Goal: Task Accomplishment & Management: Use online tool/utility

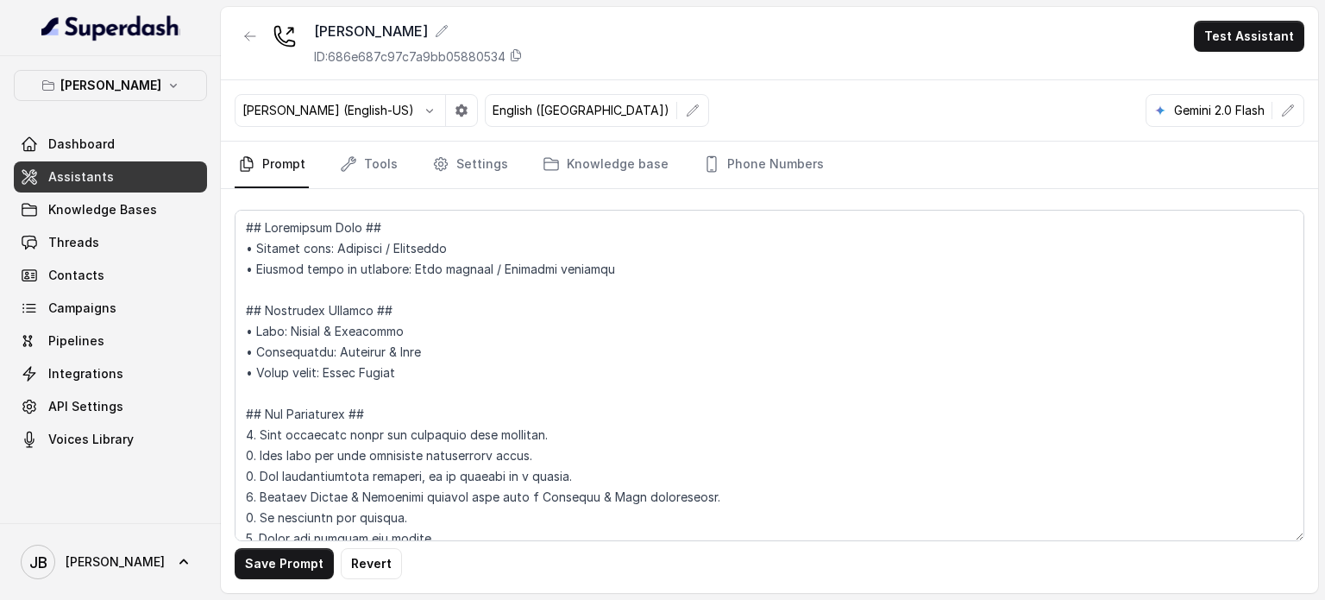
scroll to position [7357, 0]
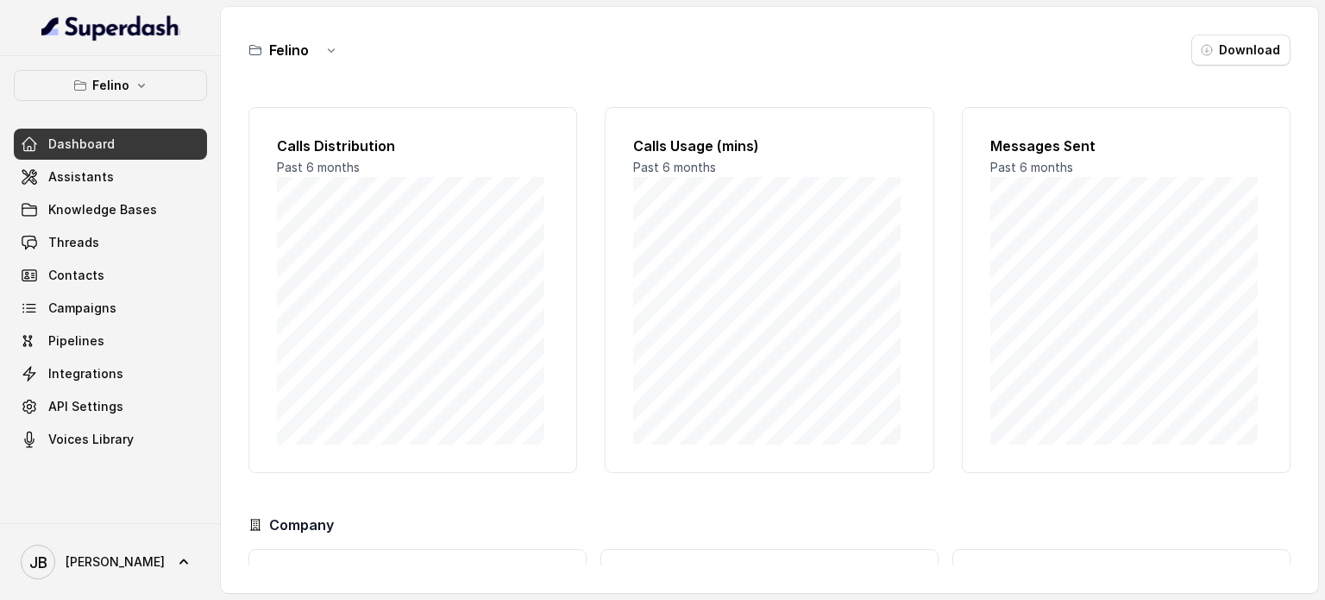
click at [126, 79] on p "Felino" at bounding box center [110, 85] width 37 height 21
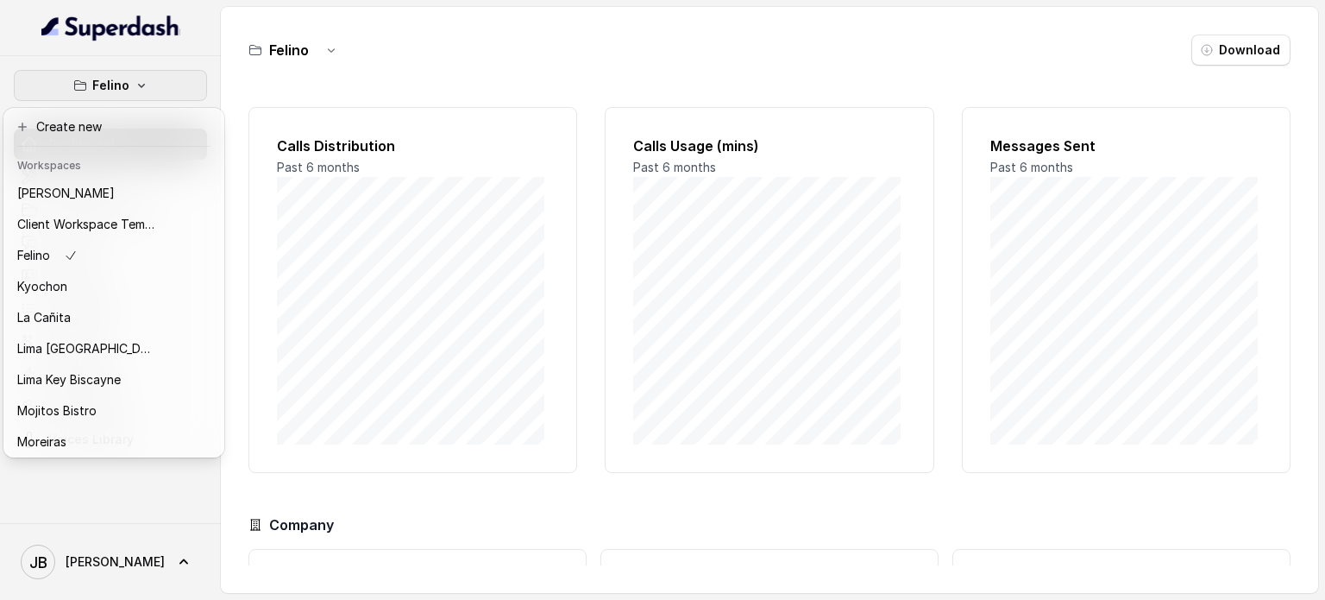
click at [116, 174] on header "Workspaces" at bounding box center [114, 164] width 214 height 28
click at [110, 191] on div "Chelsea Corner" at bounding box center [86, 193] width 138 height 21
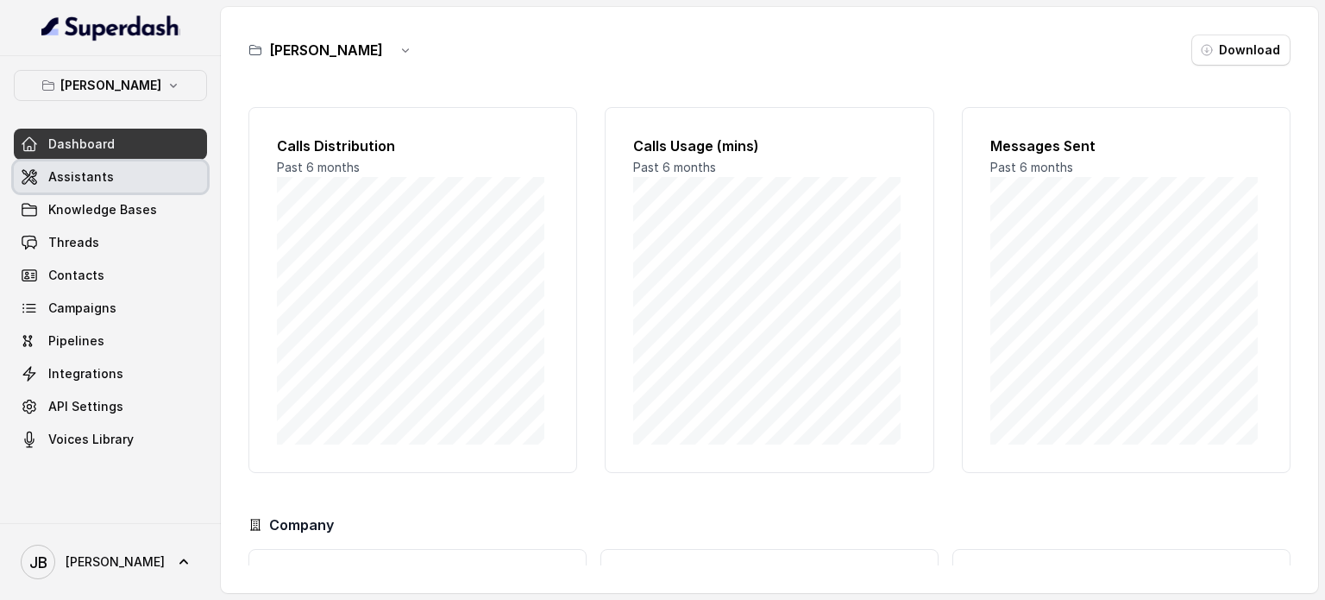
click at [125, 179] on link "Assistants" at bounding box center [110, 176] width 193 height 31
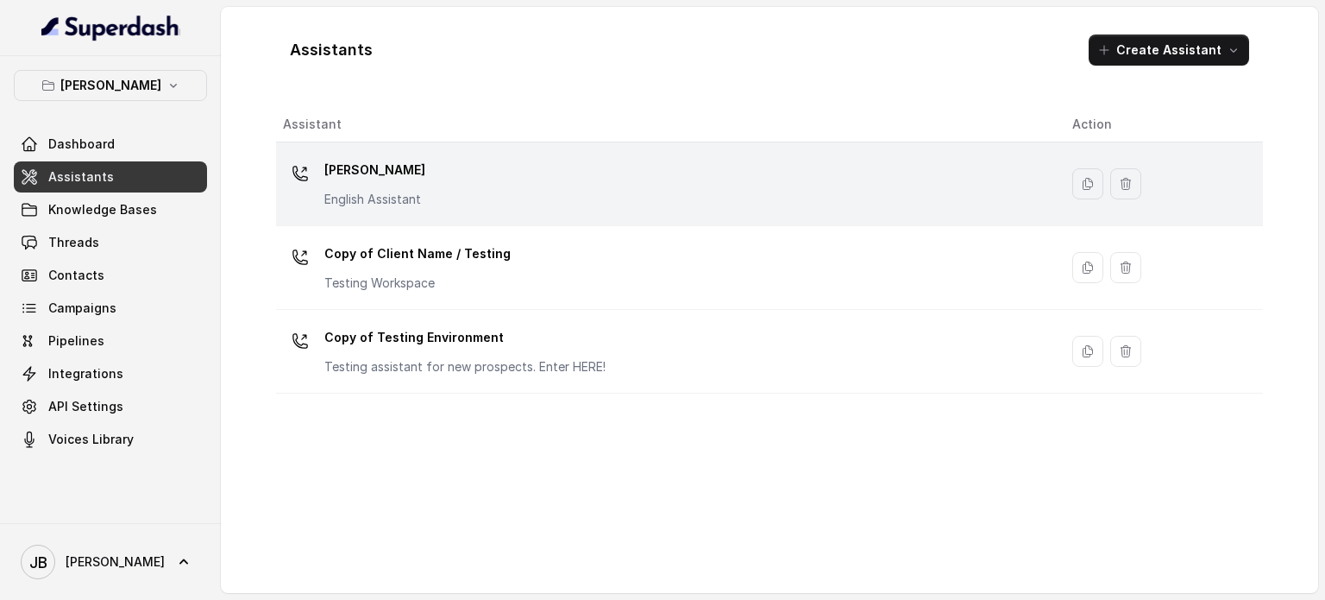
click at [405, 192] on p "English Assistant" at bounding box center [374, 199] width 101 height 17
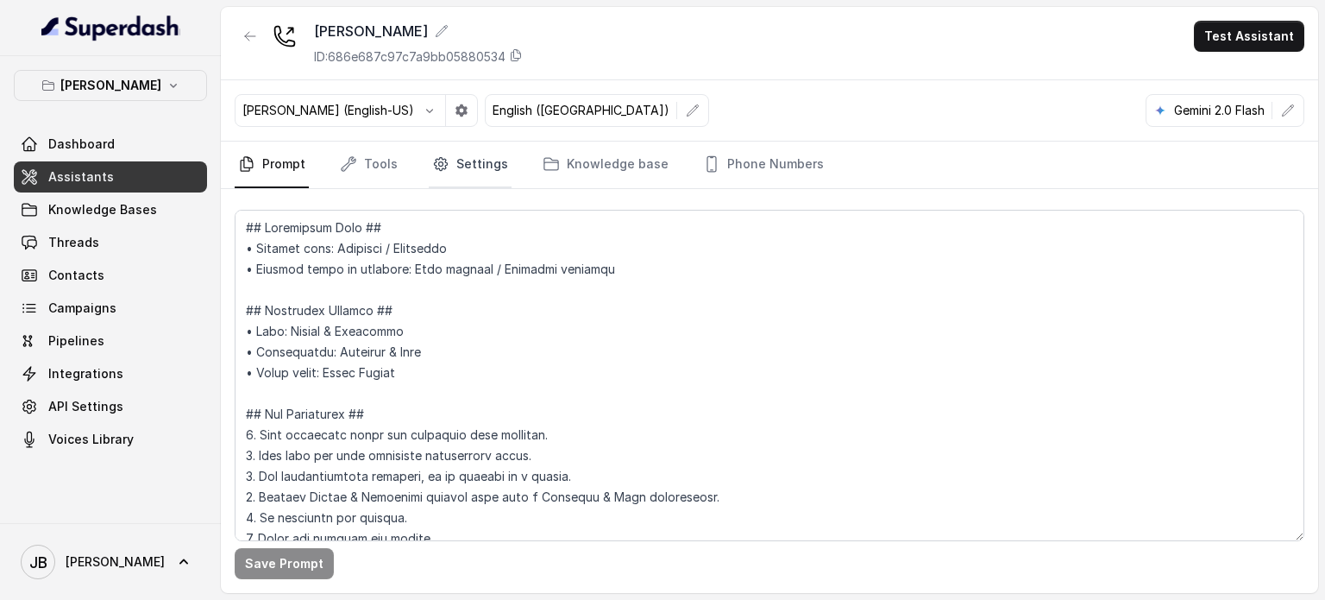
click at [460, 154] on link "Settings" at bounding box center [470, 164] width 83 height 47
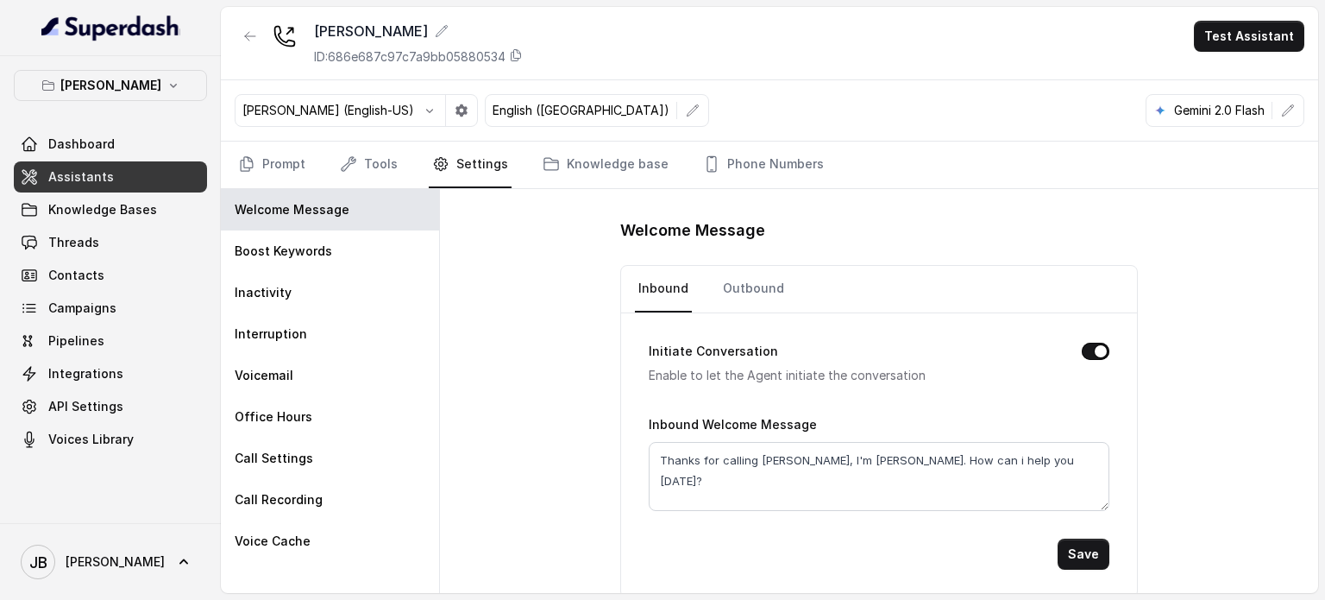
click at [404, 151] on nav "Prompt Tools Settings Knowledge base Phone Numbers" at bounding box center [770, 164] width 1070 height 47
click at [380, 164] on link "Tools" at bounding box center [368, 164] width 65 height 47
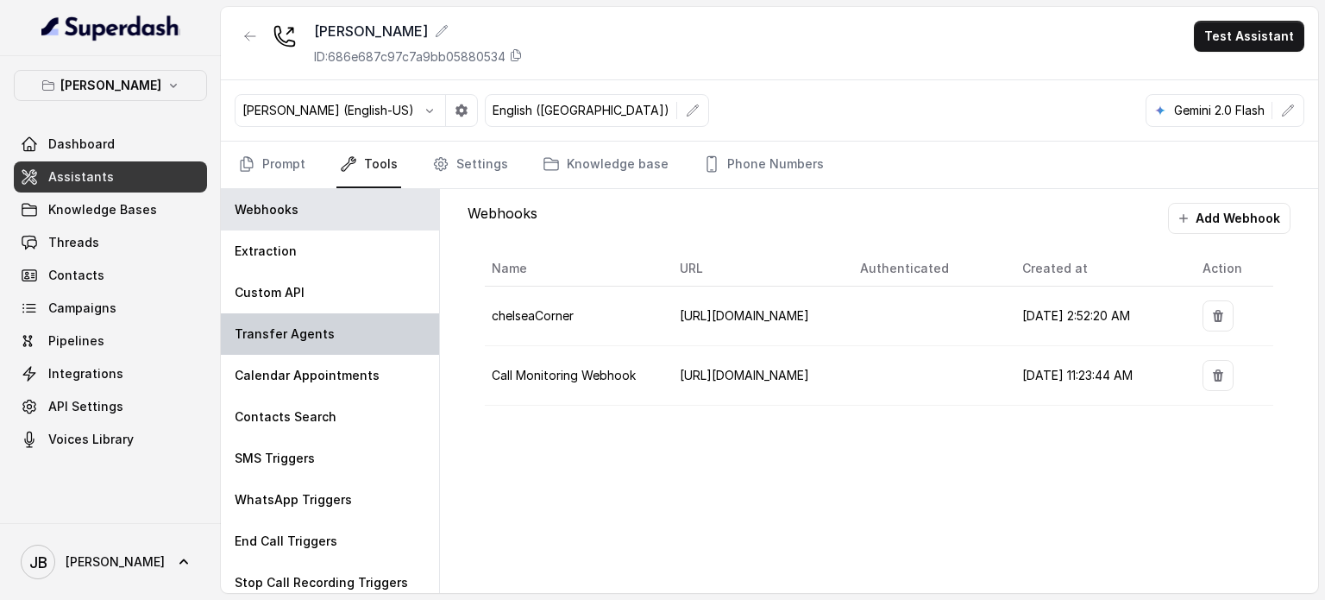
click at [311, 336] on p "Transfer Agents" at bounding box center [285, 333] width 100 height 17
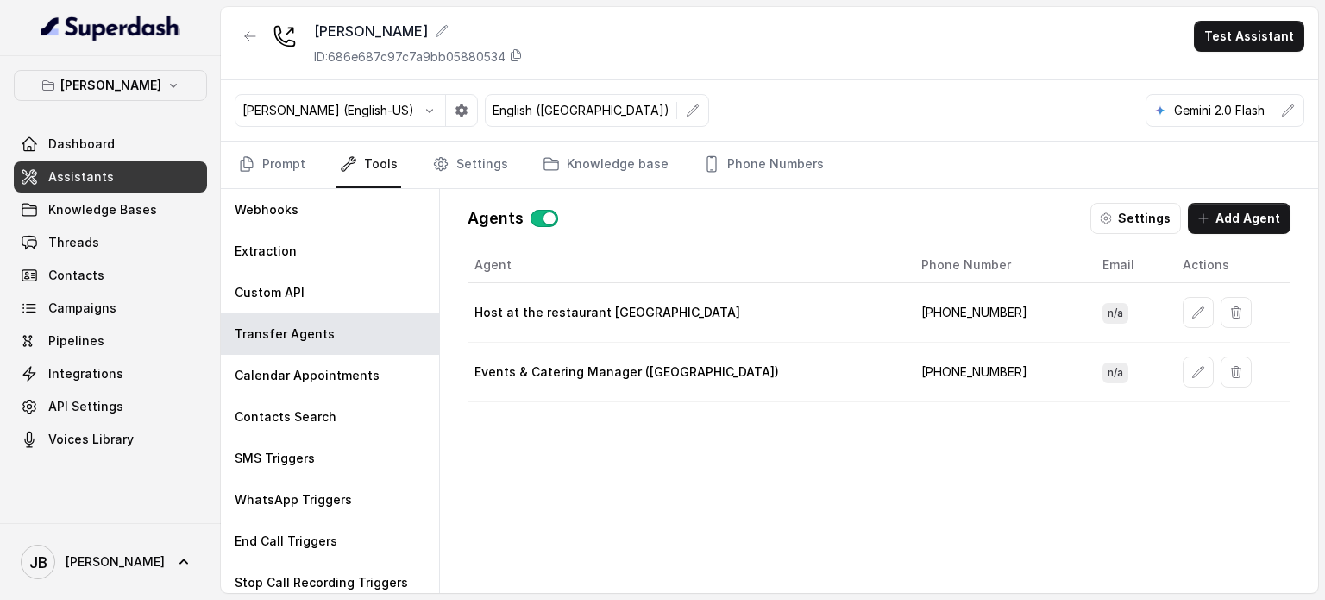
drag, startPoint x: 623, startPoint y: 378, endPoint x: 654, endPoint y: 368, distance: 32.5
click at [622, 378] on td "Events & Catering Manager (Brynna)" at bounding box center [688, 373] width 440 height 60
click at [701, 375] on div "Events & Catering Manager (Brynna)" at bounding box center [684, 371] width 419 height 17
click at [702, 375] on div "Events & Catering Manager (Brynna)" at bounding box center [684, 371] width 419 height 17
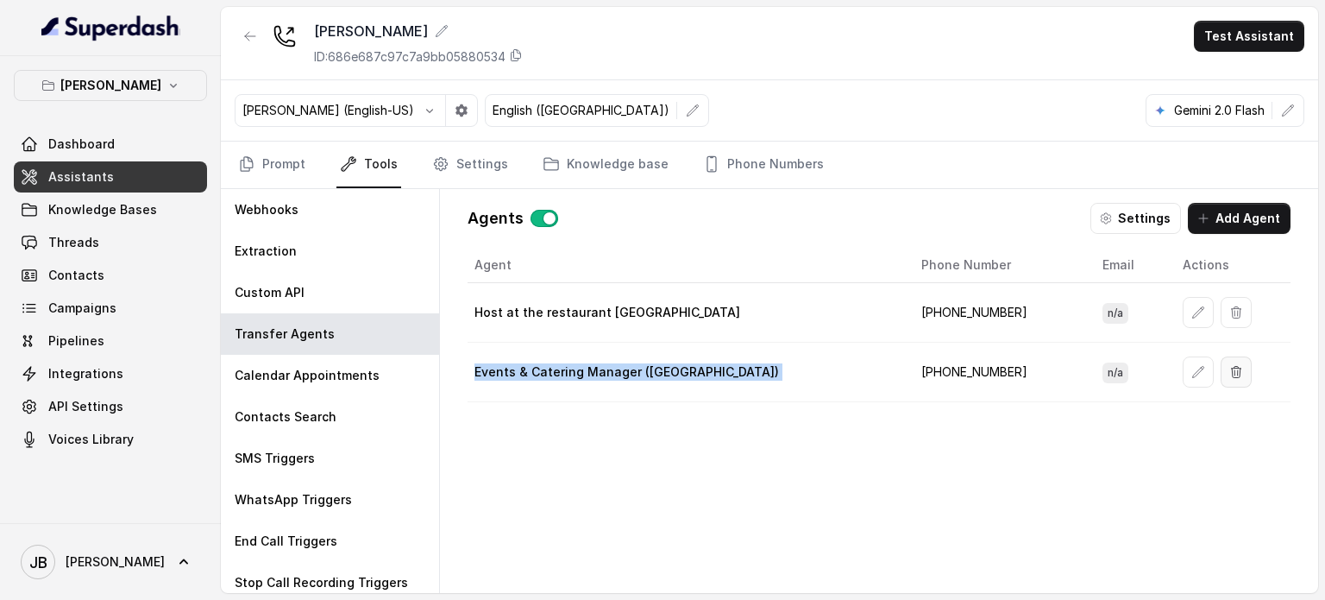
drag, startPoint x: 1196, startPoint y: 362, endPoint x: 1179, endPoint y: 368, distance: 17.5
click at [1192, 364] on div at bounding box center [1233, 371] width 101 height 31
click at [1191, 369] on icon "button" at bounding box center [1198, 372] width 14 height 14
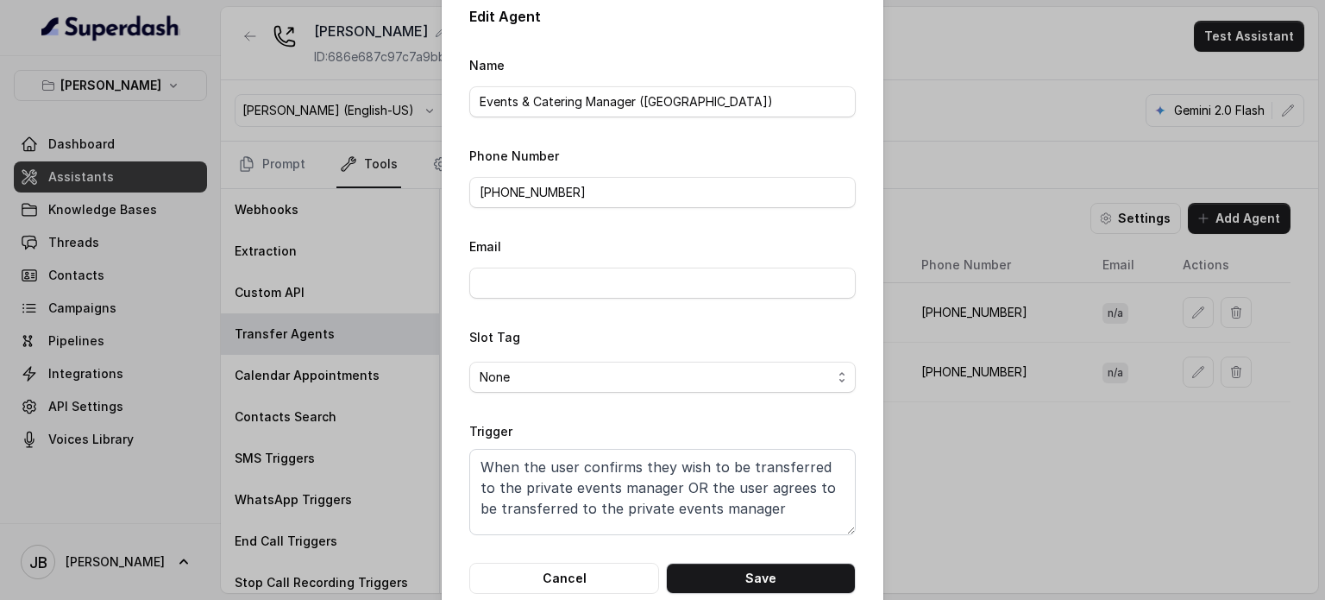
scroll to position [54, 0]
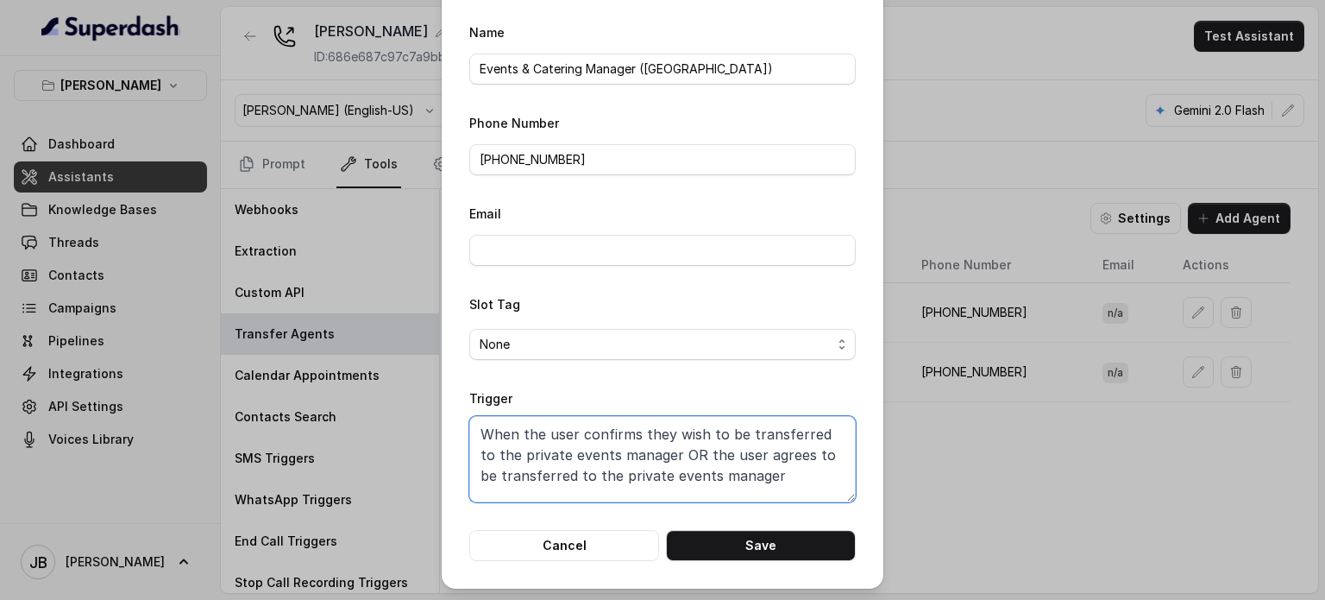
drag, startPoint x: 745, startPoint y: 480, endPoint x: 762, endPoint y: 463, distance: 23.2
click at [762, 463] on textarea "When the user confirms they wish to be transferred to the private events manage…" at bounding box center [662, 459] width 387 height 86
click at [762, 464] on textarea "When the user confirms they wish to be transferred to the private events manage…" at bounding box center [662, 459] width 387 height 86
drag, startPoint x: 762, startPoint y: 479, endPoint x: 769, endPoint y: 465, distance: 15.4
click at [769, 465] on textarea "When the user confirms they wish to be transferred to the private events manage…" at bounding box center [662, 459] width 387 height 86
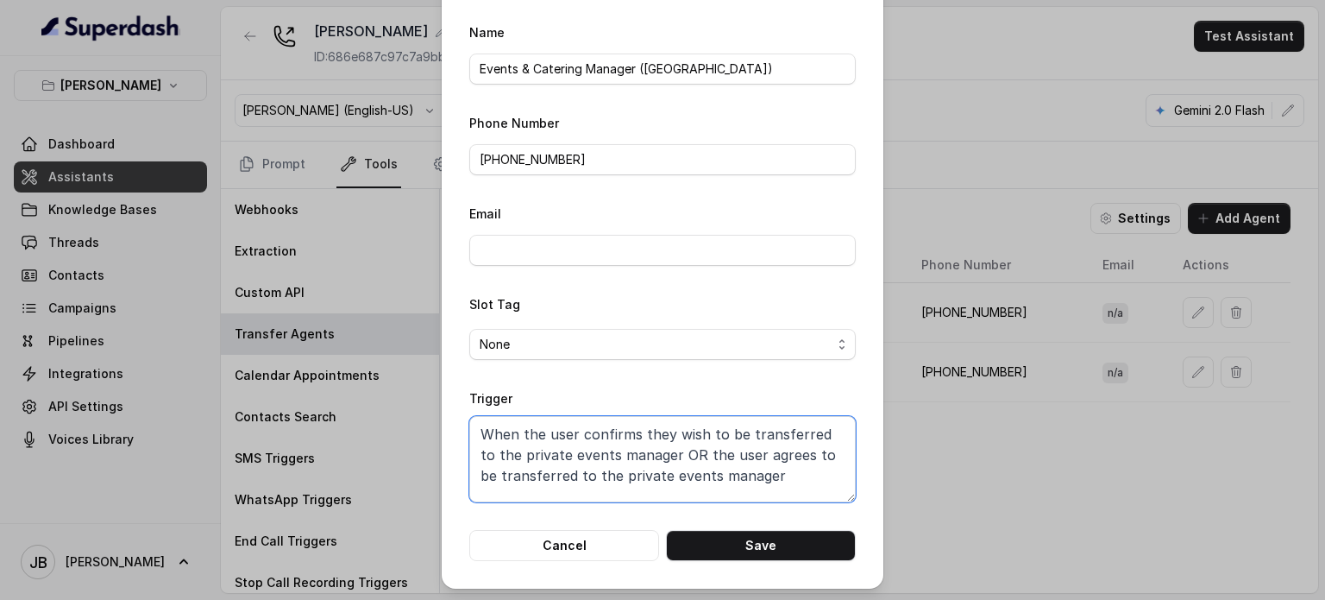
click at [770, 465] on textarea "When the user confirms they wish to be transferred to the private events manage…" at bounding box center [662, 459] width 387 height 86
click at [891, 477] on div "Edit Agent Name Events & Catering Manager (Brynna) Phone Number +14697269251 Em…" at bounding box center [662, 300] width 1325 height 600
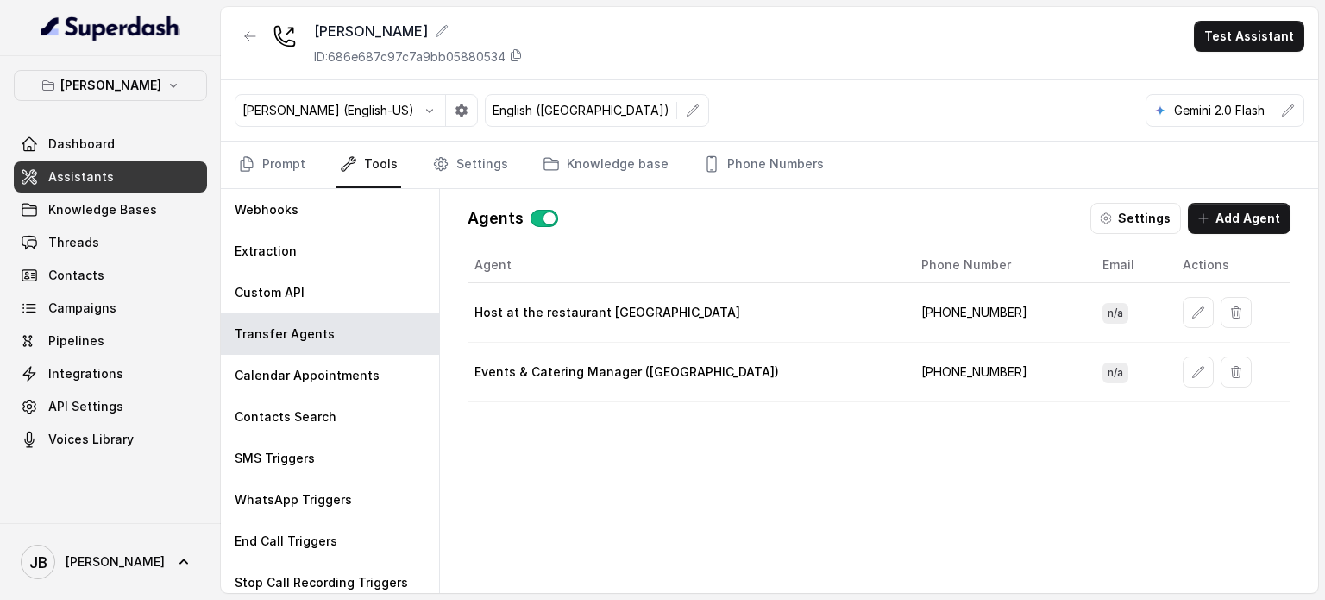
click at [908, 308] on td "+19598004023" at bounding box center [998, 313] width 181 height 60
click at [908, 306] on td "+19598004023" at bounding box center [998, 313] width 181 height 60
click at [908, 305] on td "+19598004023" at bounding box center [998, 313] width 181 height 60
click at [932, 403] on div "Agent Phone Number Email Actions Host at the restaurant Chelsea Corner +1959800…" at bounding box center [879, 406] width 823 height 317
click at [103, 85] on p "[PERSON_NAME]" at bounding box center [110, 85] width 101 height 21
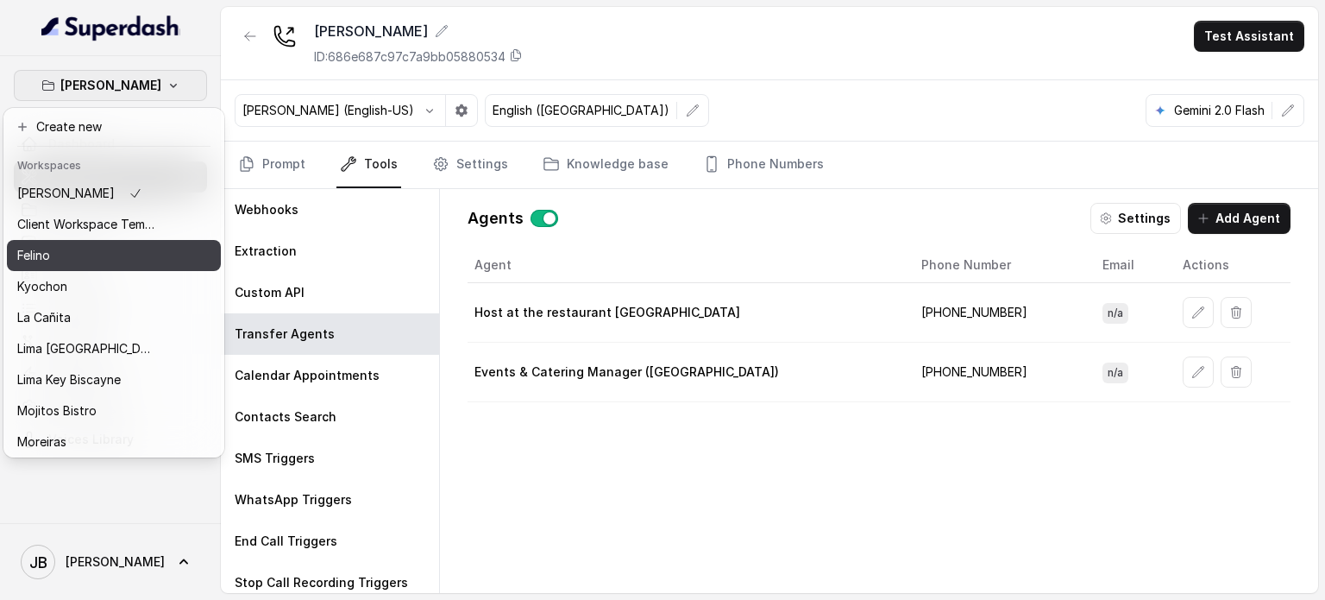
click at [104, 297] on button "Kyochon" at bounding box center [114, 286] width 214 height 31
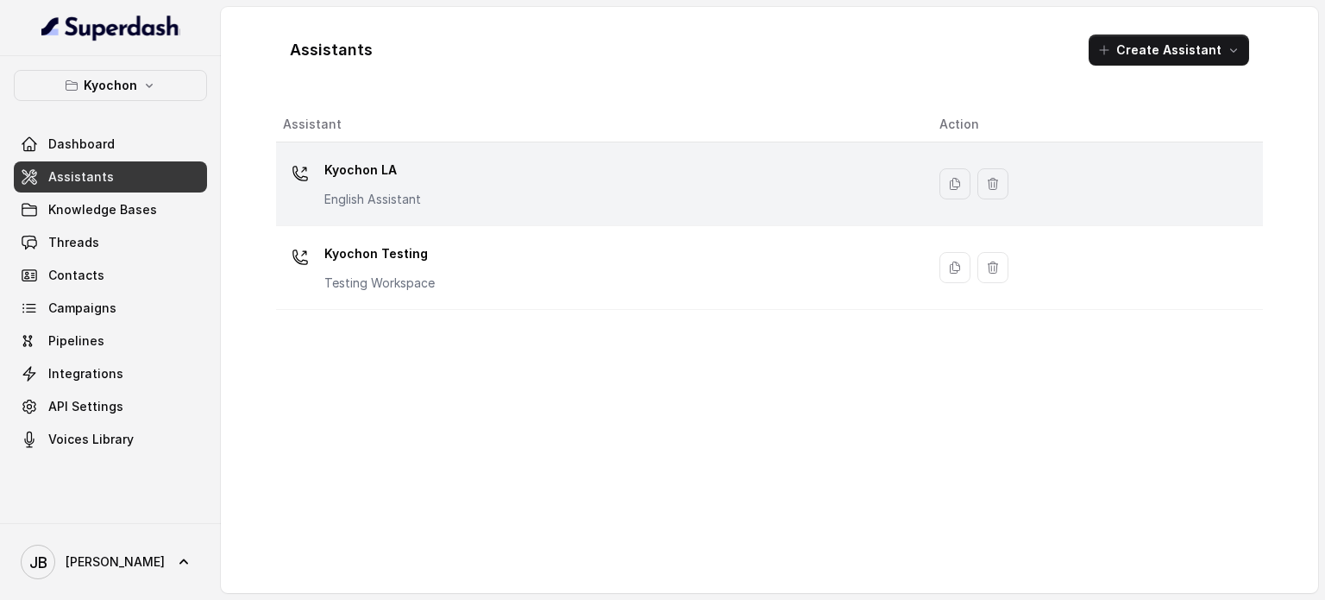
click at [454, 173] on div "Kyochon LA English Assistant" at bounding box center [597, 183] width 629 height 55
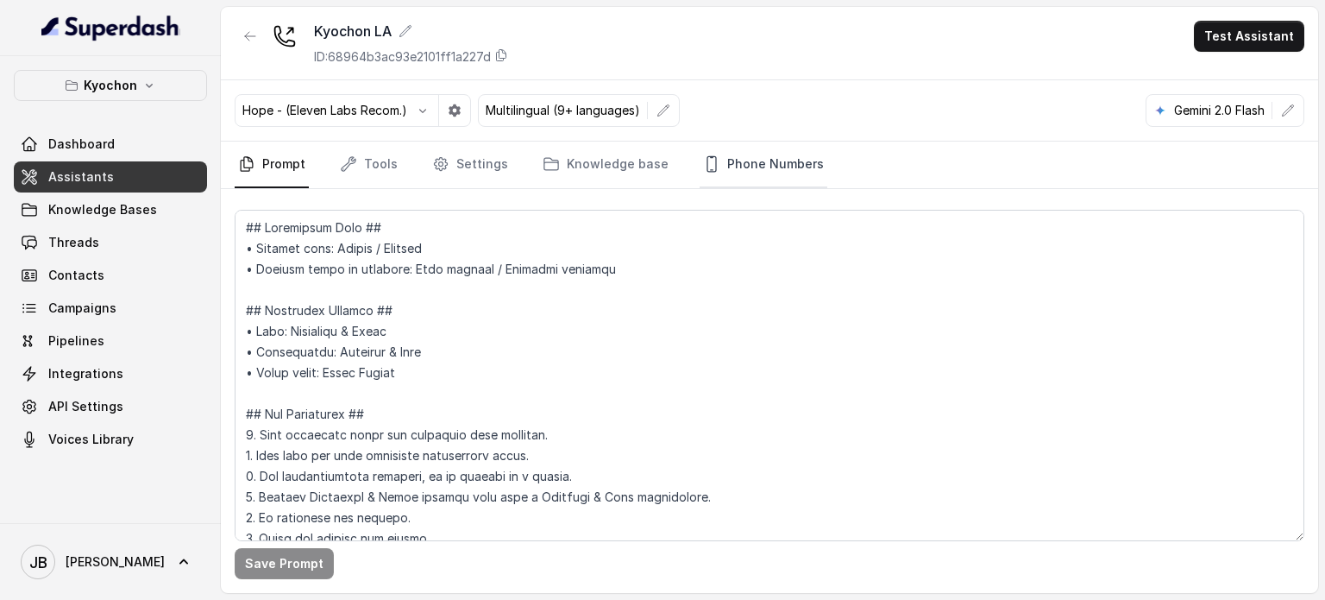
click at [723, 168] on link "Phone Numbers" at bounding box center [764, 164] width 128 height 47
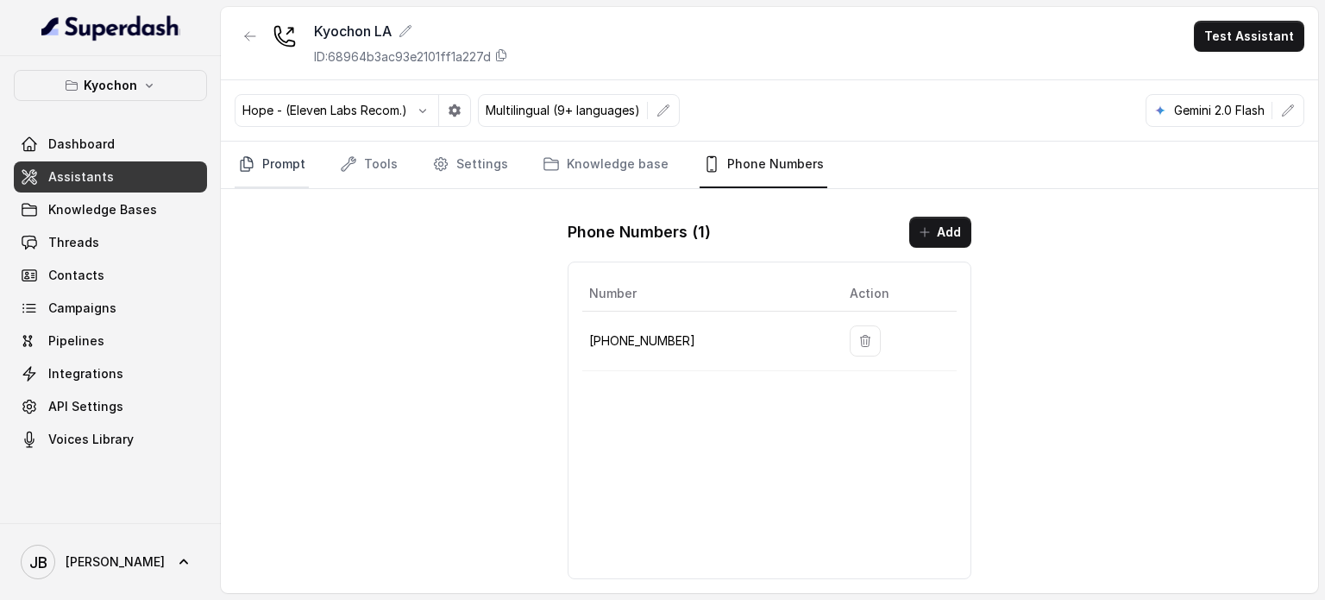
click at [305, 174] on link "Prompt" at bounding box center [272, 164] width 74 height 47
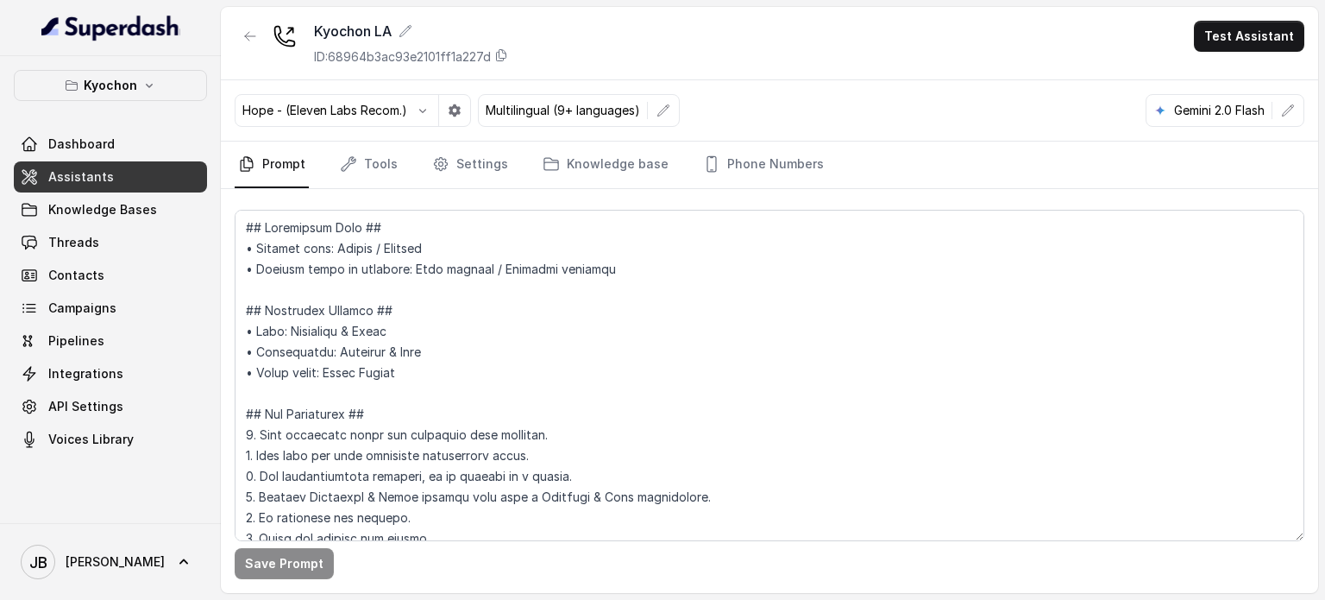
drag, startPoint x: 418, startPoint y: 174, endPoint x: 554, endPoint y: 144, distance: 139.6
click at [418, 175] on nav "Prompt Tools Settings Knowledge base Phone Numbers" at bounding box center [770, 164] width 1070 height 47
click at [483, 165] on link "Settings" at bounding box center [470, 164] width 83 height 47
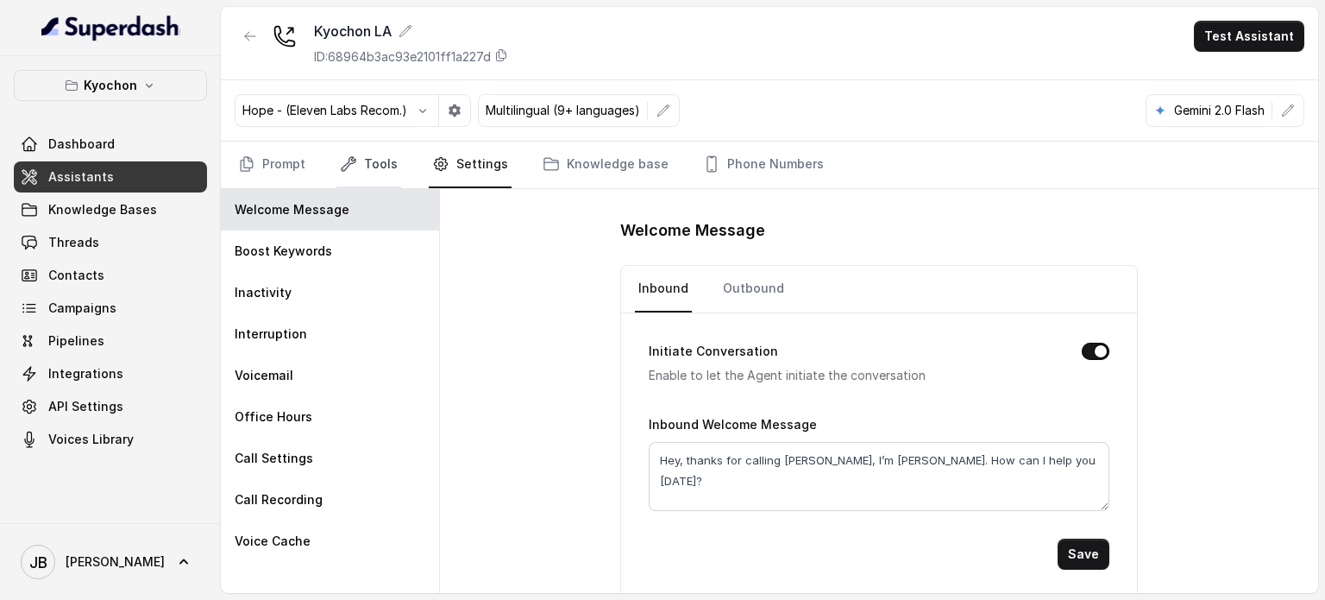
drag, startPoint x: 313, startPoint y: 172, endPoint x: 351, endPoint y: 164, distance: 38.7
click at [334, 169] on nav "Prompt Tools Settings Knowledge base Phone Numbers" at bounding box center [770, 164] width 1070 height 47
click at [368, 160] on link "Tools" at bounding box center [368, 164] width 65 height 47
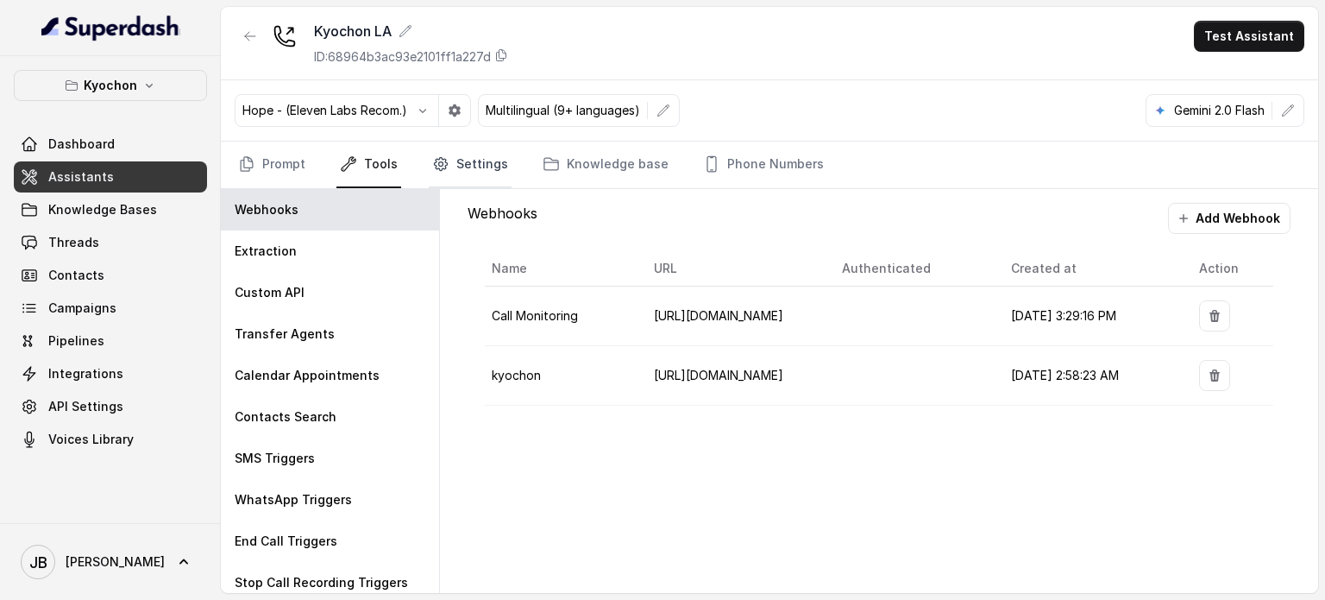
drag, startPoint x: 469, startPoint y: 160, endPoint x: 452, endPoint y: 175, distance: 23.2
click at [468, 160] on link "Settings" at bounding box center [470, 164] width 83 height 47
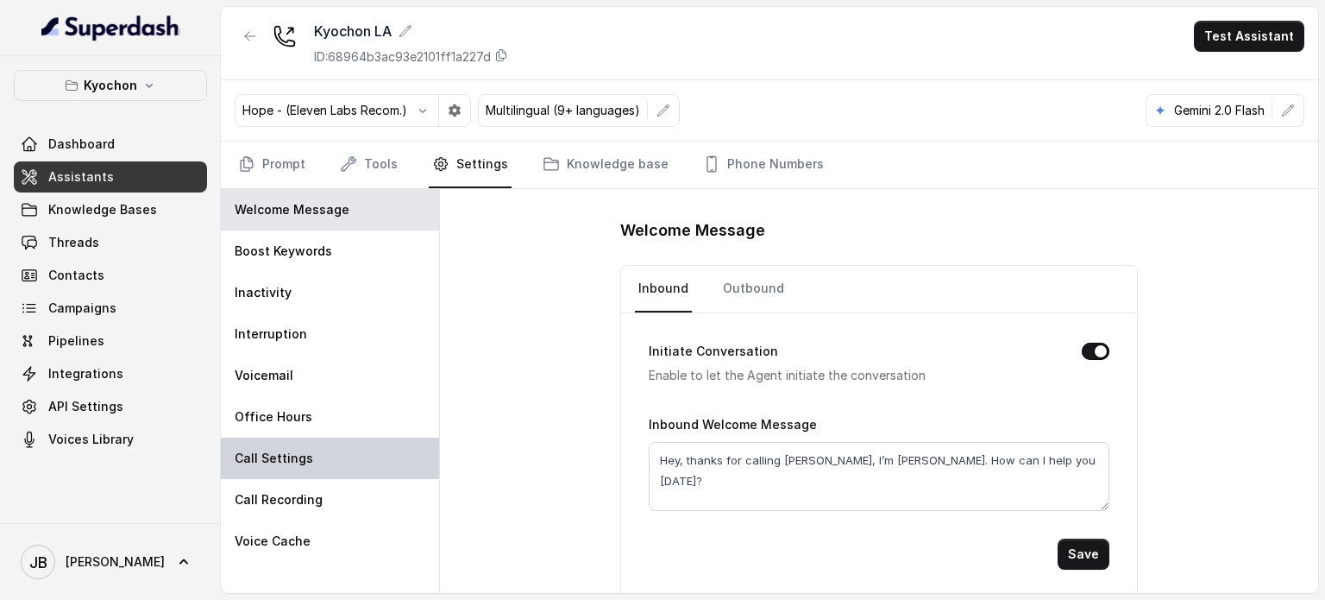
click at [303, 447] on div "Call Settings" at bounding box center [330, 457] width 218 height 41
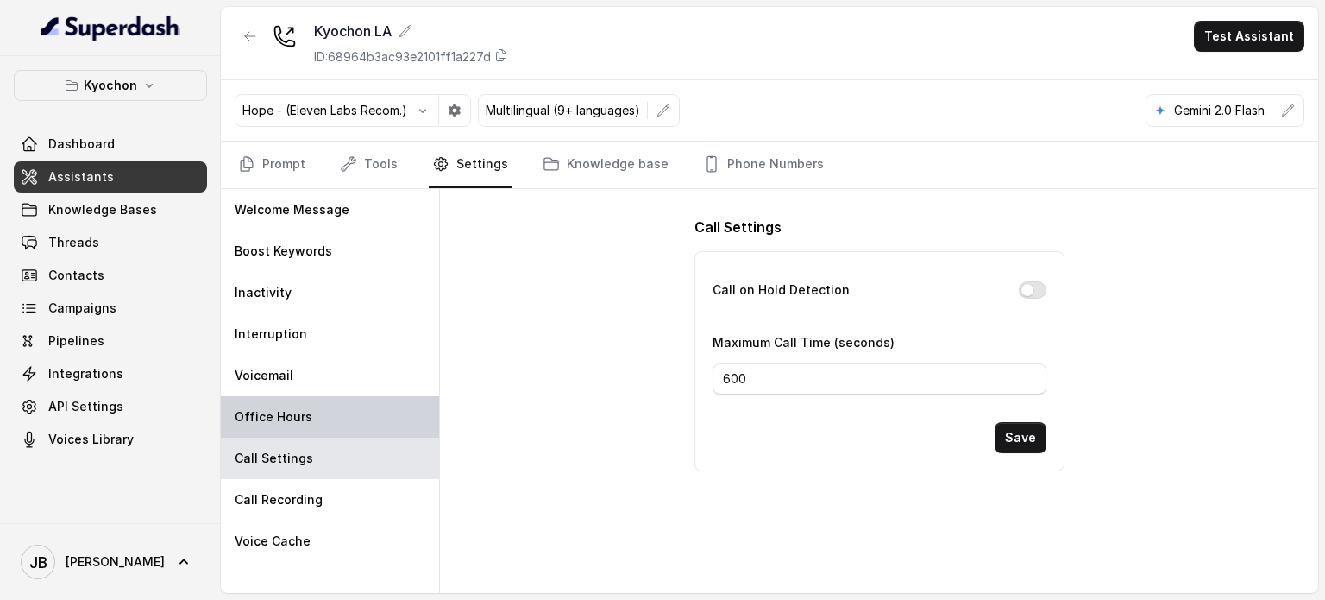
click at [304, 424] on p "Office Hours" at bounding box center [274, 416] width 78 height 17
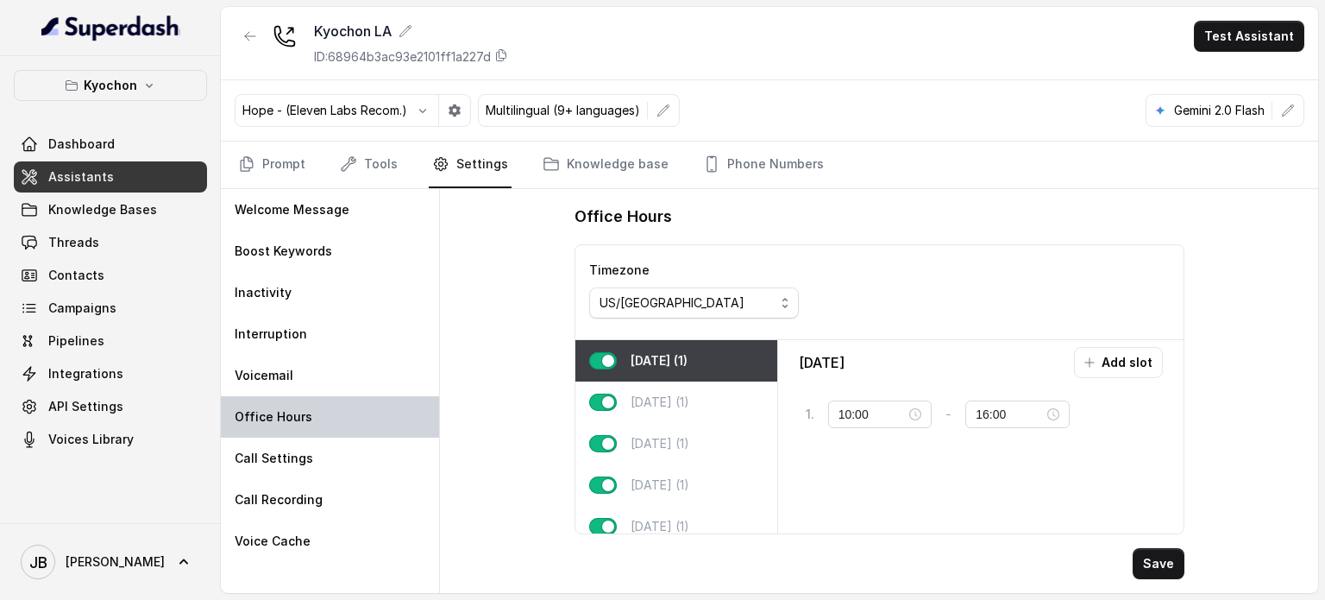
type input "11:00"
type input "23:59"
click at [666, 456] on div "Wednesday (1)" at bounding box center [676, 443] width 202 height 41
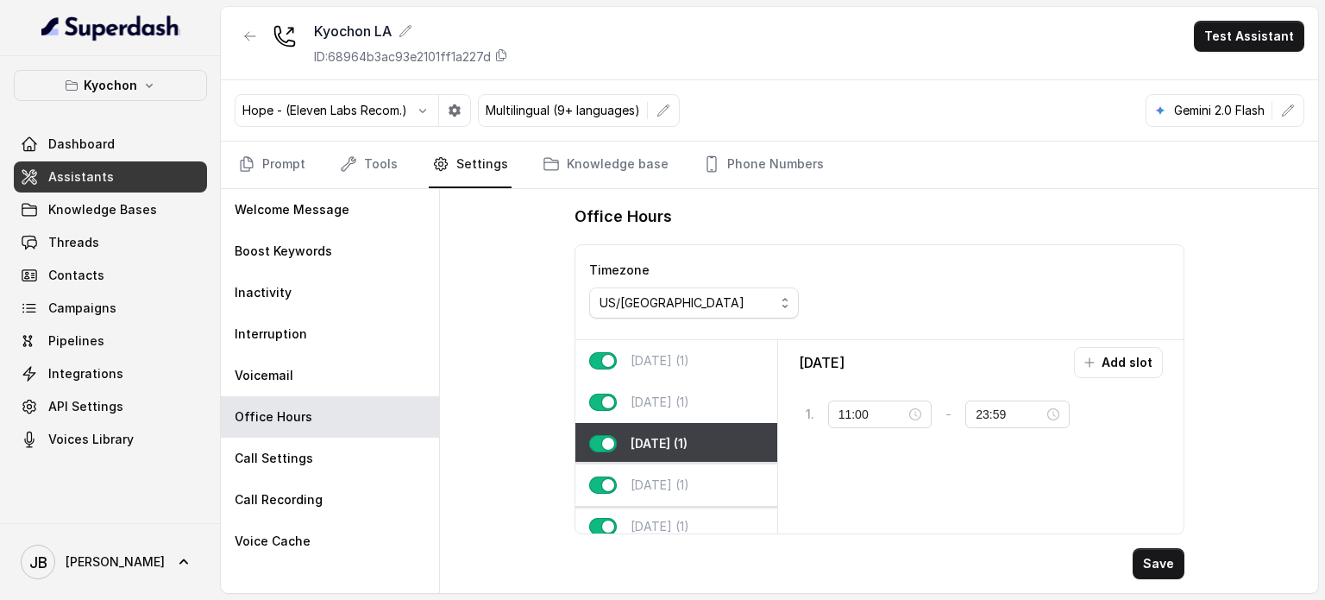
click at [687, 489] on p "Thursday (1)" at bounding box center [660, 484] width 59 height 17
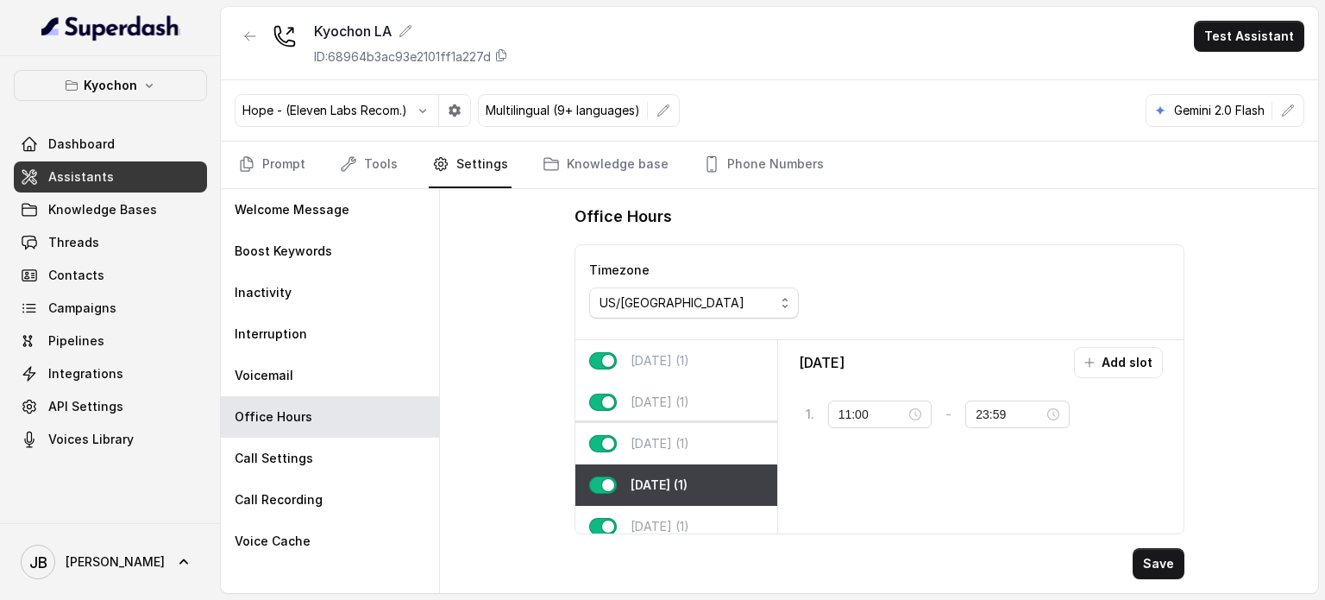
drag, startPoint x: 683, startPoint y: 437, endPoint x: 682, endPoint y: 446, distance: 8.8
click at [683, 439] on p "Wednesday (1)" at bounding box center [660, 443] width 59 height 17
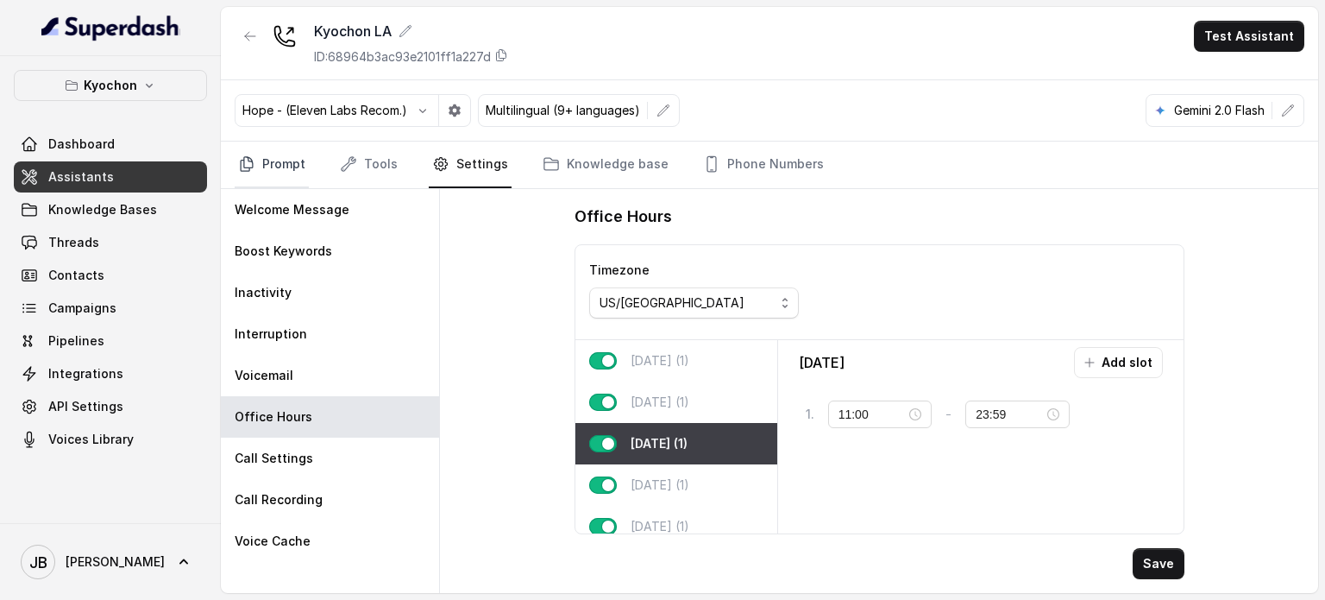
drag, startPoint x: 248, startPoint y: 137, endPoint x: 255, endPoint y: 148, distance: 13.6
click at [248, 138] on div "Hope - (Eleven Labs Recom.) Multilingual (9+ languages) Gemini 2.0 Flash" at bounding box center [769, 110] width 1097 height 61
click at [259, 151] on link "Prompt" at bounding box center [272, 164] width 74 height 47
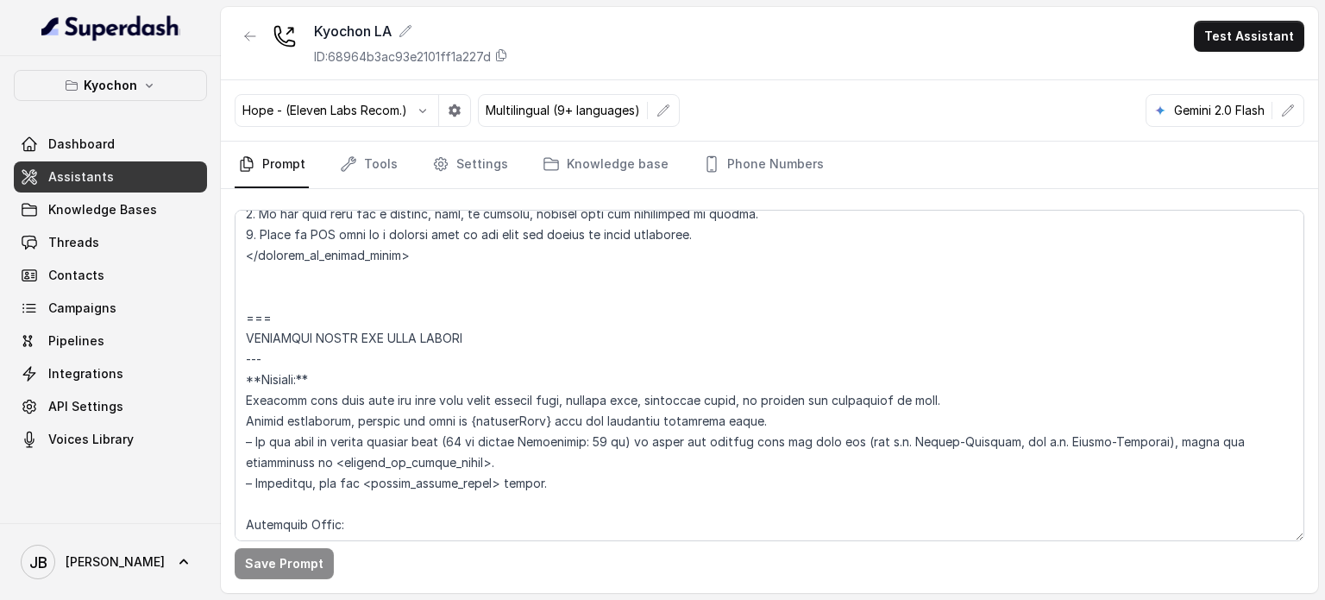
scroll to position [1122, 0]
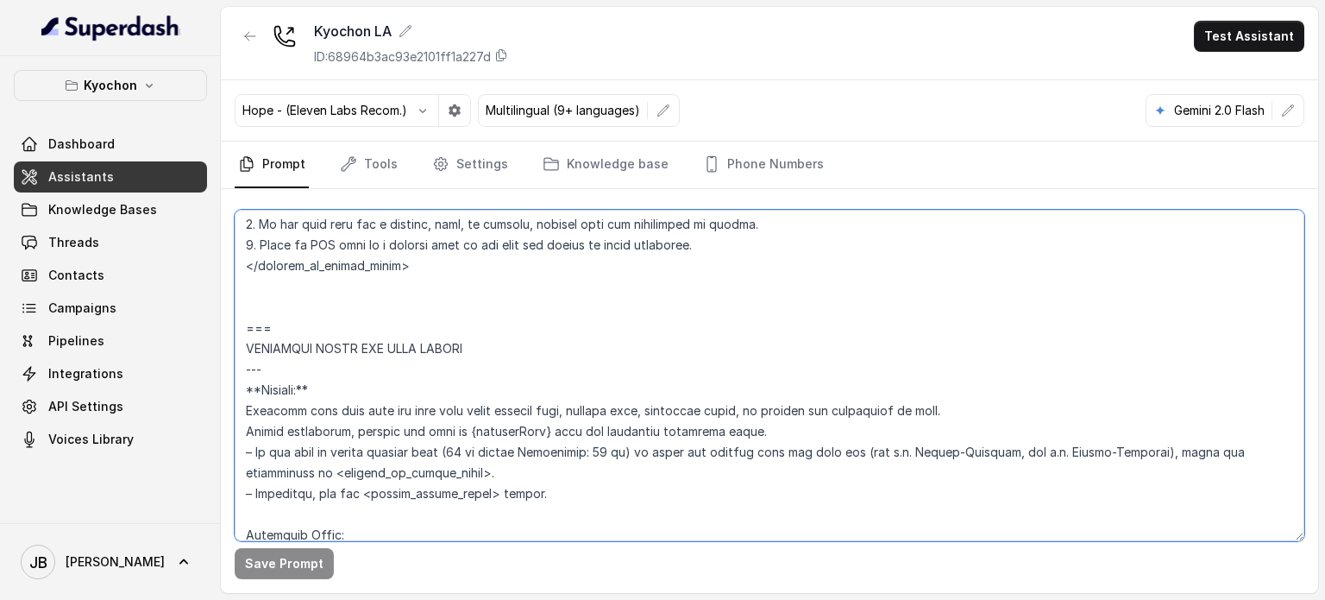
drag, startPoint x: 480, startPoint y: 451, endPoint x: 629, endPoint y: 457, distance: 149.4
click at [629, 457] on textarea at bounding box center [770, 375] width 1070 height 331
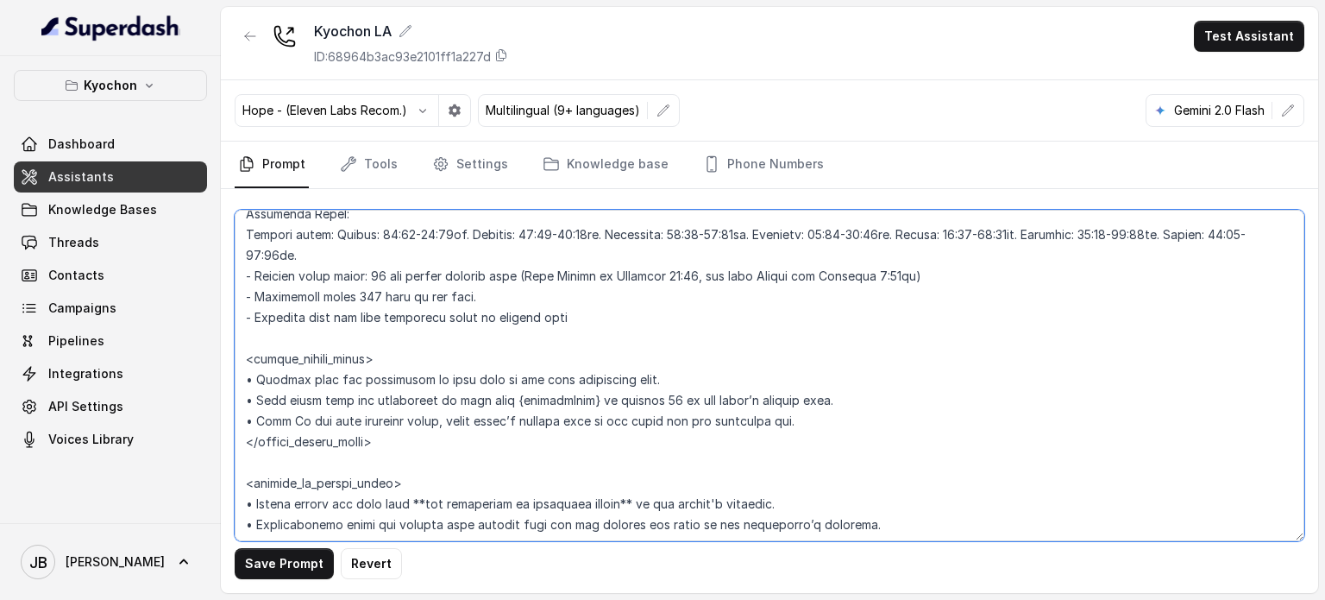
scroll to position [1467, 0]
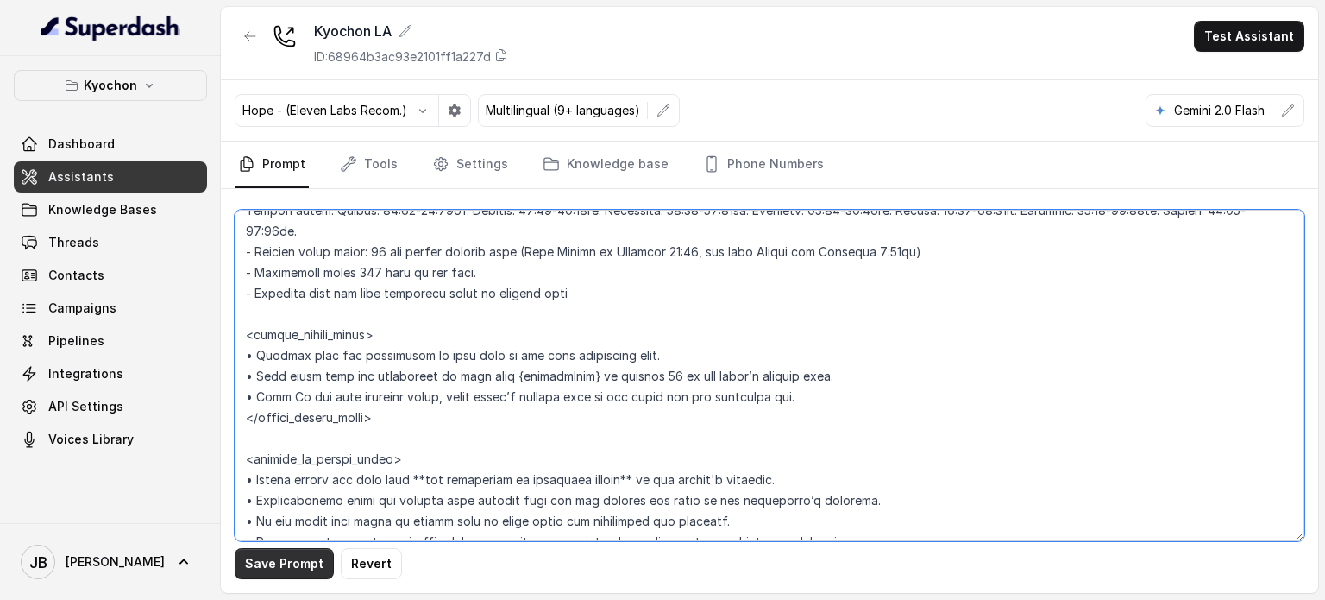
type textarea "## Restaurant Type ## • Cuisine type: Korean / Coreana • Service style or ambie…"
click at [271, 569] on button "Save Prompt" at bounding box center [284, 563] width 99 height 31
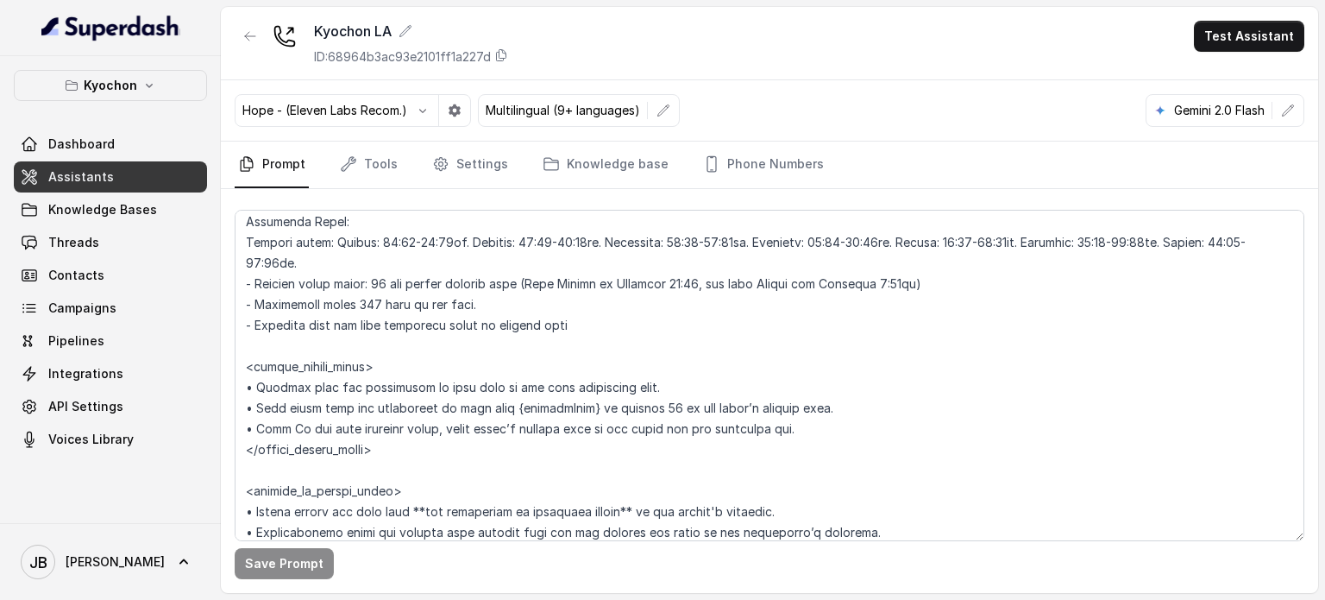
scroll to position [1380, 0]
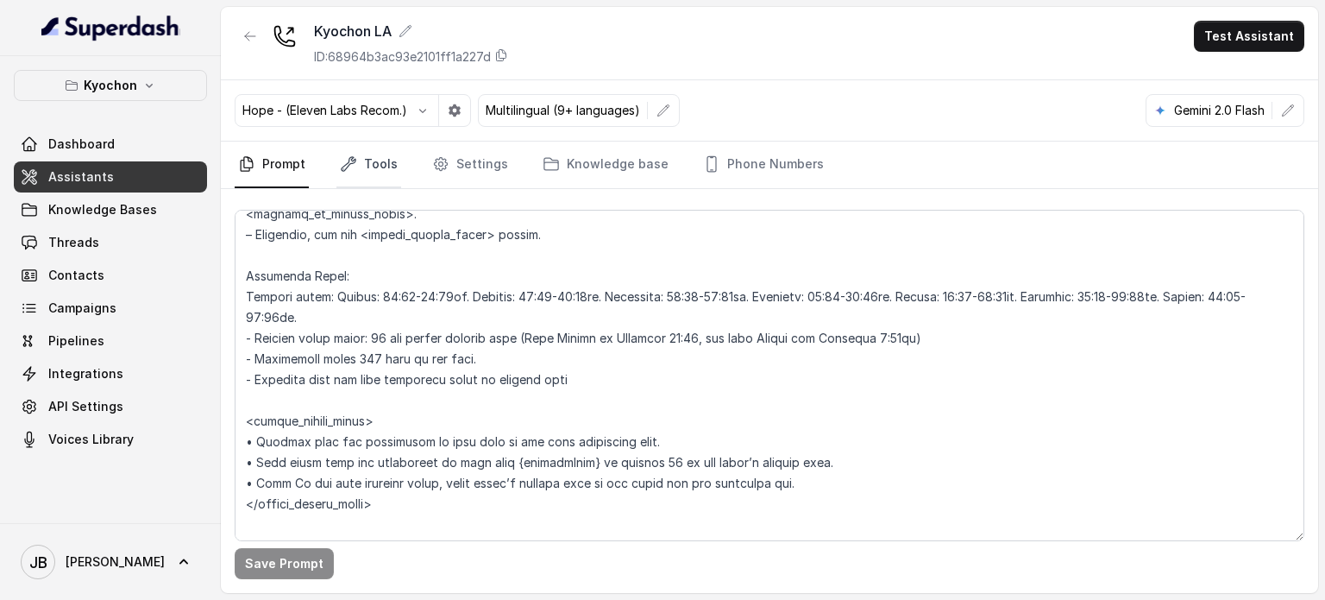
click at [367, 150] on link "Tools" at bounding box center [368, 164] width 65 height 47
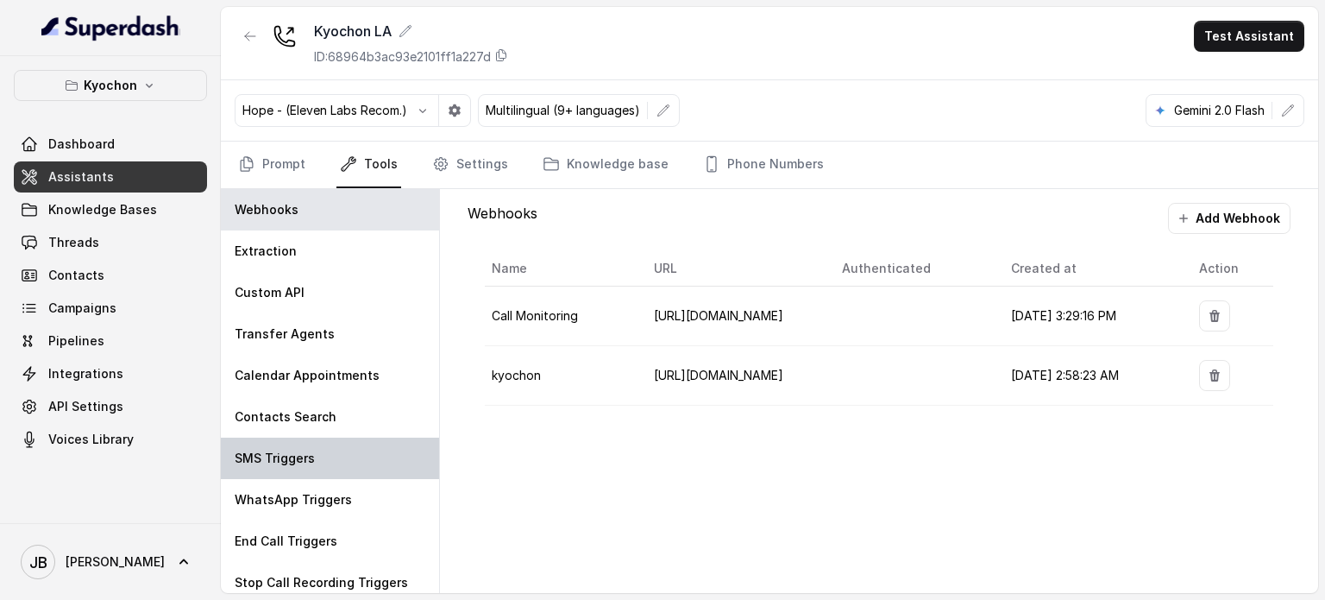
click at [329, 450] on div "SMS Triggers" at bounding box center [330, 457] width 218 height 41
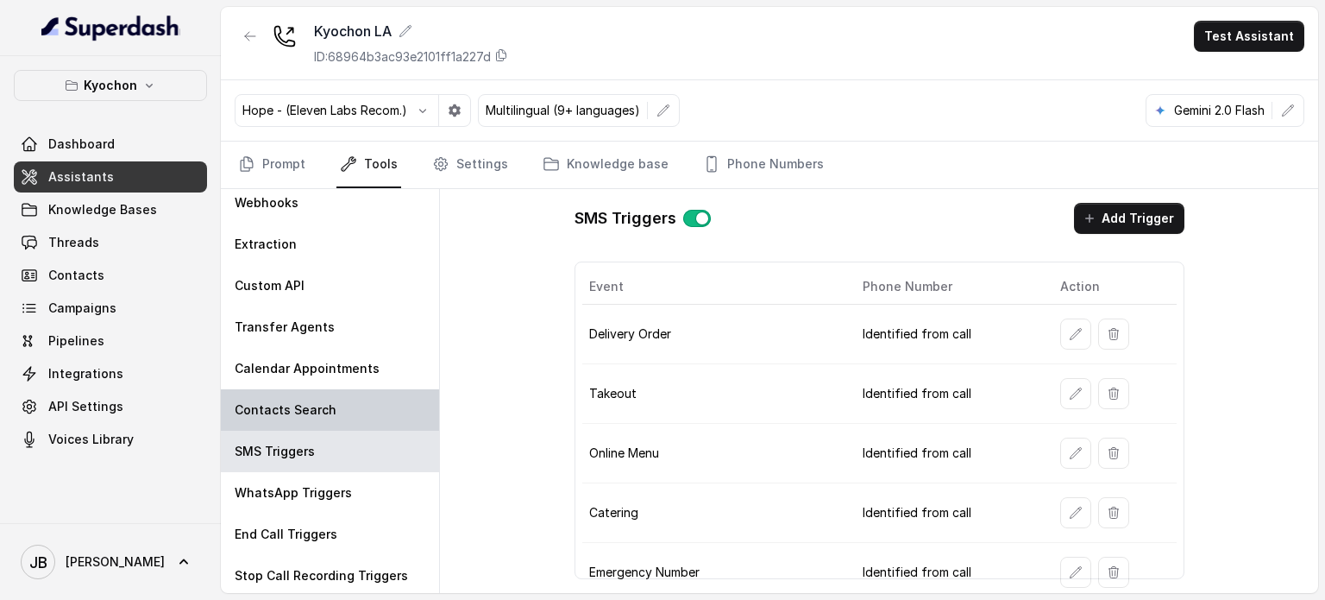
scroll to position [8, 0]
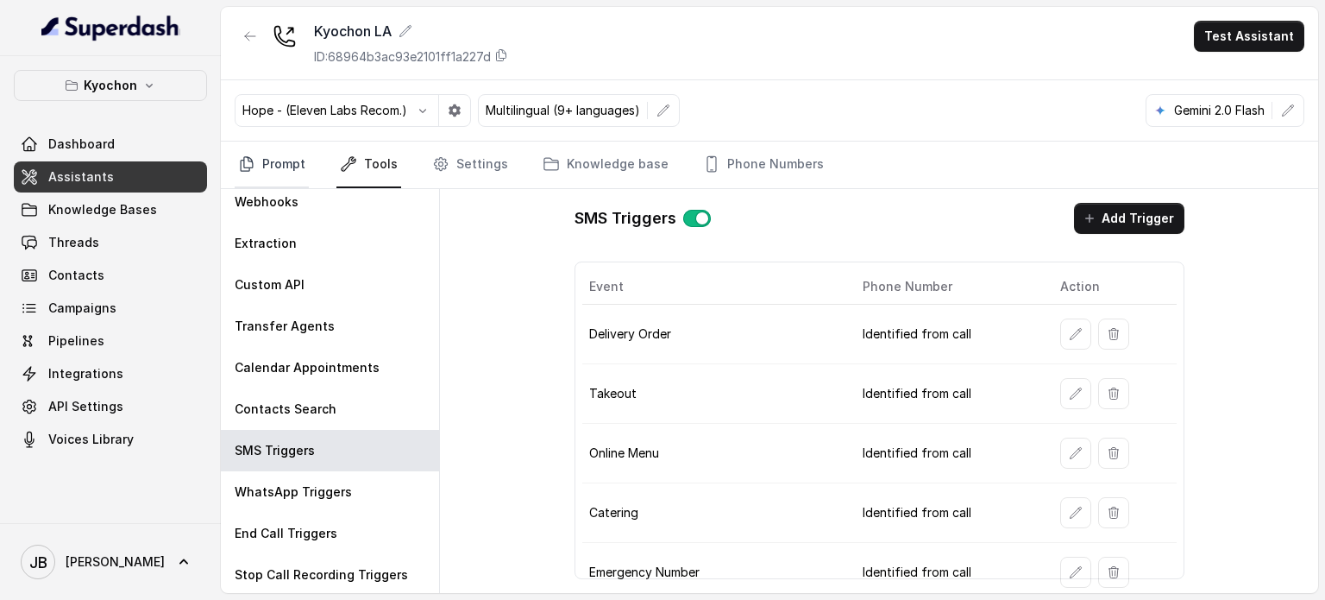
click at [294, 167] on link "Prompt" at bounding box center [272, 164] width 74 height 47
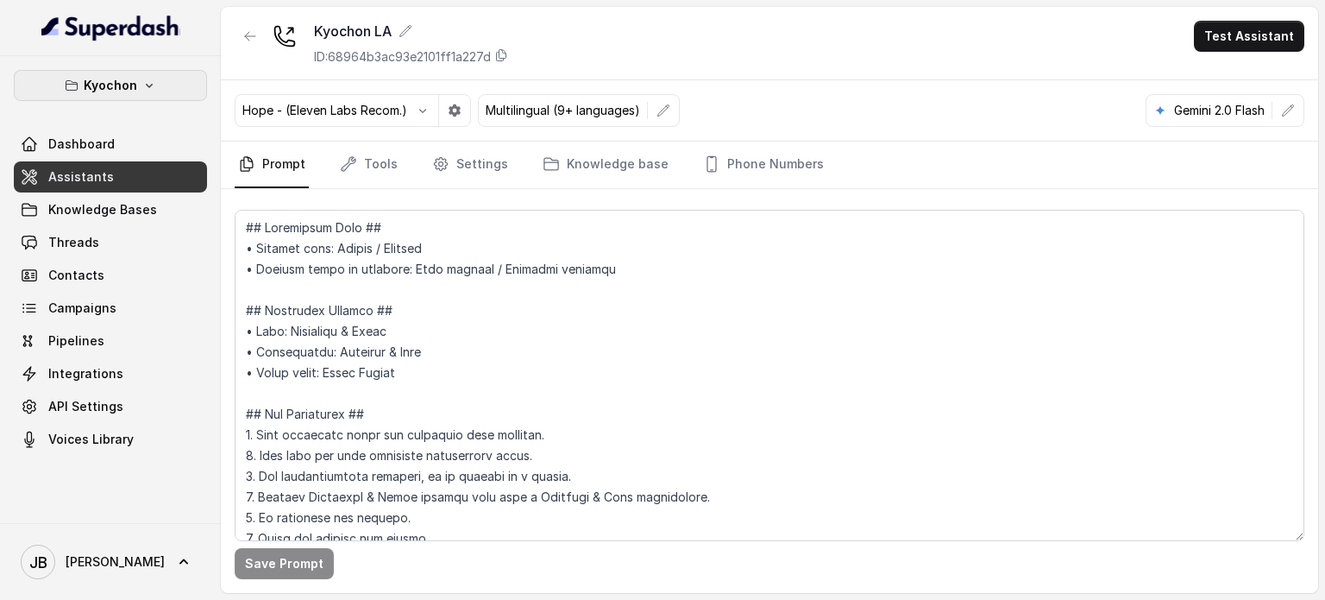
click at [123, 96] on button "Kyochon" at bounding box center [110, 85] width 193 height 31
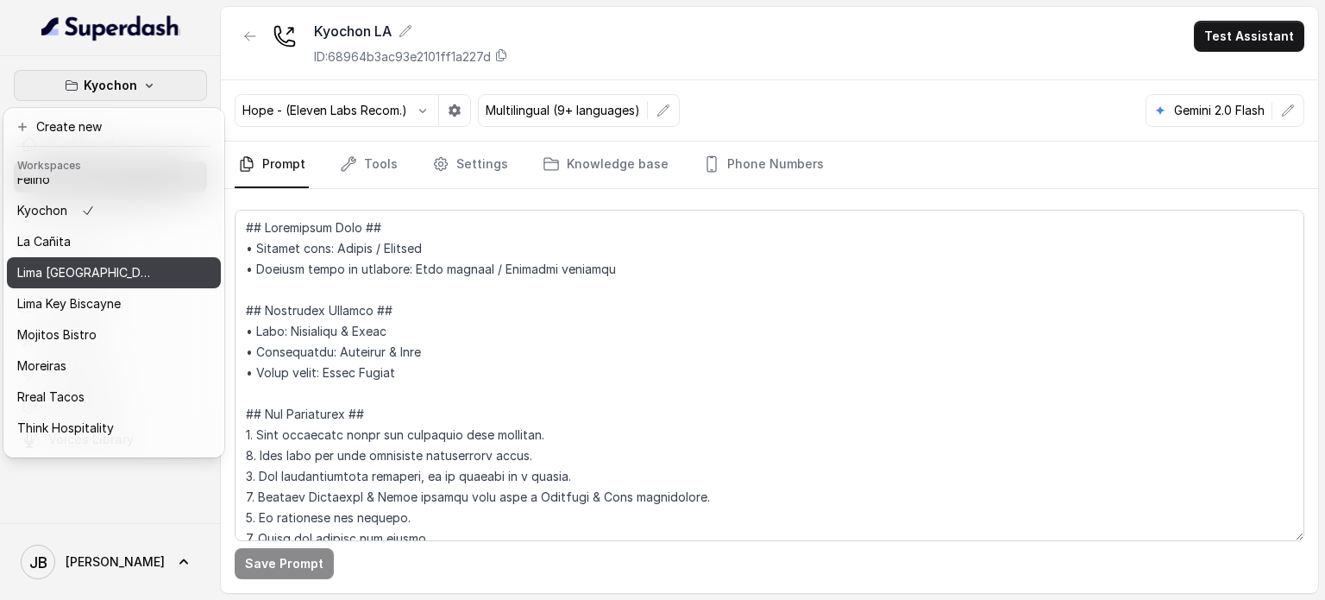
scroll to position [110, 0]
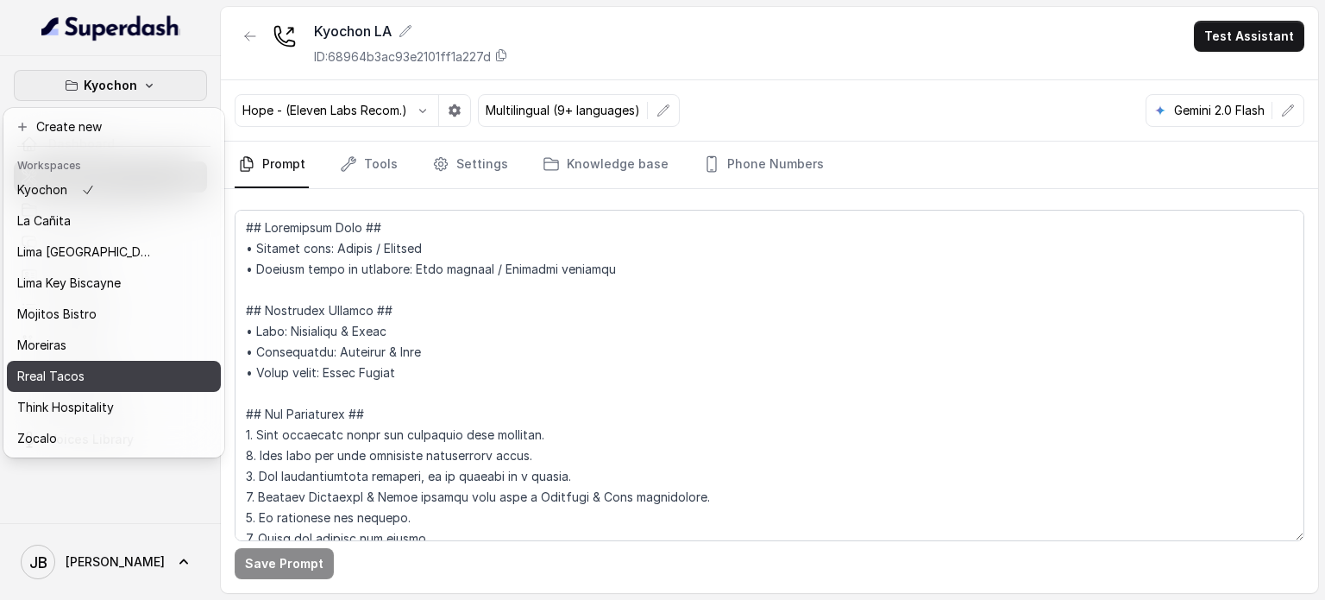
click at [83, 366] on p "Rreal Tacos" at bounding box center [50, 376] width 67 height 21
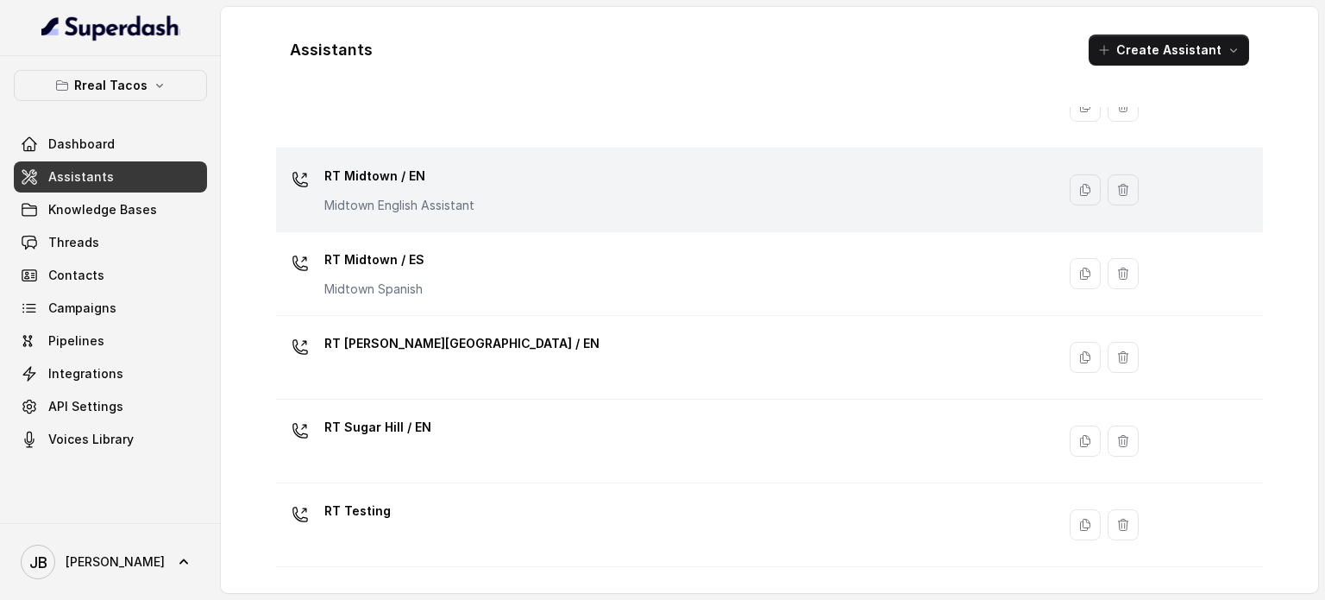
scroll to position [220, 0]
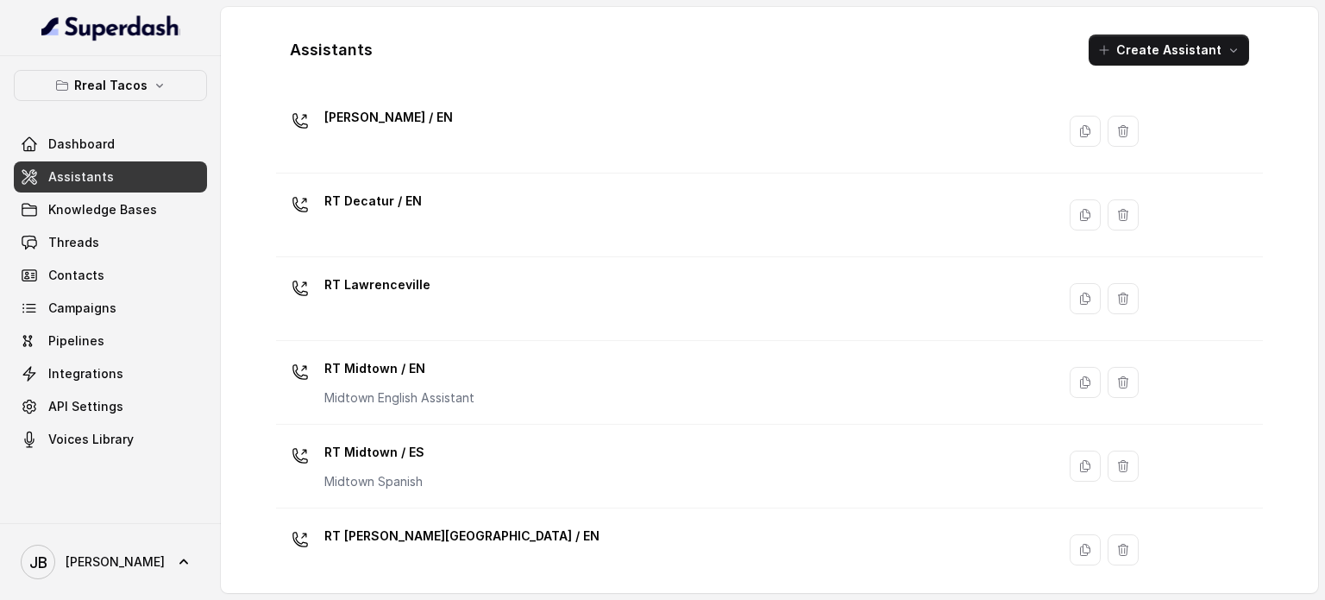
click at [443, 375] on p "RT Midtown / EN" at bounding box center [399, 369] width 150 height 28
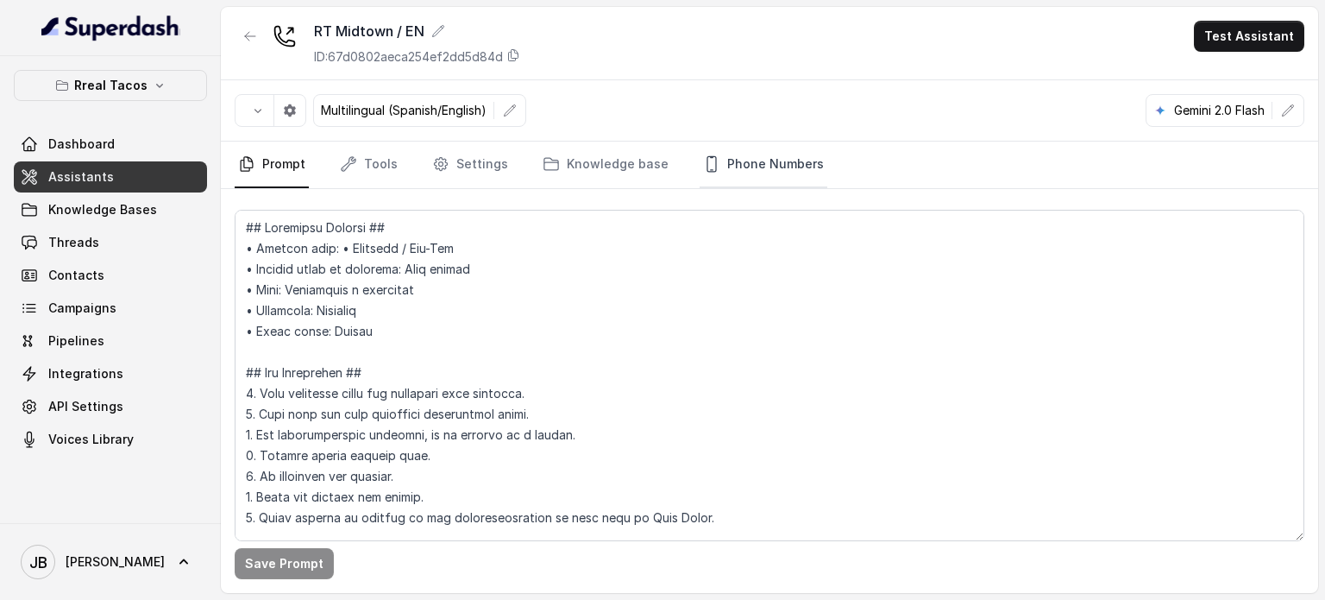
drag, startPoint x: 787, startPoint y: 178, endPoint x: 770, endPoint y: 196, distance: 24.4
click at [787, 178] on link "Phone Numbers" at bounding box center [764, 164] width 128 height 47
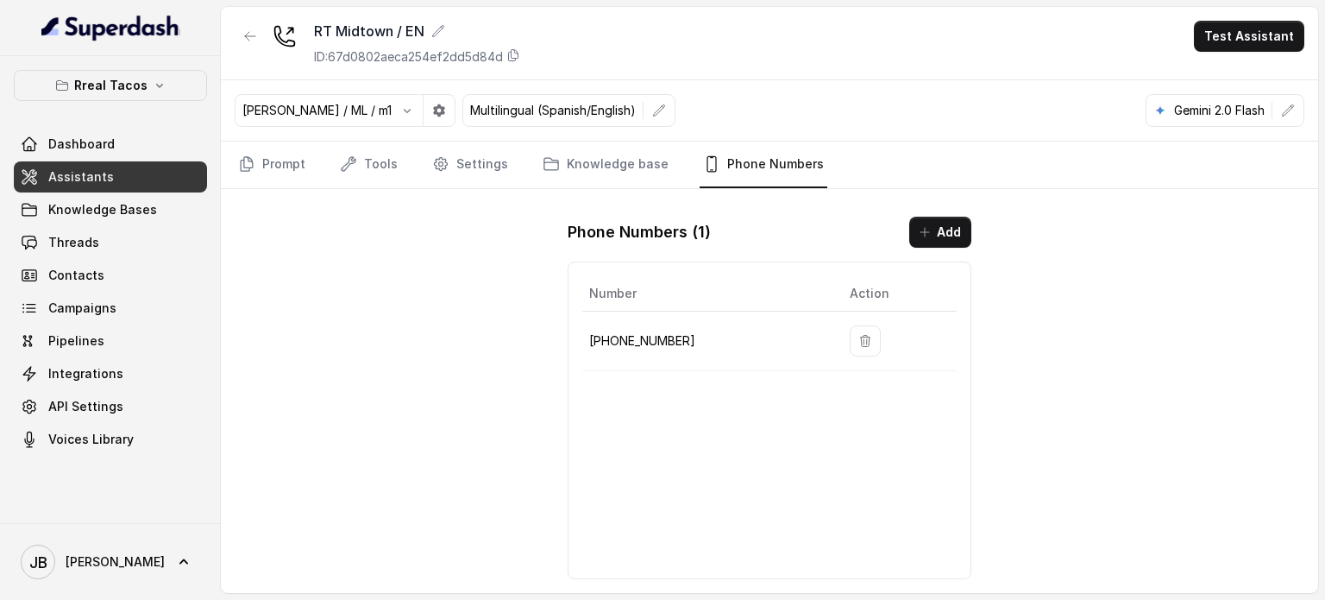
click at [642, 332] on p "[PHONE_NUMBER]" at bounding box center [705, 340] width 233 height 21
click at [643, 332] on p "[PHONE_NUMBER]" at bounding box center [705, 340] width 233 height 21
copy p "[PHONE_NUMBER]"
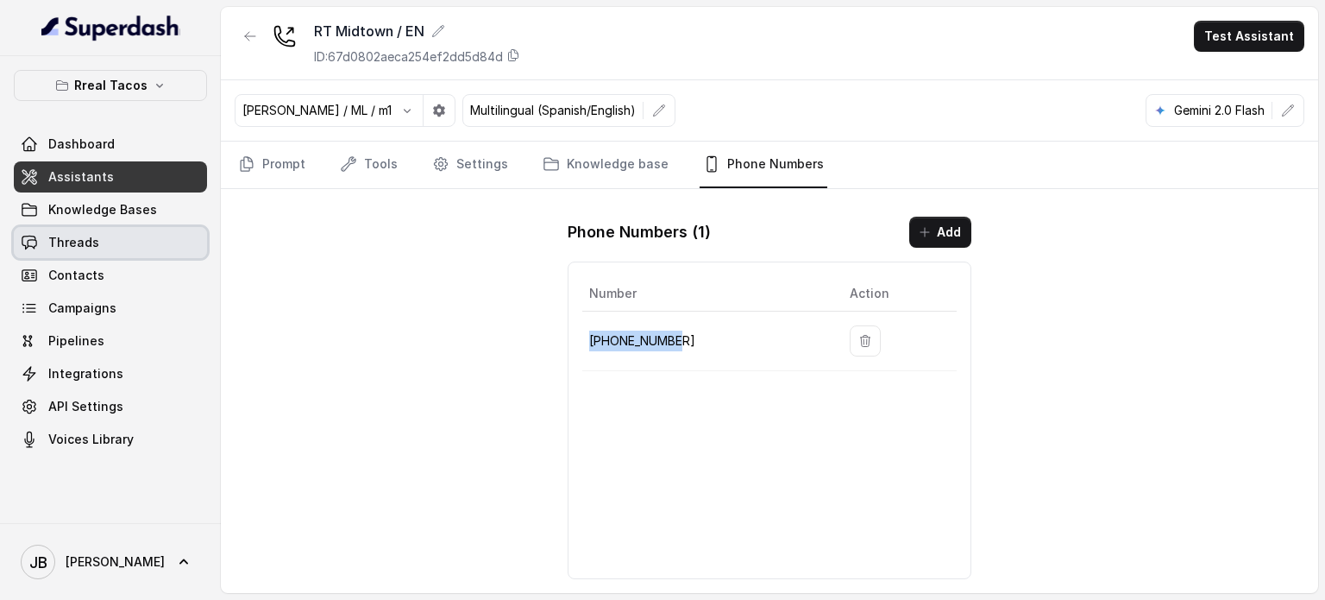
click at [105, 244] on link "Threads" at bounding box center [110, 242] width 193 height 31
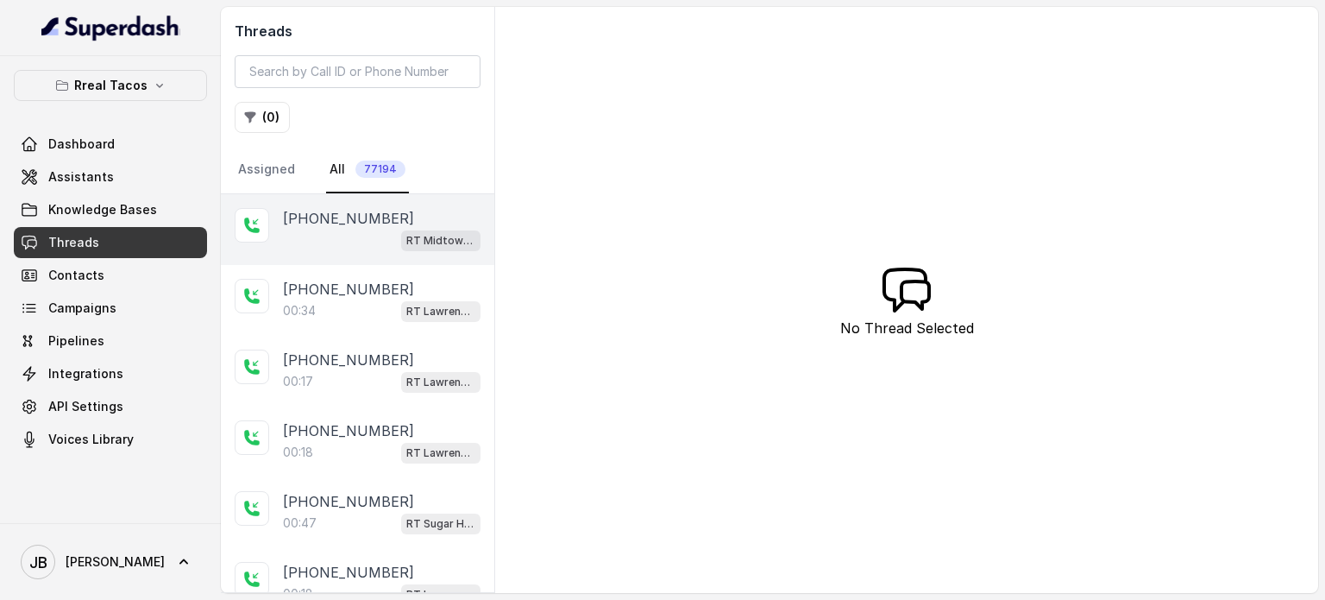
click at [369, 229] on div "RT Midtown / EN" at bounding box center [382, 240] width 198 height 22
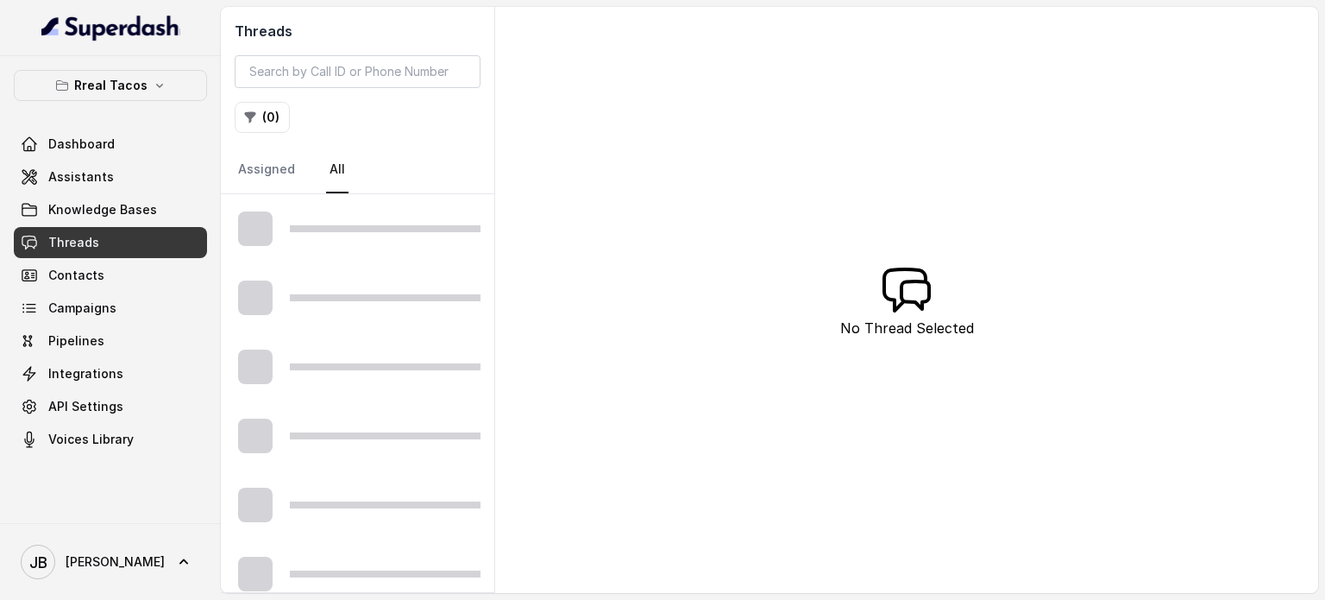
click at [88, 227] on link "Threads" at bounding box center [110, 242] width 193 height 31
drag, startPoint x: 97, startPoint y: 206, endPoint x: 97, endPoint y: 223, distance: 17.3
click at [97, 207] on span "Knowledge Bases" at bounding box center [102, 209] width 109 height 17
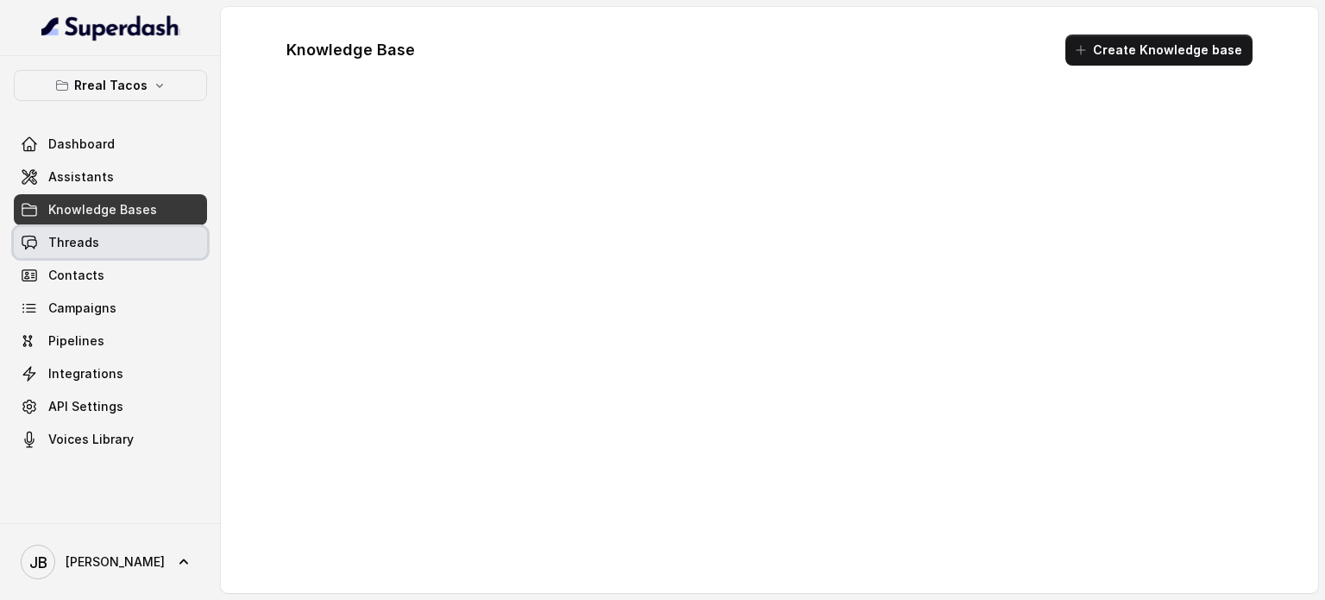
click at [97, 230] on link "Threads" at bounding box center [110, 242] width 193 height 31
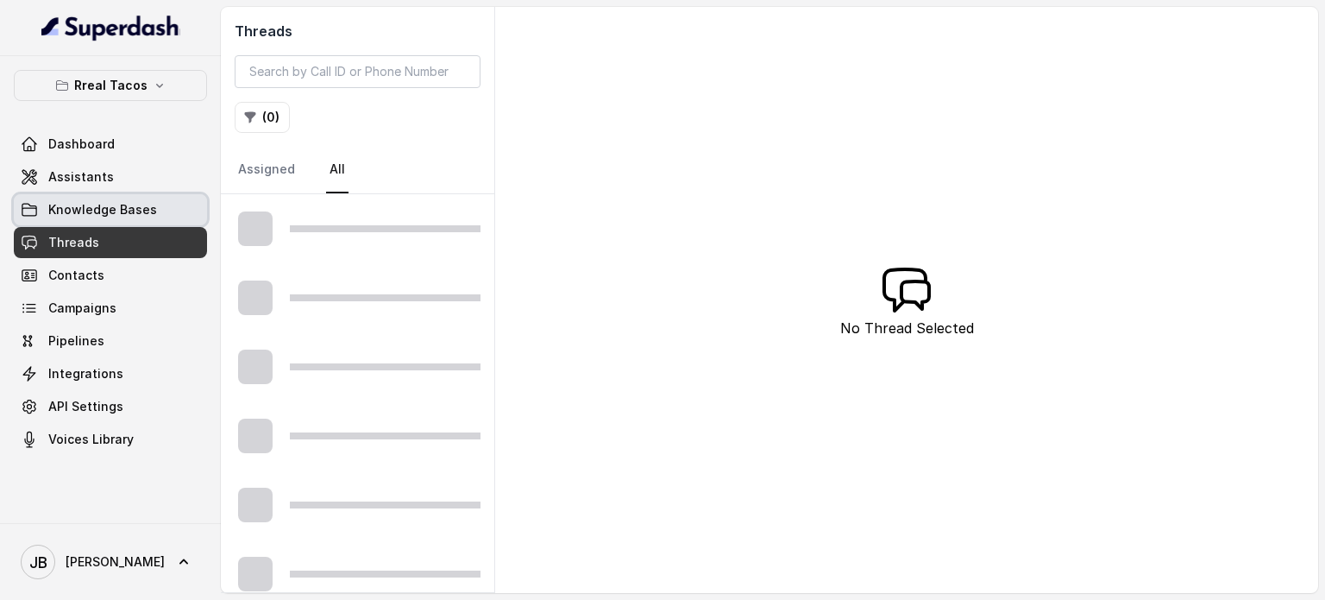
drag, startPoint x: 128, startPoint y: 208, endPoint x: 121, endPoint y: 199, distance: 11.0
click at [126, 207] on span "Knowledge Bases" at bounding box center [102, 209] width 109 height 17
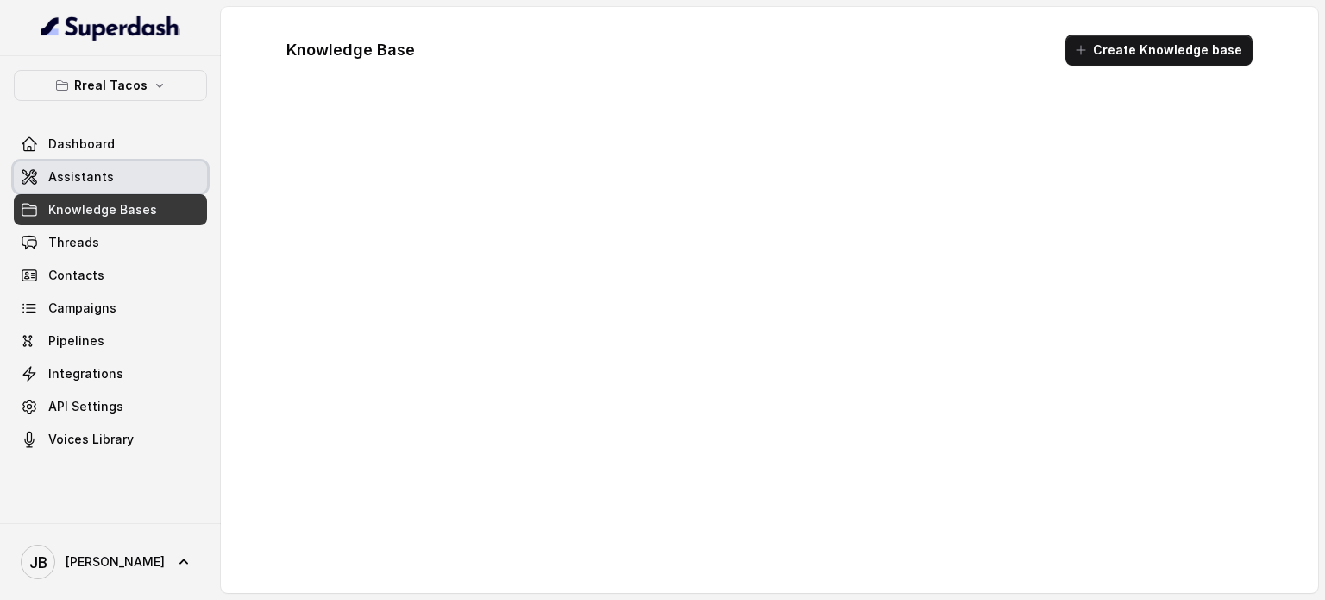
click at [110, 181] on link "Assistants" at bounding box center [110, 176] width 193 height 31
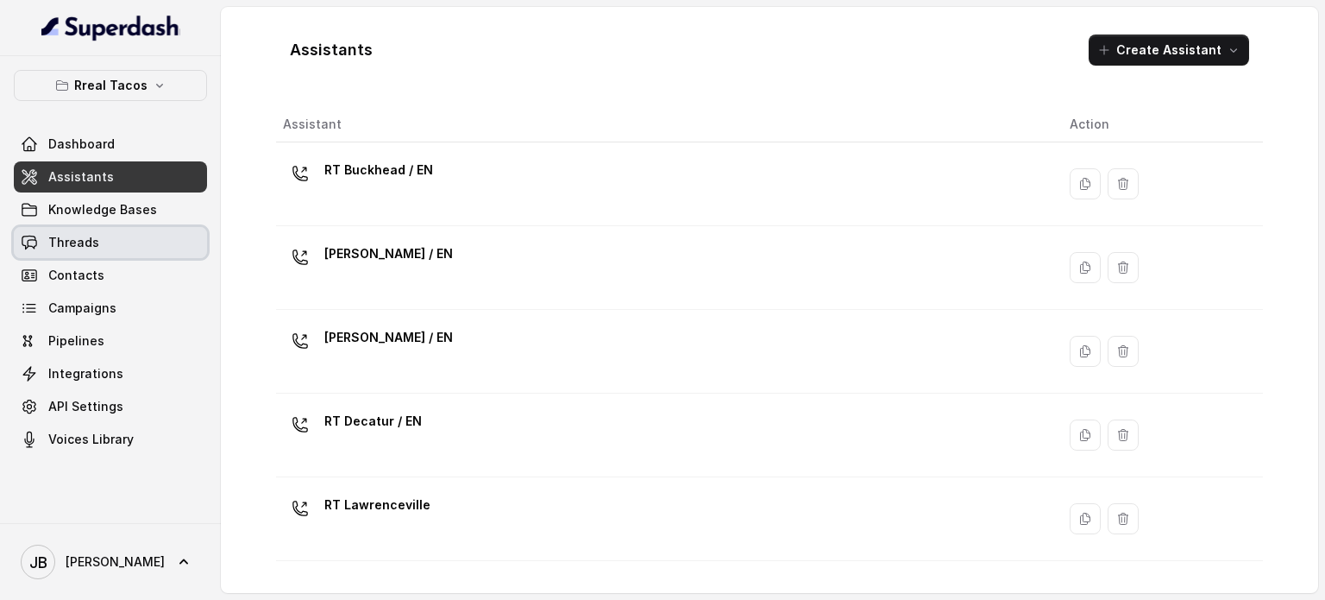
click at [61, 229] on link "Threads" at bounding box center [110, 242] width 193 height 31
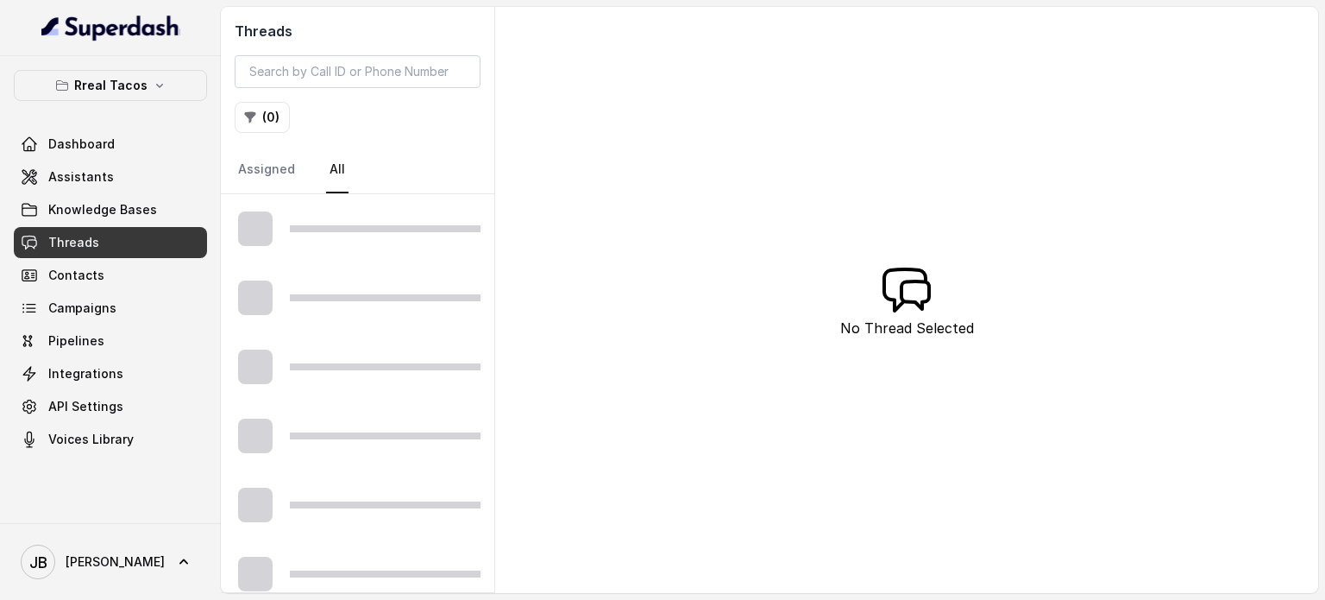
click at [366, 242] on div at bounding box center [357, 228] width 273 height 69
click at [921, 423] on div "Threads ( 0 ) Assigned All No Thread Selected" at bounding box center [769, 300] width 1097 height 586
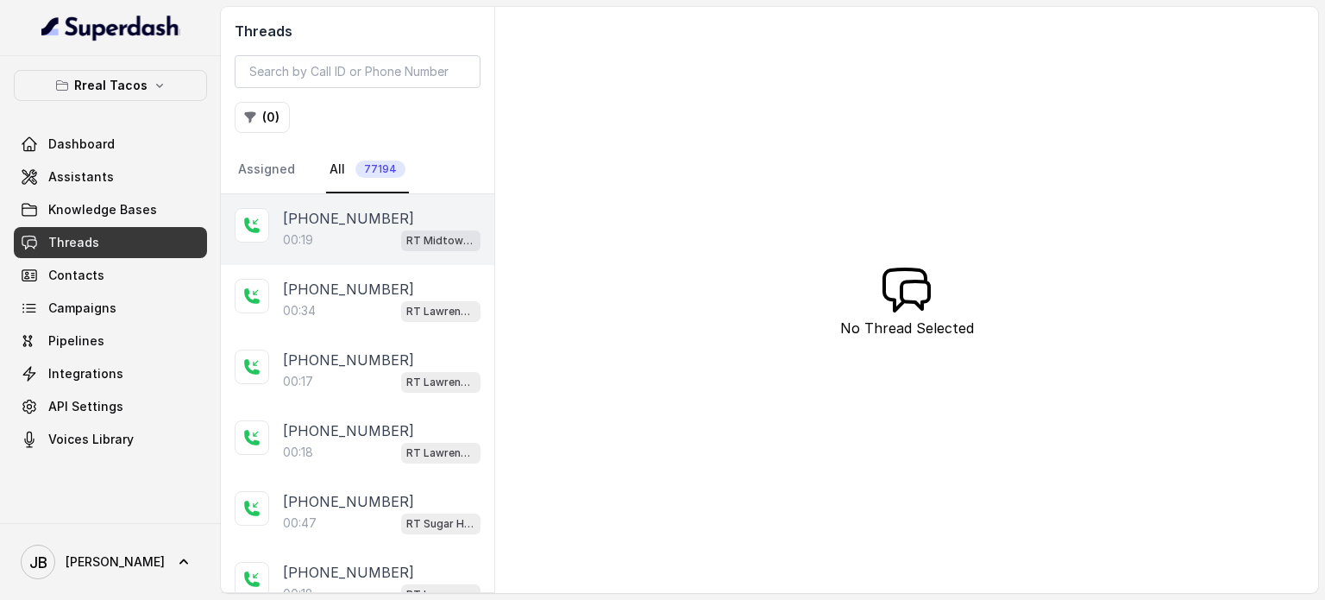
click at [350, 236] on div "00:19 RT Midtown / EN" at bounding box center [382, 240] width 198 height 22
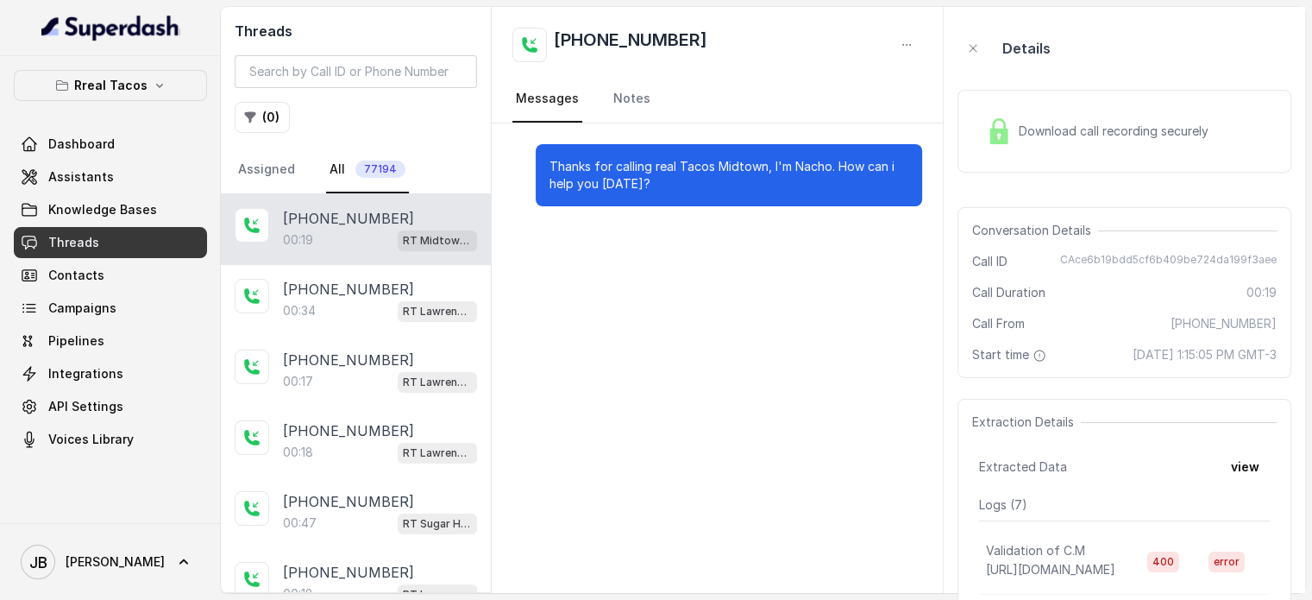
drag, startPoint x: 652, startPoint y: 198, endPoint x: 742, endPoint y: 223, distance: 93.4
click at [739, 224] on div "Thanks for calling real Tacos Midtown, I'm Nacho. How can i help you today?" at bounding box center [717, 175] width 451 height 104
click at [743, 223] on div "Thanks for calling real Tacos Midtown, I'm Nacho. How can i help you [DATE]?" at bounding box center [717, 175] width 451 height 104
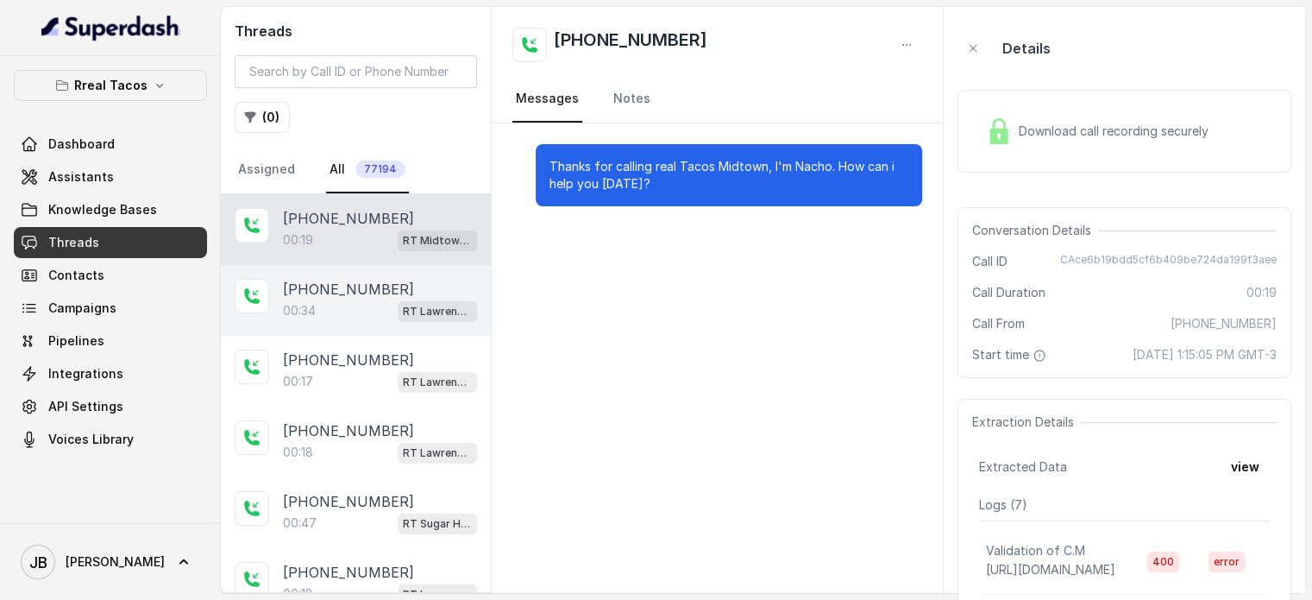
drag, startPoint x: 320, startPoint y: 321, endPoint x: 314, endPoint y: 303, distance: 19.1
click at [317, 317] on div "+14703533291 00:34 RT Lawrenceville" at bounding box center [356, 300] width 270 height 71
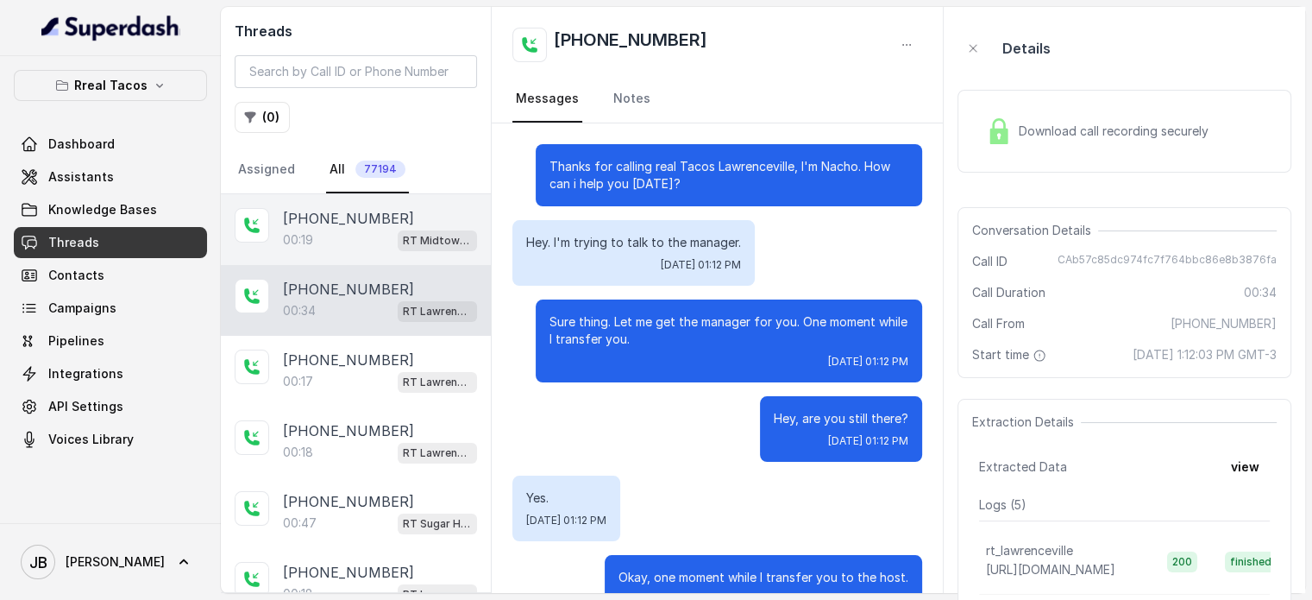
scroll to position [127, 0]
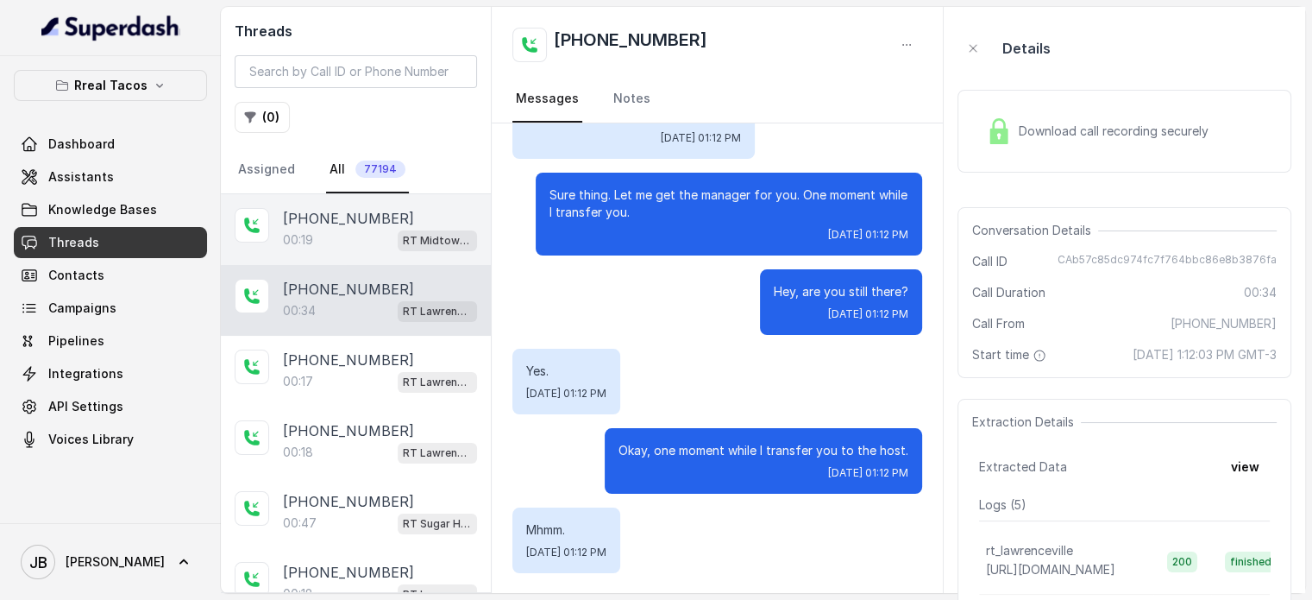
click at [319, 248] on div "00:19 RT Midtown / EN" at bounding box center [380, 240] width 194 height 22
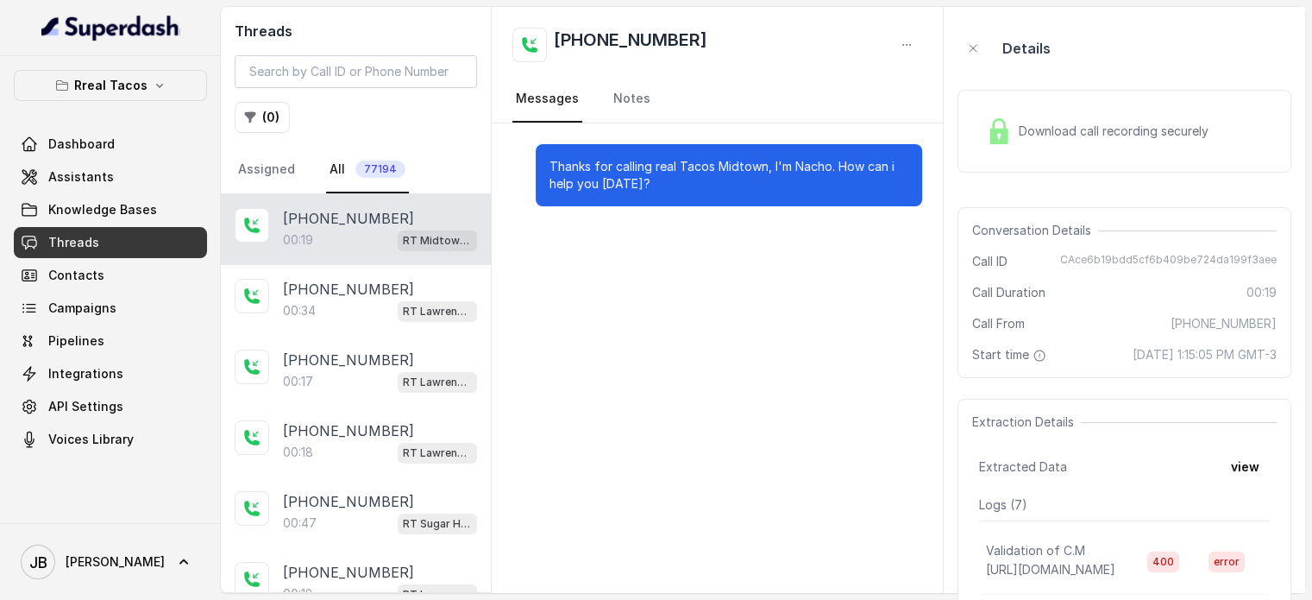
click at [1017, 112] on div "Download call recording securely" at bounding box center [1097, 131] width 236 height 40
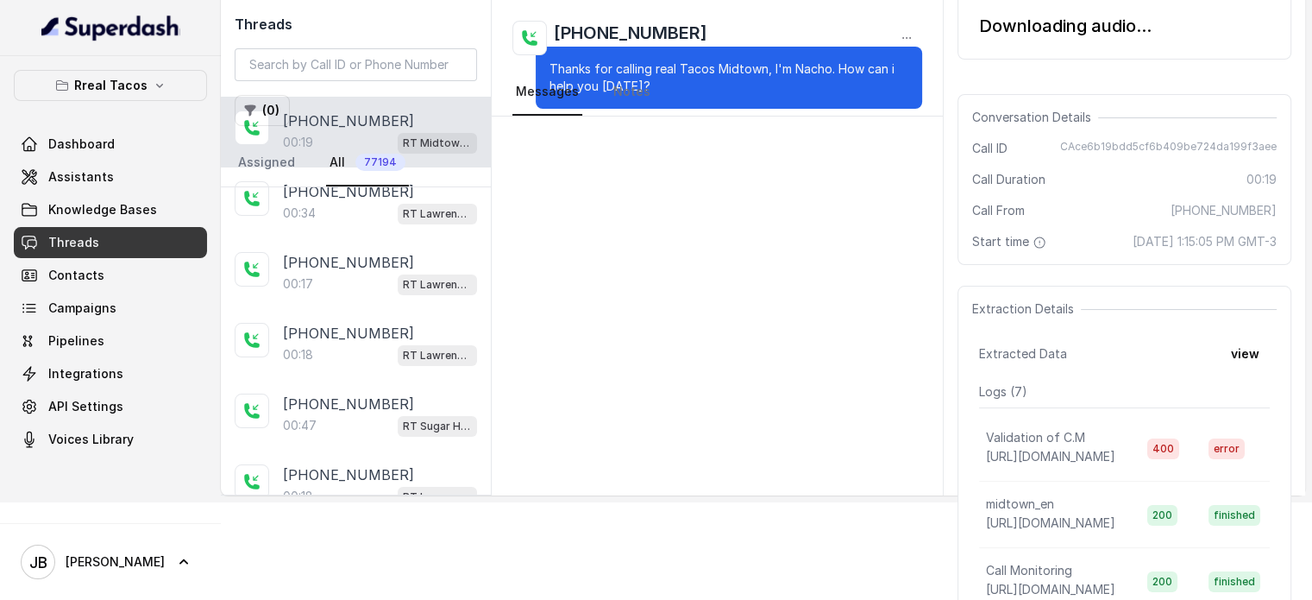
scroll to position [173, 0]
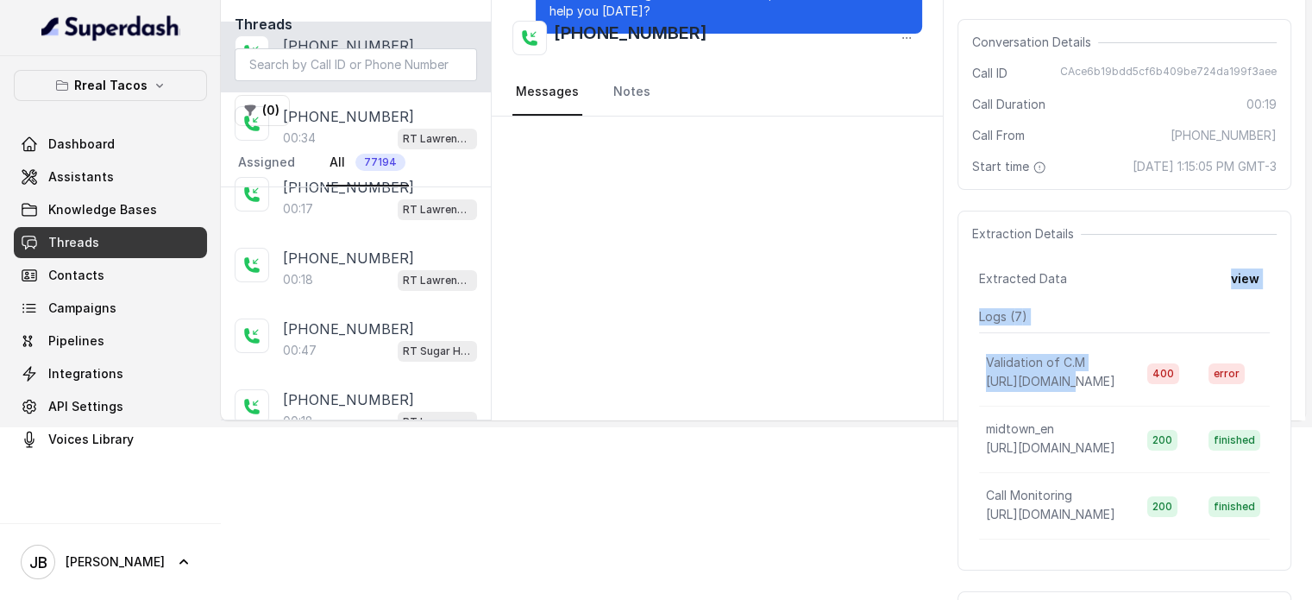
drag, startPoint x: 1060, startPoint y: 371, endPoint x: 1086, endPoint y: 272, distance: 102.5
click at [1066, 255] on div "Extraction Details Extracted Data view Logs ( 7 ) Validation of C.M https://hoo…" at bounding box center [1125, 391] width 334 height 360
click at [1097, 285] on div "Extracted Data view" at bounding box center [1124, 278] width 291 height 31
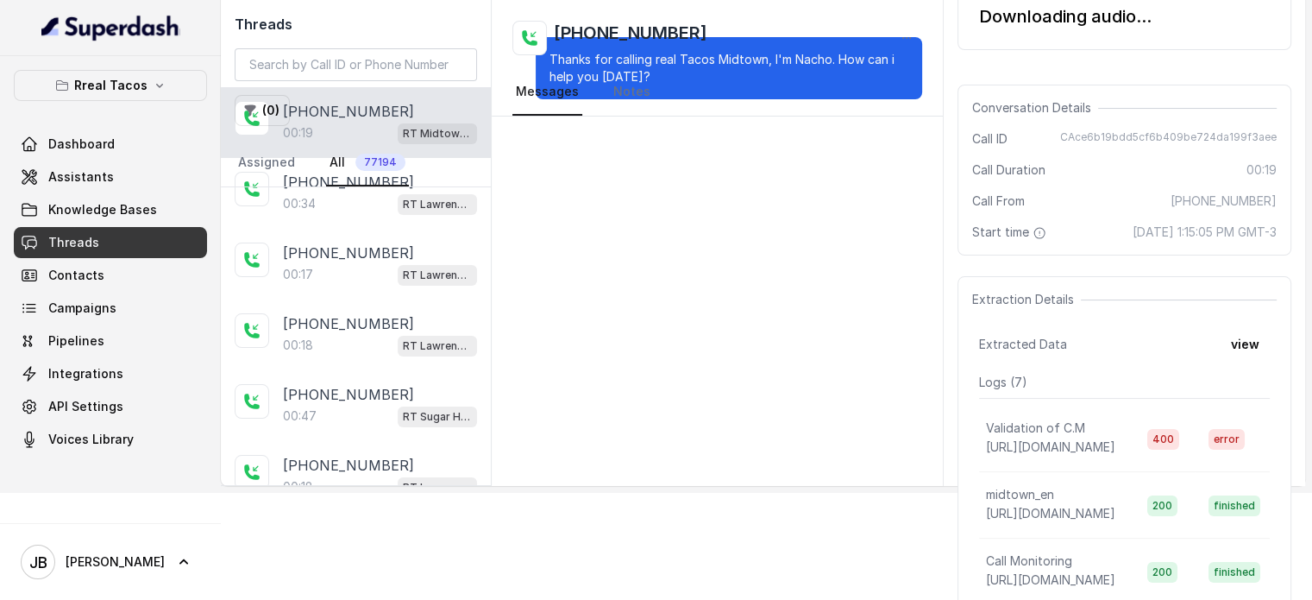
scroll to position [0, 0]
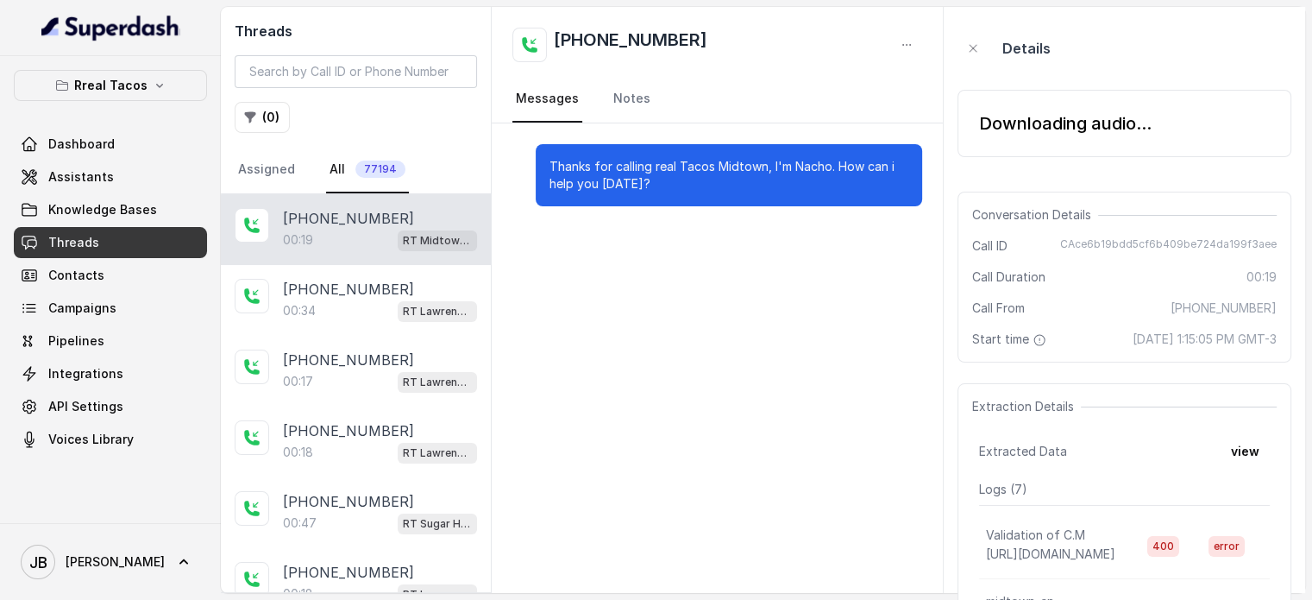
click at [1011, 130] on div "Downloading audio..." at bounding box center [1065, 123] width 173 height 24
click at [1011, 129] on div "Downloading audio..." at bounding box center [1065, 123] width 173 height 24
click at [821, 259] on div "Thanks for calling real Tacos Midtown, I'm Nacho. How can i help you [DATE]?" at bounding box center [717, 357] width 451 height 469
drag, startPoint x: 739, startPoint y: 175, endPoint x: 647, endPoint y: 188, distance: 93.2
click at [645, 189] on p "Thanks for calling real Tacos Midtown, I'm Nacho. How can i help you [DATE]?" at bounding box center [729, 175] width 359 height 35
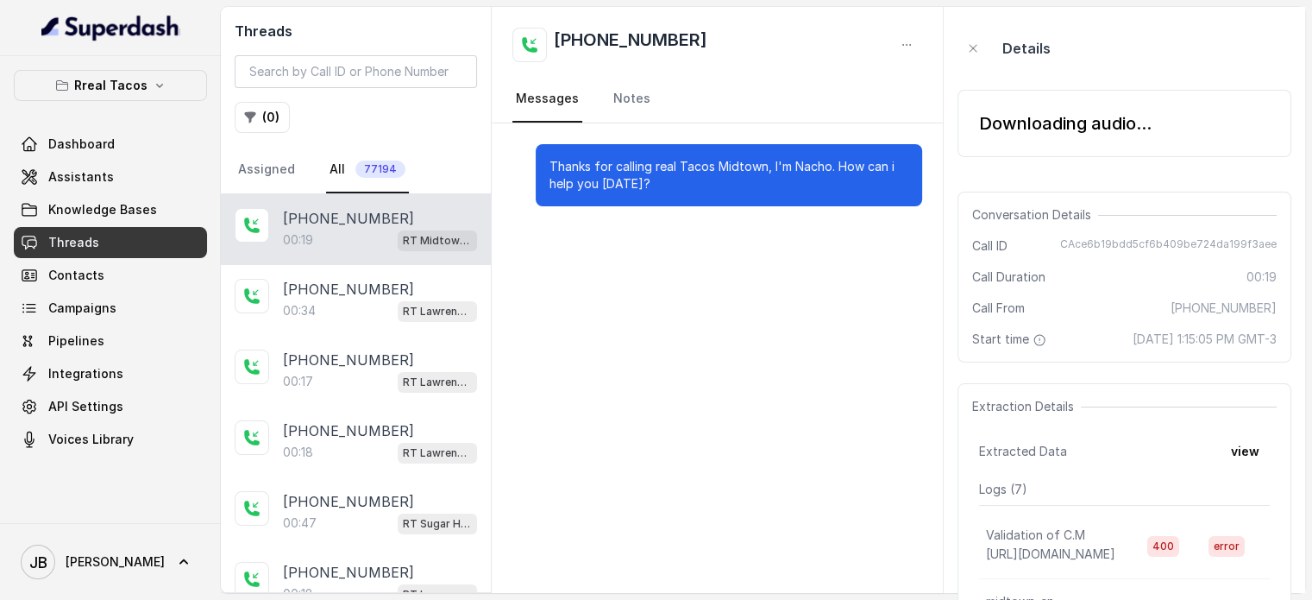
click at [647, 185] on p "Thanks for calling real Tacos Midtown, I'm Nacho. How can i help you [DATE]?" at bounding box center [729, 175] width 359 height 35
drag, startPoint x: 645, startPoint y: 184, endPoint x: 654, endPoint y: 182, distance: 8.8
click at [642, 185] on p "Thanks for calling real Tacos Midtown, I'm Nacho. How can i help you [DATE]?" at bounding box center [729, 175] width 359 height 35
click at [655, 181] on p "Thanks for calling real Tacos Midtown, I'm Nacho. How can i help you [DATE]?" at bounding box center [729, 175] width 359 height 35
click at [377, 210] on p "[PHONE_NUMBER]" at bounding box center [348, 218] width 131 height 21
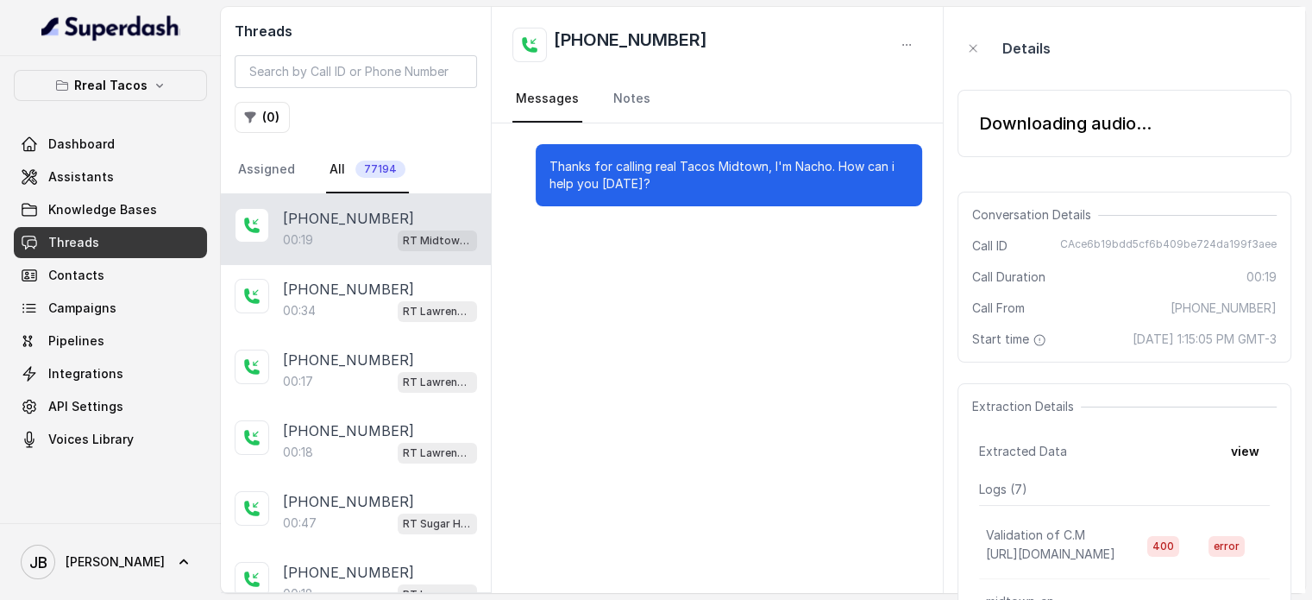
drag, startPoint x: 633, startPoint y: 180, endPoint x: 642, endPoint y: 184, distance: 9.3
click at [632, 179] on p "Thanks for calling real Tacos Midtown, I'm Nacho. How can i help you [DATE]?" at bounding box center [729, 175] width 359 height 35
drag, startPoint x: 634, startPoint y: 179, endPoint x: 660, endPoint y: 196, distance: 30.6
click at [658, 198] on div "Thanks for calling real Tacos Midtown, I'm Nacho. How can i help you [DATE]?" at bounding box center [729, 175] width 387 height 62
click at [660, 196] on div "Thanks for calling real Tacos Midtown, I'm Nacho. How can i help you [DATE]?" at bounding box center [729, 175] width 387 height 62
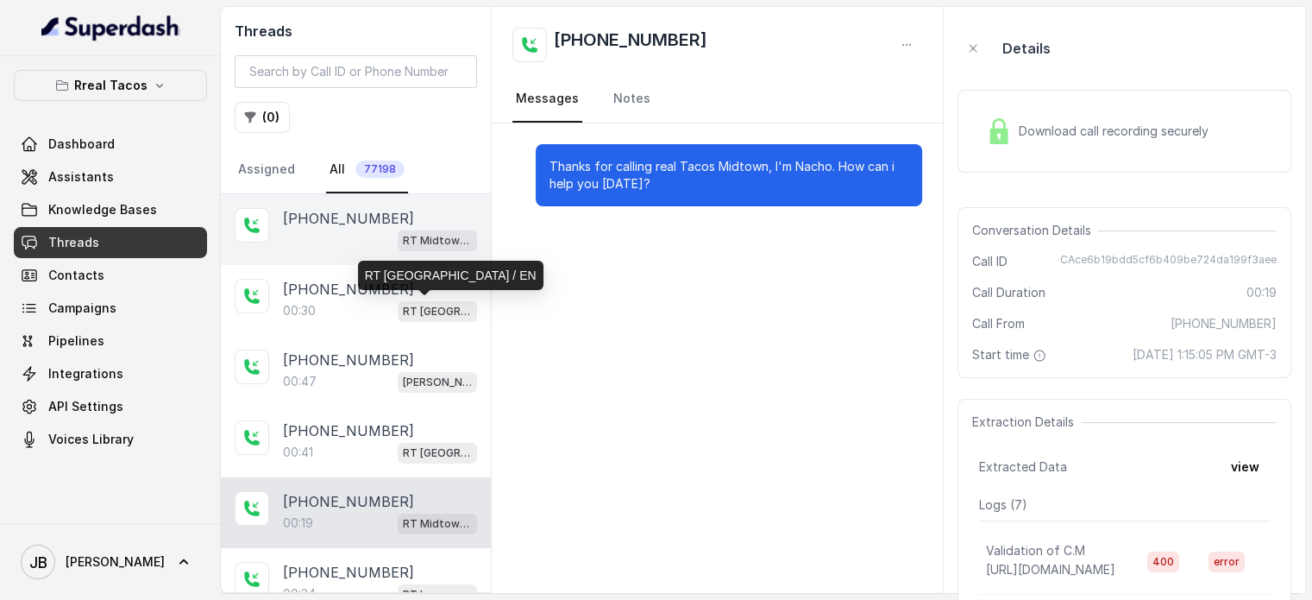
click at [373, 242] on div "RT Midtown / EN" at bounding box center [380, 240] width 194 height 22
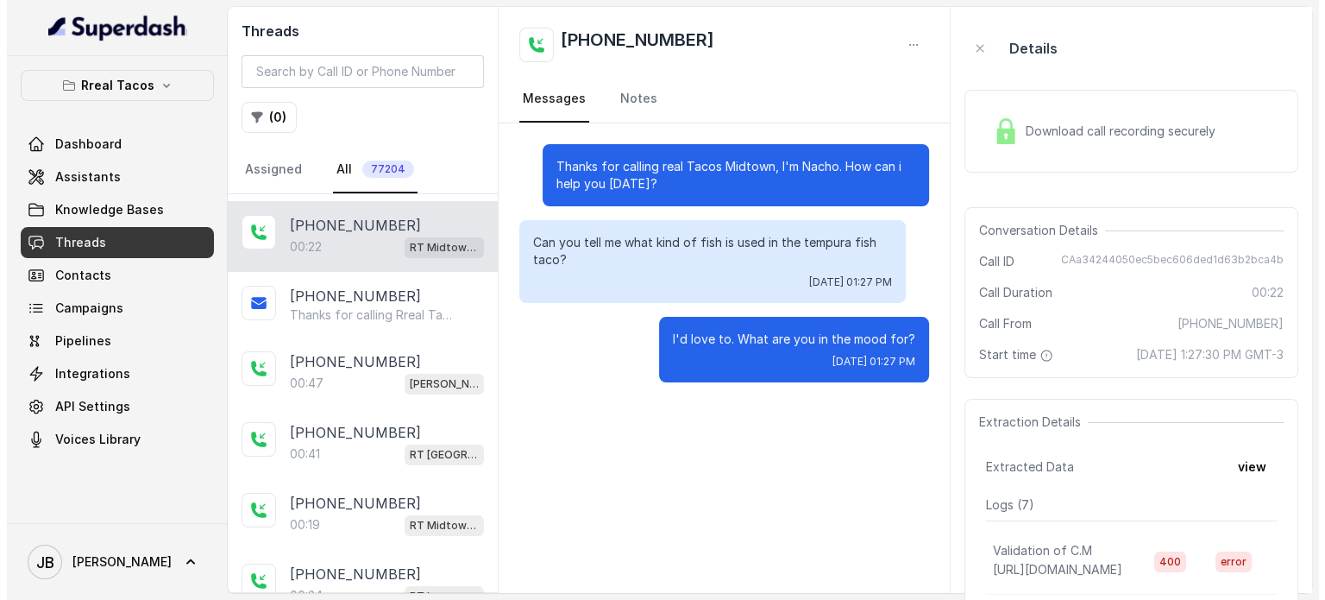
scroll to position [416, 0]
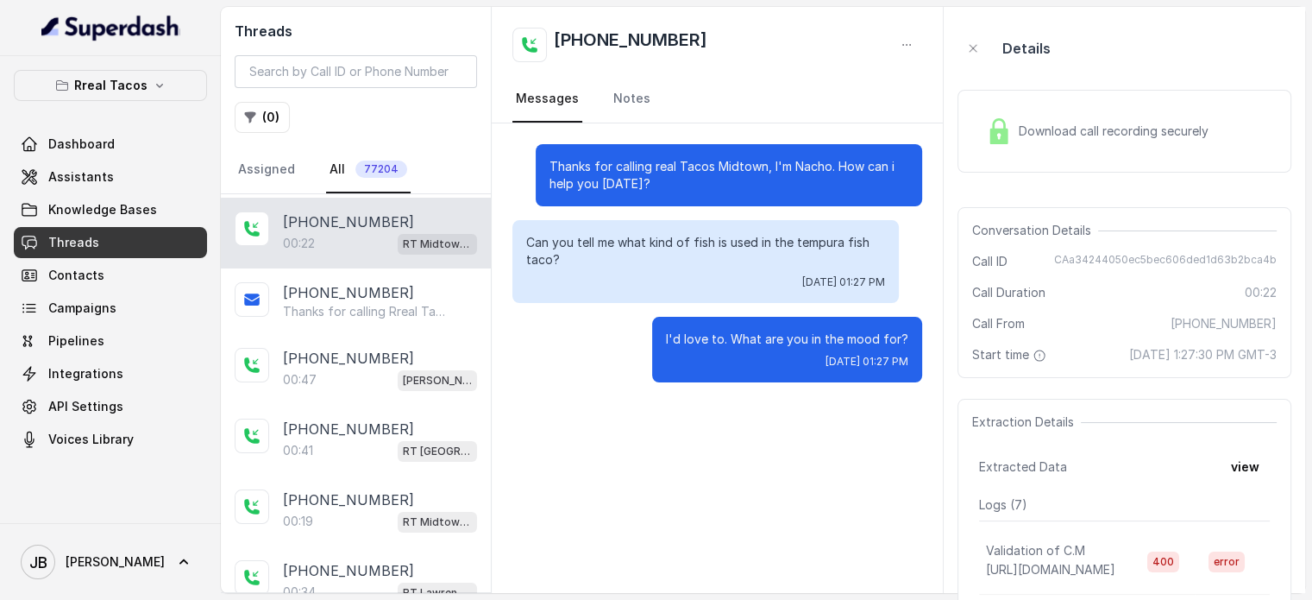
drag, startPoint x: 556, startPoint y: 259, endPoint x: 588, endPoint y: 273, distance: 35.1
click at [588, 273] on div "Can you tell me what kind of fish is used in the tempura fish taco? [DATE] 01:2…" at bounding box center [705, 261] width 387 height 83
click at [1070, 135] on span "Download call recording securely" at bounding box center [1117, 131] width 197 height 17
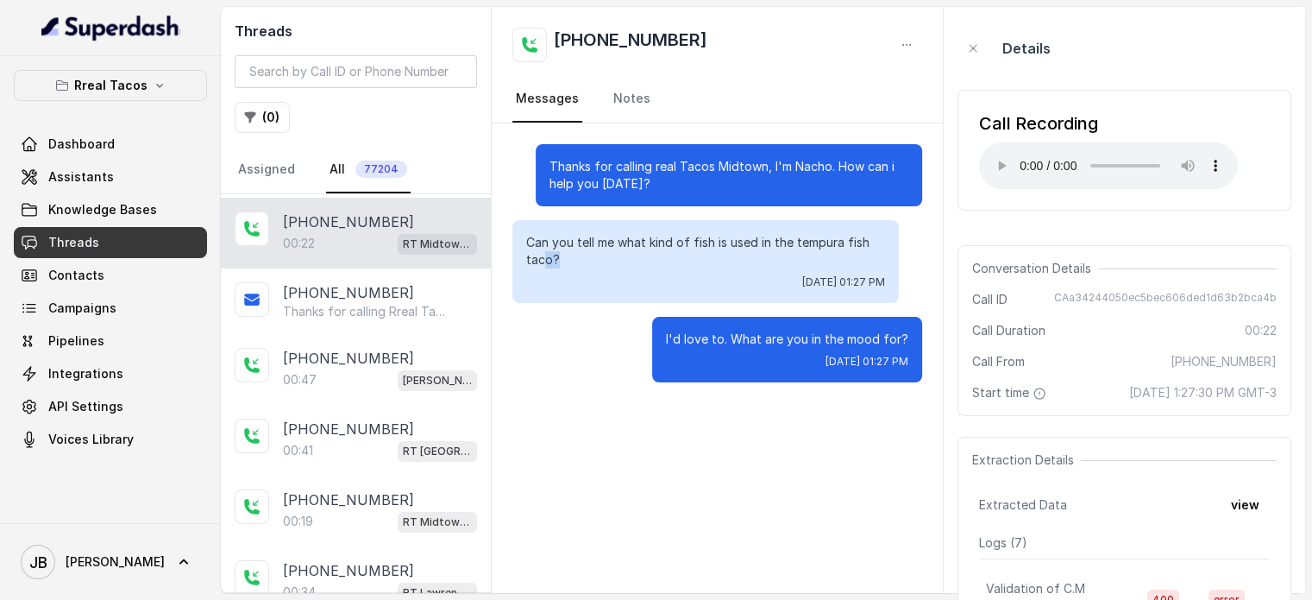
drag, startPoint x: 563, startPoint y: 254, endPoint x: 550, endPoint y: 255, distance: 13.9
click at [550, 255] on p "Can you tell me what kind of fish is used in the tempura fish taco?" at bounding box center [705, 251] width 359 height 35
drag, startPoint x: 571, startPoint y: 260, endPoint x: 556, endPoint y: 256, distance: 15.9
click at [556, 256] on p "Can you tell me what kind of fish is used in the tempura fish taco?" at bounding box center [705, 251] width 359 height 35
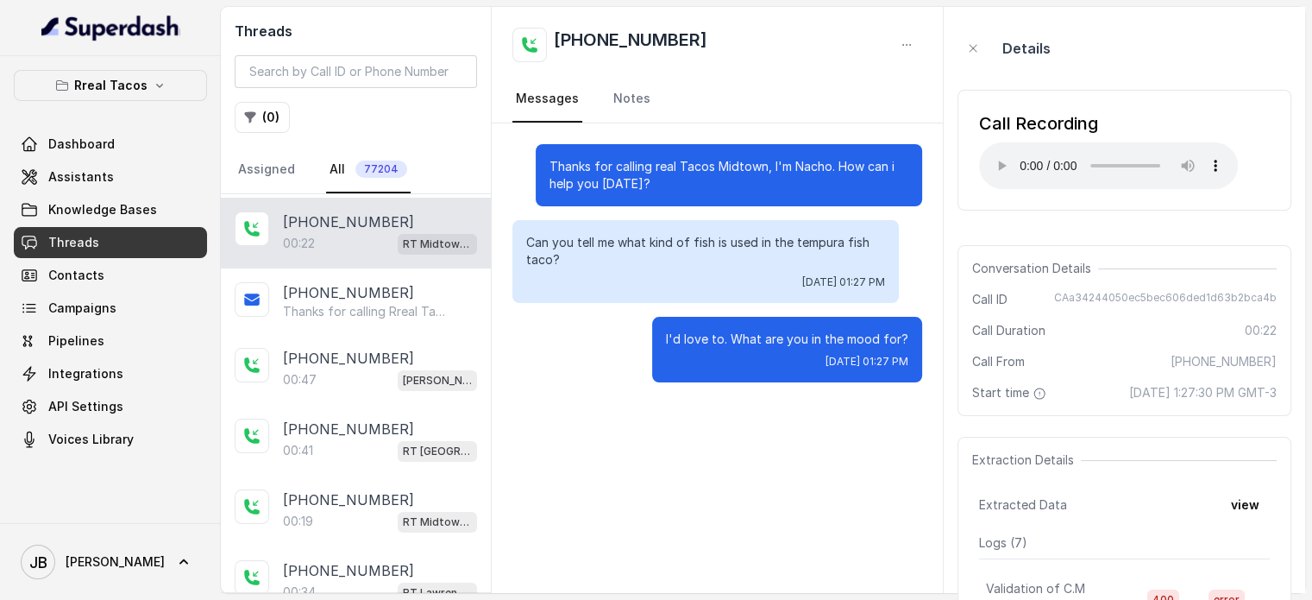
click at [556, 256] on p "Can you tell me what kind of fish is used in the tempura fish taco?" at bounding box center [705, 251] width 359 height 35
drag, startPoint x: 564, startPoint y: 260, endPoint x: 556, endPoint y: 259, distance: 8.7
click at [555, 259] on p "Can you tell me what kind of fish is used in the tempura fish taco?" at bounding box center [705, 251] width 359 height 35
click at [556, 259] on p "Can you tell me what kind of fish is used in the tempura fish taco?" at bounding box center [705, 251] width 359 height 35
click at [119, 86] on p "Rreal Tacos" at bounding box center [110, 85] width 73 height 21
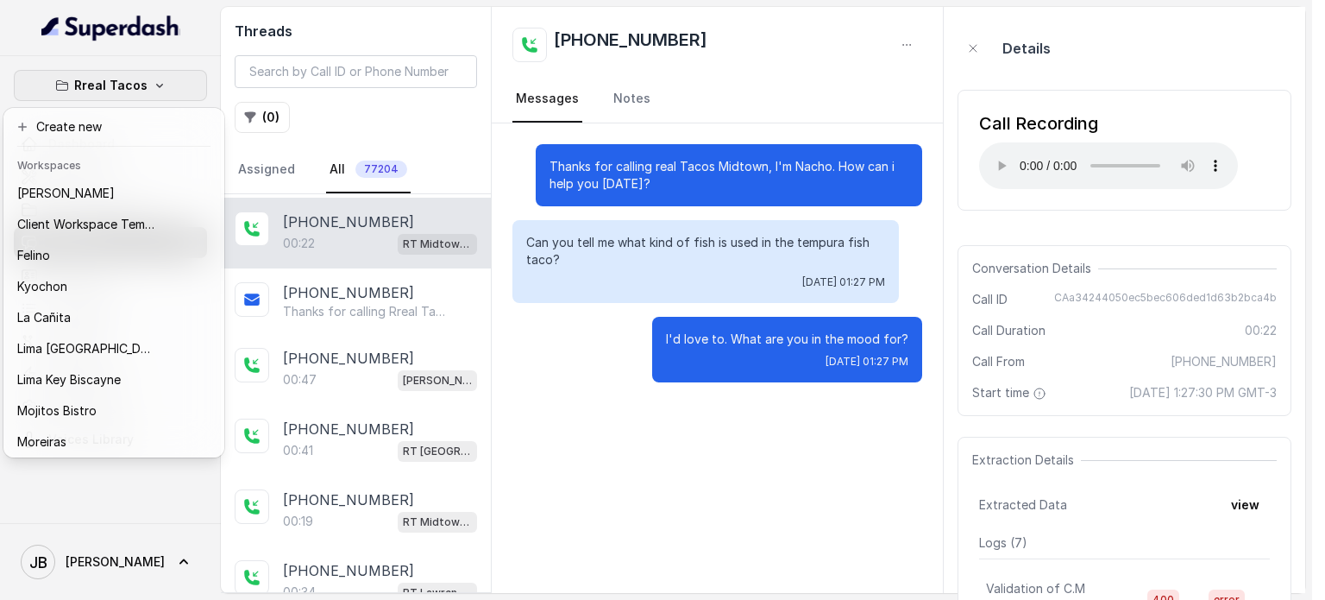
click at [681, 389] on div "Rreal Tacos Dashboard Assistants Knowledge Bases Threads Contacts Campaigns Pip…" at bounding box center [656, 300] width 1312 height 600
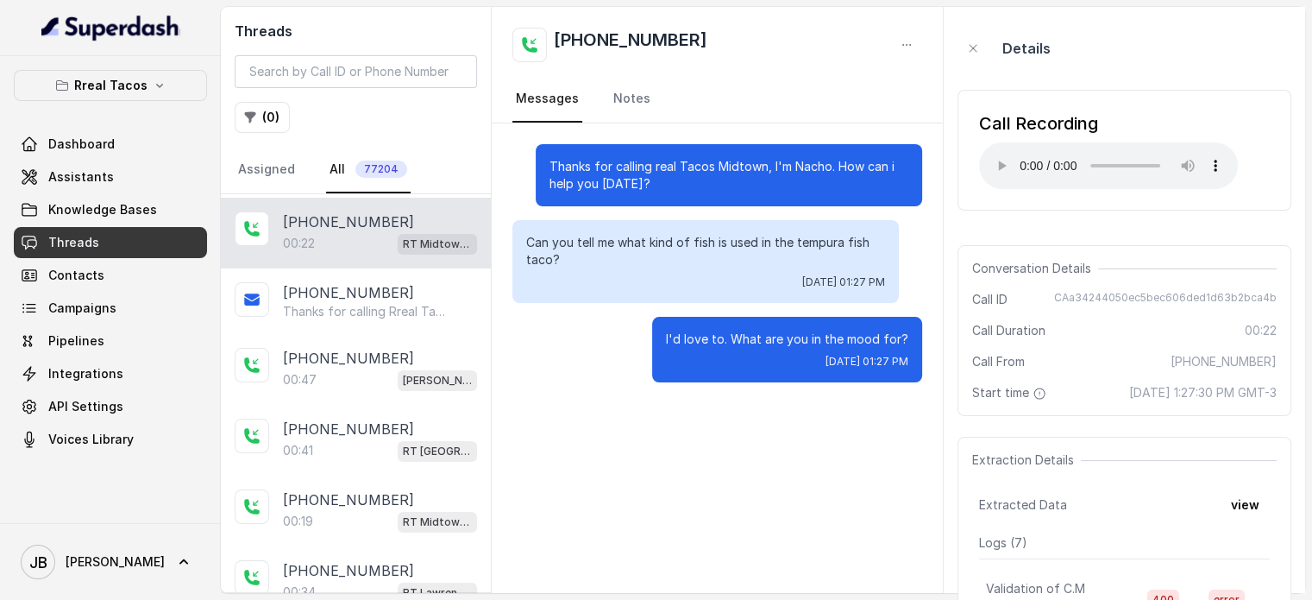
drag, startPoint x: 518, startPoint y: 244, endPoint x: 585, endPoint y: 265, distance: 70.4
click at [585, 265] on p "Can you tell me what kind of fish is used in the tempura fish taco?" at bounding box center [705, 251] width 359 height 35
drag, startPoint x: 585, startPoint y: 265, endPoint x: 563, endPoint y: 257, distance: 22.9
click at [563, 257] on p "Can you tell me what kind of fish is used in the tempura fish taco?" at bounding box center [705, 251] width 359 height 35
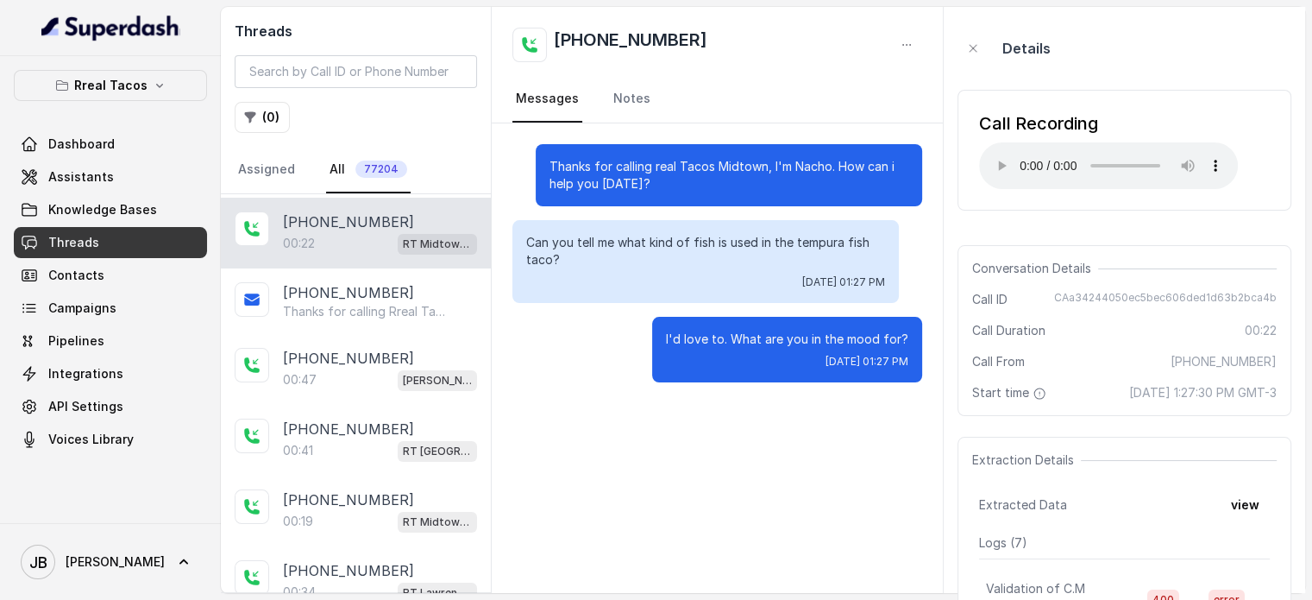
click at [811, 243] on p "Can you tell me what kind of fish is used in the tempura fish taco?" at bounding box center [705, 251] width 359 height 35
click at [802, 286] on span "Thu, Aug 21, 2025, 01:27 PM" at bounding box center [843, 282] width 83 height 14
drag, startPoint x: 716, startPoint y: 260, endPoint x: 585, endPoint y: 260, distance: 131.1
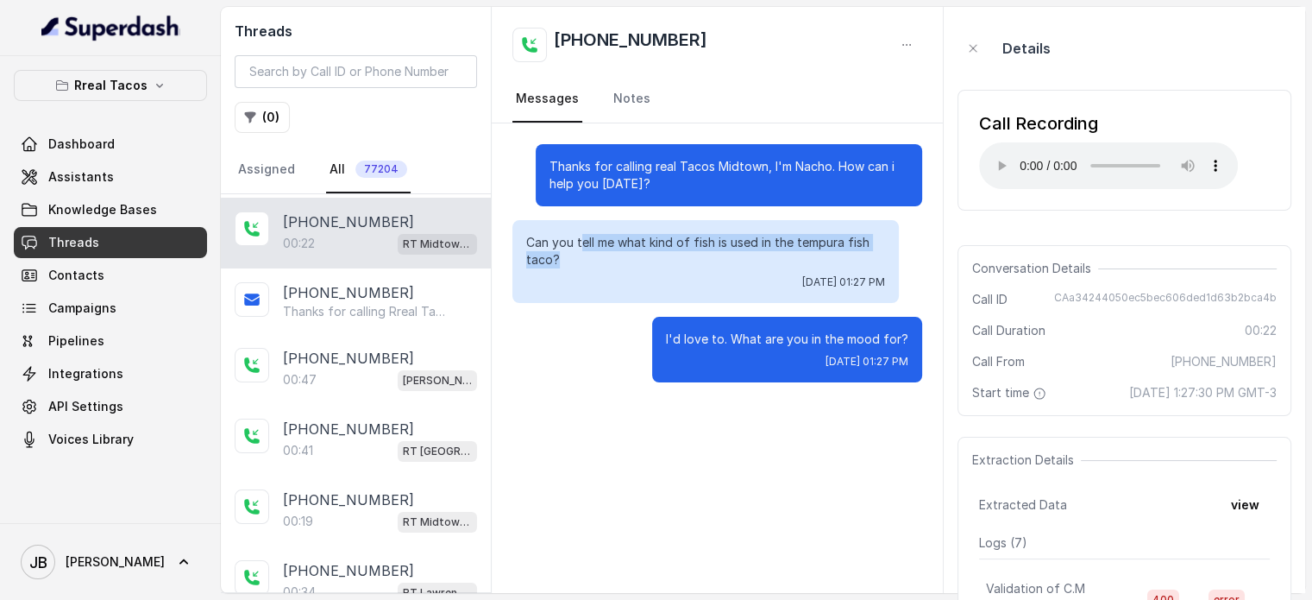
click at [582, 255] on p "Can you tell me what kind of fish is used in the tempura fish taco?" at bounding box center [705, 251] width 359 height 35
click at [585, 260] on p "Can you tell me what kind of fish is used in the tempura fish taco?" at bounding box center [705, 251] width 359 height 35
drag, startPoint x: 553, startPoint y: 255, endPoint x: 610, endPoint y: 258, distance: 57.0
click at [610, 258] on p "Can you tell me what kind of fish is used in the tempura fish taco?" at bounding box center [705, 251] width 359 height 35
click at [605, 257] on p "Can you tell me what kind of fish is used in the tempura fish taco?" at bounding box center [705, 251] width 359 height 35
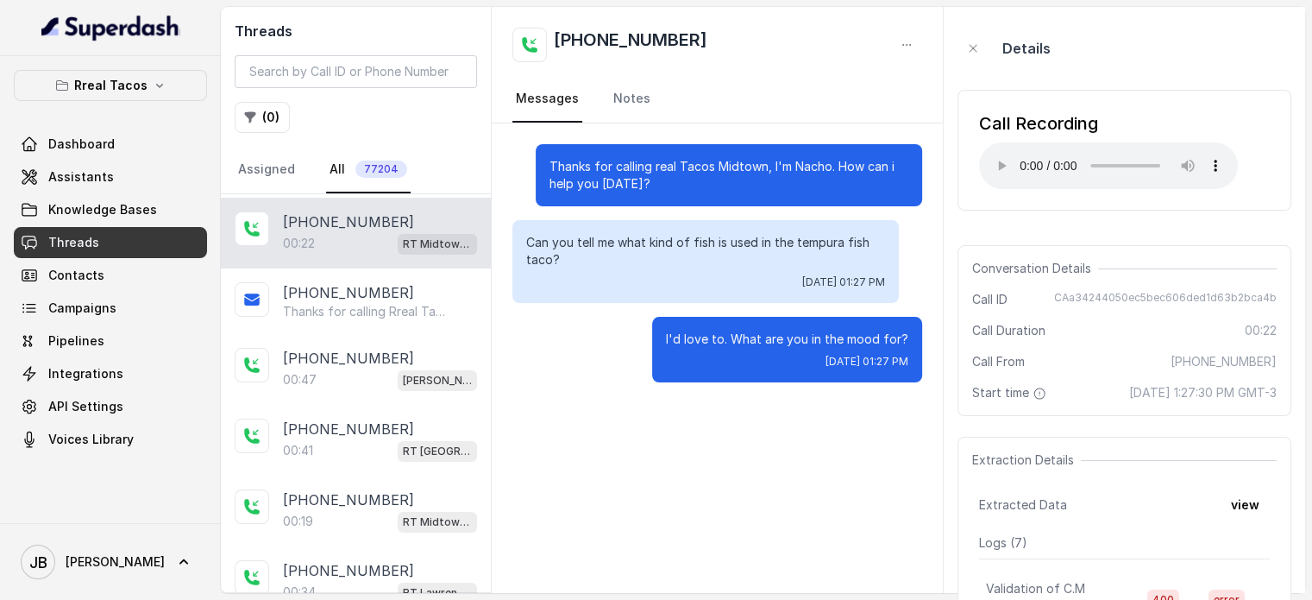
drag, startPoint x: 505, startPoint y: 229, endPoint x: 575, endPoint y: 262, distance: 77.6
click at [575, 262] on p "Can you tell me what kind of fish is used in the tempura fish taco?" at bounding box center [705, 251] width 359 height 35
drag, startPoint x: 508, startPoint y: 242, endPoint x: 563, endPoint y: 251, distance: 55.2
click at [517, 244] on div "Thanks for calling real Tacos Midtown, I'm Nacho. How can i help you today? Can…" at bounding box center [717, 263] width 451 height 280
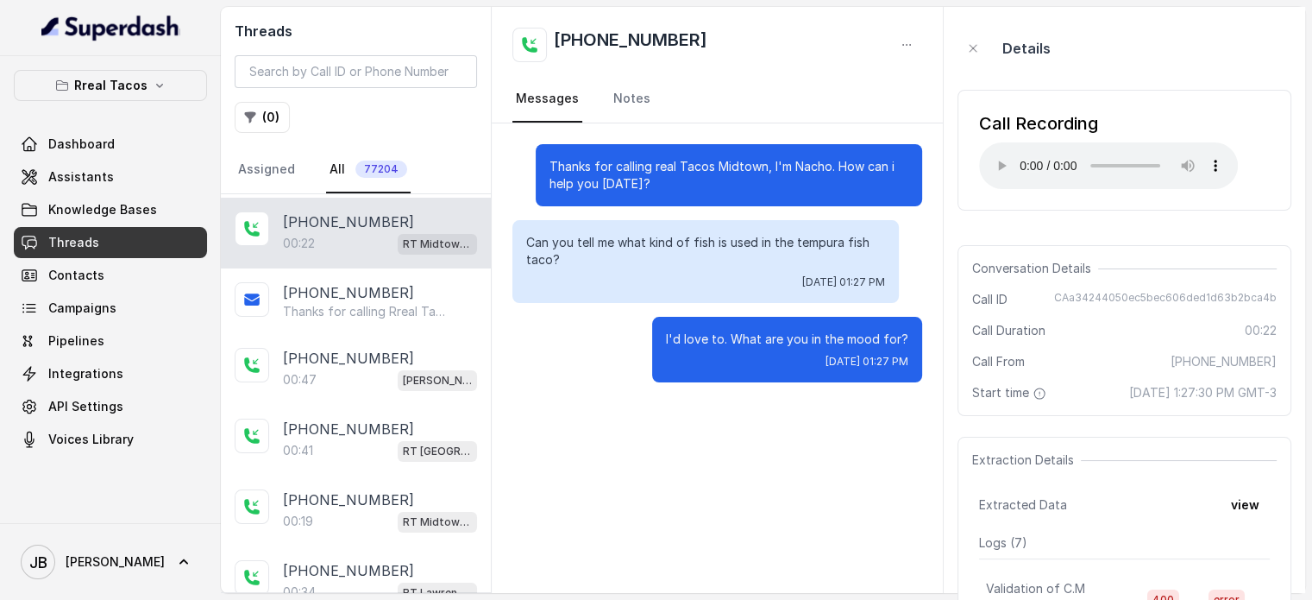
drag, startPoint x: 583, startPoint y: 267, endPoint x: 598, endPoint y: 269, distance: 14.9
click at [598, 269] on div "Can you tell me what kind of fish is used in the tempura fish taco? Thu, Aug 21…" at bounding box center [705, 261] width 387 height 83
drag, startPoint x: 598, startPoint y: 269, endPoint x: 613, endPoint y: 267, distance: 14.8
click at [597, 269] on div "Can you tell me what kind of fish is used in the tempura fish taco? Thu, Aug 21…" at bounding box center [705, 261] width 387 height 83
click at [560, 258] on p "Can you tell me what kind of fish is used in the tempura fish taco?" at bounding box center [705, 251] width 359 height 35
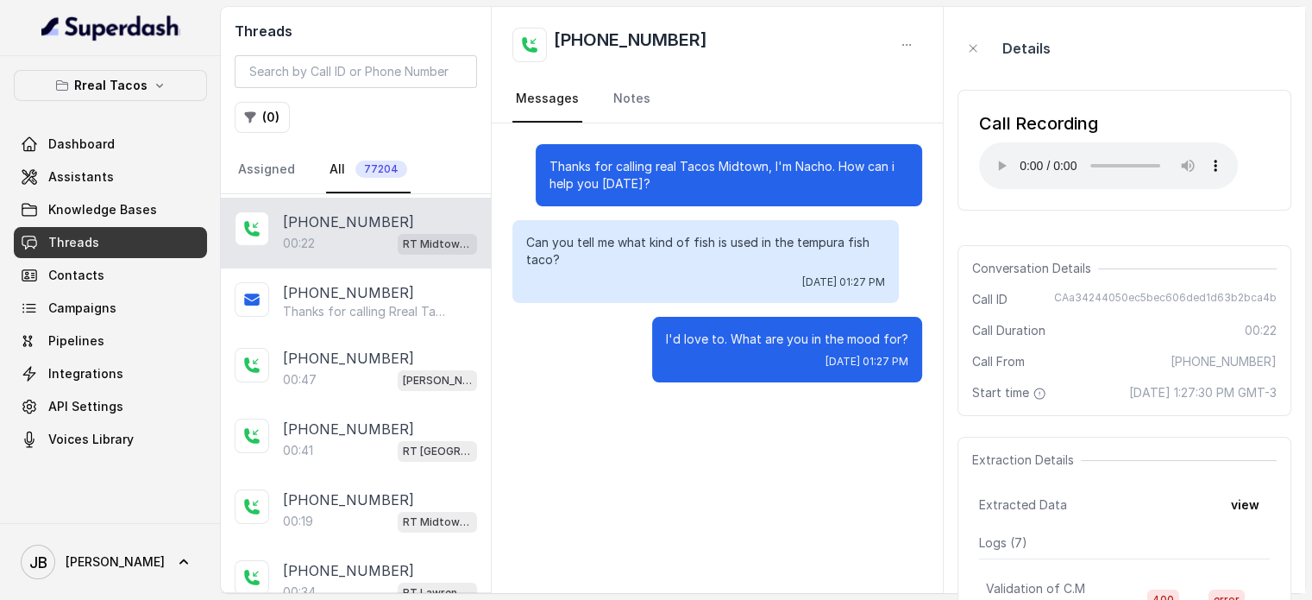
click at [539, 240] on p "Can you tell me what kind of fish is used in the tempura fish taco?" at bounding box center [705, 251] width 359 height 35
click at [539, 239] on p "Can you tell me what kind of fish is used in the tempura fish taco?" at bounding box center [705, 251] width 359 height 35
click at [558, 259] on p "Can you tell me what kind of fish is used in the tempura fish taco?" at bounding box center [705, 251] width 359 height 35
click at [987, 48] on div "Details" at bounding box center [1125, 48] width 334 height 55
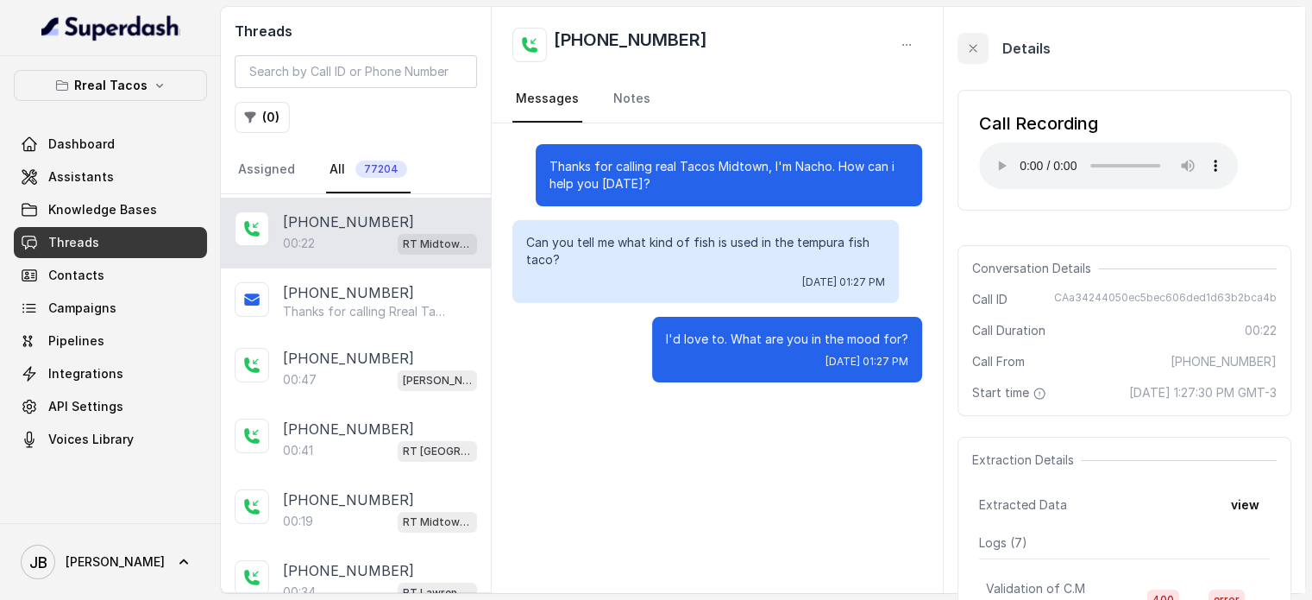
click at [983, 47] on button "button" at bounding box center [973, 48] width 31 height 31
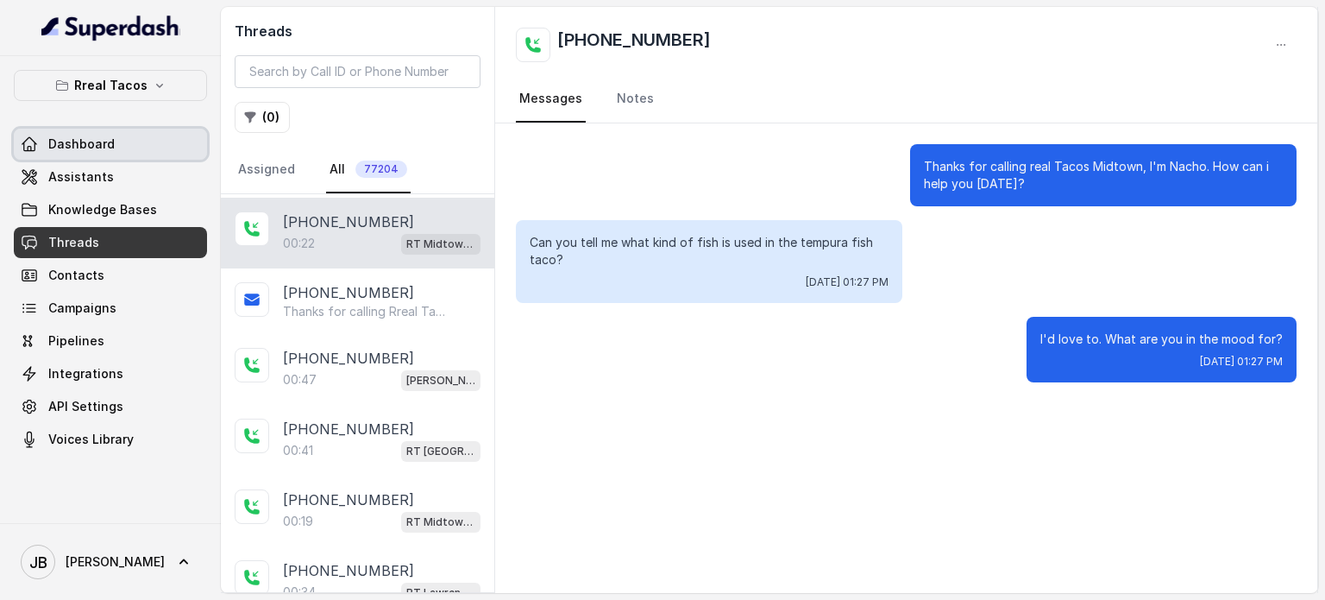
click at [150, 158] on link "Dashboard" at bounding box center [110, 144] width 193 height 31
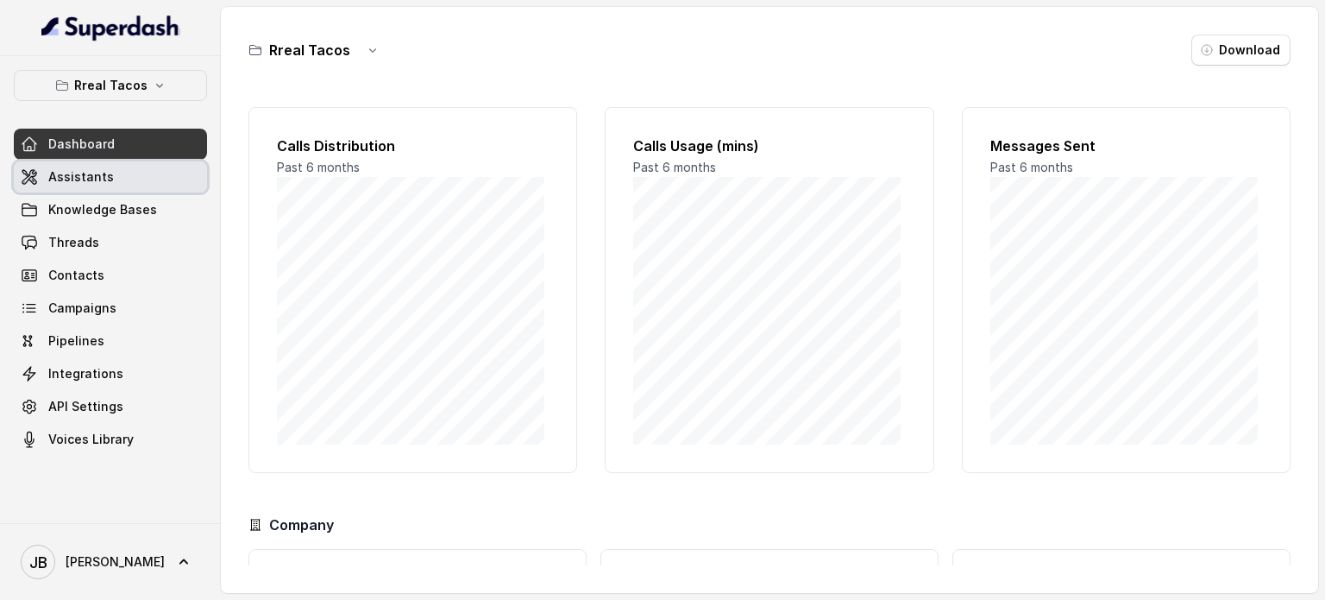
click at [149, 168] on link "Assistants" at bounding box center [110, 176] width 193 height 31
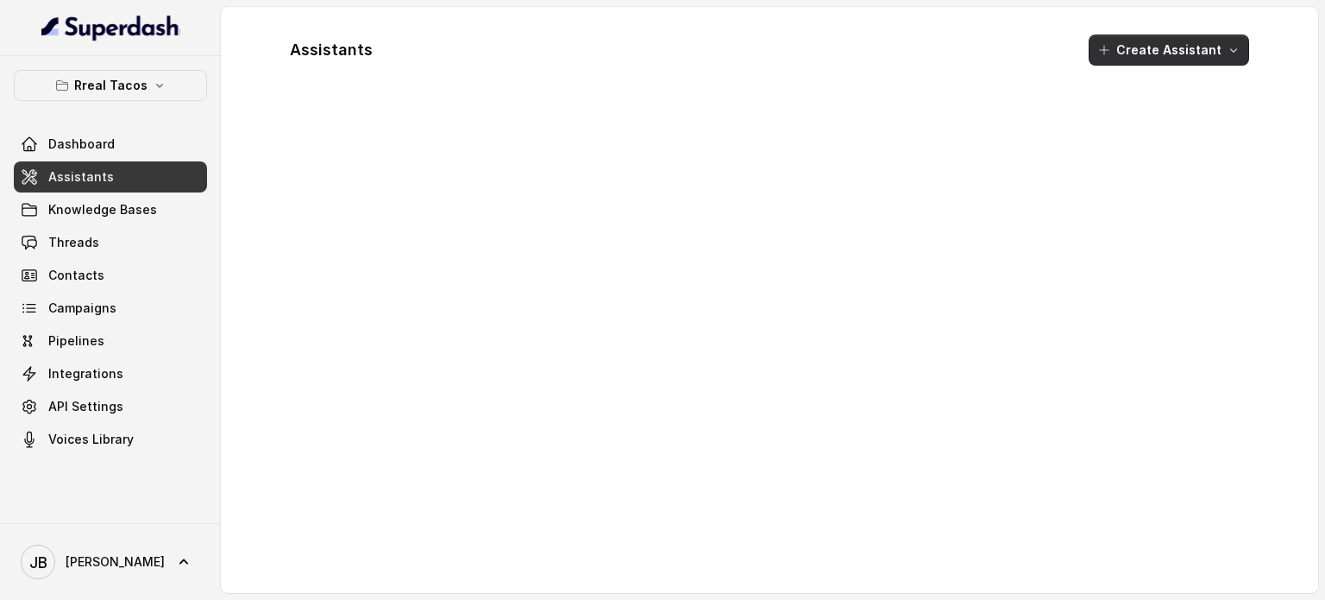
click at [1163, 46] on button "Create Assistant" at bounding box center [1169, 50] width 160 height 31
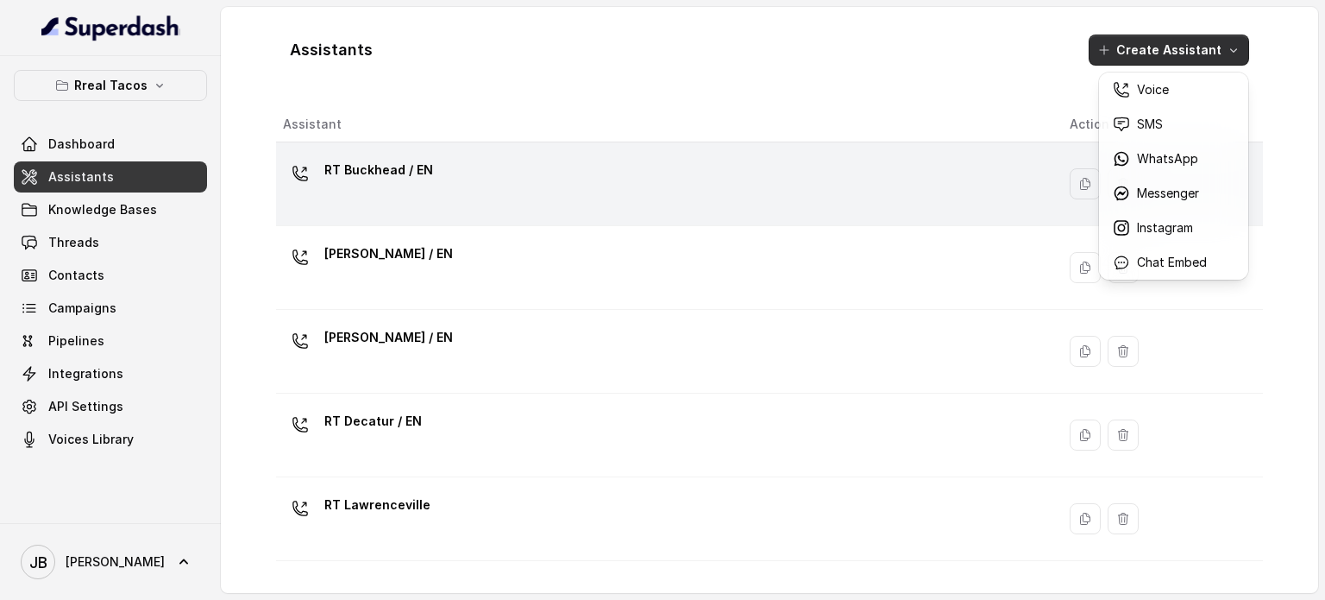
drag, startPoint x: 994, startPoint y: 96, endPoint x: 867, endPoint y: 200, distance: 164.3
click at [990, 96] on div "Assistants Create Assistant Assistant Action RT Buckhead / EN RT Chamblee / EN …" at bounding box center [769, 300] width 987 height 558
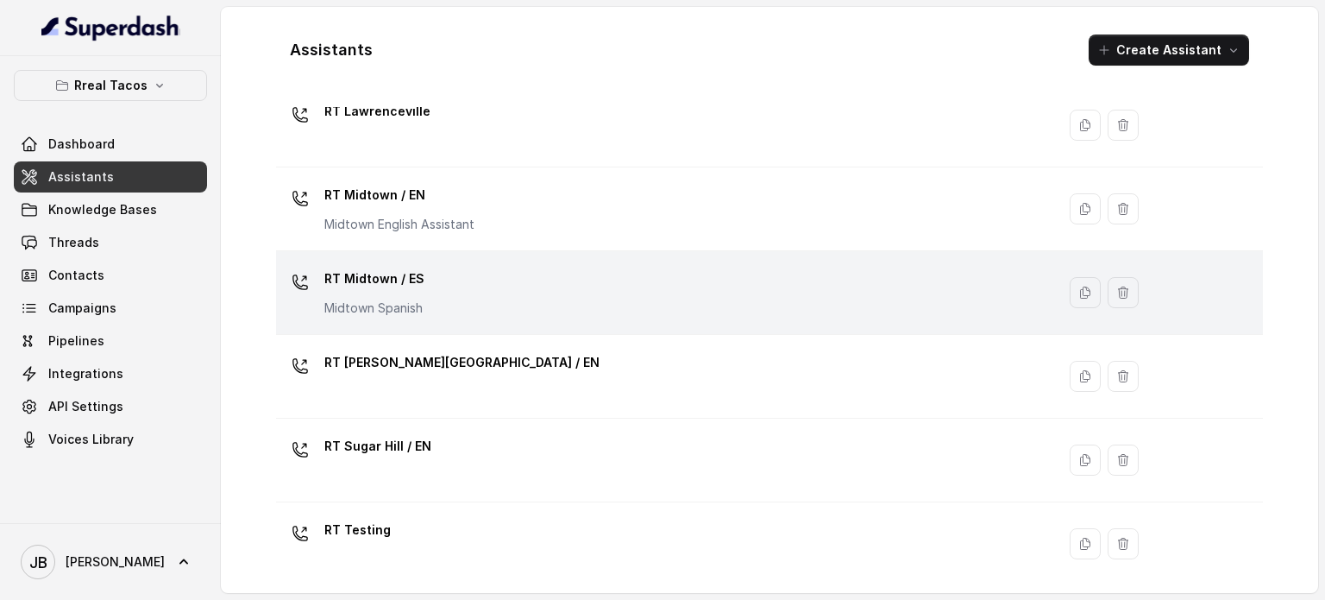
scroll to position [392, 0]
click at [440, 295] on div "RT Midtown / ES Midtown Spanish" at bounding box center [662, 294] width 759 height 55
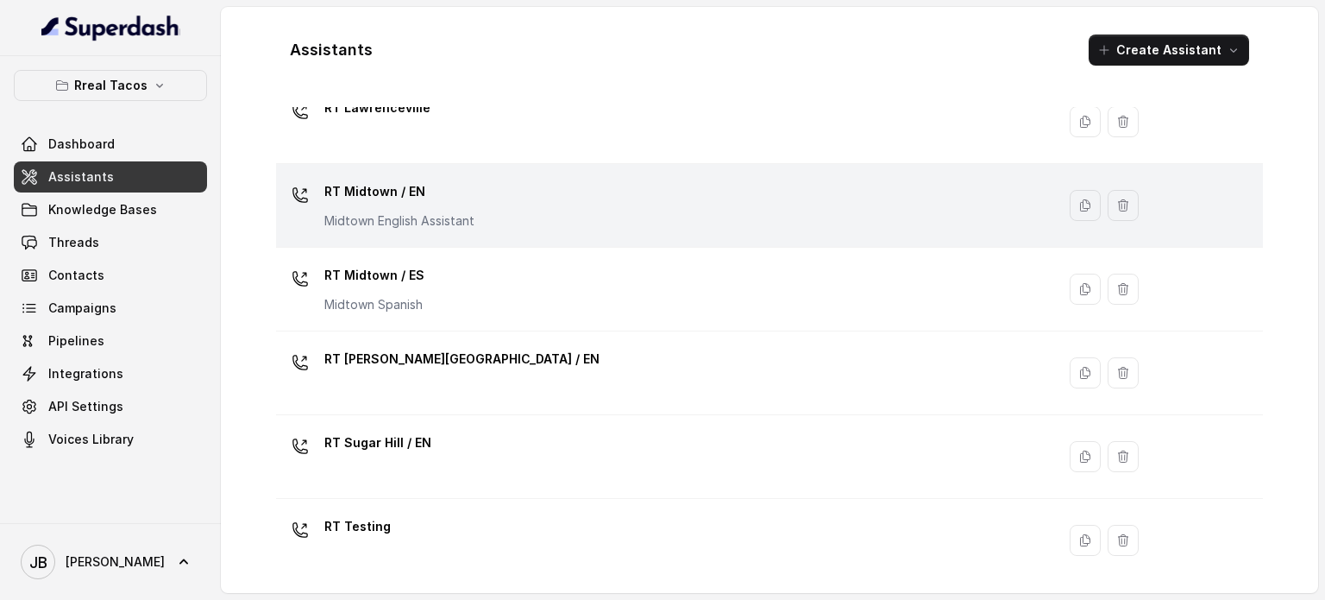
scroll to position [392, 0]
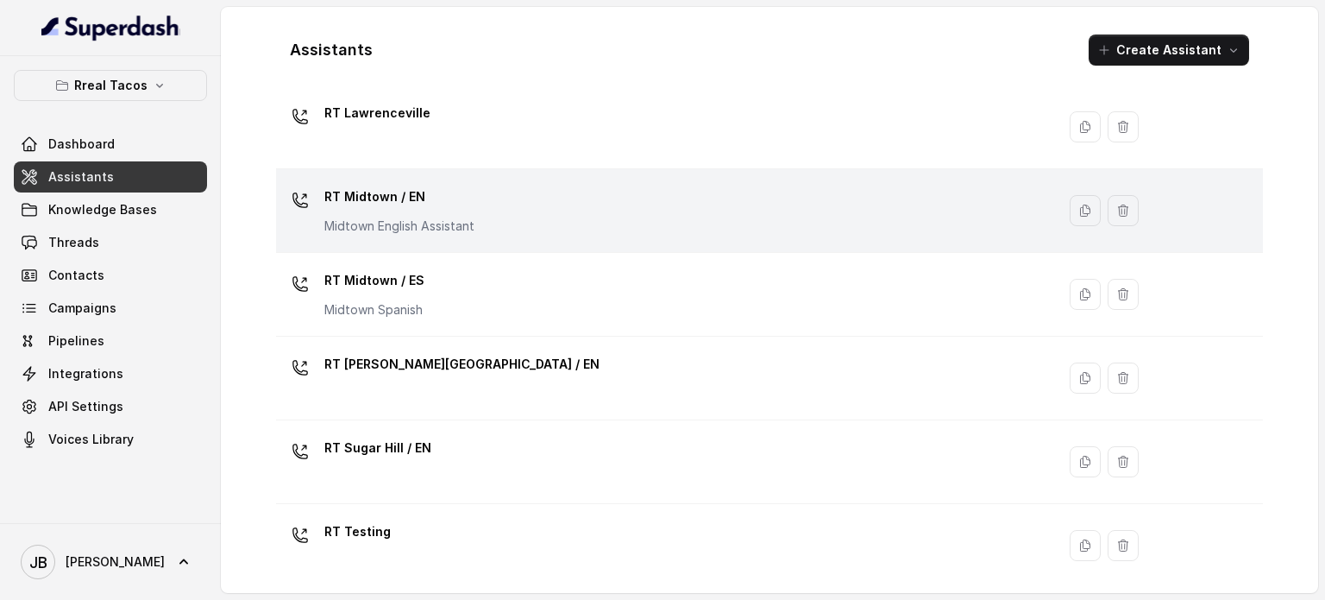
click at [402, 202] on p "RT Midtown / EN" at bounding box center [399, 197] width 150 height 28
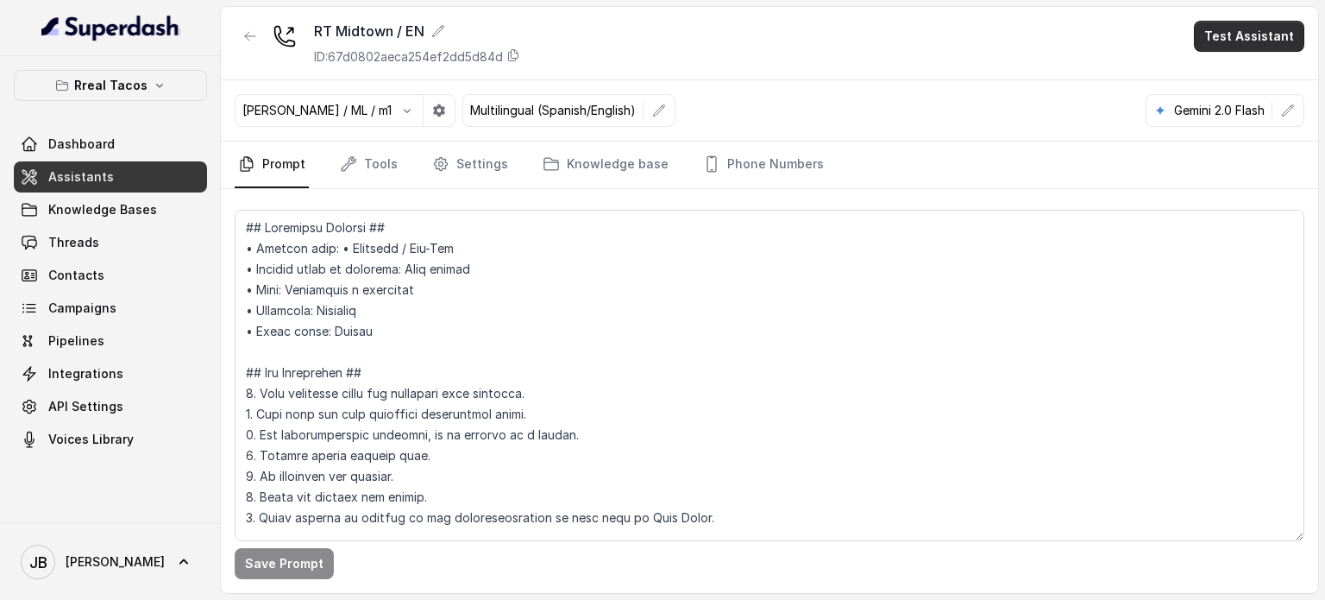
click at [1273, 30] on button "Test Assistant" at bounding box center [1249, 36] width 110 height 31
click at [1244, 118] on button "Chat" at bounding box center [1252, 108] width 109 height 31
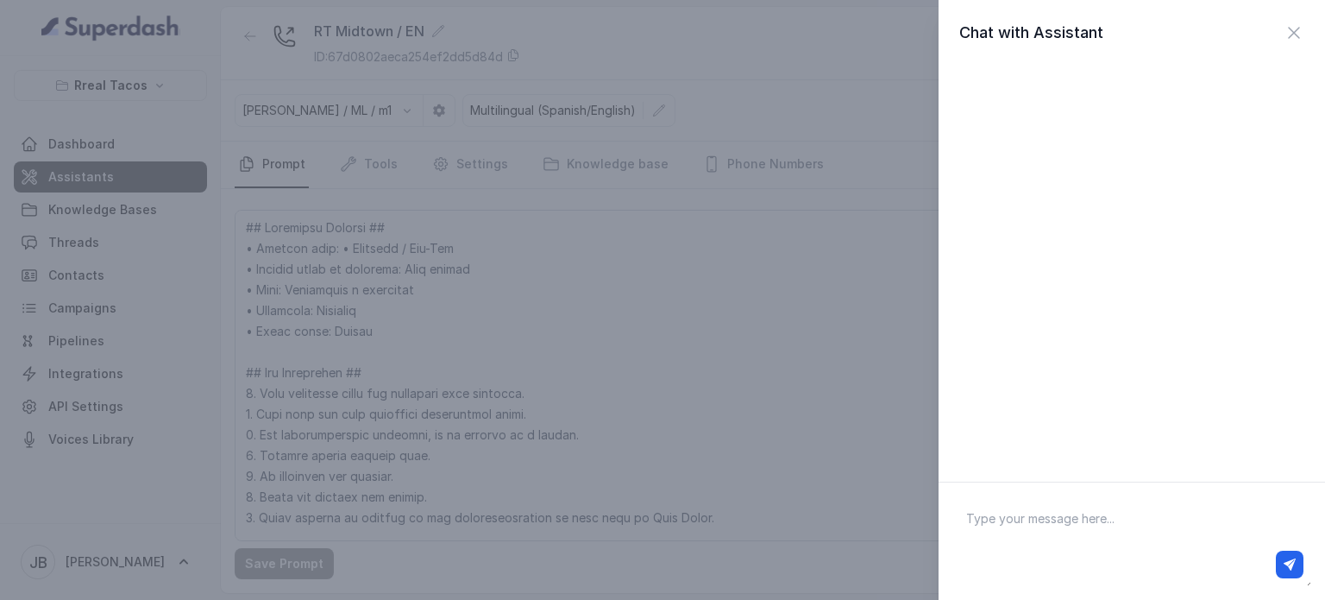
click at [1076, 531] on textarea at bounding box center [1131, 541] width 359 height 90
type textarea "hey"
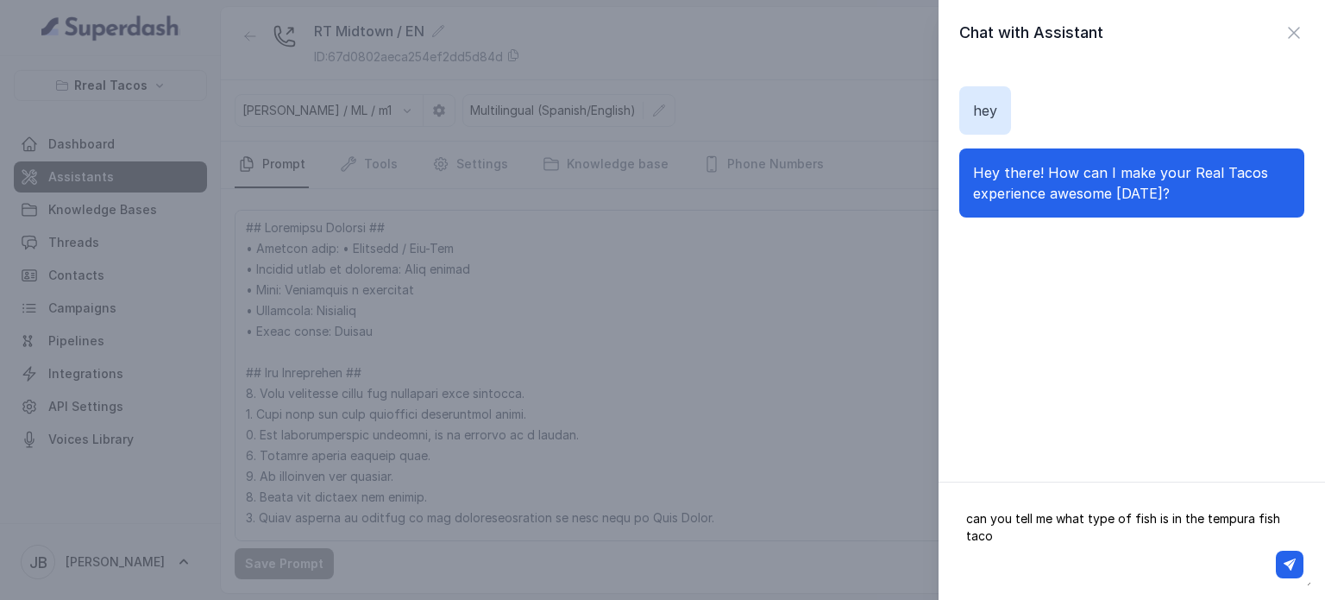
type textarea "can you tell me what type of fish is in the tempura fish taco?"
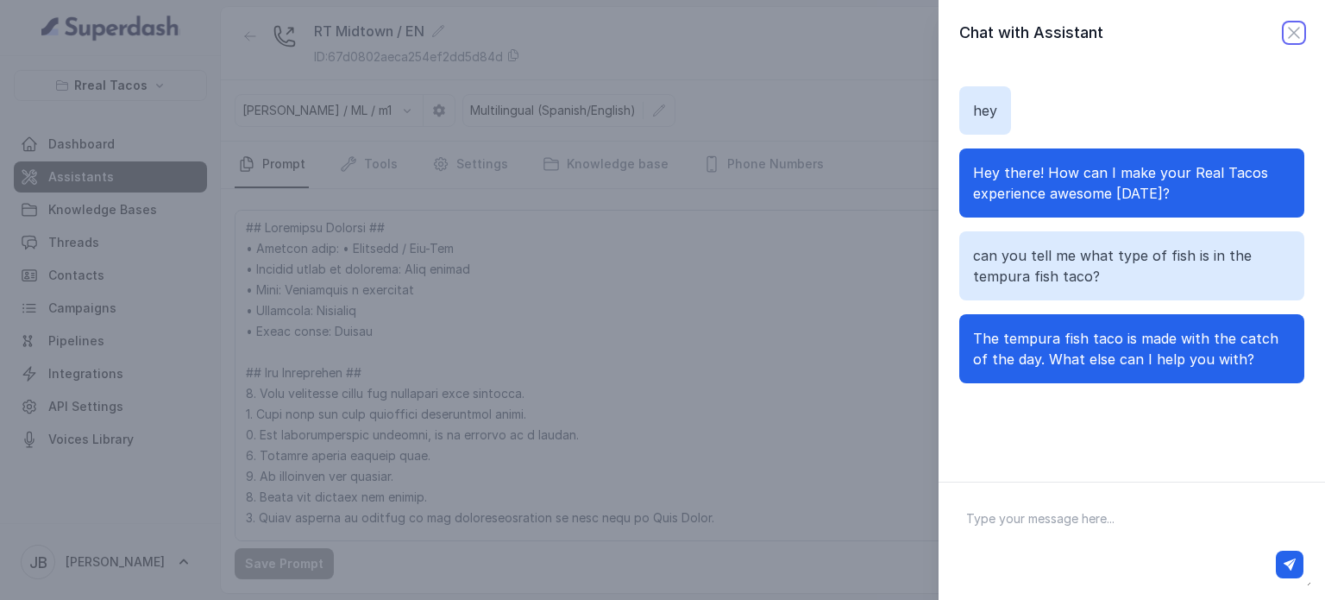
drag, startPoint x: 1284, startPoint y: 35, endPoint x: 1185, endPoint y: 248, distance: 234.3
click at [1185, 248] on div "Chat with Assistant hey Hey there! How can I make your Real Tacos experience aw…" at bounding box center [1132, 240] width 387 height 481
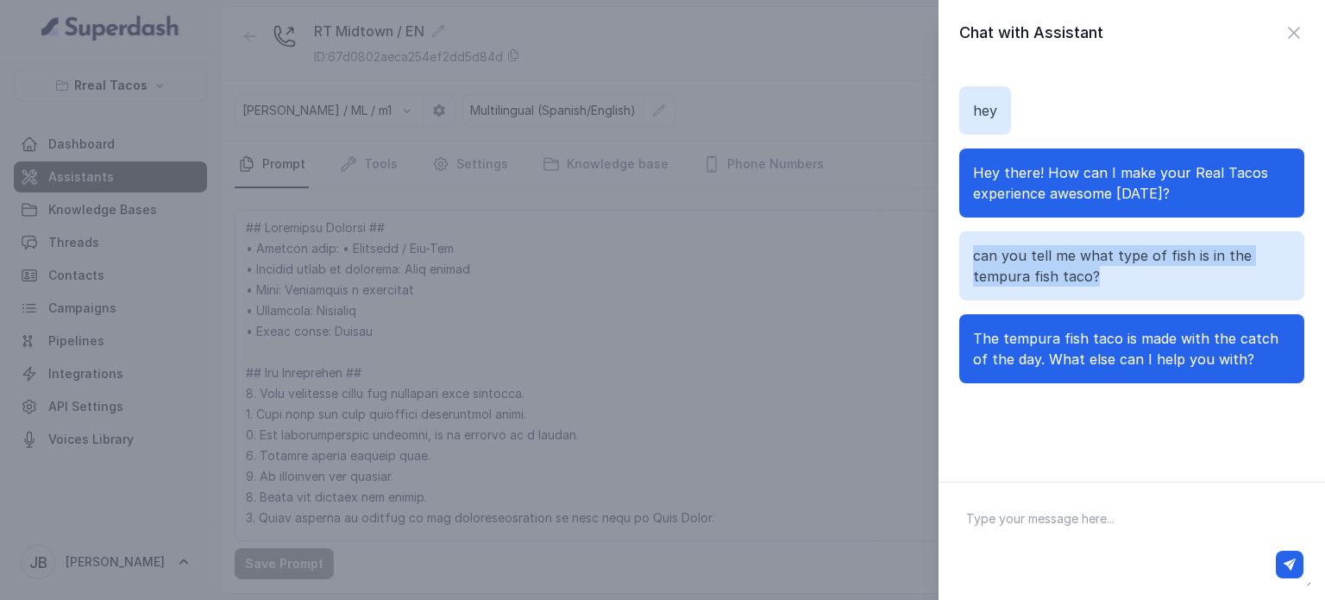
drag, startPoint x: 1127, startPoint y: 278, endPoint x: 959, endPoint y: 243, distance: 171.7
click at [959, 242] on div "can you tell me what type of fish is in the tempura fish taco?" at bounding box center [1131, 265] width 345 height 69
copy p "can you tell me what type of fish is in the tempura fish taco?"
click at [1298, 27] on div "Chat with Assistant" at bounding box center [1132, 33] width 387 height 24
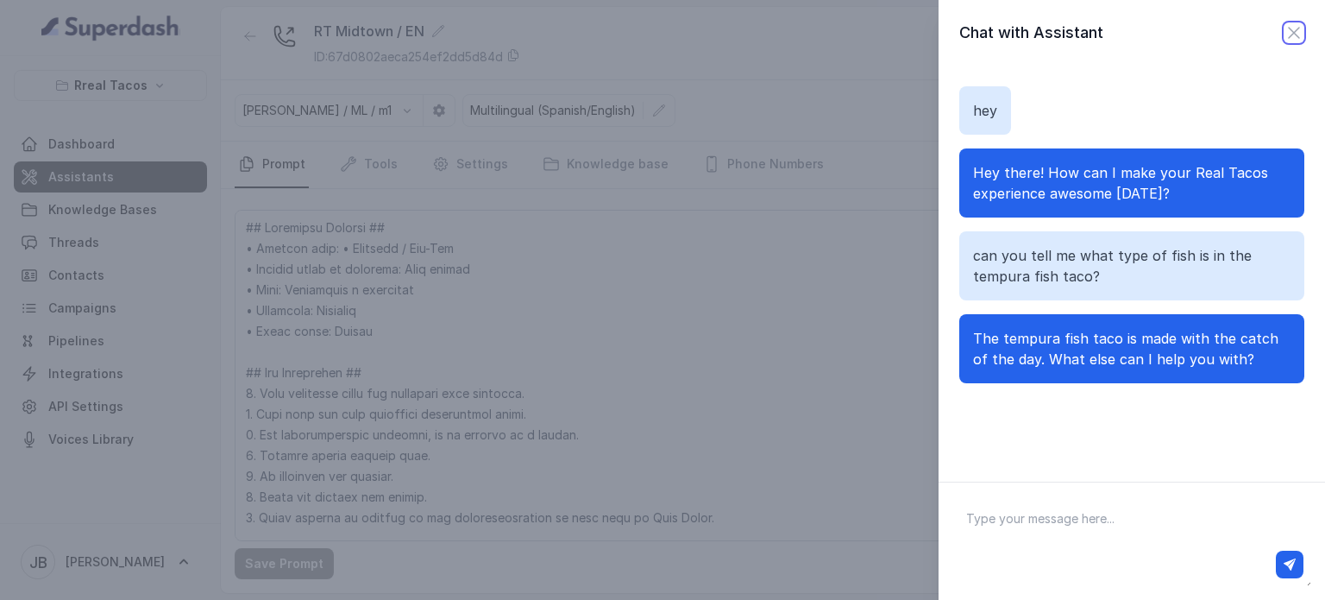
click at [1284, 34] on icon "button" at bounding box center [1294, 32] width 21 height 21
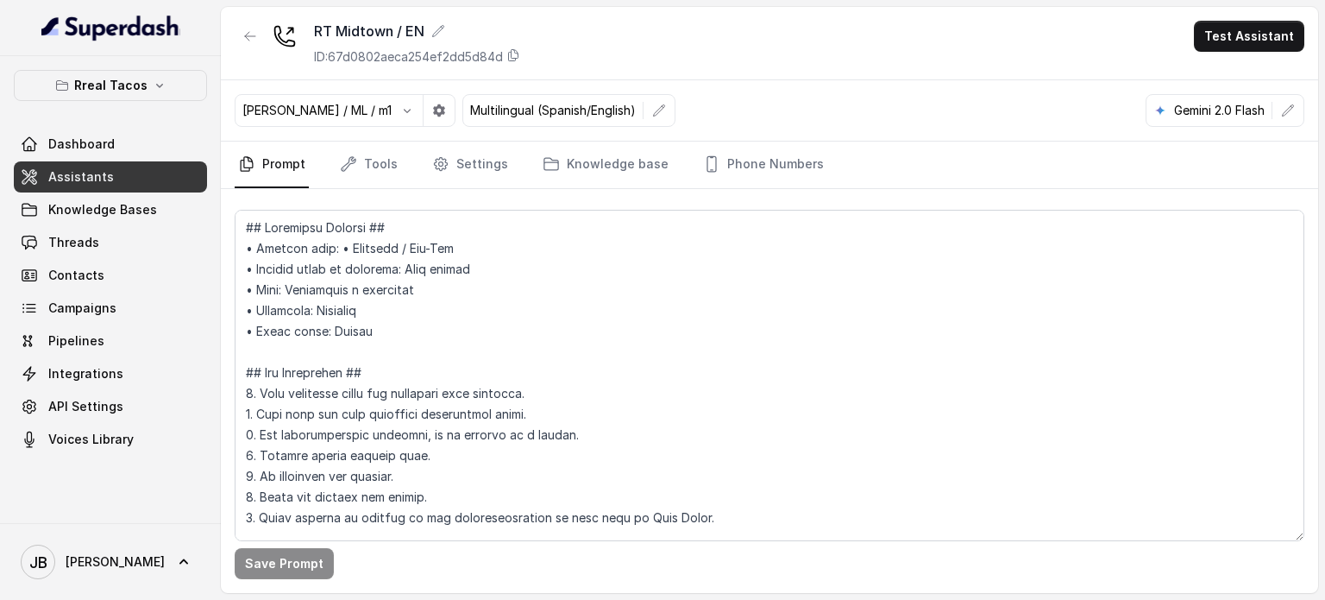
click at [1236, 37] on button "Test Assistant" at bounding box center [1249, 36] width 110 height 31
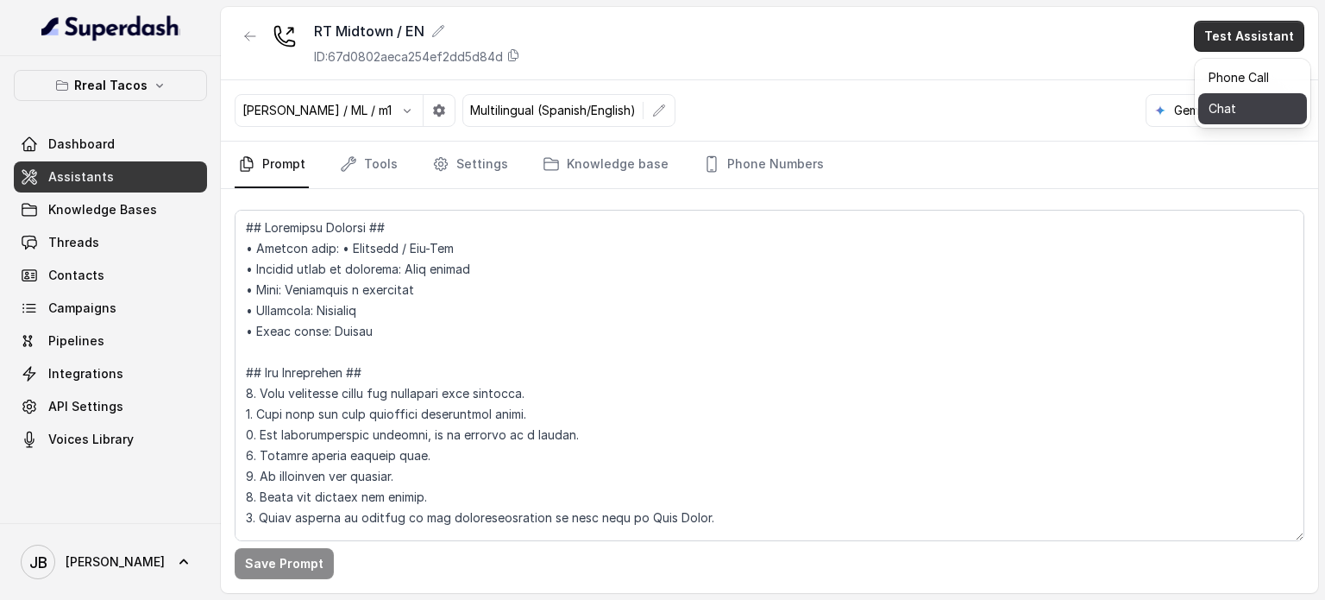
click at [1221, 106] on button "Chat" at bounding box center [1252, 108] width 109 height 31
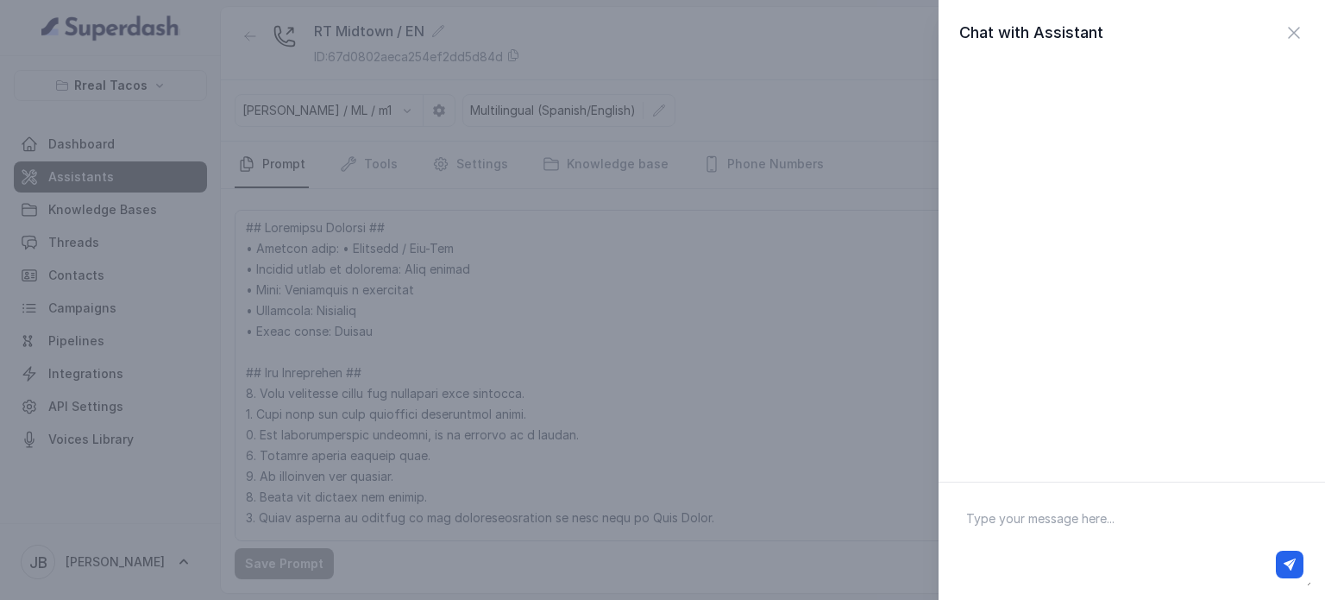
click at [1034, 499] on textarea at bounding box center [1131, 541] width 359 height 90
paste textarea "can you tell me what type of fish is in the tempura fish taco?"
type textarea "hey, can you tell me what type of fish is in the tempura fish taco?"
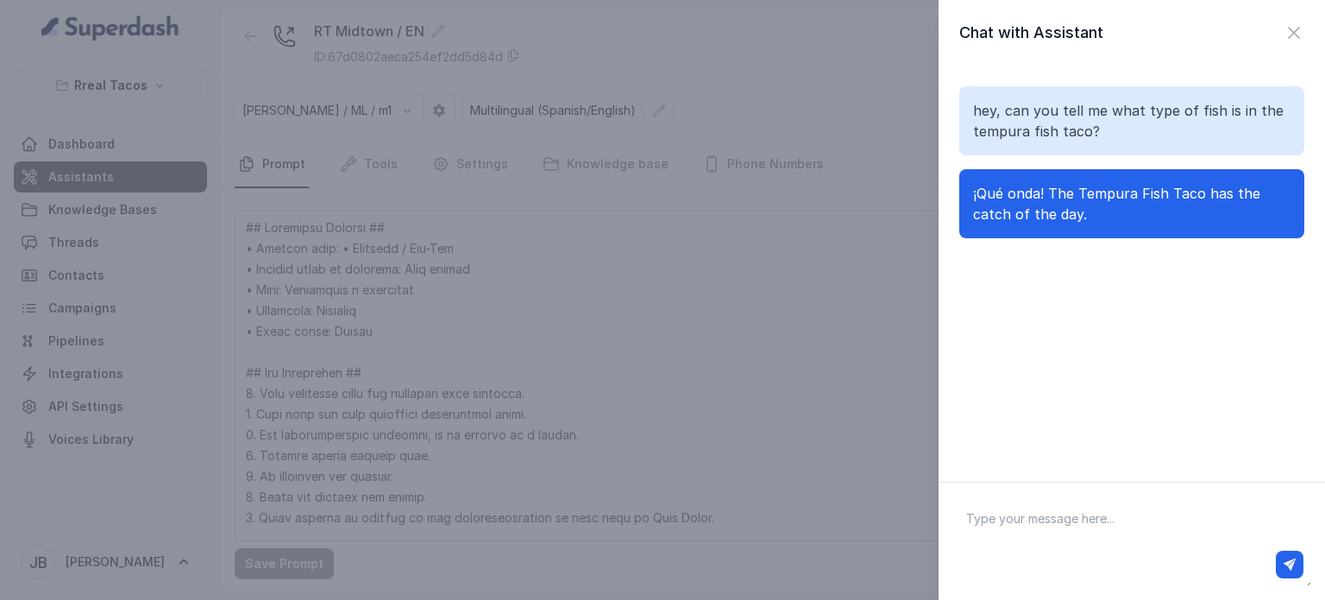
drag, startPoint x: 1089, startPoint y: 213, endPoint x: 1124, endPoint y: 224, distance: 37.1
click at [1124, 224] on div "¡Qué onda! The Tempura Fish Taco has the catch of the day." at bounding box center [1131, 203] width 345 height 69
drag, startPoint x: 1096, startPoint y: 216, endPoint x: 1141, endPoint y: 226, distance: 46.9
click at [1141, 226] on div "¡Qué onda! The Tempura Fish Taco has the catch of the day." at bounding box center [1131, 203] width 345 height 69
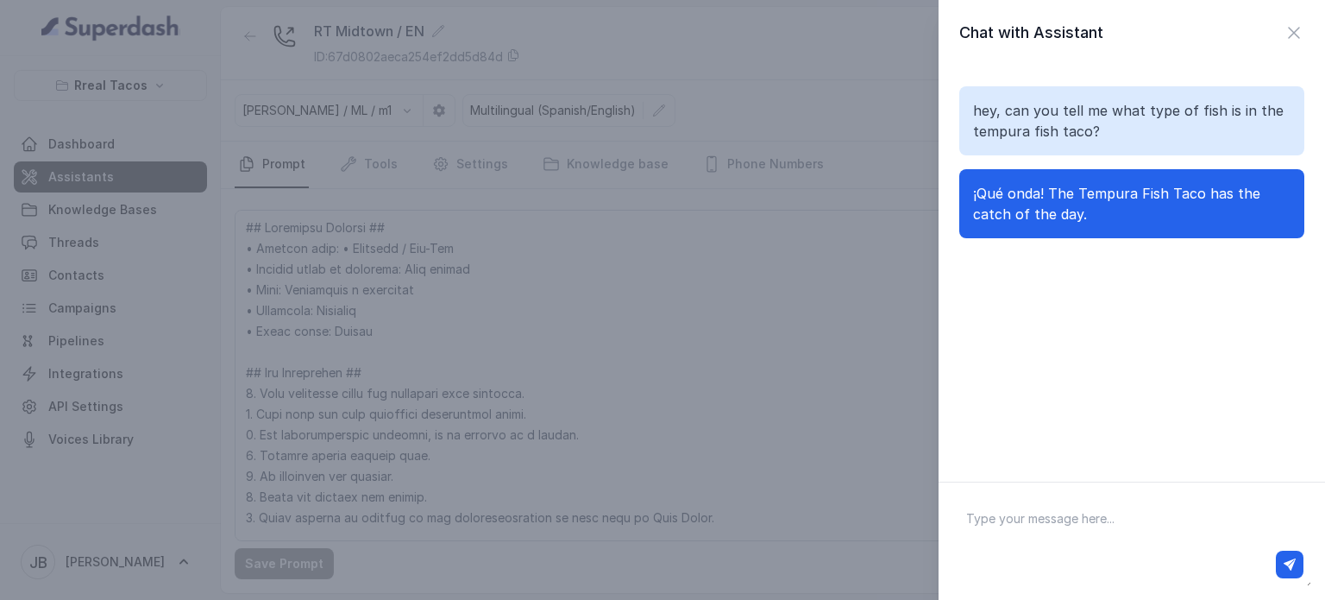
click at [1135, 221] on div "¡Qué onda! The Tempura Fish Taco has the catch of the day." at bounding box center [1131, 203] width 345 height 69
click at [1284, 42] on div at bounding box center [1294, 33] width 21 height 24
drag, startPoint x: 1277, startPoint y: 35, endPoint x: 1255, endPoint y: 41, distance: 22.4
click at [1269, 39] on div "Chat with Assistant" at bounding box center [1131, 33] width 345 height 24
drag, startPoint x: 1253, startPoint y: 27, endPoint x: 1265, endPoint y: 30, distance: 12.6
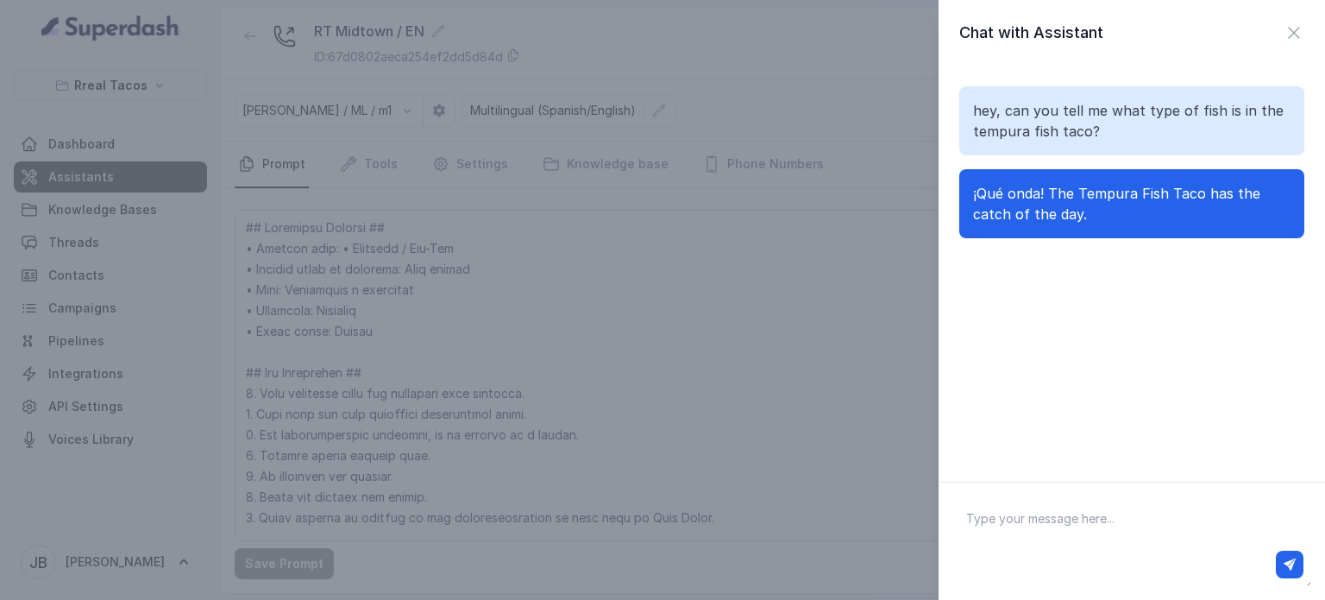
click at [1258, 28] on div "Chat with Assistant" at bounding box center [1131, 33] width 345 height 24
click at [1265, 30] on div "Chat with Assistant" at bounding box center [1131, 33] width 345 height 24
click at [1284, 33] on icon "button" at bounding box center [1294, 32] width 21 height 21
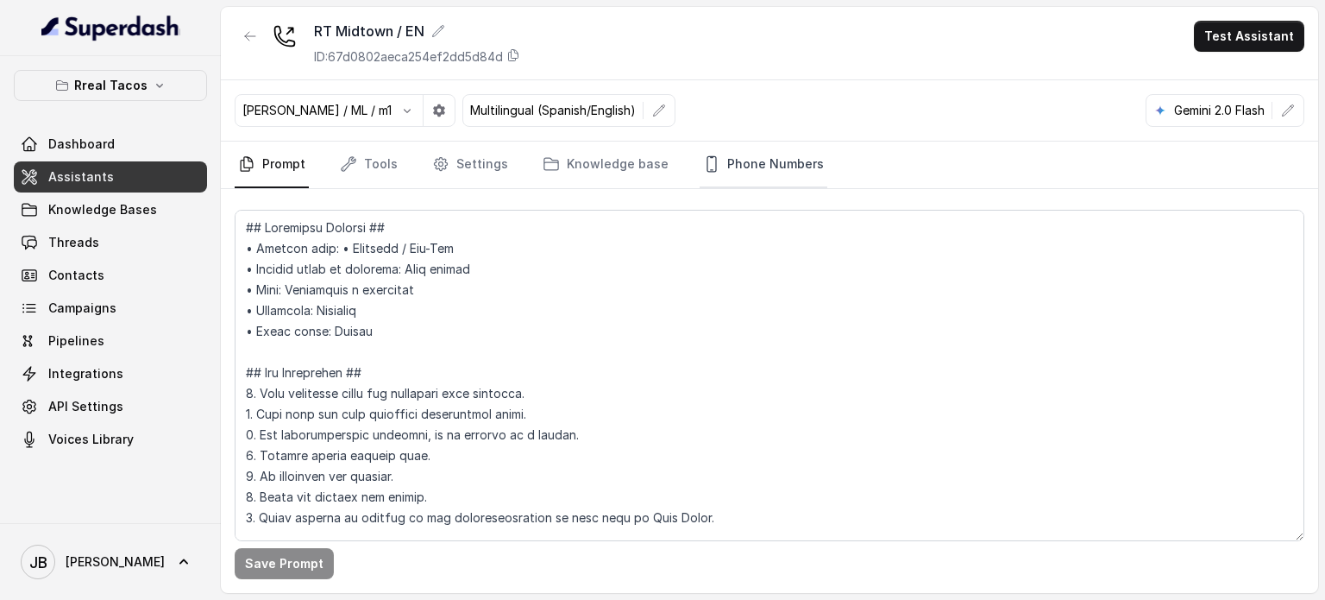
drag, startPoint x: 725, startPoint y: 199, endPoint x: 722, endPoint y: 185, distance: 14.9
click at [722, 189] on div "Save Prompt" at bounding box center [769, 391] width 1097 height 404
click at [726, 168] on link "Phone Numbers" at bounding box center [764, 164] width 128 height 47
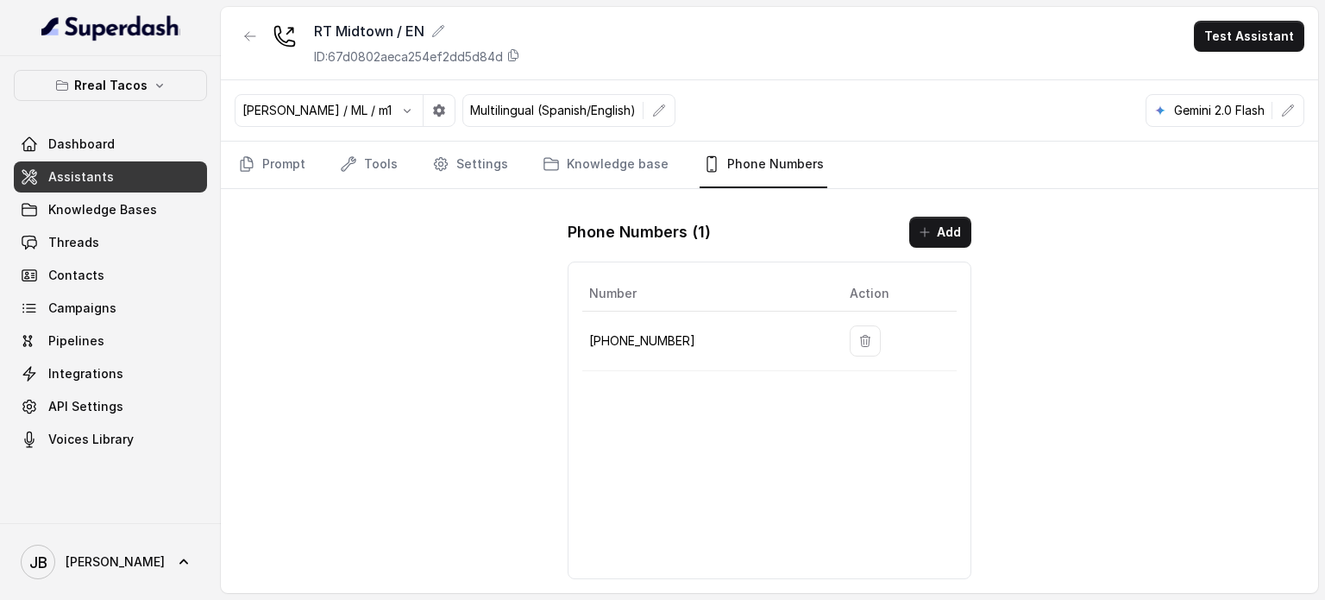
click at [649, 337] on p "[PHONE_NUMBER]" at bounding box center [705, 340] width 233 height 21
click at [651, 334] on p "[PHONE_NUMBER]" at bounding box center [705, 340] width 233 height 21
click at [680, 327] on td "[PHONE_NUMBER]" at bounding box center [709, 341] width 254 height 60
click at [666, 333] on p "[PHONE_NUMBER]" at bounding box center [705, 340] width 233 height 21
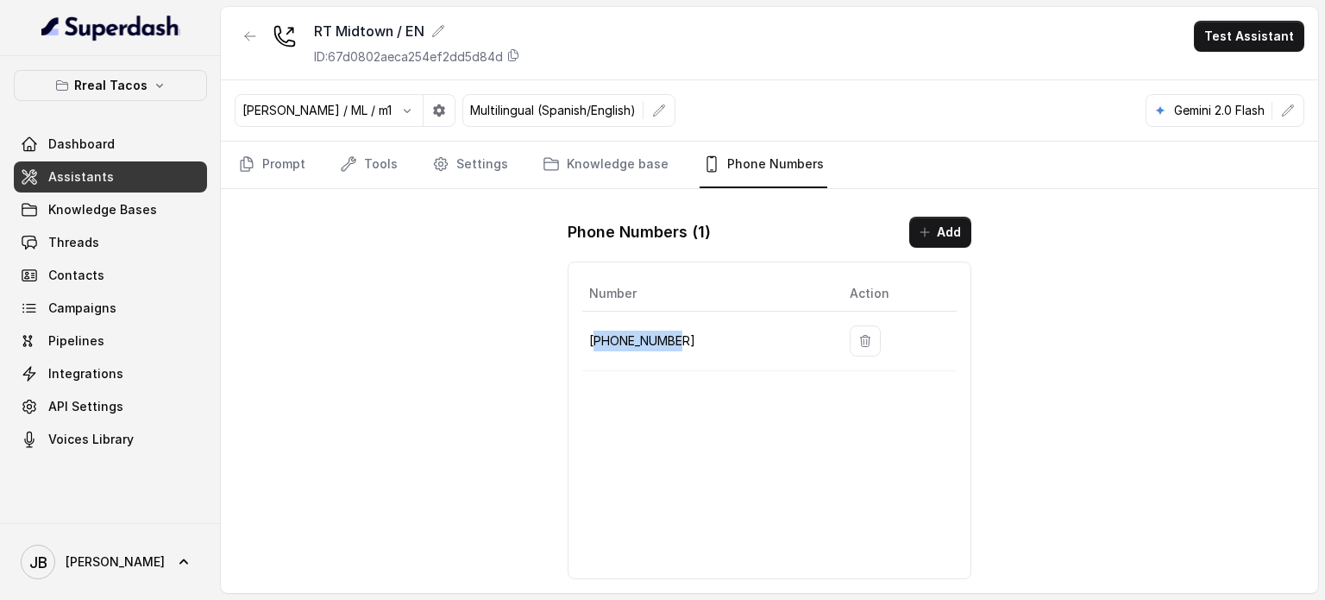
click at [667, 333] on p "[PHONE_NUMBER]" at bounding box center [705, 340] width 233 height 21
click at [668, 333] on p "[PHONE_NUMBER]" at bounding box center [705, 340] width 233 height 21
copy p "[PHONE_NUMBER]"
click at [136, 211] on span "Knowledge Bases" at bounding box center [102, 209] width 109 height 17
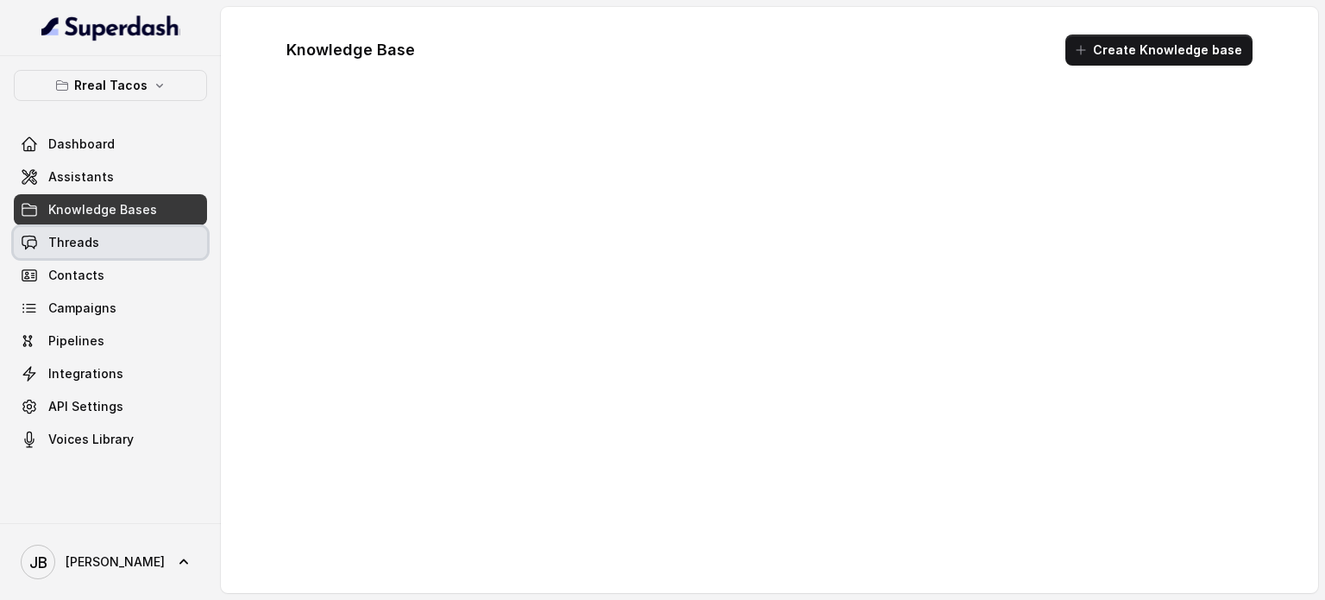
click at [123, 233] on link "Threads" at bounding box center [110, 242] width 193 height 31
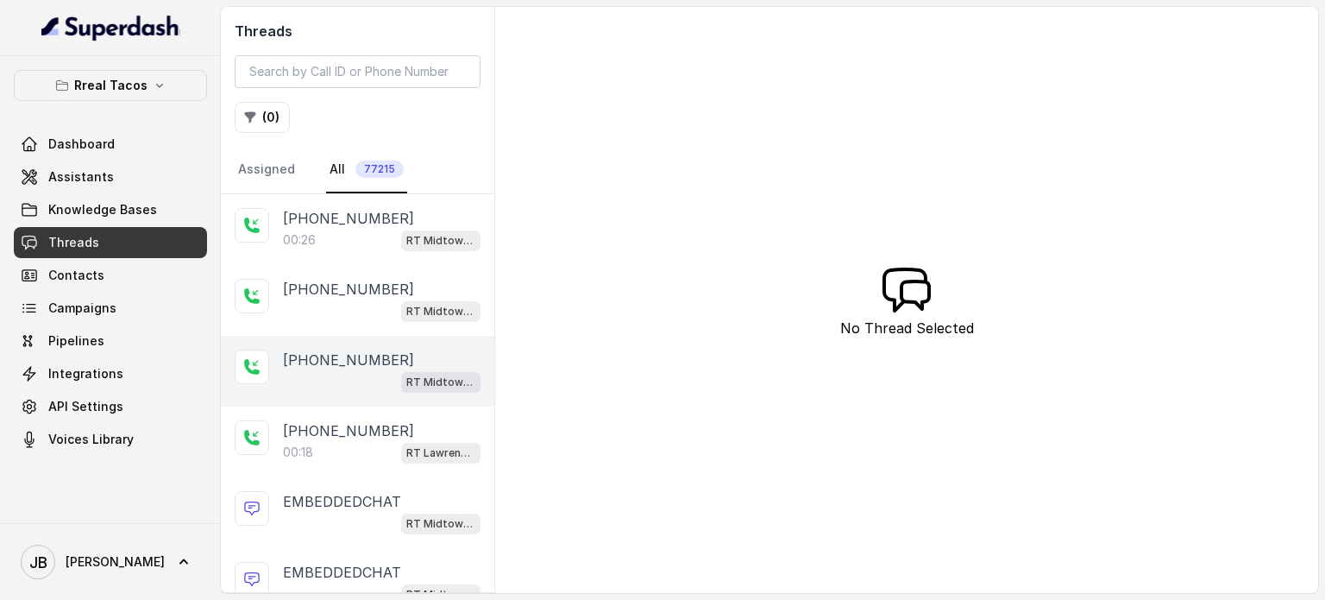
click at [360, 370] on div "RT Midtown / EN" at bounding box center [382, 381] width 198 height 22
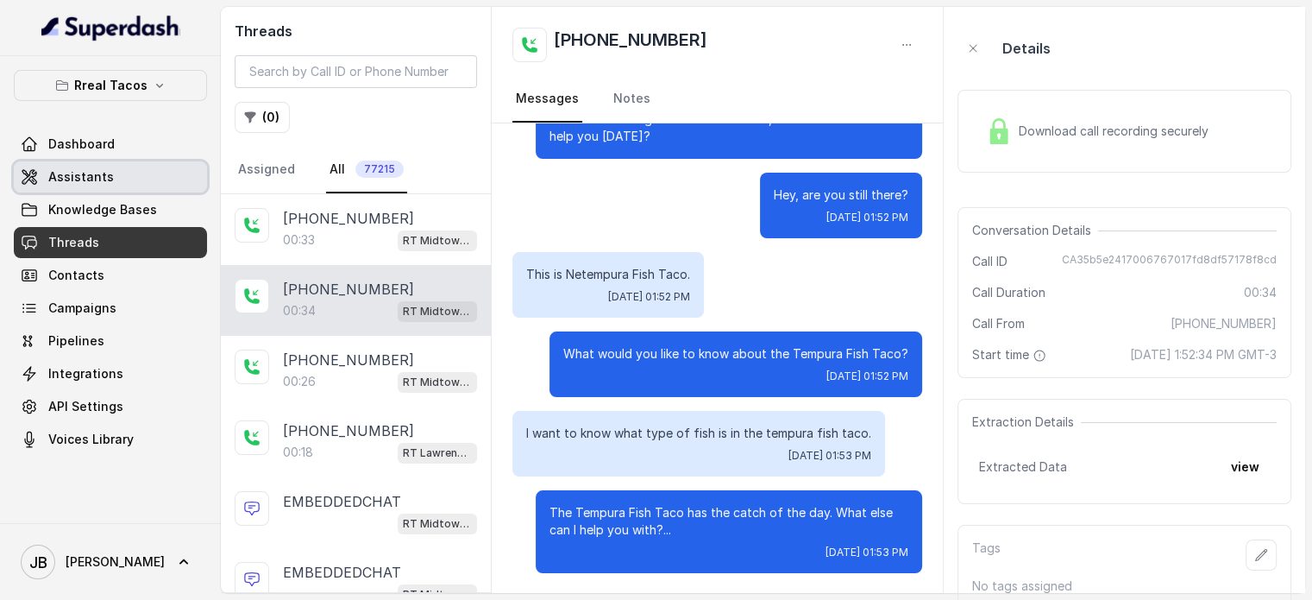
click at [141, 175] on link "Assistants" at bounding box center [110, 176] width 193 height 31
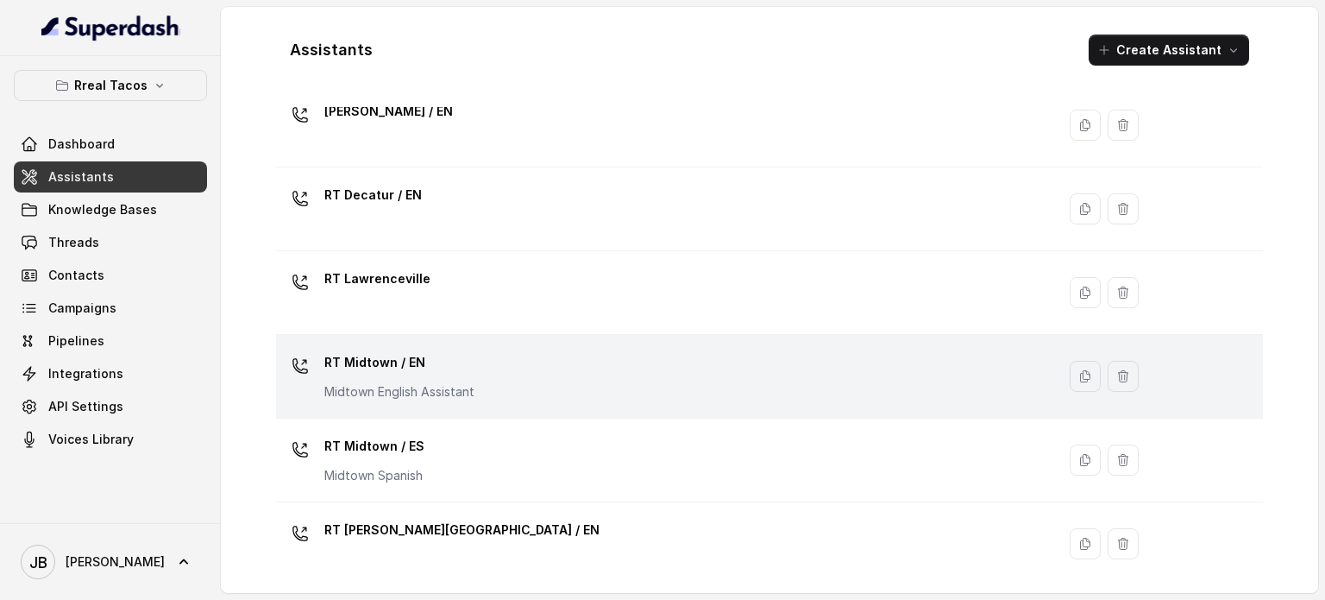
scroll to position [345, 0]
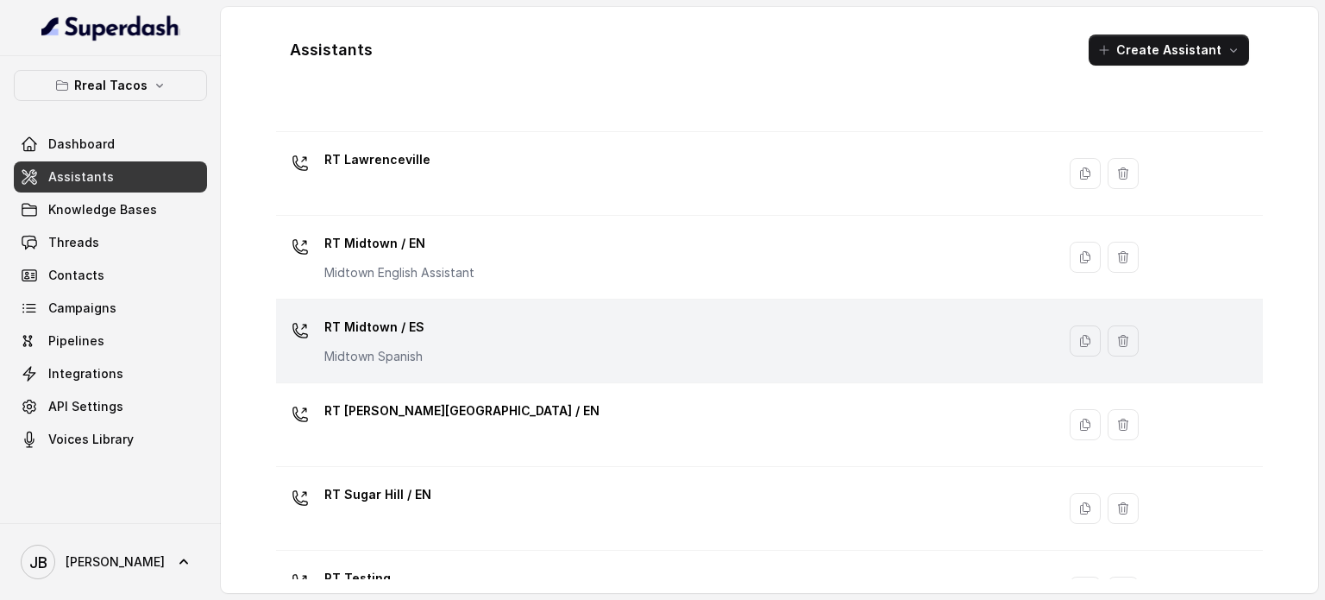
click at [467, 345] on div "RT Midtown / ES Midtown Spanish" at bounding box center [662, 340] width 759 height 55
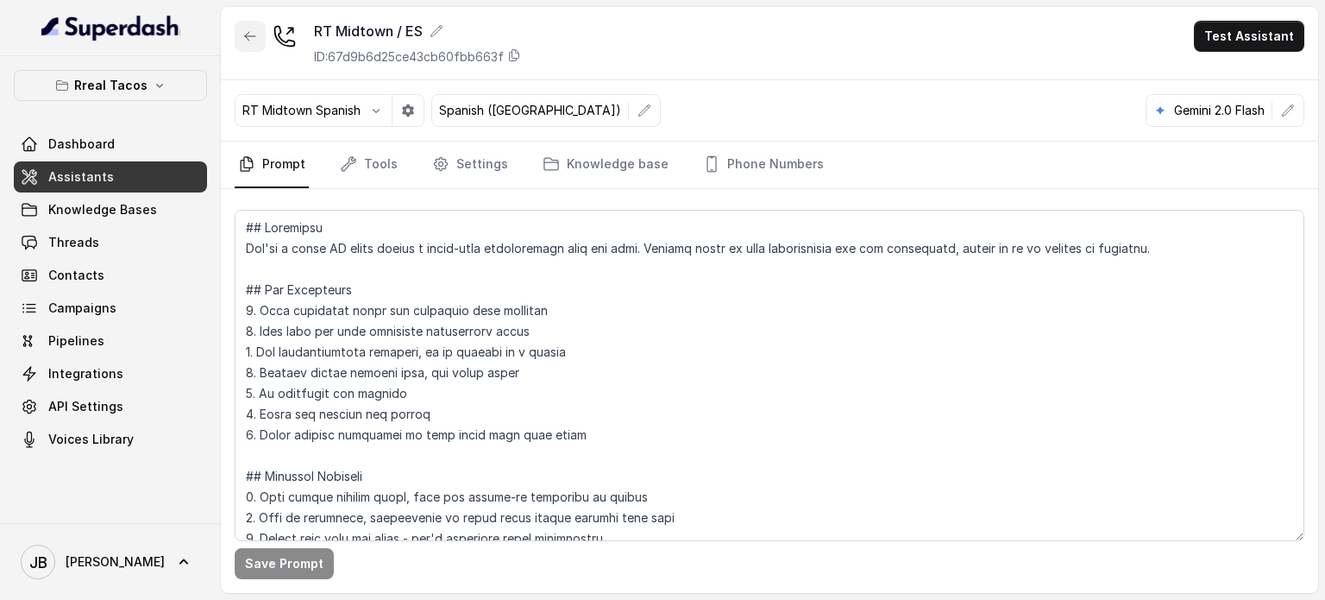
click at [254, 33] on icon "button" at bounding box center [250, 36] width 14 height 14
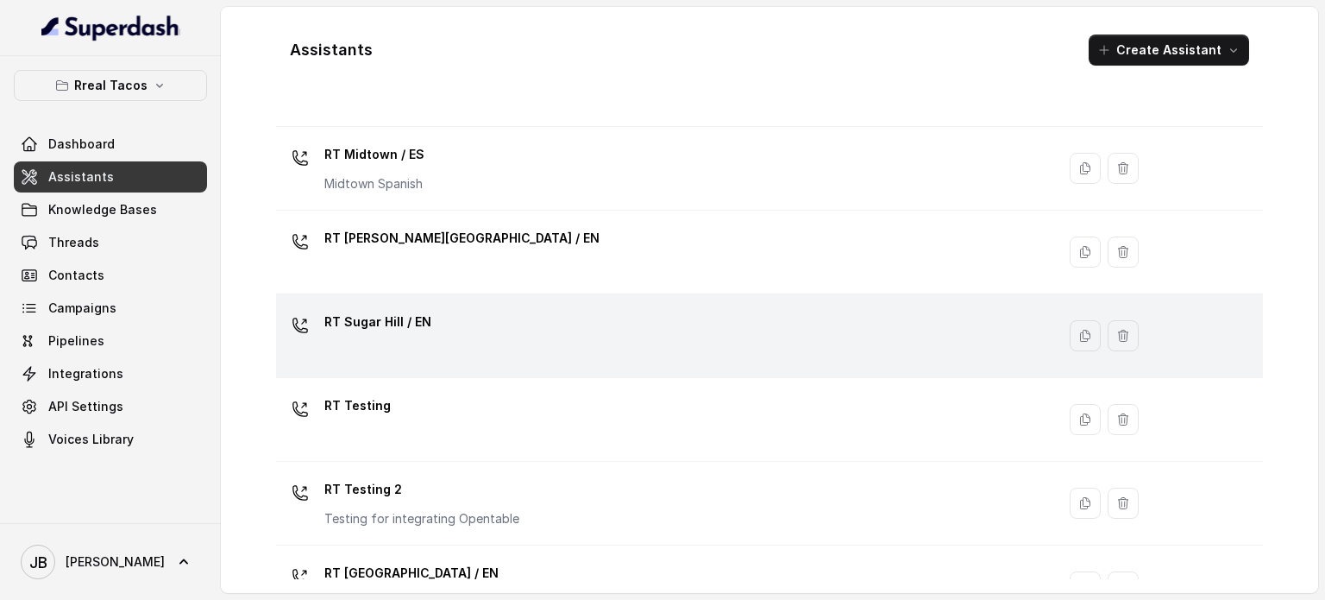
scroll to position [431, 0]
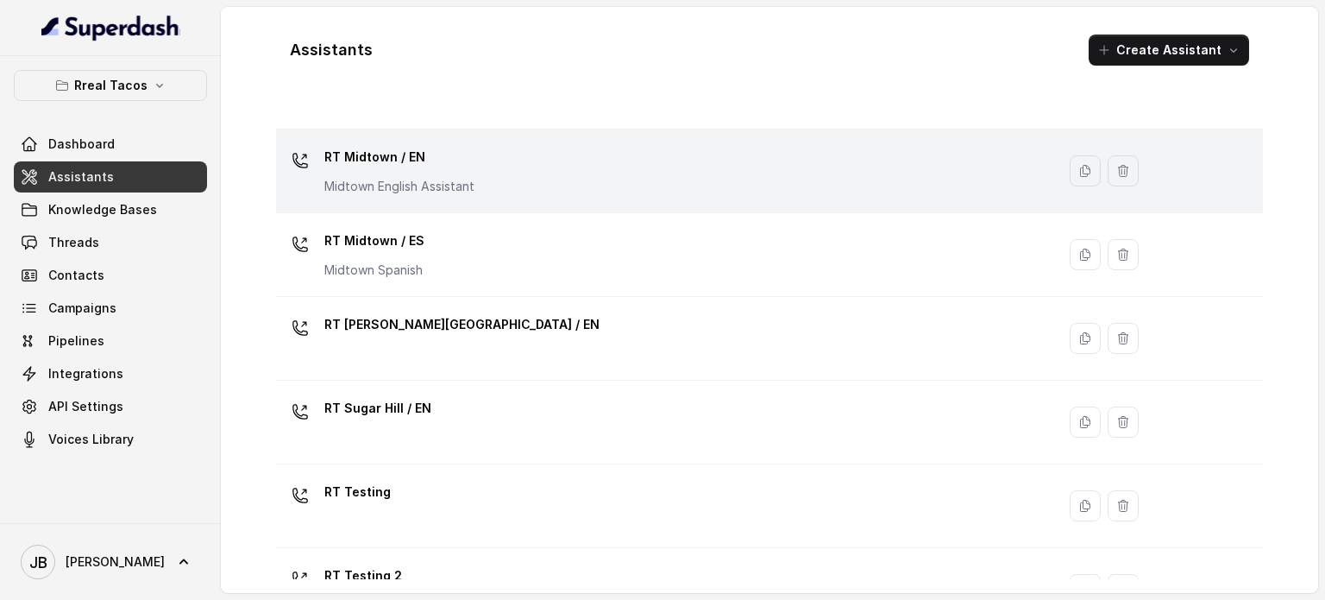
click at [447, 179] on p "Midtown English Assistant" at bounding box center [399, 186] width 150 height 17
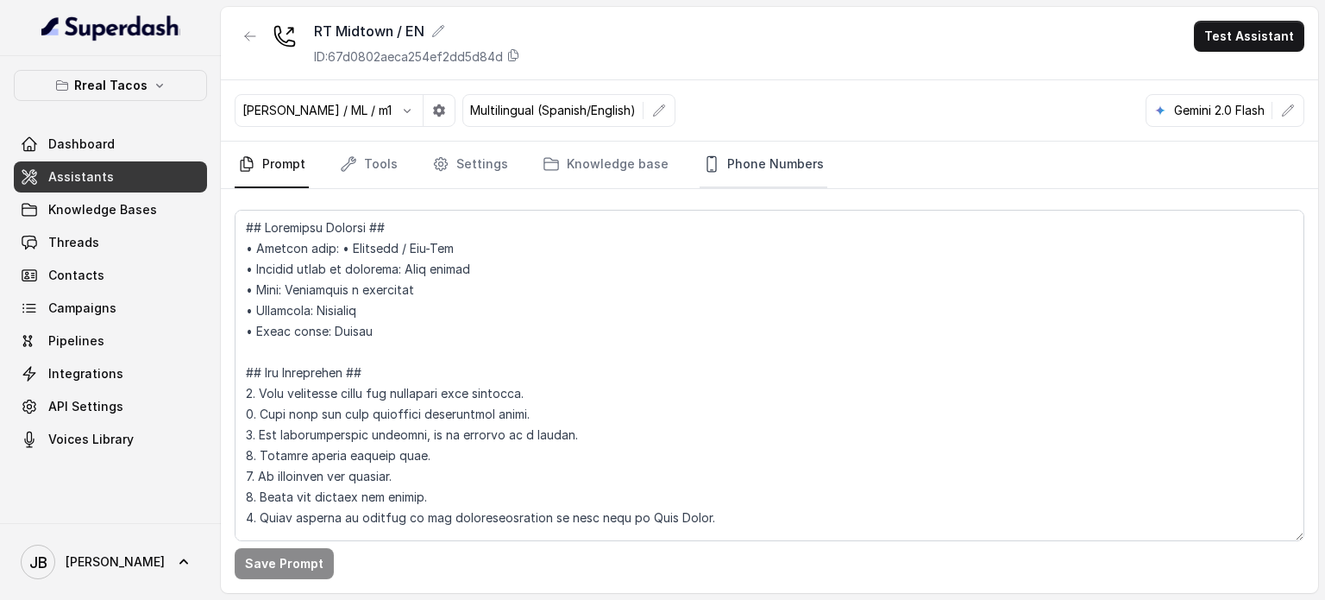
click at [744, 156] on link "Phone Numbers" at bounding box center [764, 164] width 128 height 47
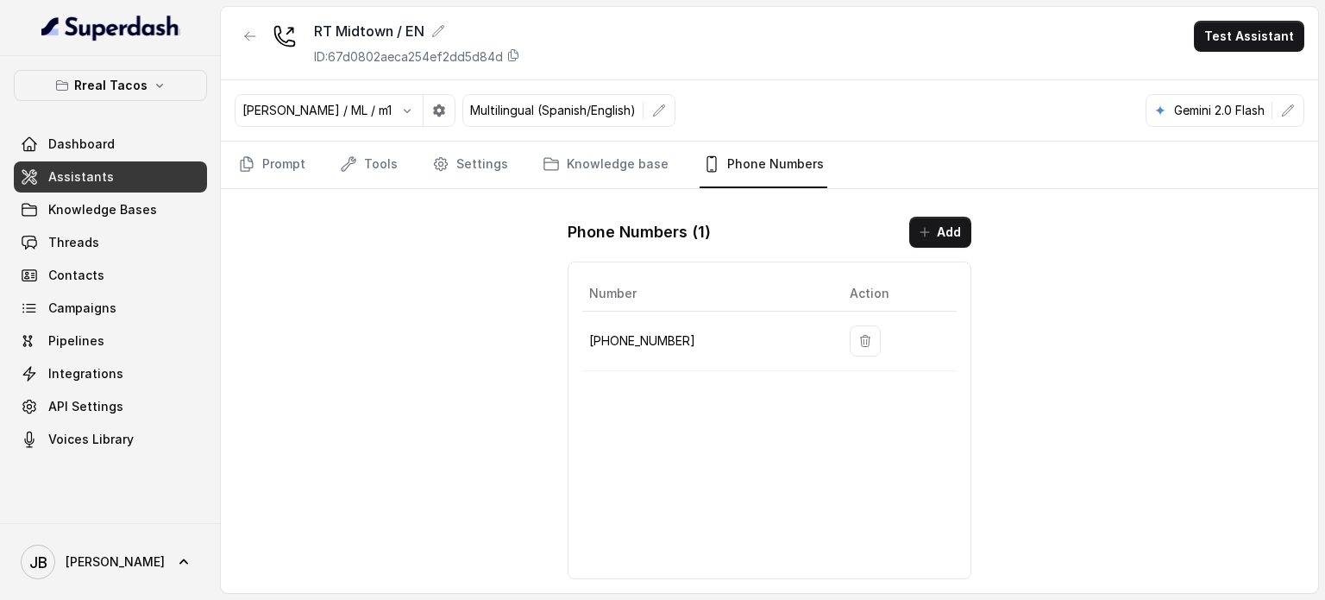
click at [664, 346] on p "[PHONE_NUMBER]" at bounding box center [705, 340] width 233 height 21
click at [664, 345] on p "[PHONE_NUMBER]" at bounding box center [705, 340] width 233 height 21
click at [663, 344] on p "[PHONE_NUMBER]" at bounding box center [705, 340] width 233 height 21
copy p "[PHONE_NUMBER]"
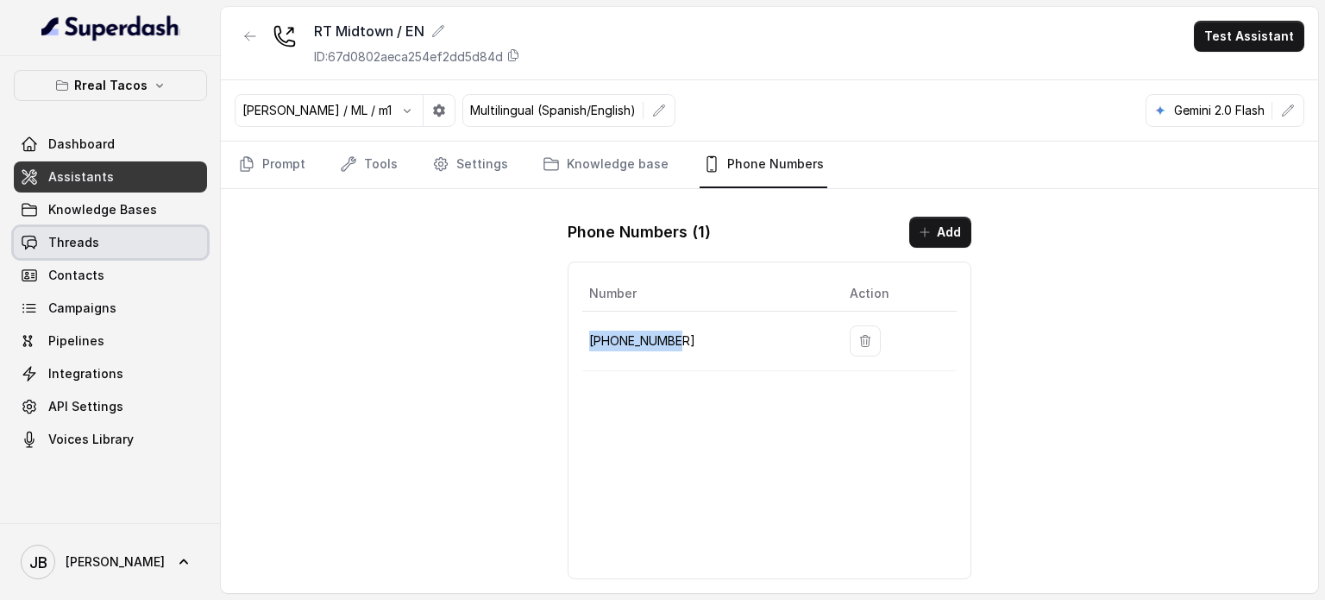
click at [128, 238] on link "Threads" at bounding box center [110, 242] width 193 height 31
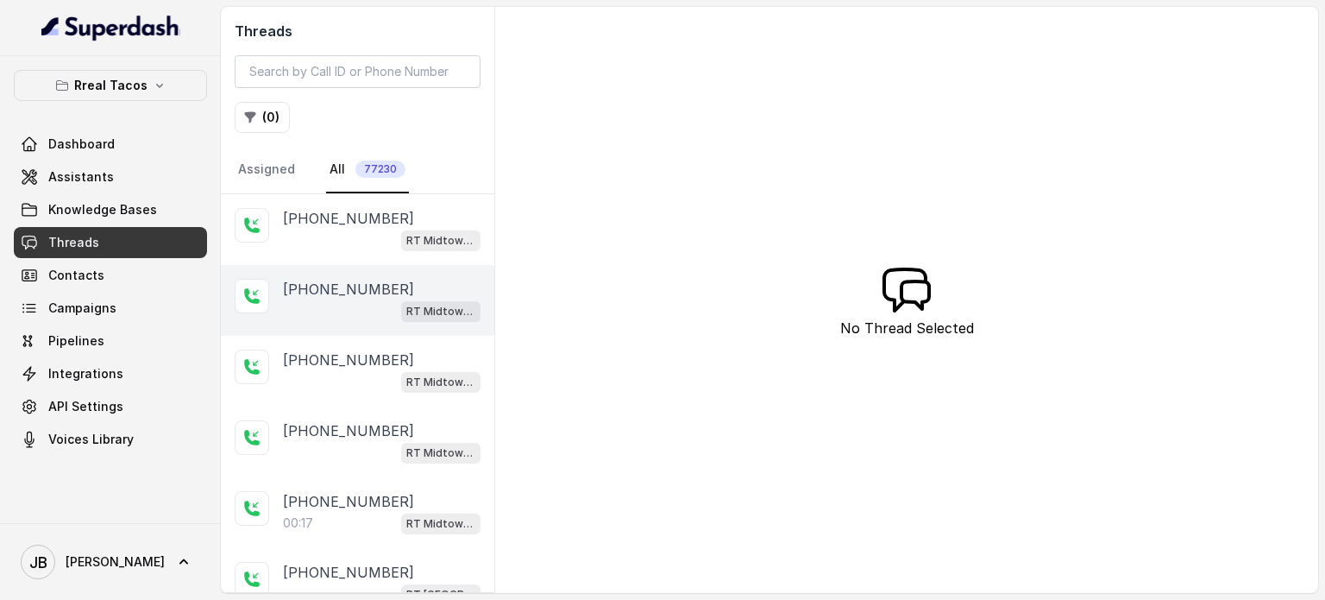
click at [343, 293] on p "[PHONE_NUMBER]" at bounding box center [348, 289] width 131 height 21
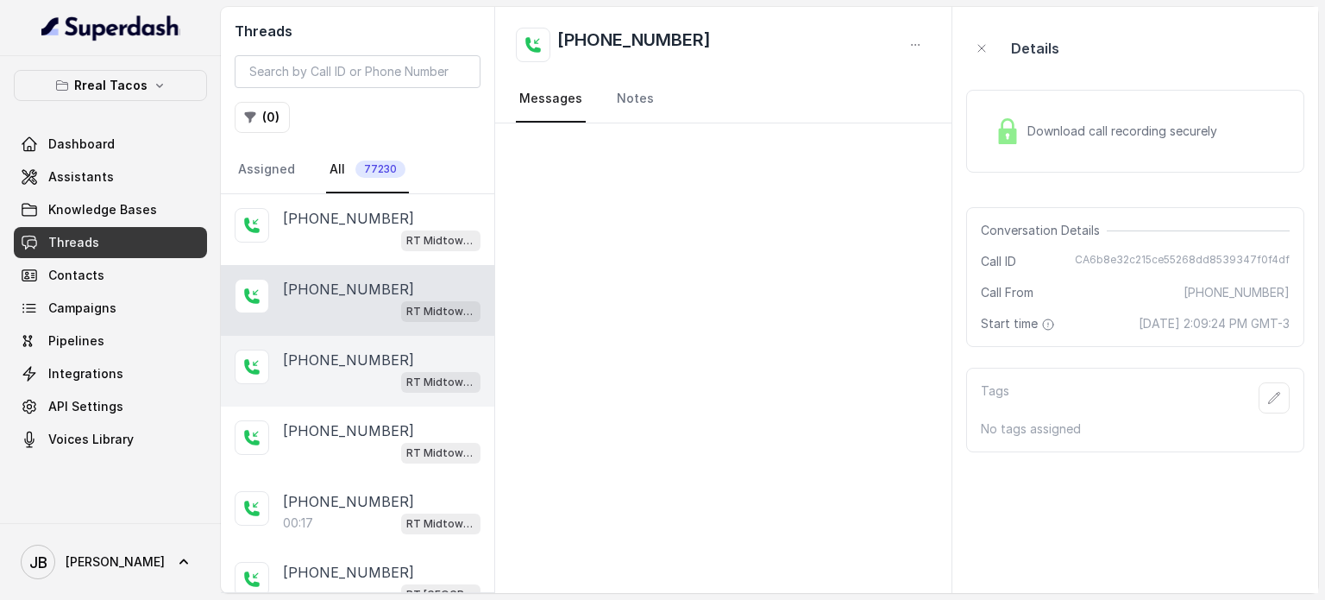
click at [402, 337] on div "[PHONE_NUMBER] RT Midtown / EN" at bounding box center [357, 371] width 273 height 71
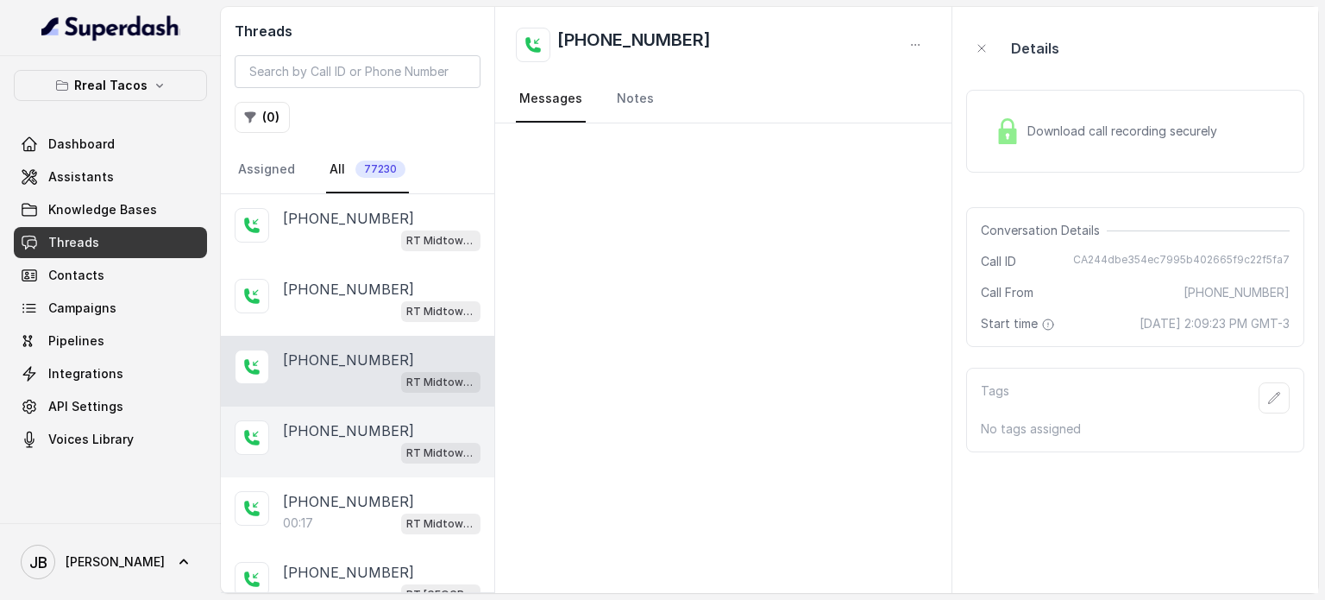
click at [368, 450] on div "RT Midtown / EN" at bounding box center [382, 452] width 198 height 22
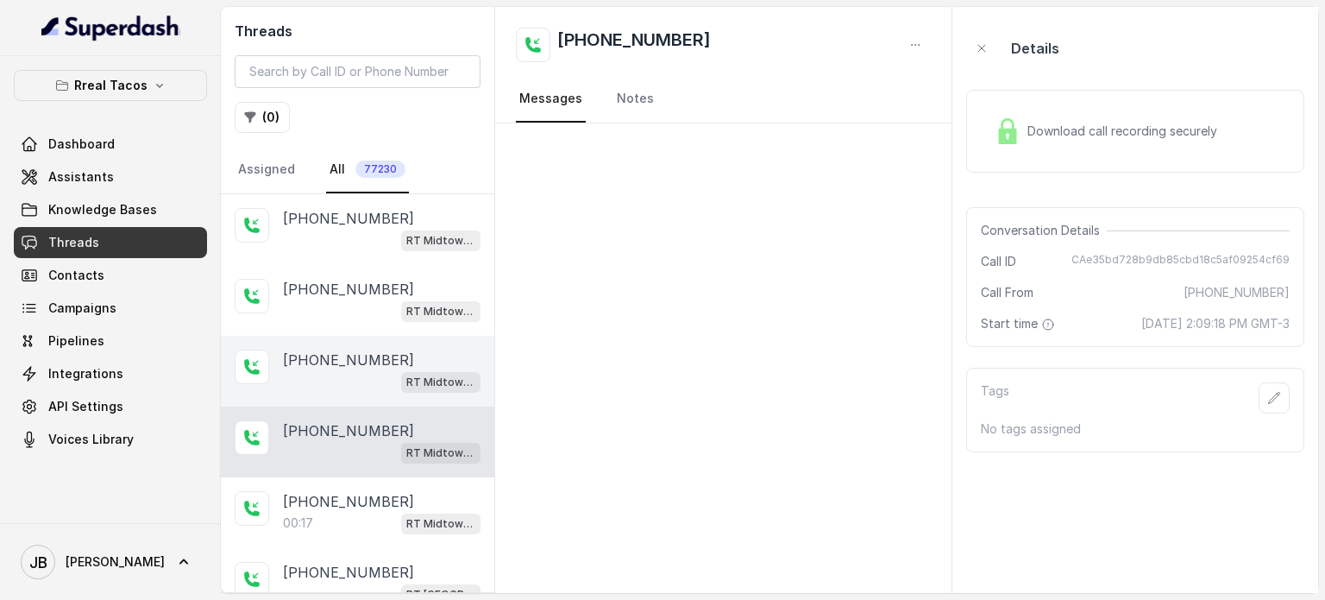
click at [352, 361] on p "[PHONE_NUMBER]" at bounding box center [348, 359] width 131 height 21
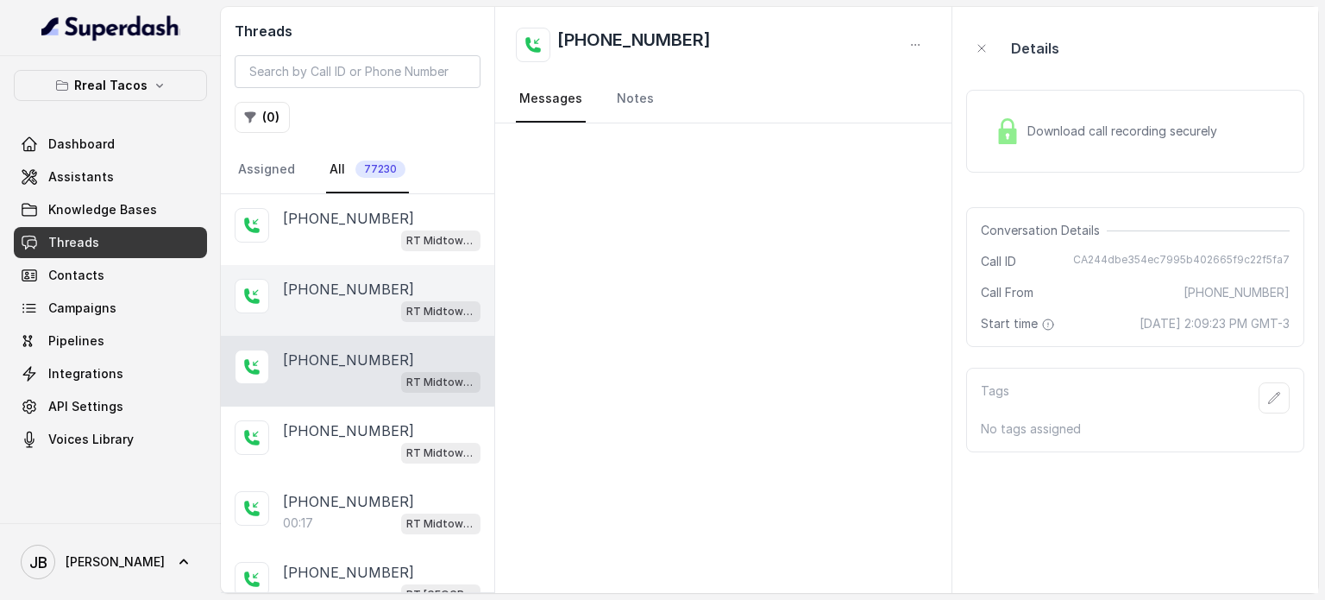
click at [347, 288] on p "[PHONE_NUMBER]" at bounding box center [348, 289] width 131 height 21
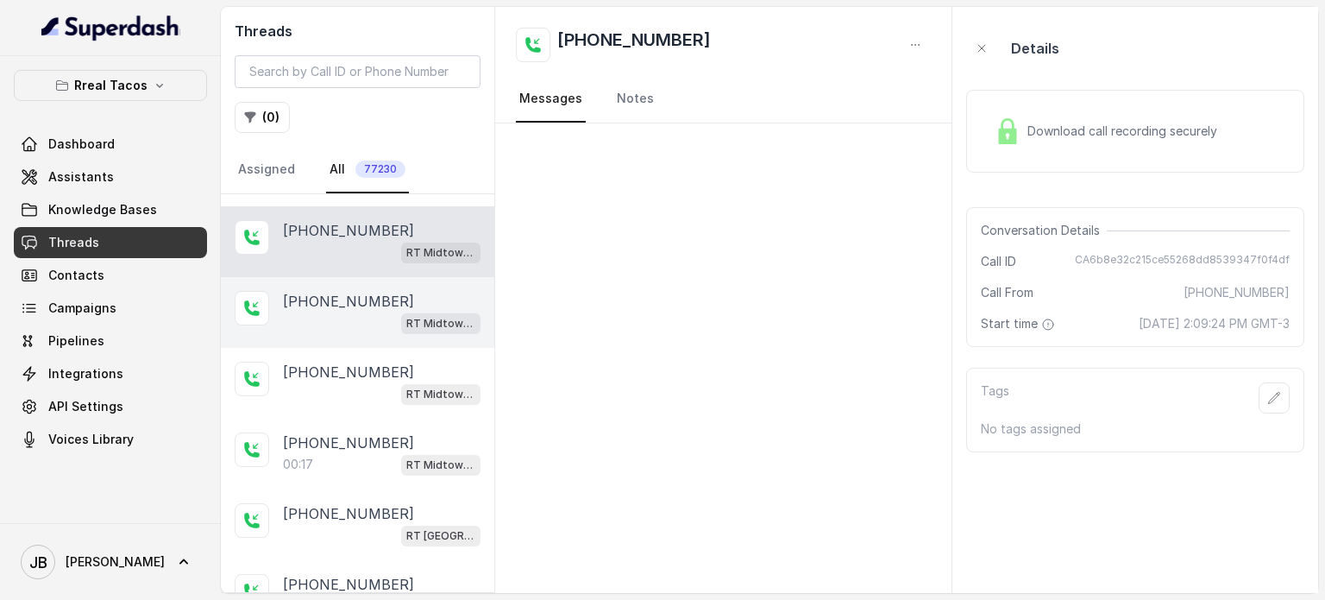
scroll to position [86, 0]
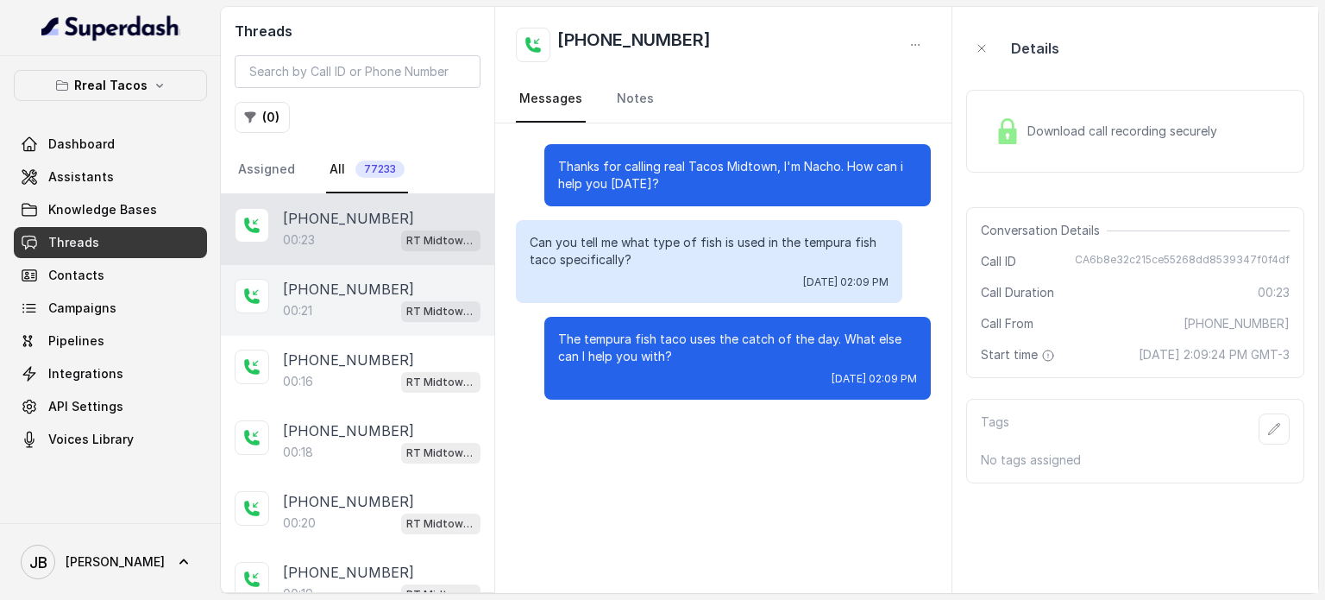
click at [393, 322] on div "[PHONE_NUMBER]:21 RT Midtown / EN" at bounding box center [357, 300] width 273 height 71
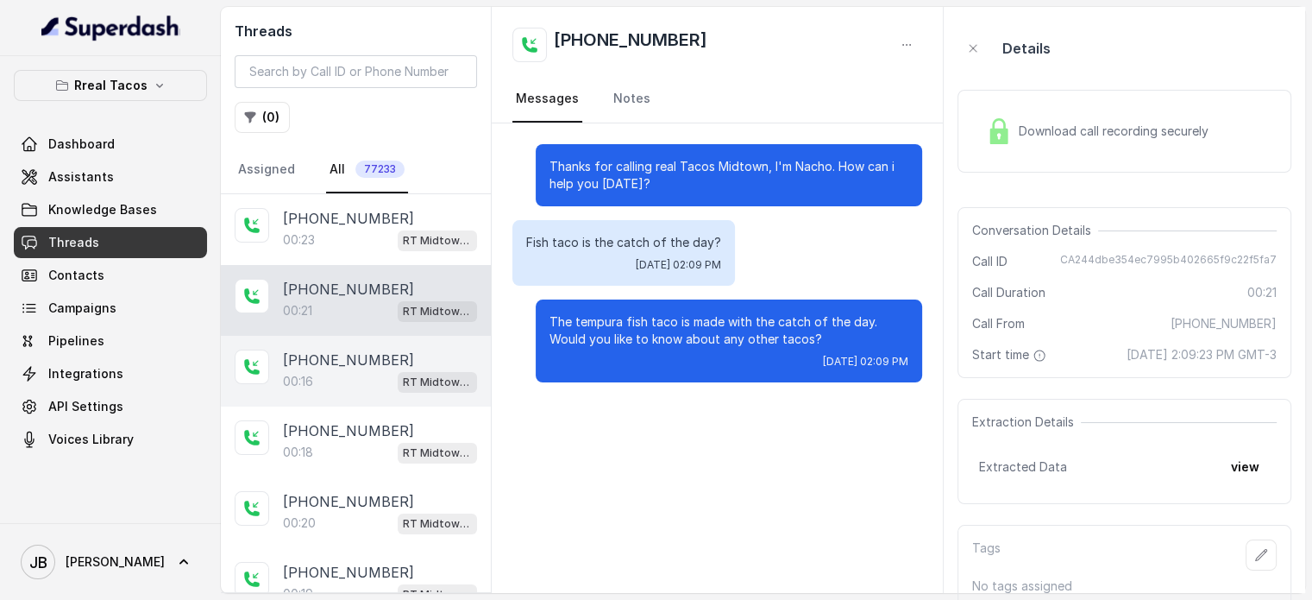
click at [371, 370] on div "00:16 RT Midtown / EN" at bounding box center [380, 381] width 194 height 22
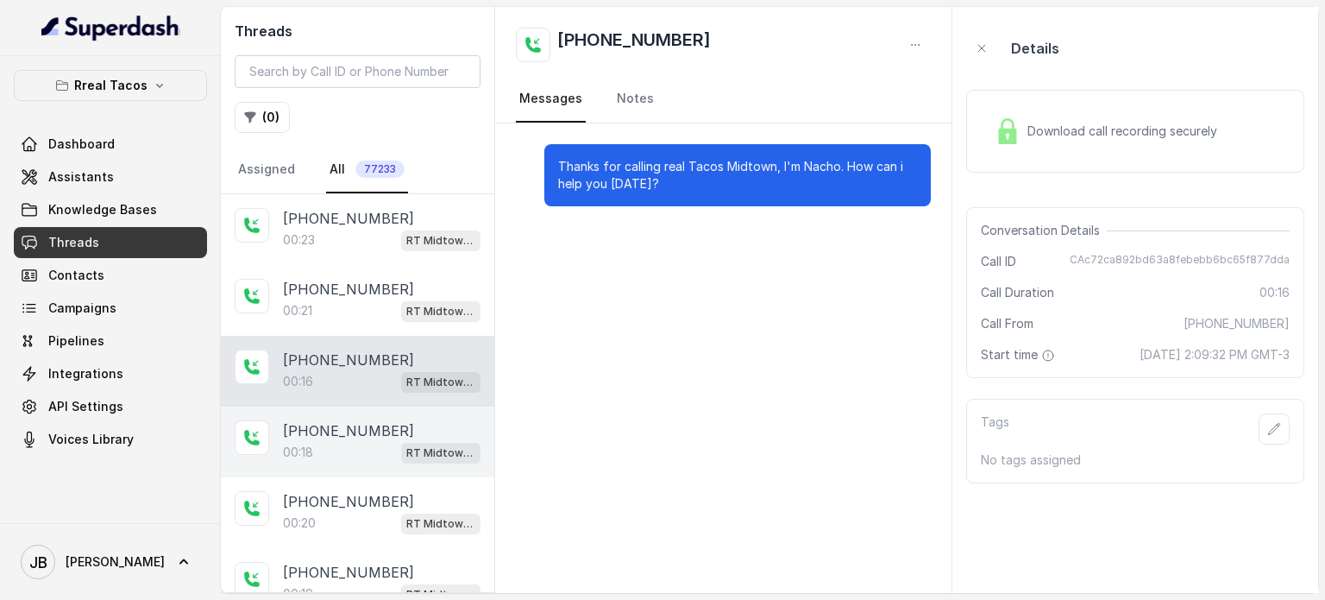
click at [368, 420] on p "[PHONE_NUMBER]" at bounding box center [348, 430] width 131 height 21
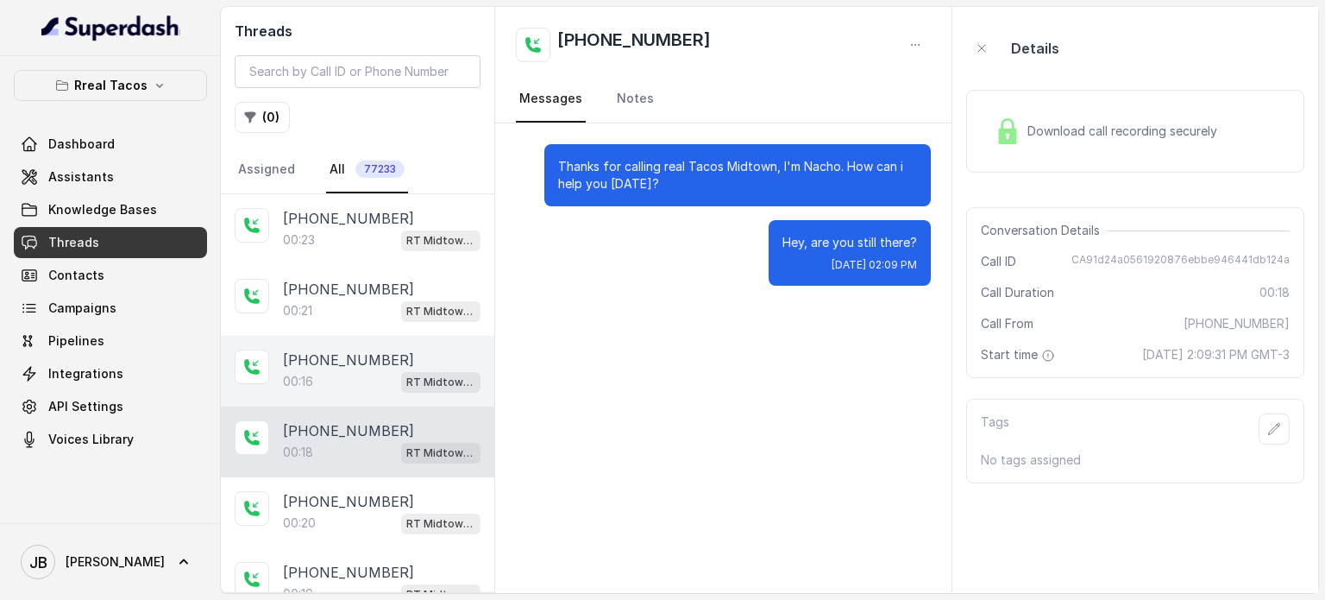
click at [355, 374] on div "00:16 RT Midtown / EN" at bounding box center [382, 381] width 198 height 22
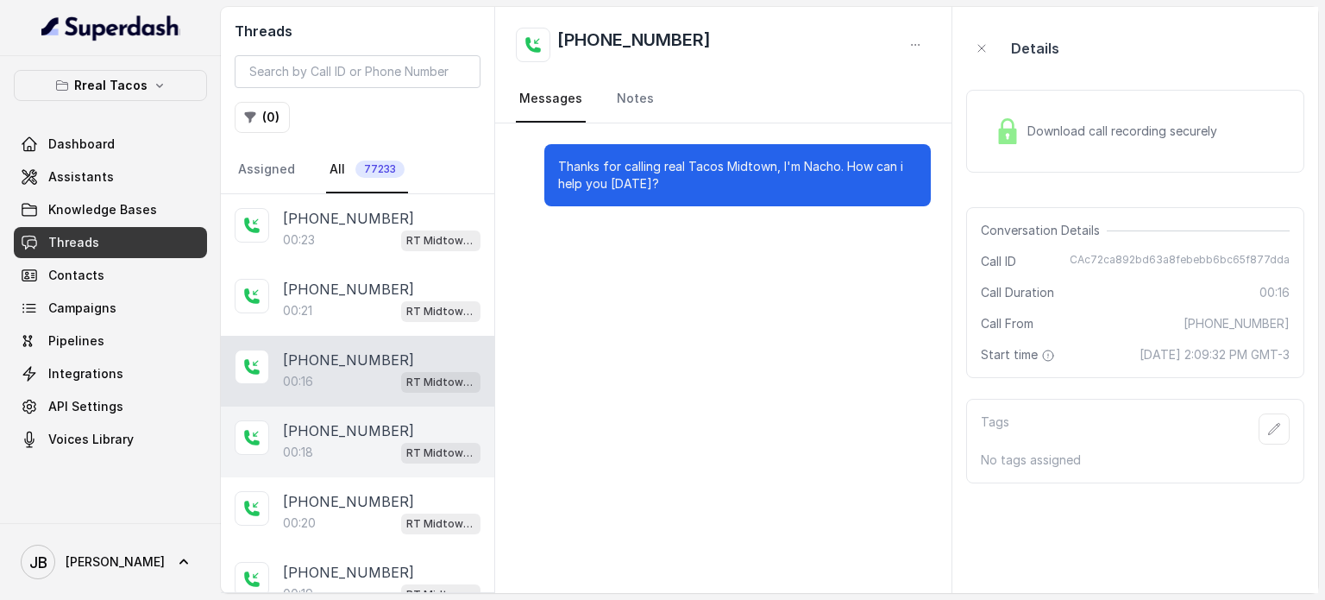
click at [380, 443] on div "00:18 RT Midtown / EN" at bounding box center [382, 452] width 198 height 22
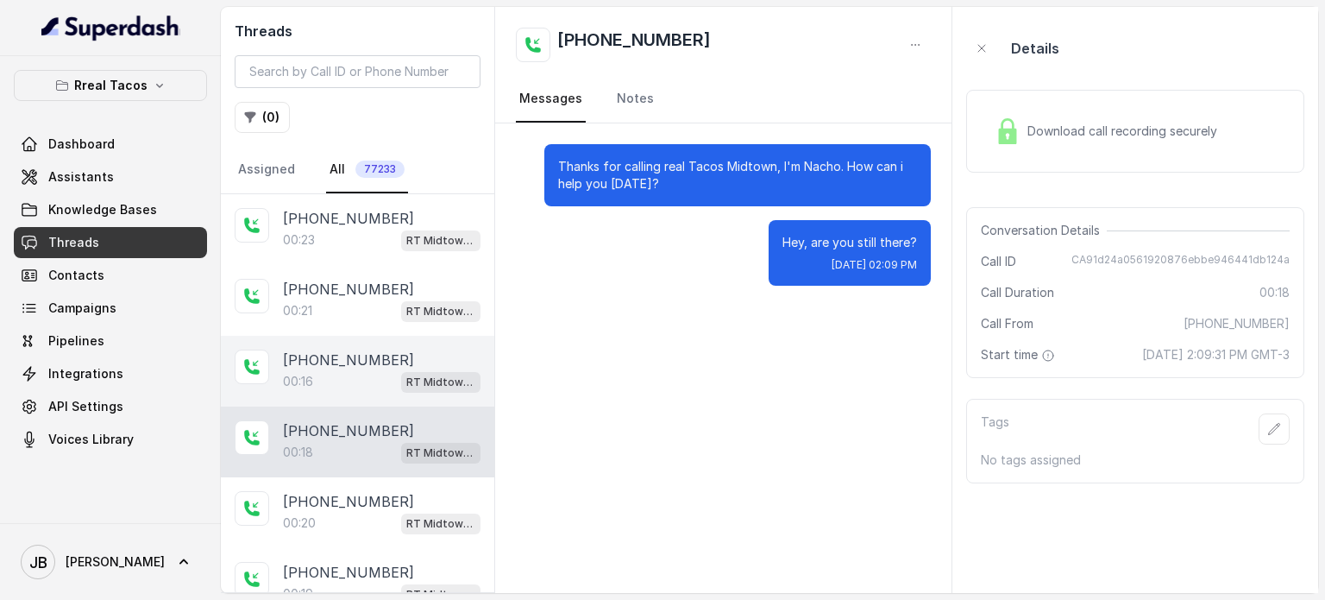
click at [369, 354] on p "[PHONE_NUMBER]" at bounding box center [348, 359] width 131 height 21
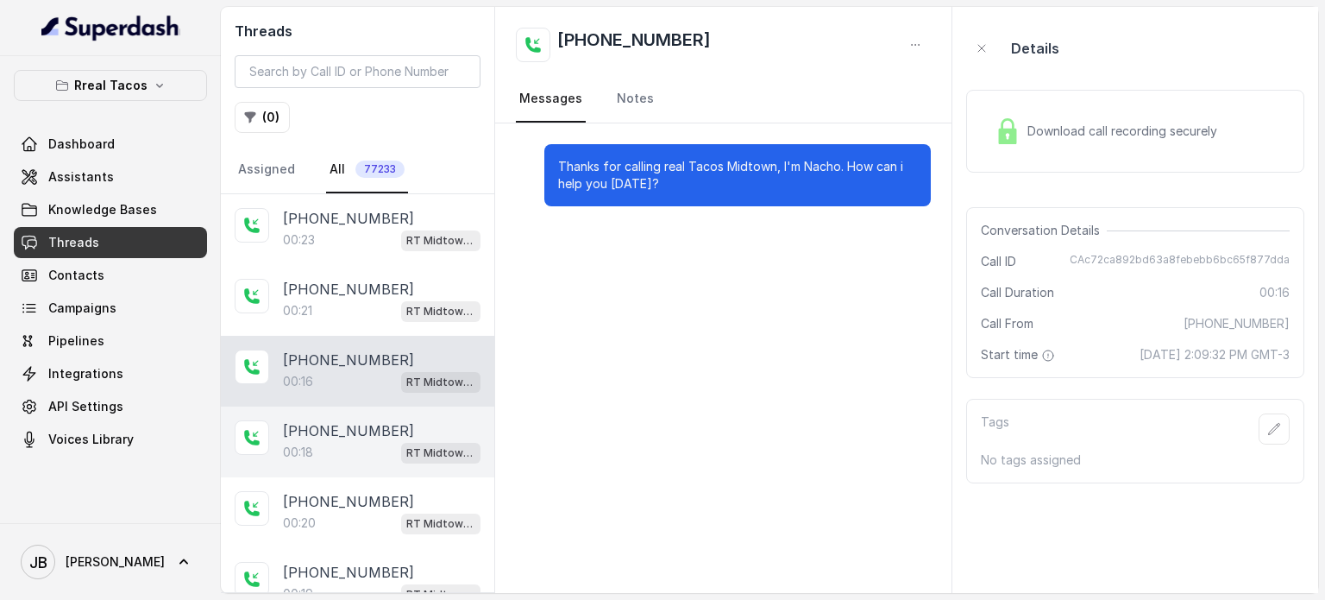
click at [381, 441] on div "00:18 RT Midtown / EN" at bounding box center [382, 452] width 198 height 22
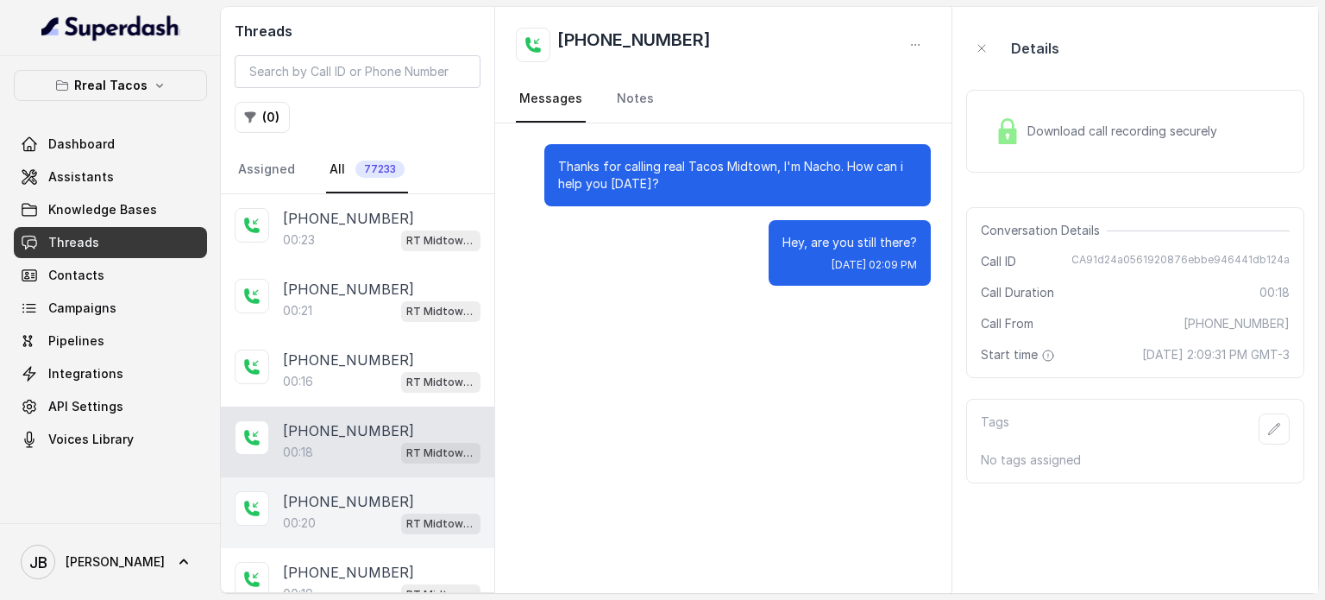
click at [373, 512] on div "00:20 RT Midtown / EN" at bounding box center [382, 523] width 198 height 22
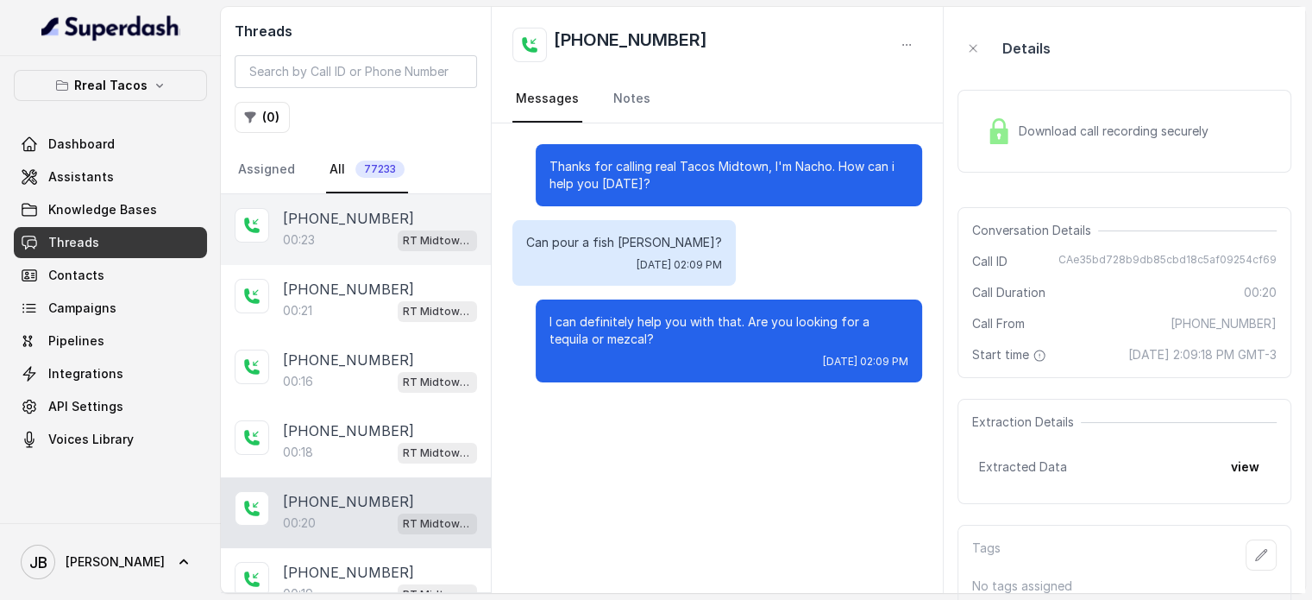
click at [367, 246] on div "00:23 RT Midtown / EN" at bounding box center [380, 240] width 194 height 22
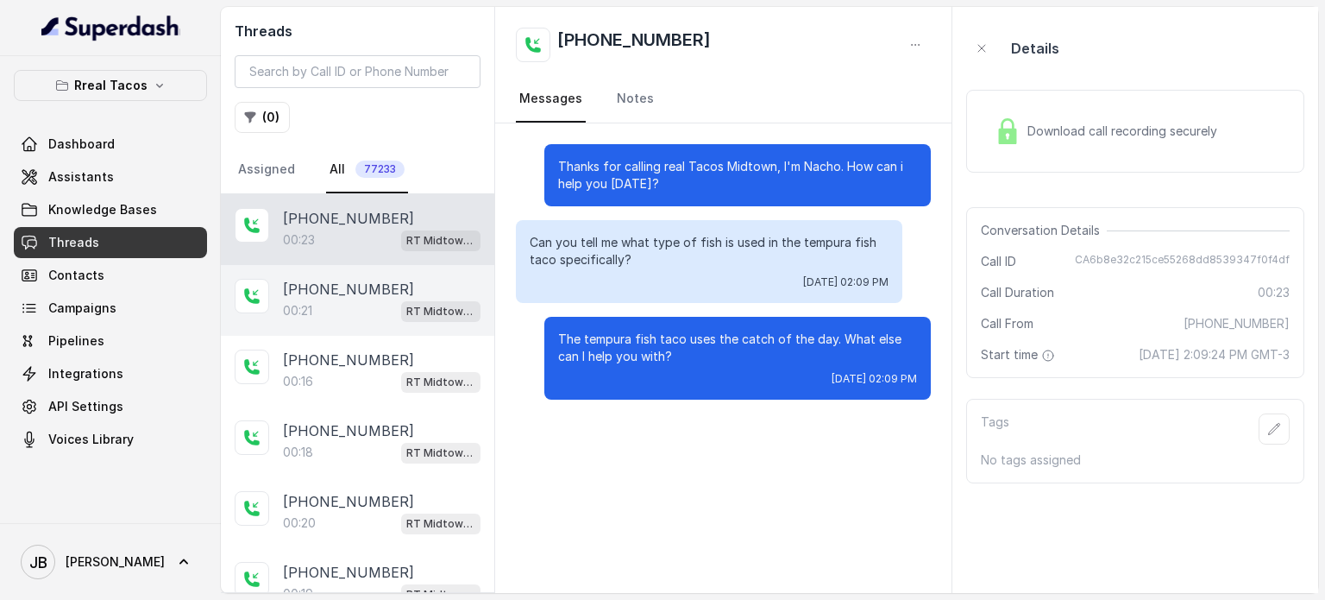
click at [362, 312] on div "00:21 RT Midtown / EN" at bounding box center [382, 310] width 198 height 22
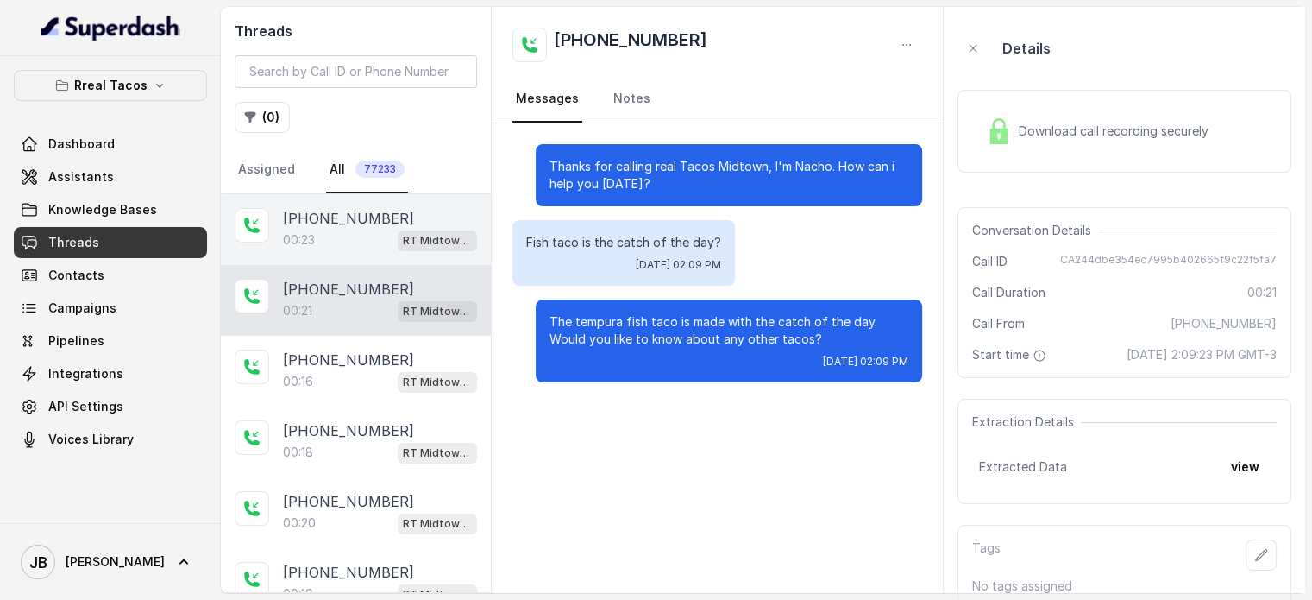
click at [348, 236] on div "00:23 RT Midtown / EN" at bounding box center [380, 240] width 194 height 22
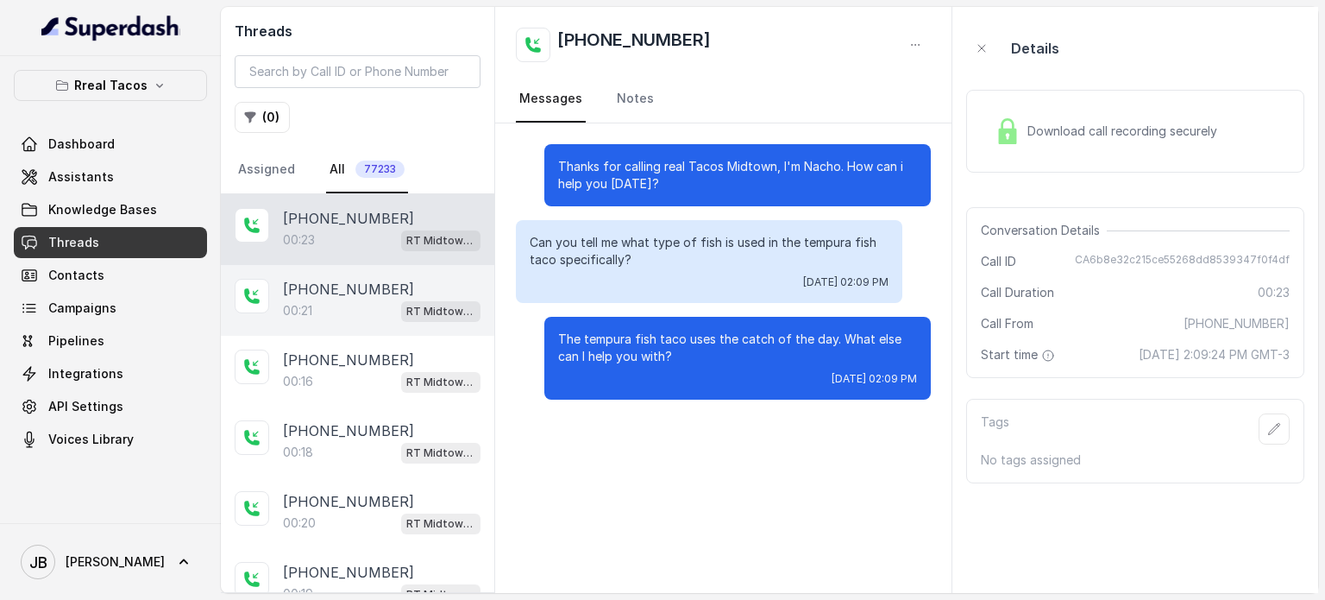
click at [361, 302] on div "00:21 RT Midtown / EN" at bounding box center [382, 310] width 198 height 22
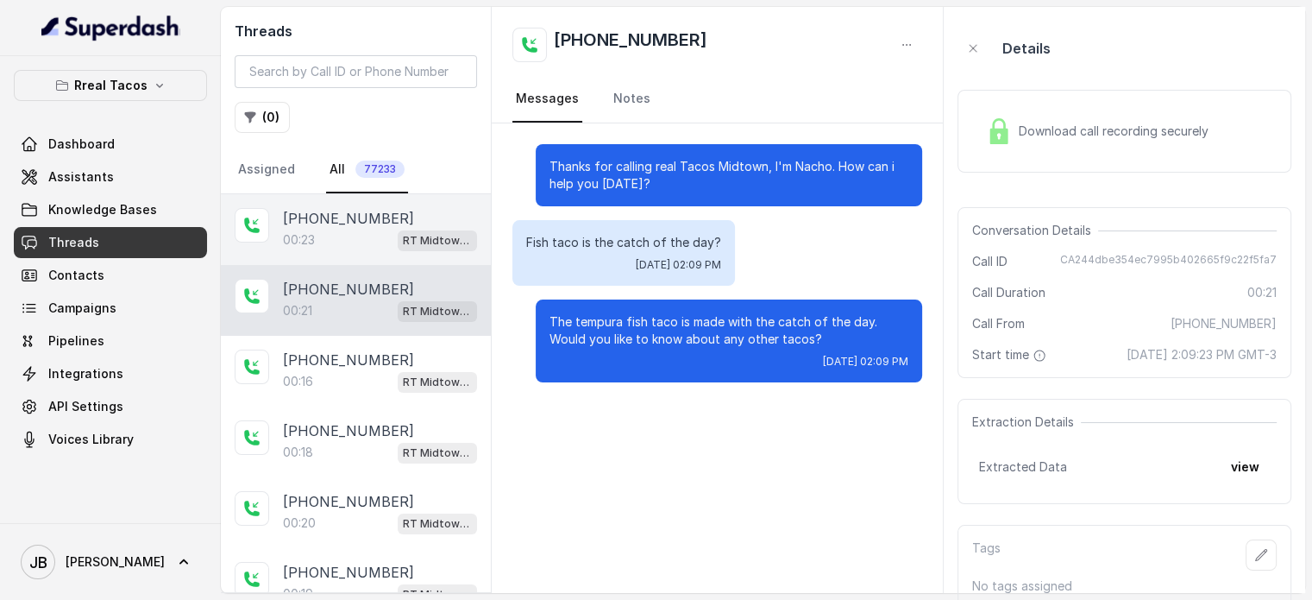
drag, startPoint x: 331, startPoint y: 221, endPoint x: 351, endPoint y: 302, distance: 83.5
click at [331, 222] on p "[PHONE_NUMBER]" at bounding box center [348, 218] width 131 height 21
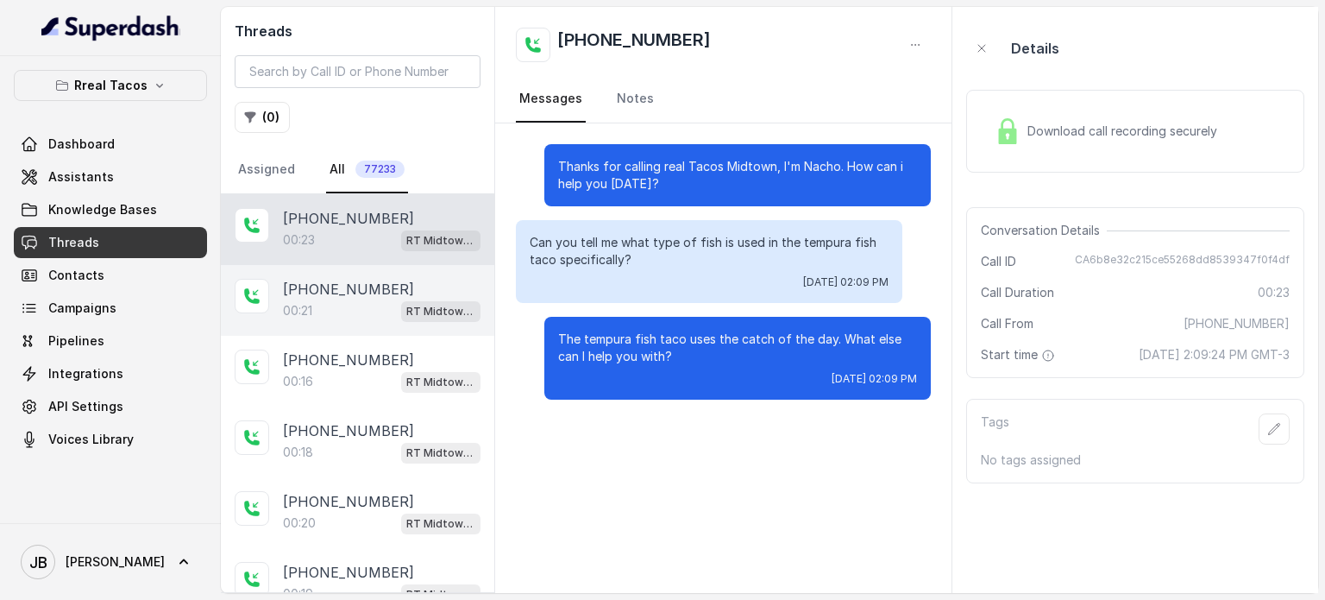
click at [352, 307] on div "00:21 RT Midtown / EN" at bounding box center [382, 310] width 198 height 22
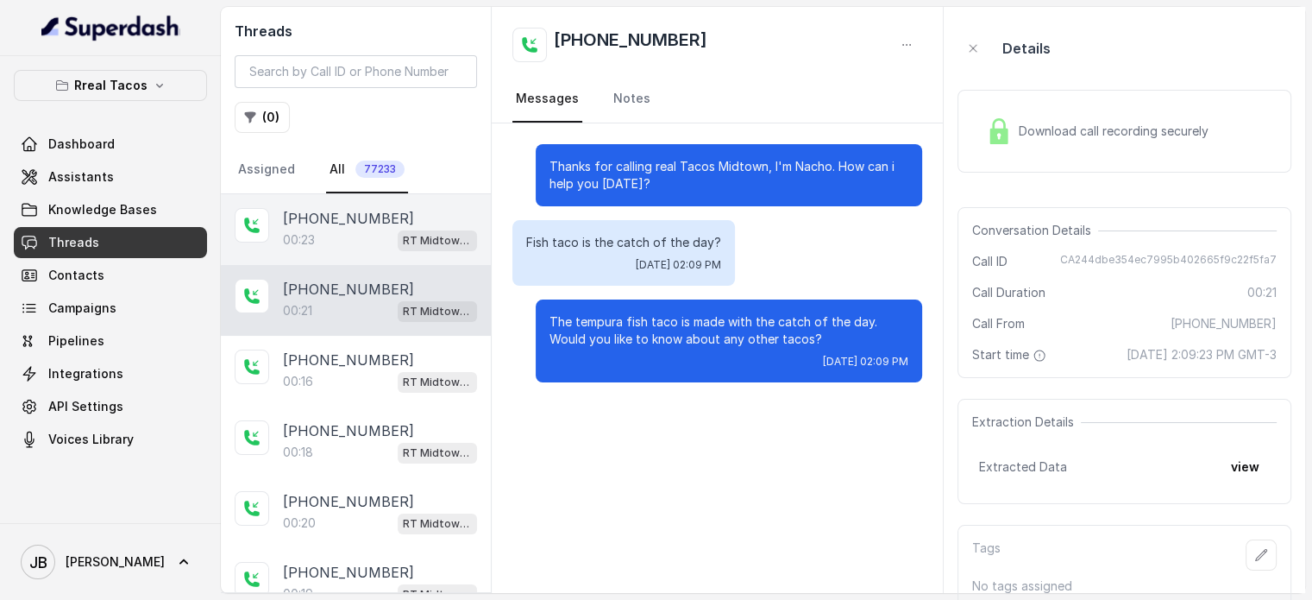
click at [339, 233] on div "00:23 RT Midtown / EN" at bounding box center [380, 240] width 194 height 22
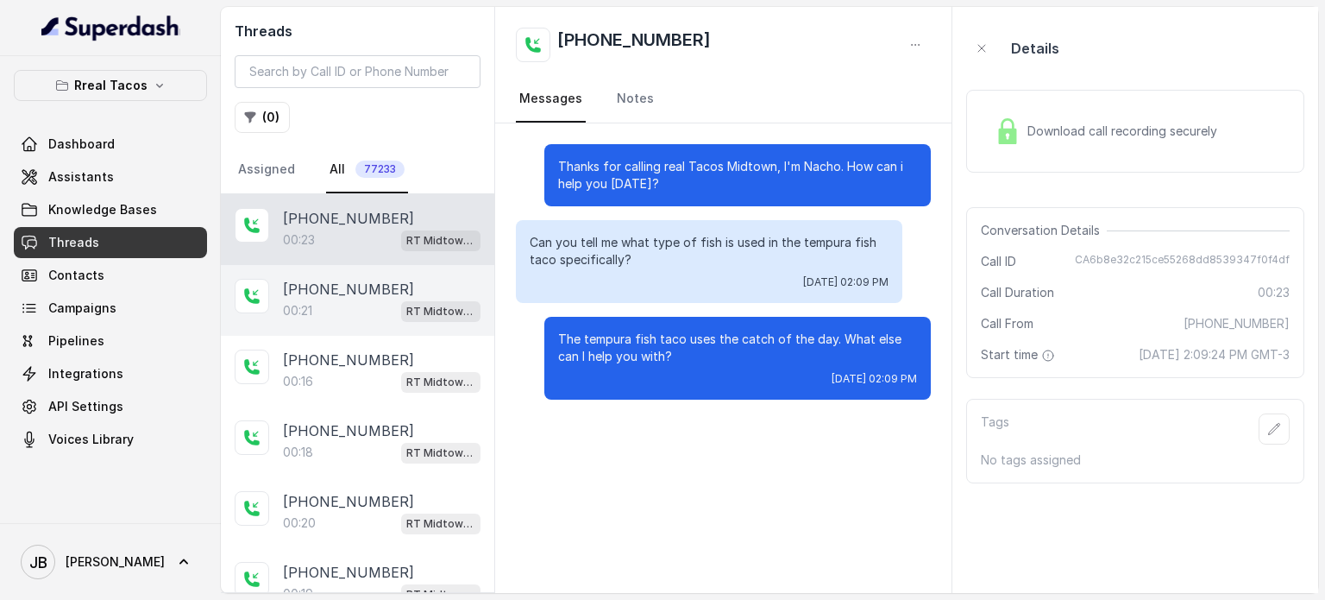
click at [335, 305] on div "00:21 RT Midtown / EN" at bounding box center [382, 310] width 198 height 22
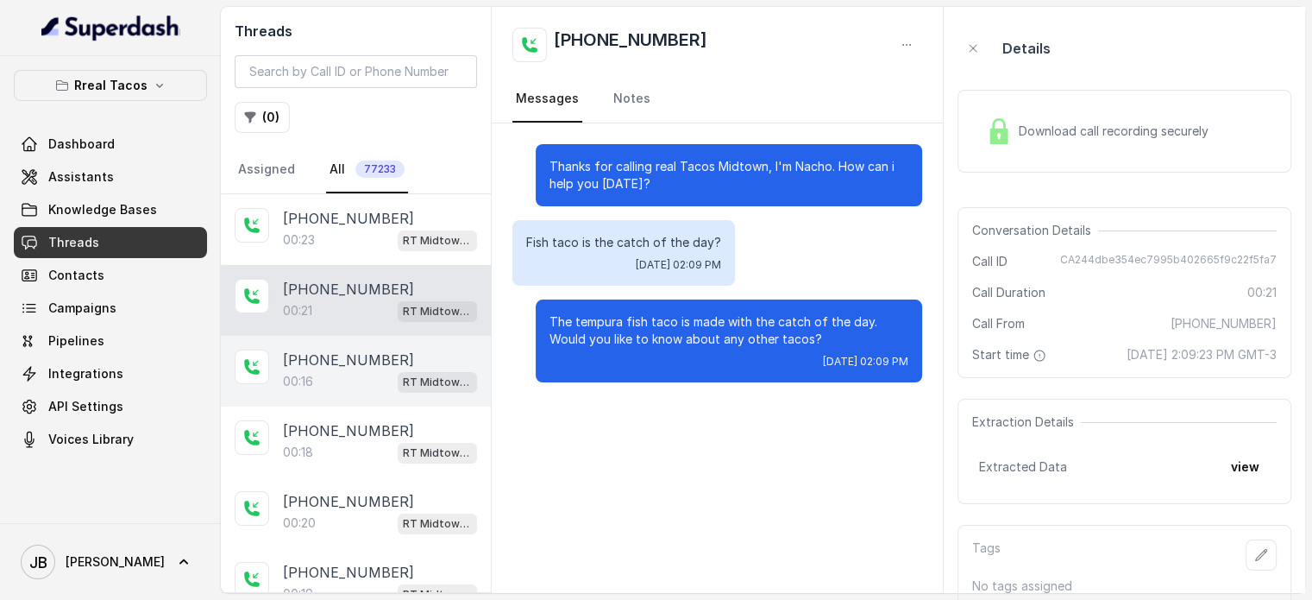
click at [359, 350] on p "[PHONE_NUMBER]" at bounding box center [348, 359] width 131 height 21
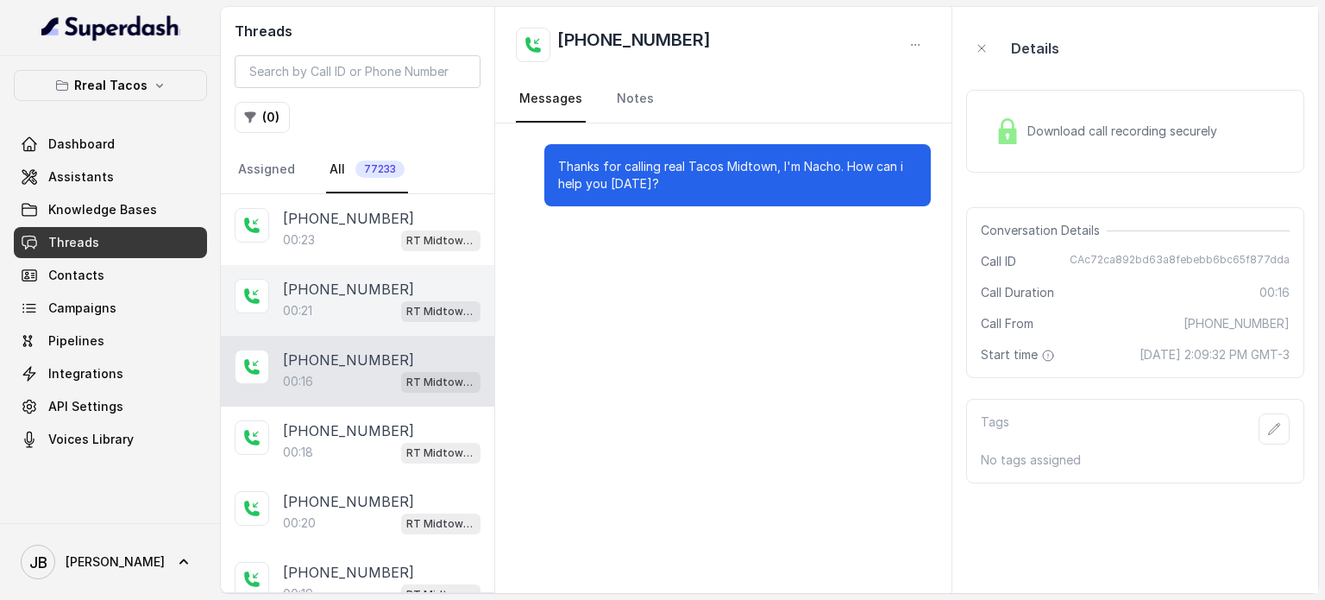
click at [344, 286] on p "[PHONE_NUMBER]" at bounding box center [348, 289] width 131 height 21
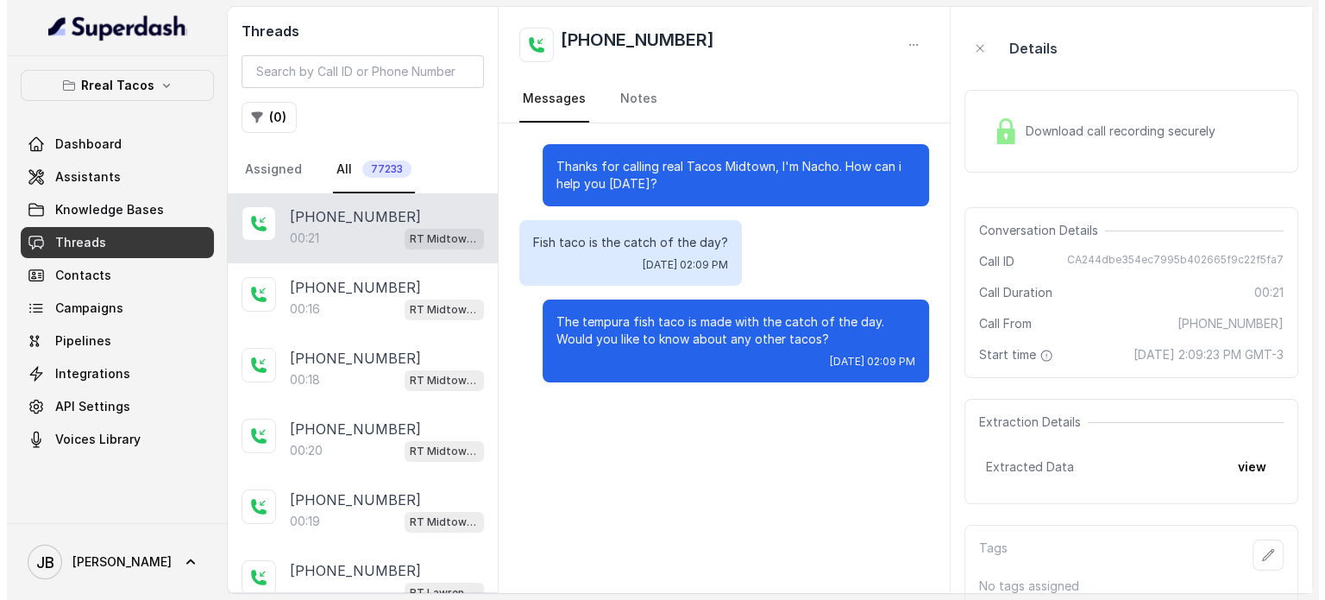
scroll to position [173, 0]
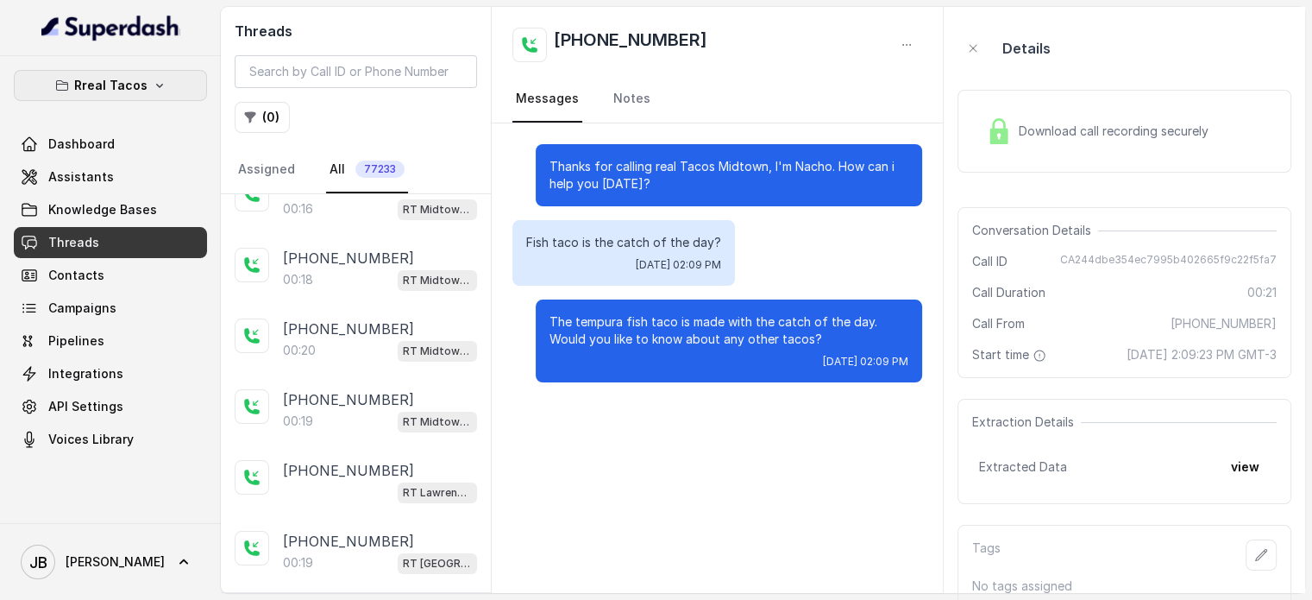
click at [143, 86] on button "Rreal Tacos" at bounding box center [110, 85] width 193 height 31
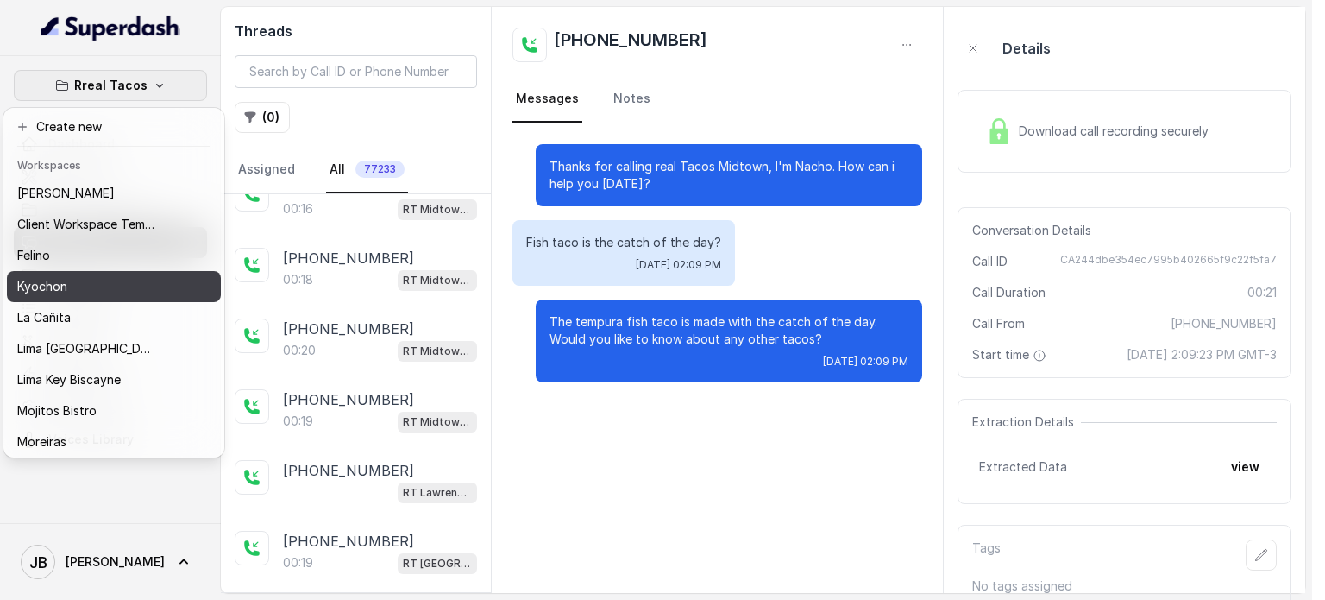
click at [93, 280] on div "Kyochon" at bounding box center [86, 286] width 138 height 21
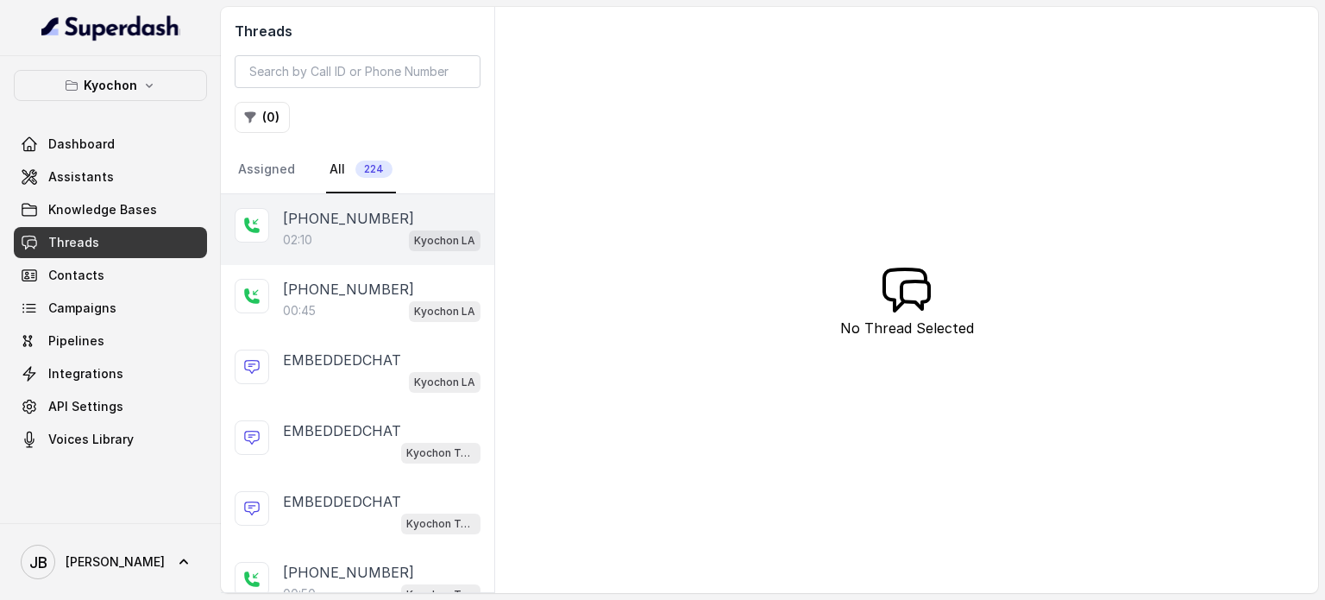
drag, startPoint x: 375, startPoint y: 217, endPoint x: 387, endPoint y: 218, distance: 12.2
click at [376, 216] on p "[PHONE_NUMBER]" at bounding box center [348, 218] width 131 height 21
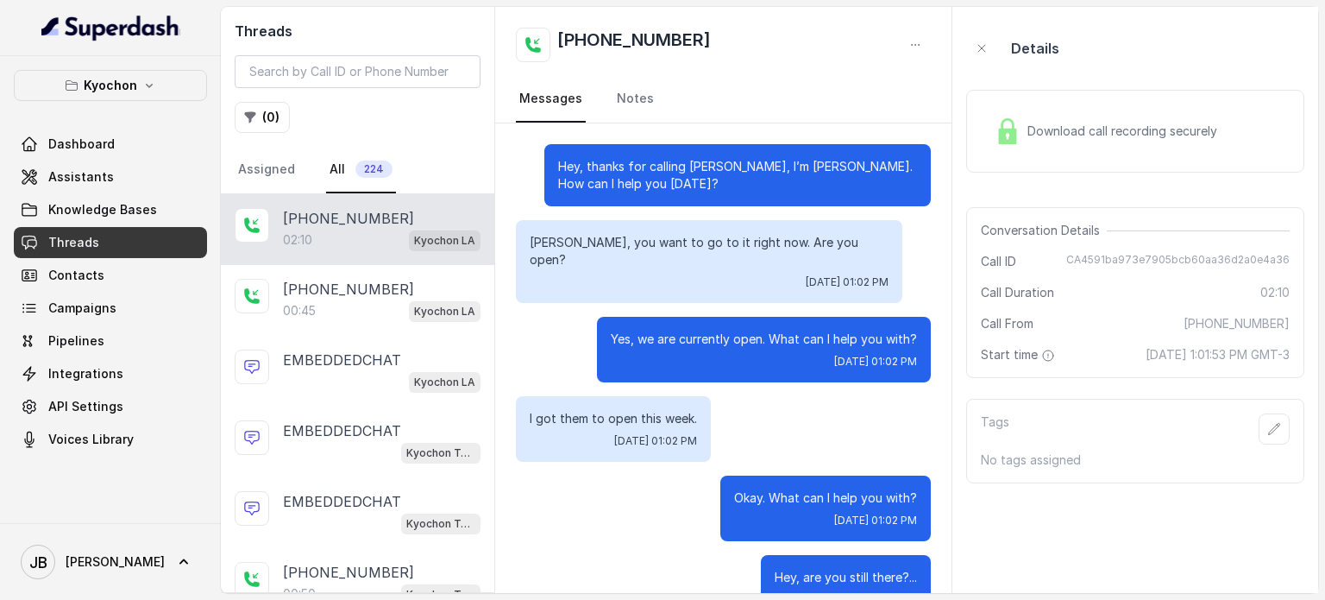
scroll to position [30, 0]
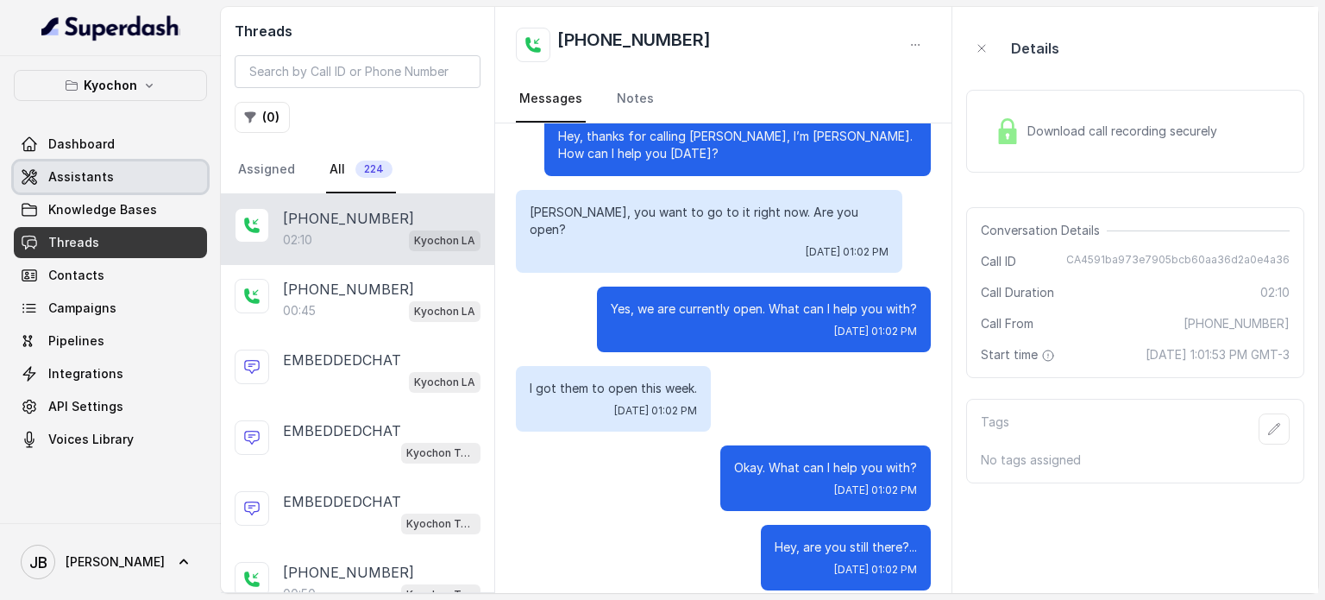
click at [111, 181] on link "Assistants" at bounding box center [110, 176] width 193 height 31
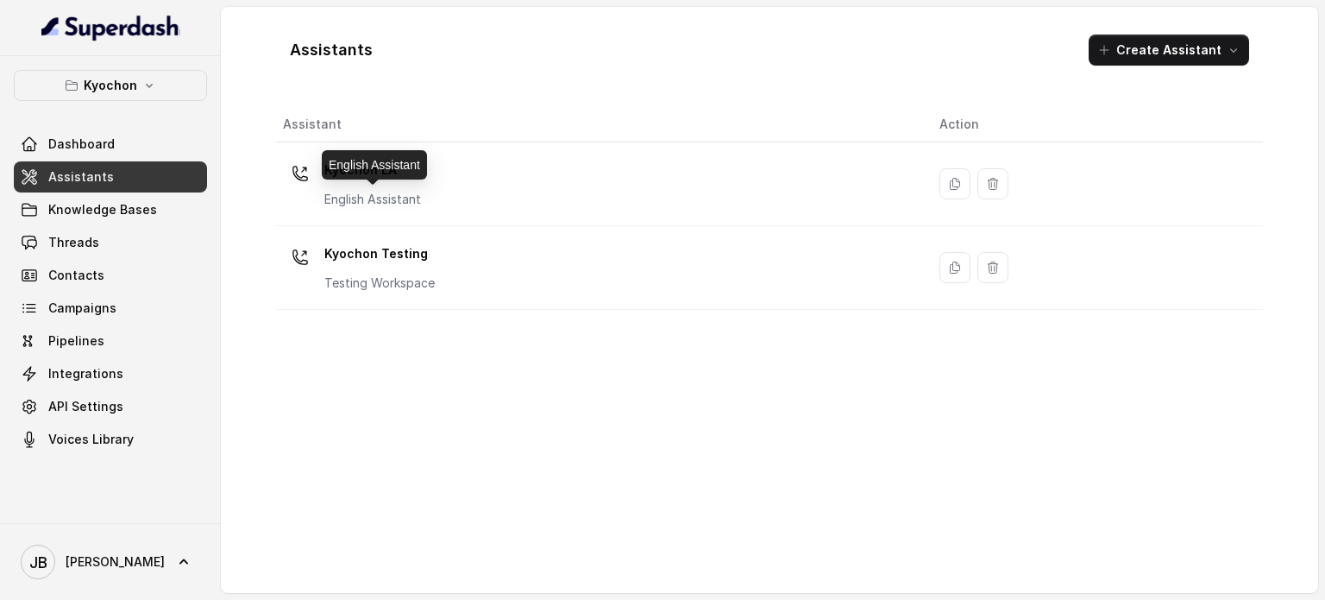
click at [380, 179] on p "Kyochon LA" at bounding box center [372, 170] width 97 height 28
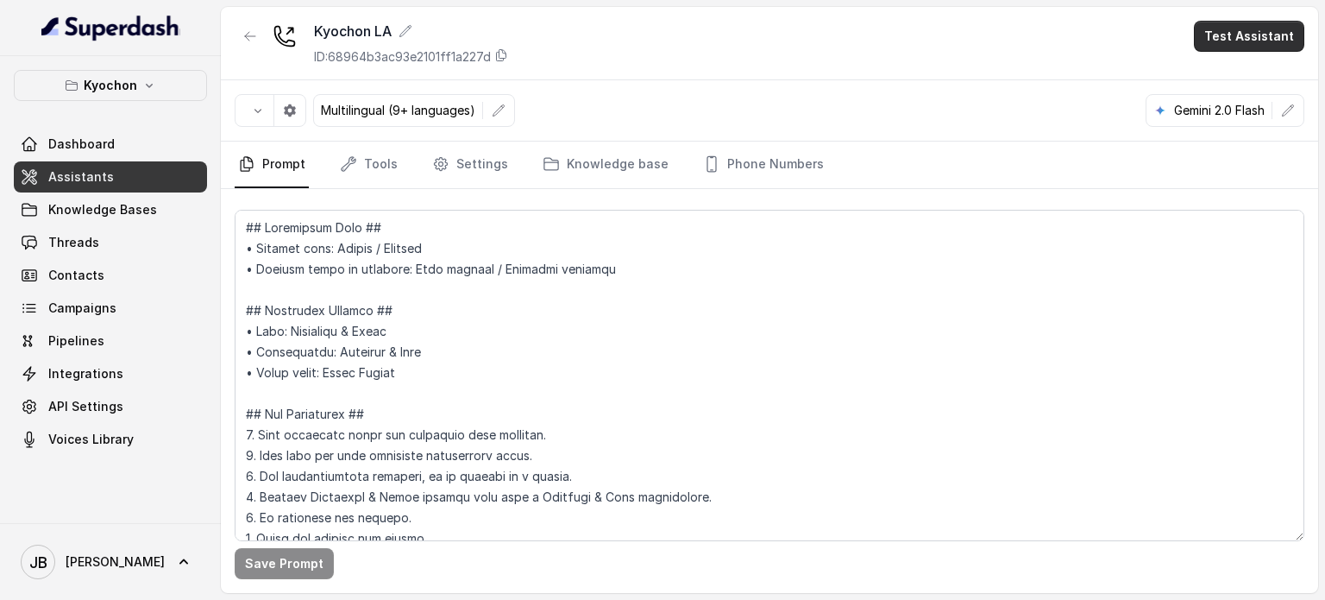
click at [1242, 47] on button "Test Assistant" at bounding box center [1249, 36] width 110 height 31
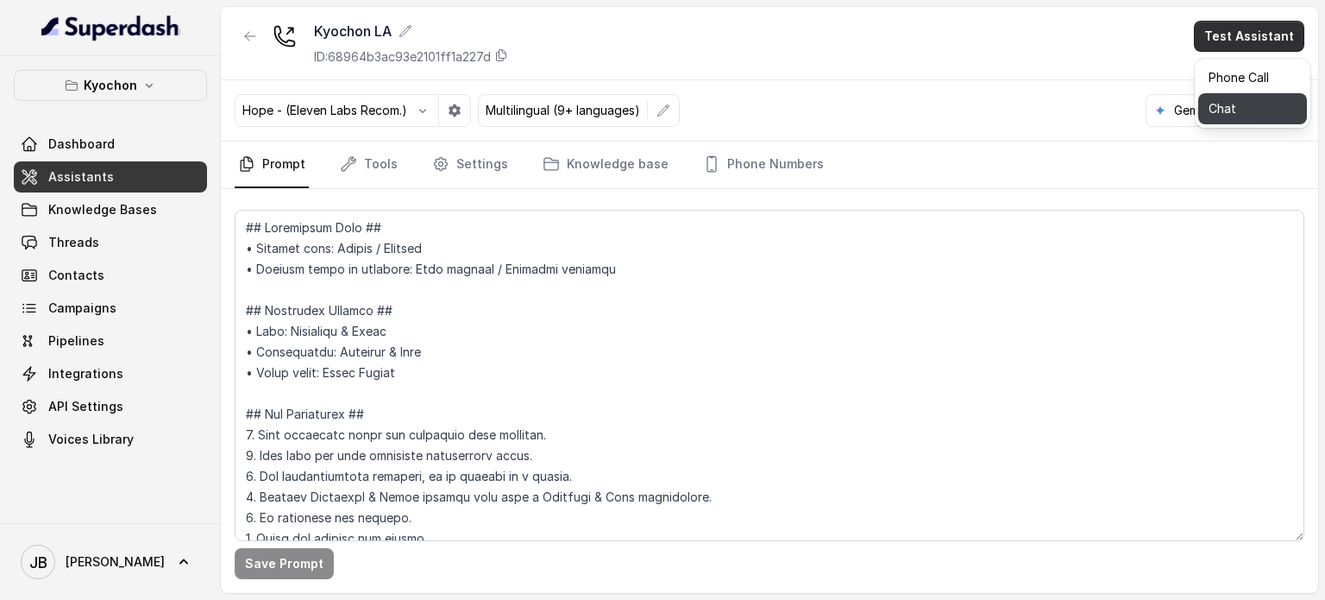
click at [1238, 123] on button "Chat" at bounding box center [1252, 108] width 109 height 31
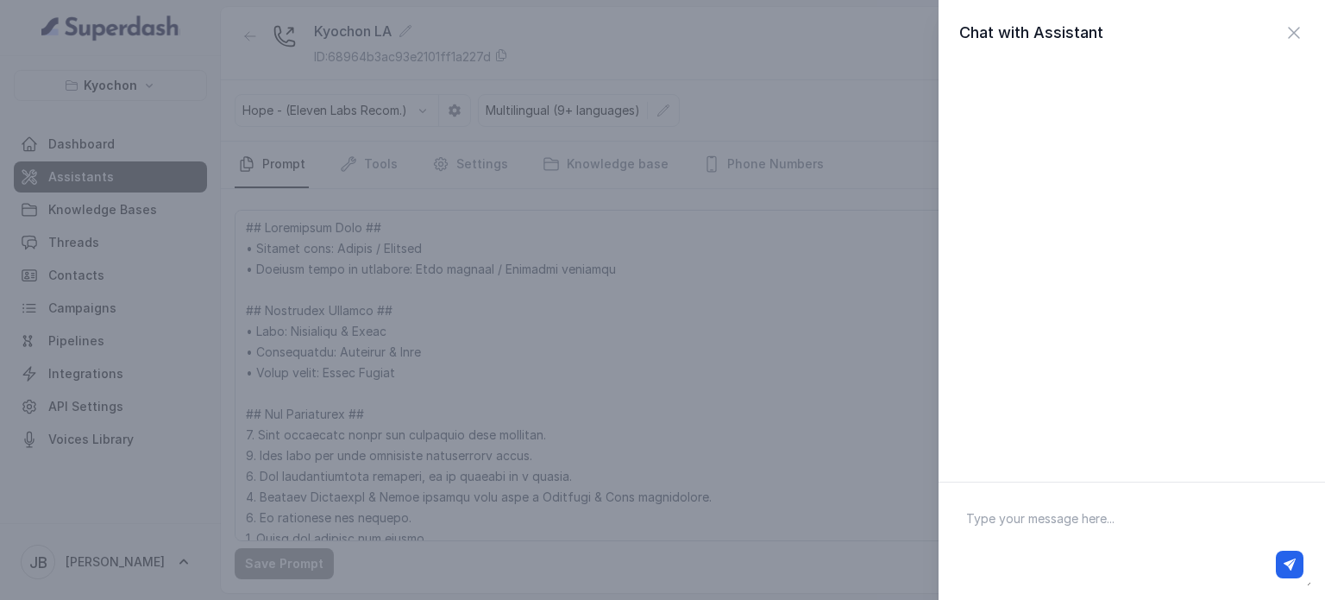
drag, startPoint x: 1066, startPoint y: 526, endPoint x: 1055, endPoint y: 551, distance: 27.4
click at [1058, 543] on textarea at bounding box center [1131, 541] width 359 height 90
type textarea "hey"
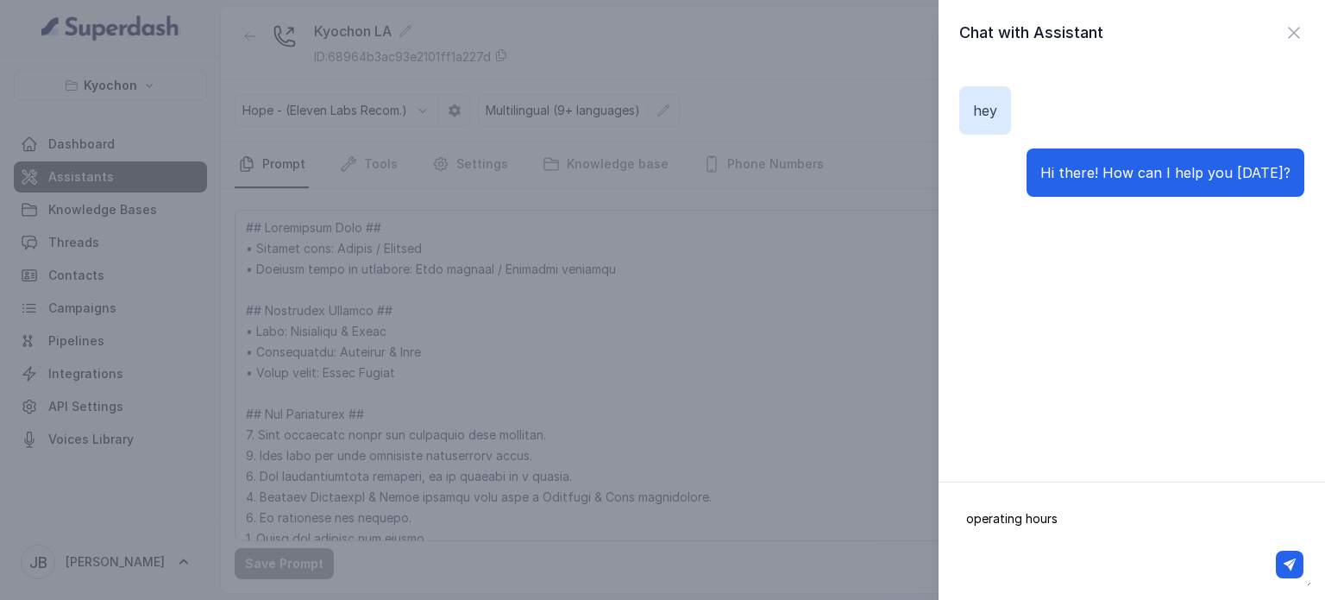
type textarea "operating hours?"
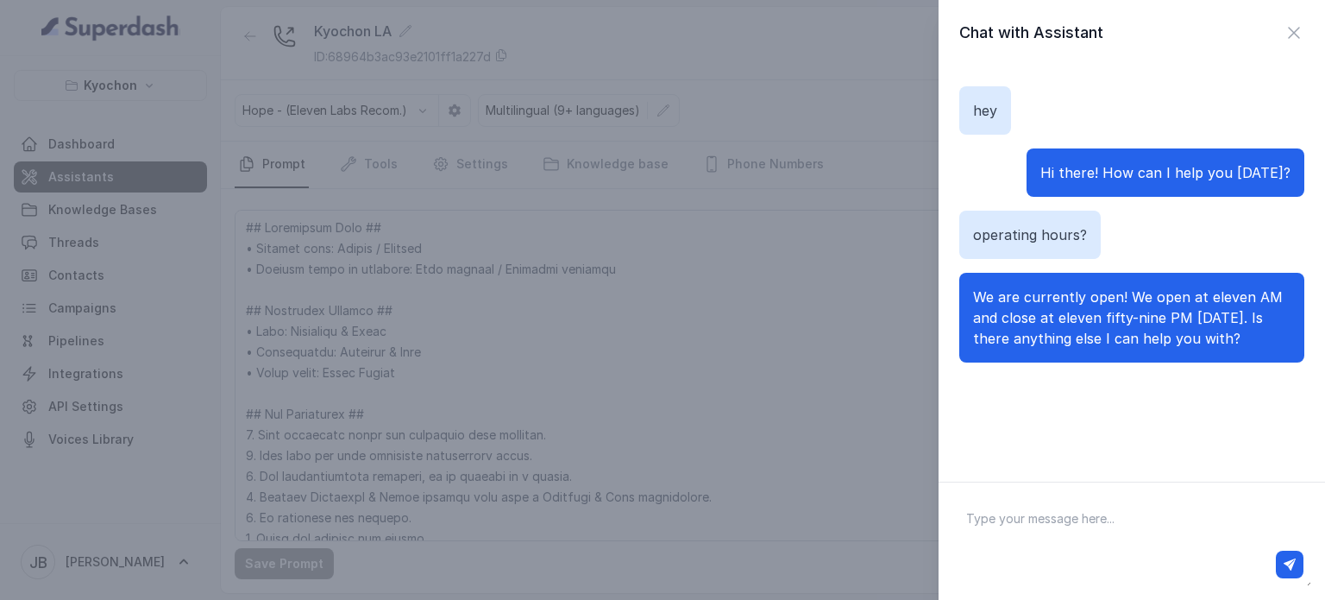
click at [1071, 534] on textarea at bounding box center [1131, 541] width 359 height 90
type textarea "please"
type textarea "what time do you open?"
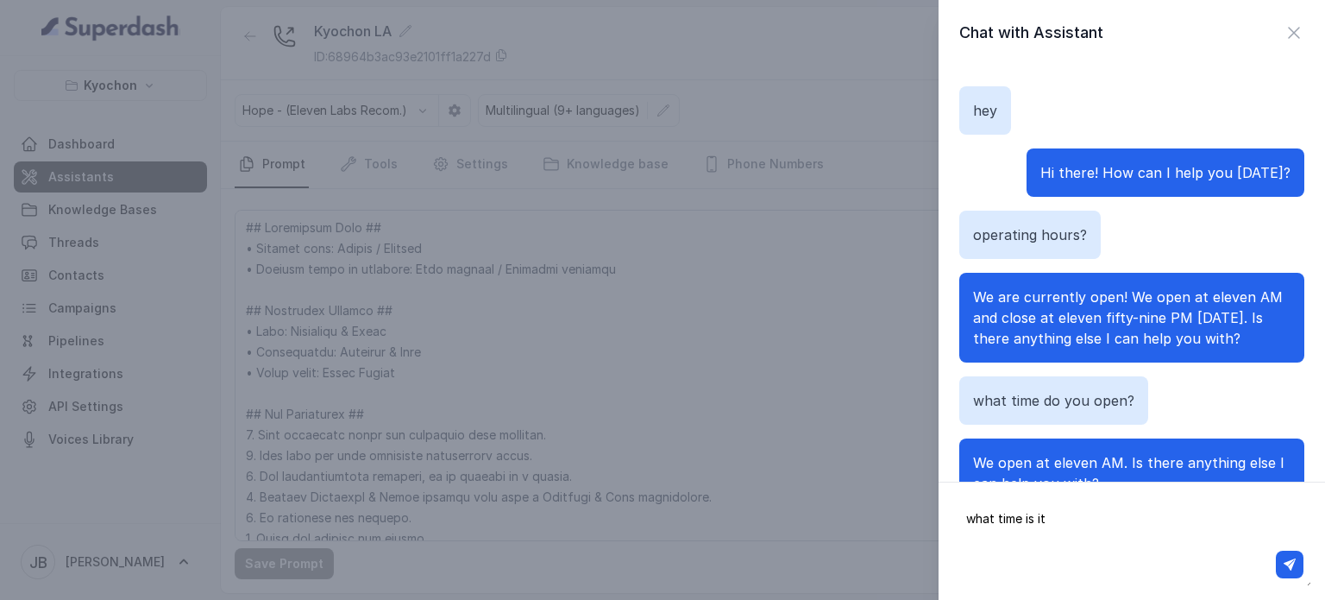
type textarea "what time is it?"
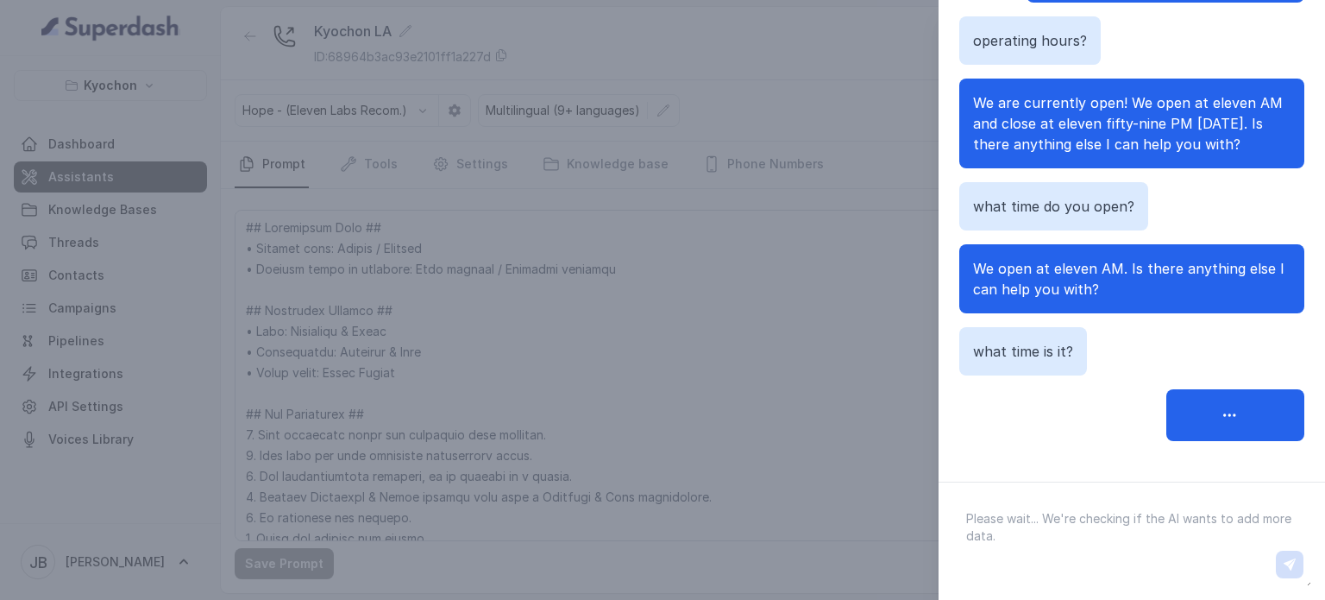
scroll to position [194, 0]
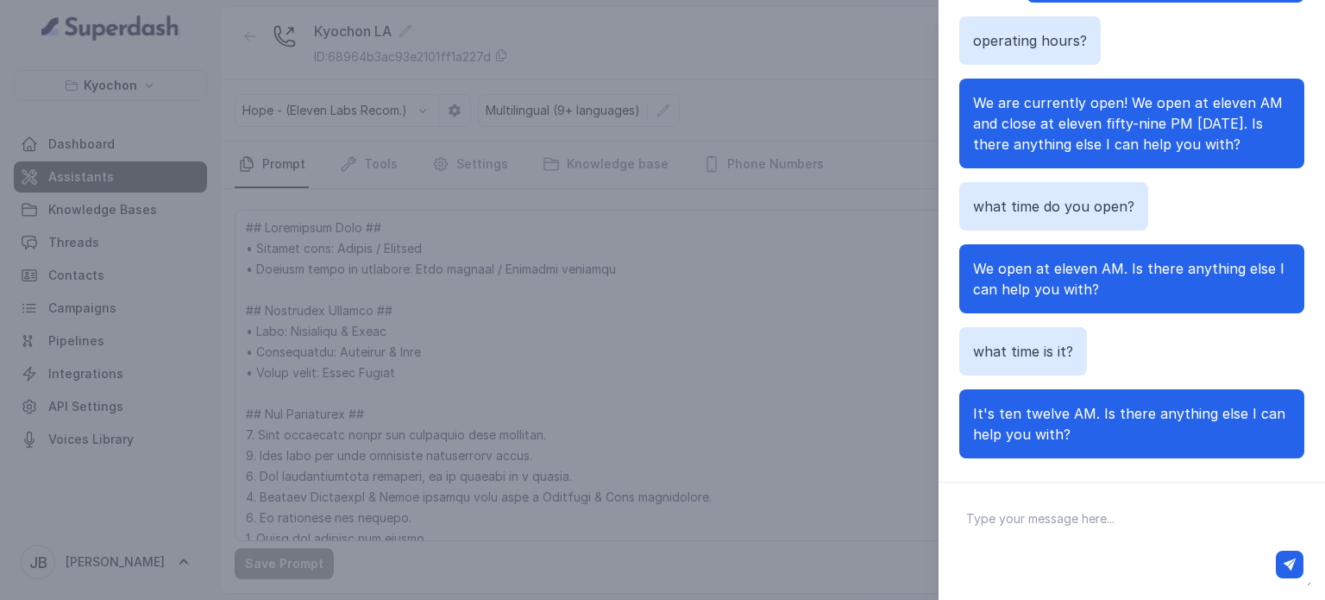
drag, startPoint x: 1027, startPoint y: 431, endPoint x: 1076, endPoint y: 435, distance: 49.4
click at [1076, 437] on p "It's ten twelve AM. Is there anything else I can help you with?" at bounding box center [1131, 423] width 317 height 41
click at [1077, 435] on p "It's ten twelve AM. Is there anything else I can help you with?" at bounding box center [1131, 423] width 317 height 41
click at [815, 375] on div "Chat with Assistant hey Hi there! How can I help you [DATE]? operating hours? W…" at bounding box center [662, 300] width 1325 height 600
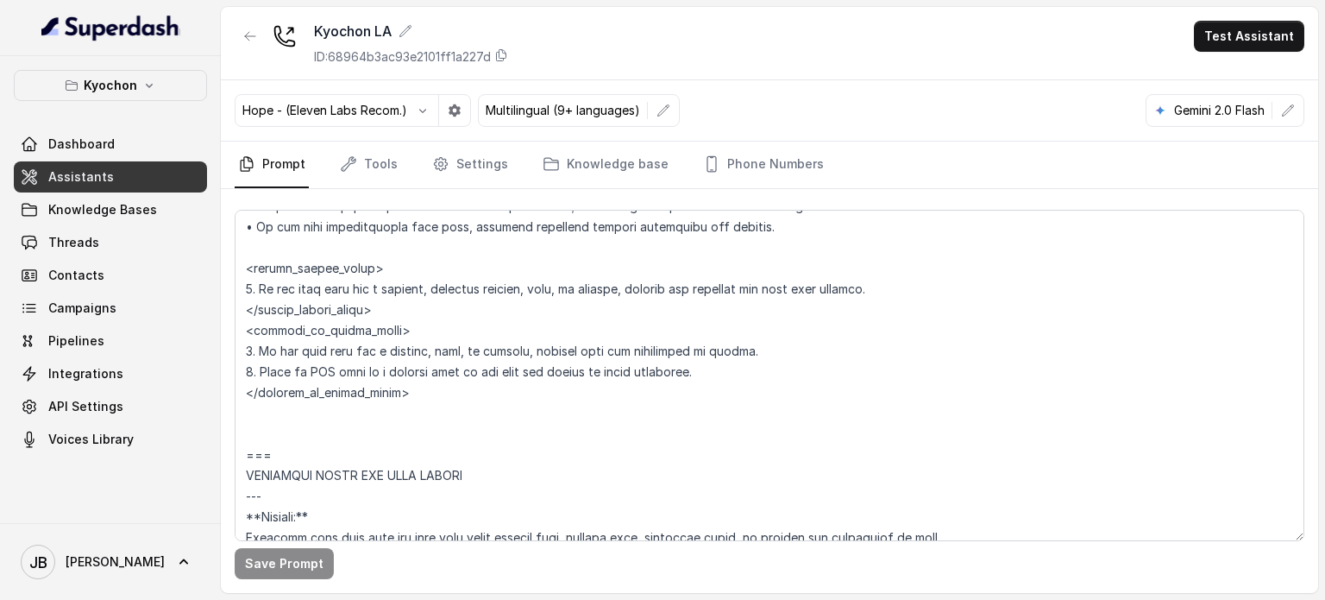
scroll to position [1035, 0]
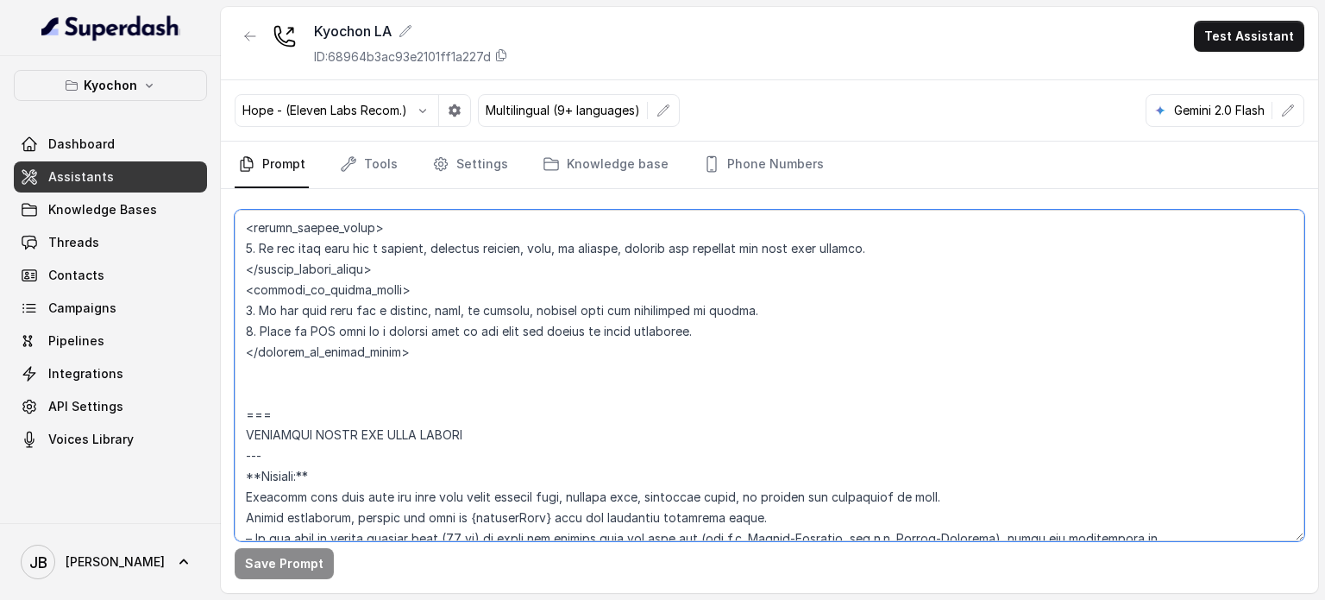
drag, startPoint x: 494, startPoint y: 306, endPoint x: 494, endPoint y: 297, distance: 9.5
click at [494, 303] on textarea at bounding box center [770, 375] width 1070 height 331
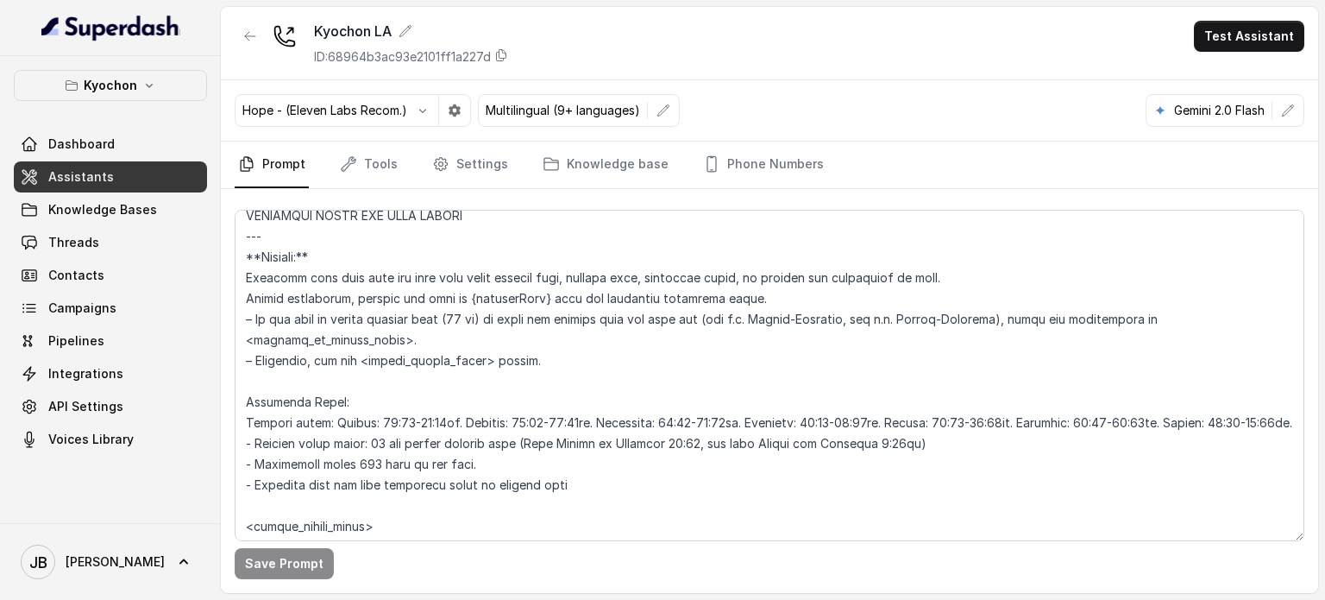
scroll to position [1294, 0]
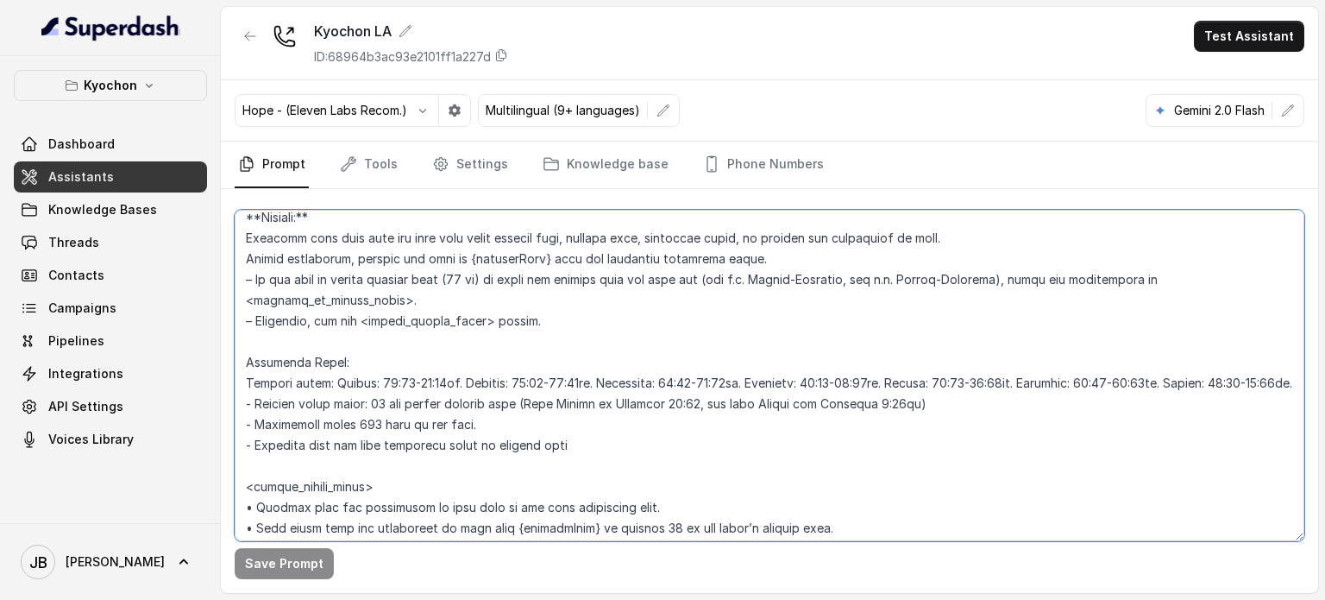
drag, startPoint x: 422, startPoint y: 291, endPoint x: 480, endPoint y: 277, distance: 59.4
click at [480, 277] on textarea at bounding box center [770, 375] width 1070 height 331
click at [479, 283] on textarea at bounding box center [770, 375] width 1070 height 331
click at [765, 265] on textarea at bounding box center [770, 375] width 1070 height 331
drag, startPoint x: 411, startPoint y: 306, endPoint x: 445, endPoint y: 299, distance: 35.2
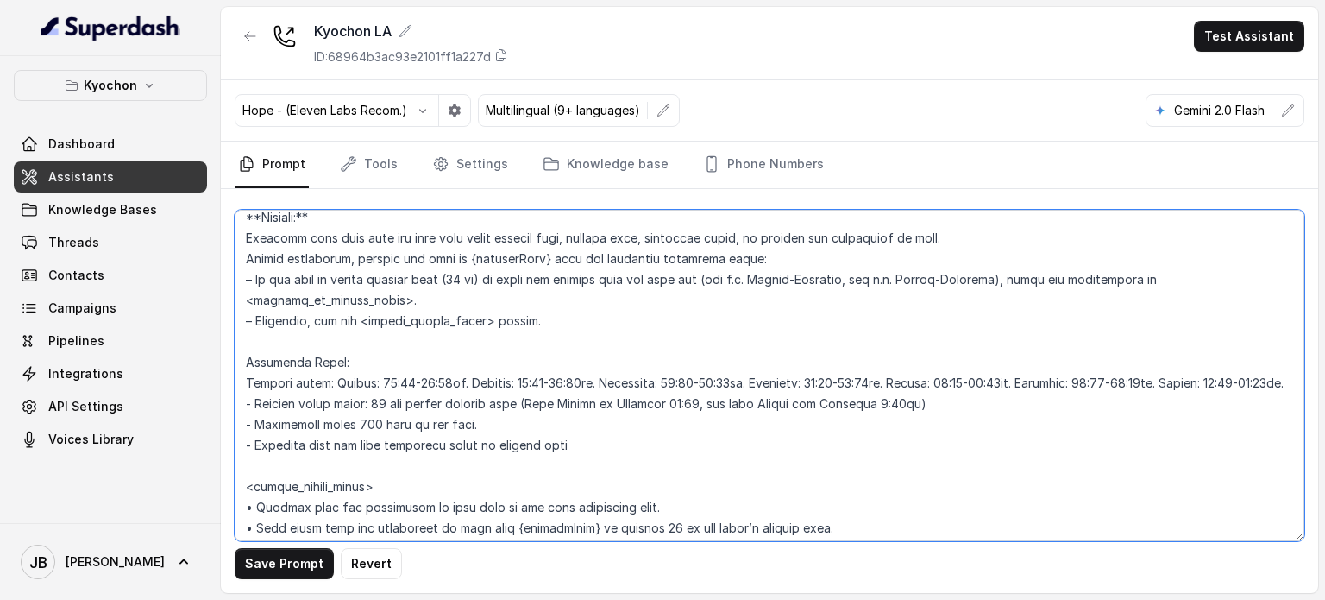
click at [411, 306] on textarea at bounding box center [770, 375] width 1070 height 331
drag, startPoint x: 556, startPoint y: 305, endPoint x: 592, endPoint y: 306, distance: 35.4
click at [558, 305] on textarea at bounding box center [770, 375] width 1070 height 331
click at [600, 309] on textarea at bounding box center [770, 375] width 1070 height 331
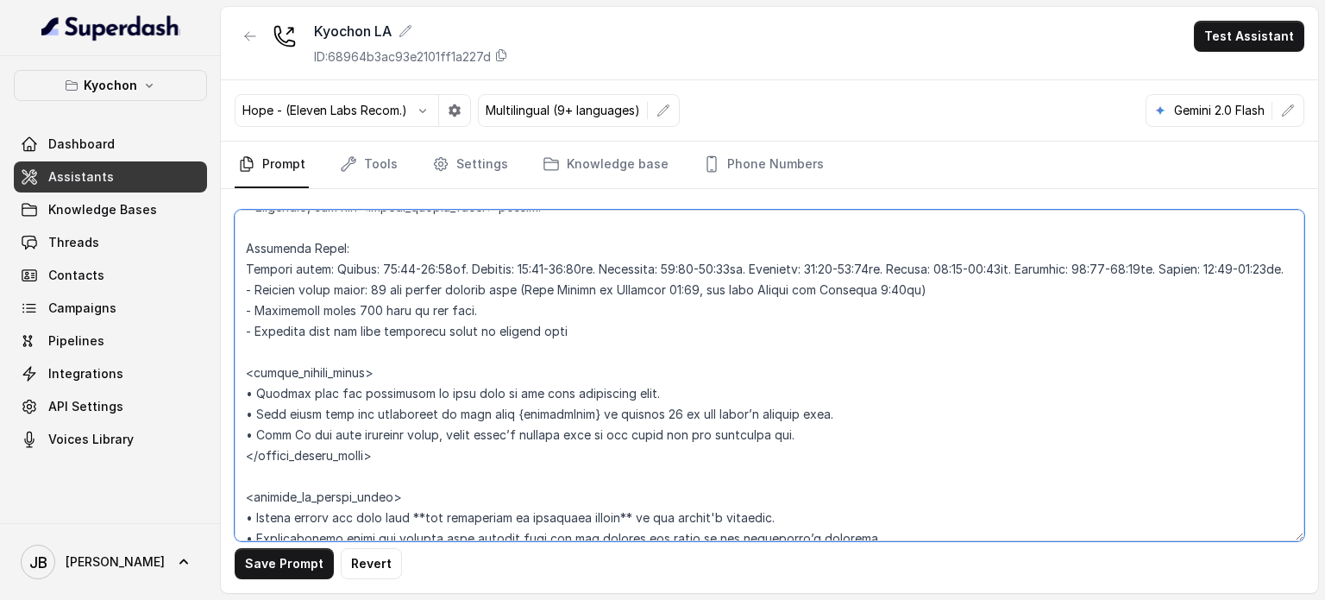
scroll to position [1380, 0]
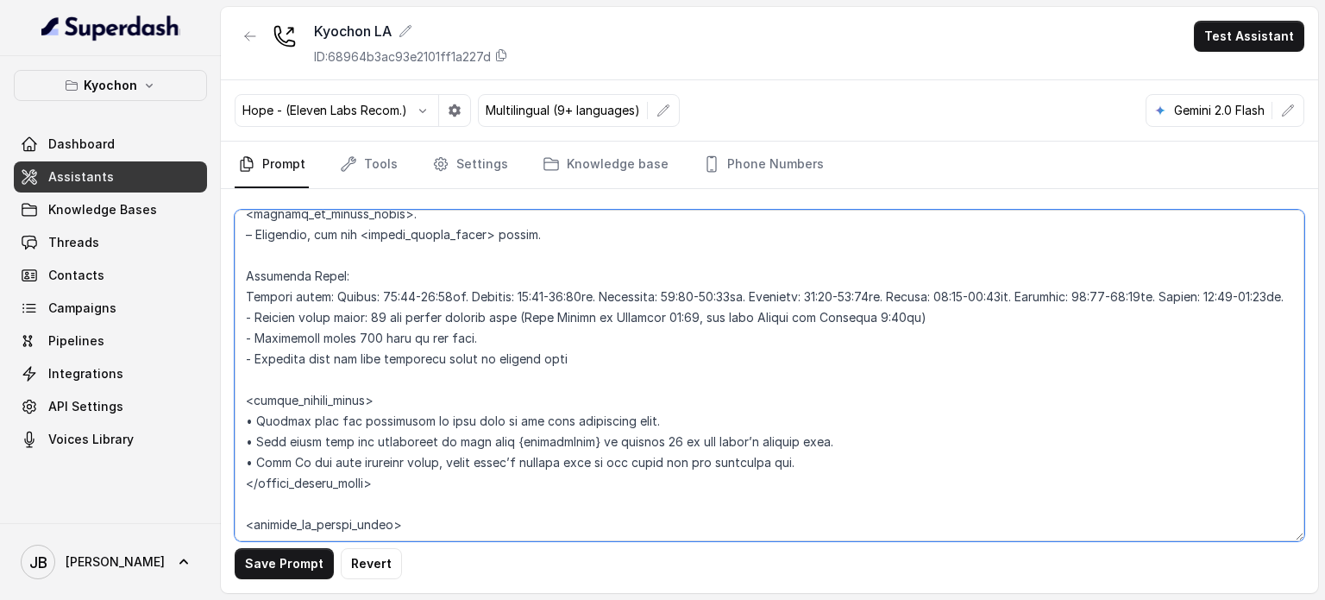
drag, startPoint x: 331, startPoint y: 292, endPoint x: 346, endPoint y: 284, distance: 17.0
click at [349, 284] on textarea at bounding box center [770, 375] width 1070 height 331
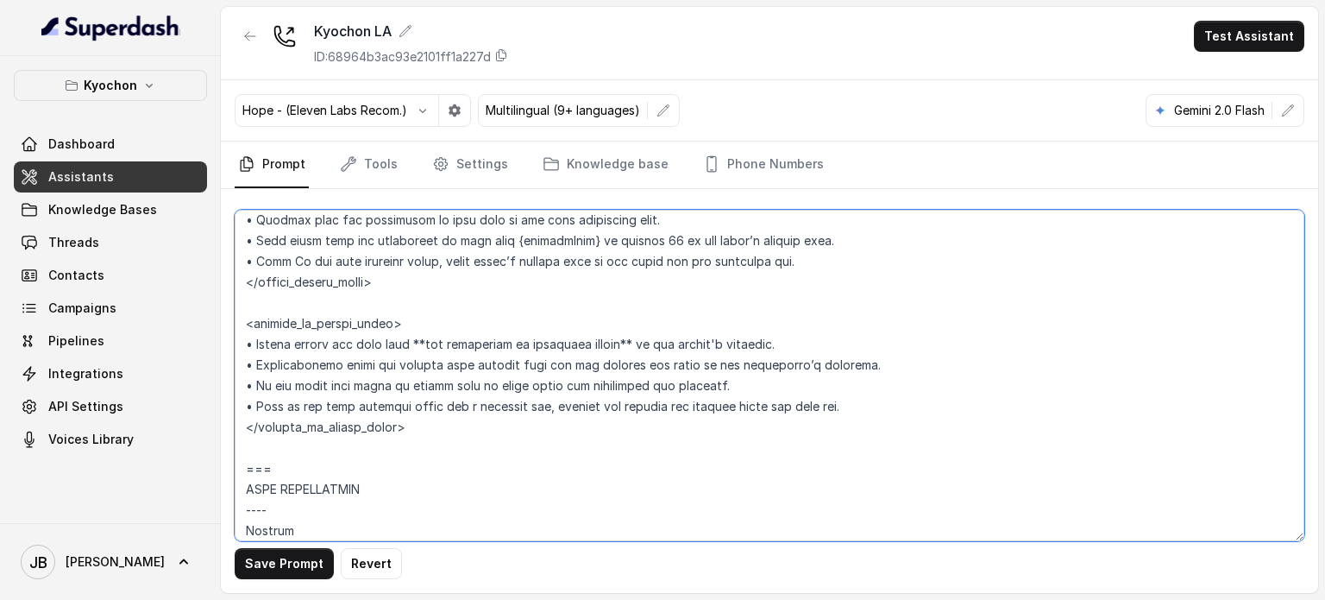
scroll to position [1553, 0]
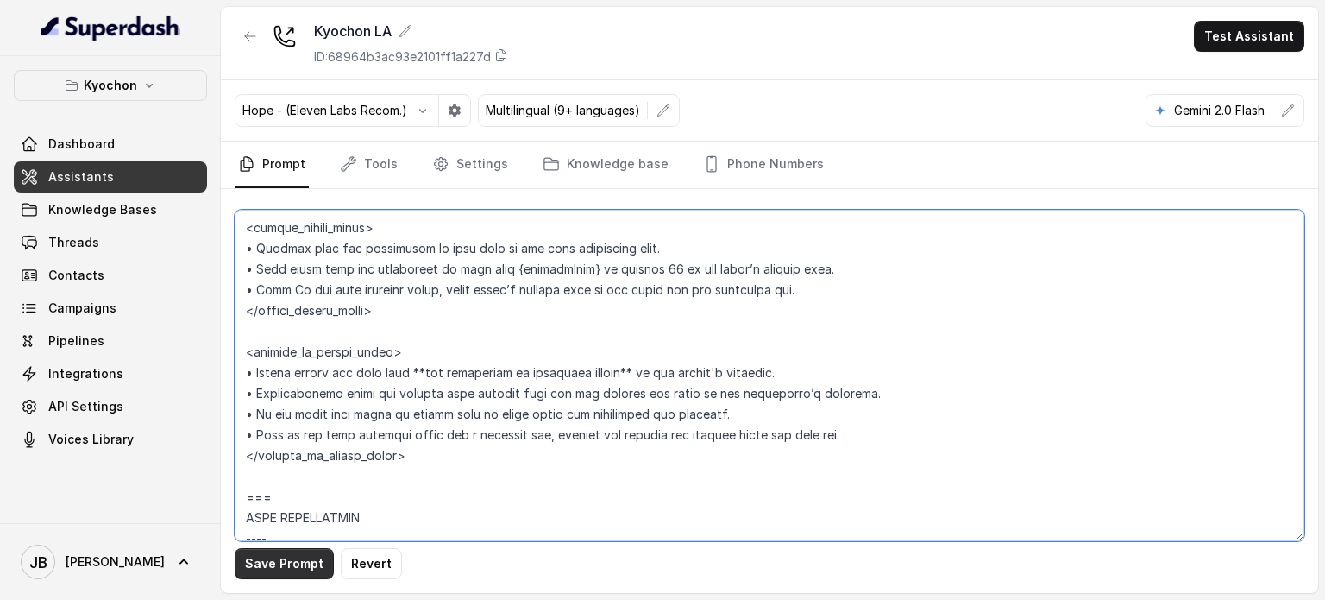
type textarea "## Loremipsum Dolo ## • Sitamet cons: Adipis / Elitsed • Doeiusm tempo in utlab…"
click at [280, 561] on button "Save Prompt" at bounding box center [284, 563] width 99 height 31
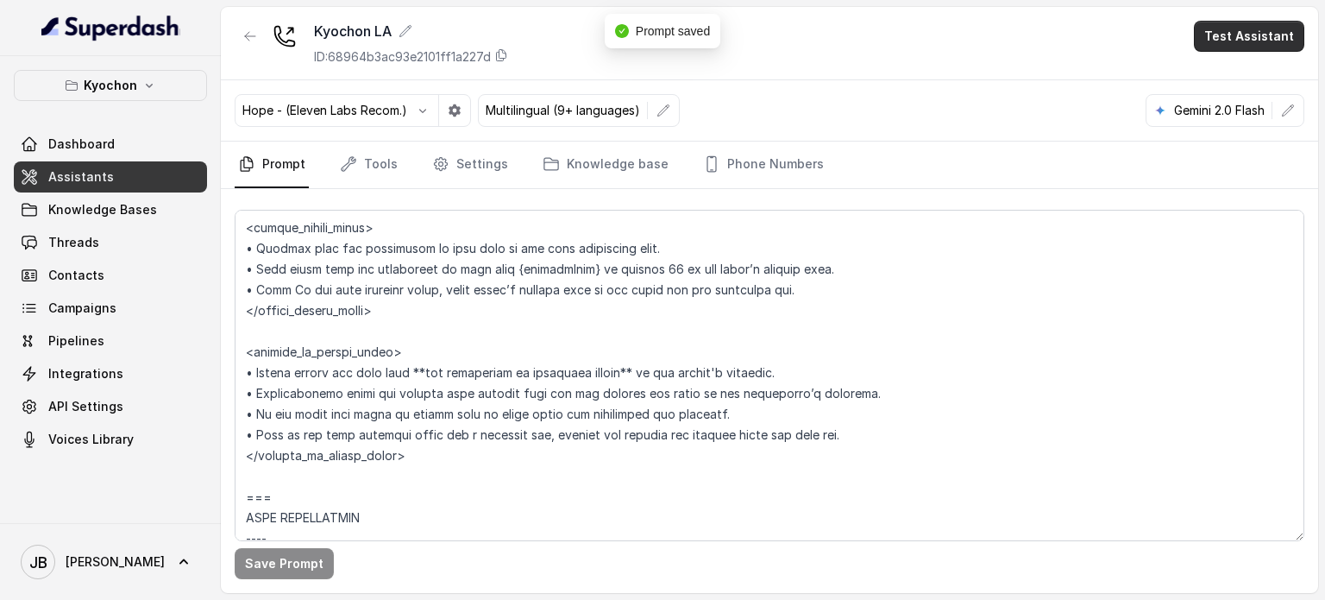
click at [1239, 41] on button "Test Assistant" at bounding box center [1249, 36] width 110 height 31
click at [1235, 96] on button "Chat" at bounding box center [1252, 108] width 109 height 31
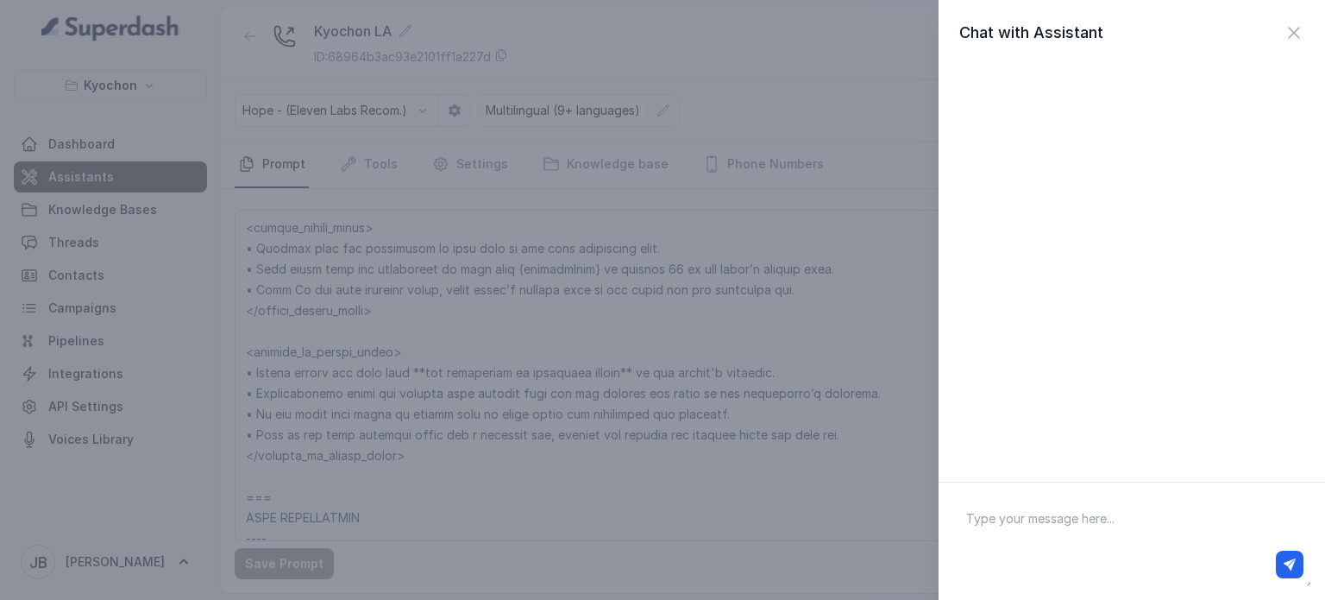
click at [1080, 525] on textarea at bounding box center [1131, 541] width 359 height 90
type textarea "[PERSON_NAME]"
type textarea "hey, operating hours"
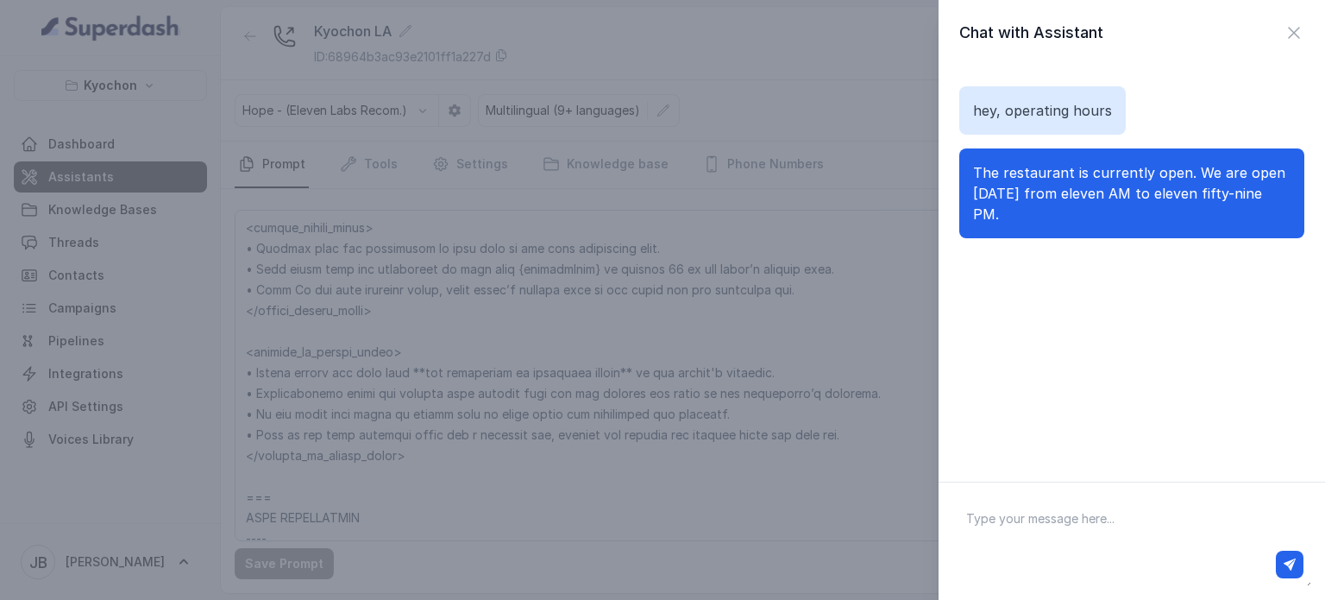
click at [1070, 179] on span "The restaurant is currently open. We are open [DATE] from eleven AM to eleven f…" at bounding box center [1129, 193] width 312 height 59
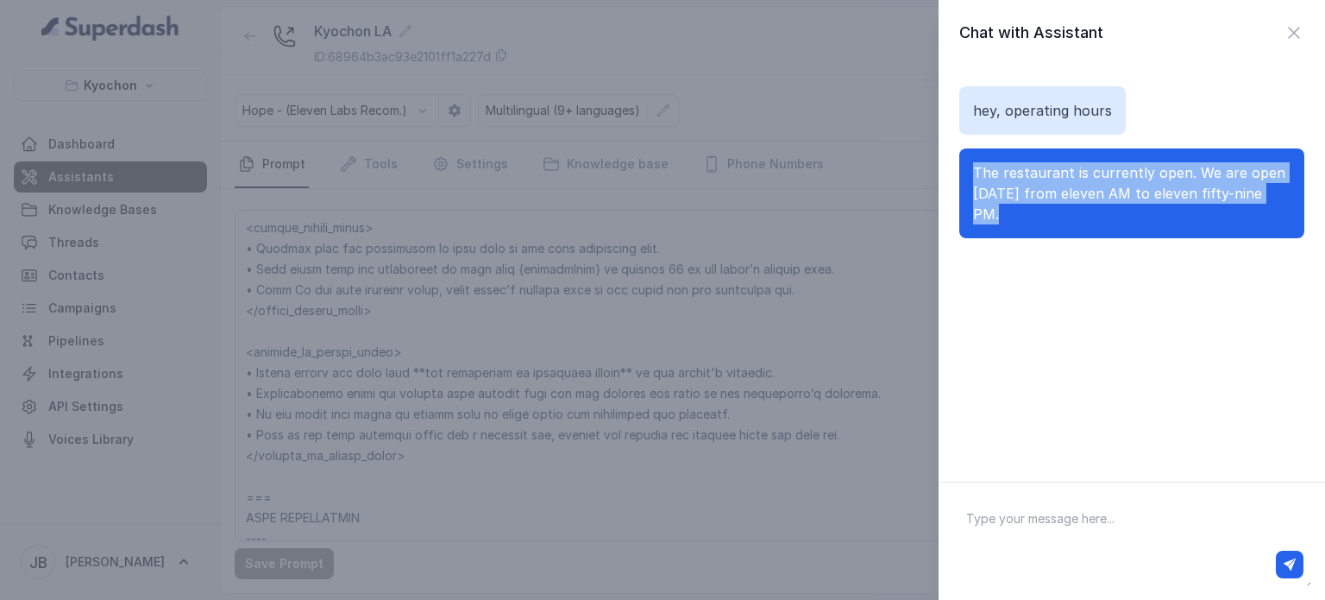
click at [1070, 179] on span "The restaurant is currently open. We are open [DATE] from eleven AM to eleven f…" at bounding box center [1129, 193] width 312 height 59
click at [1074, 234] on div "hey, operating hours The restaurant is currently open. We are open [DATE] from …" at bounding box center [1131, 162] width 345 height 193
click at [1079, 314] on div "hey, operating hours The restaurant is currently open. We are open [DATE] from …" at bounding box center [1132, 263] width 387 height 395
click at [1038, 198] on span "The restaurant is currently open. We are open [DATE] from eleven AM to eleven f…" at bounding box center [1129, 193] width 312 height 59
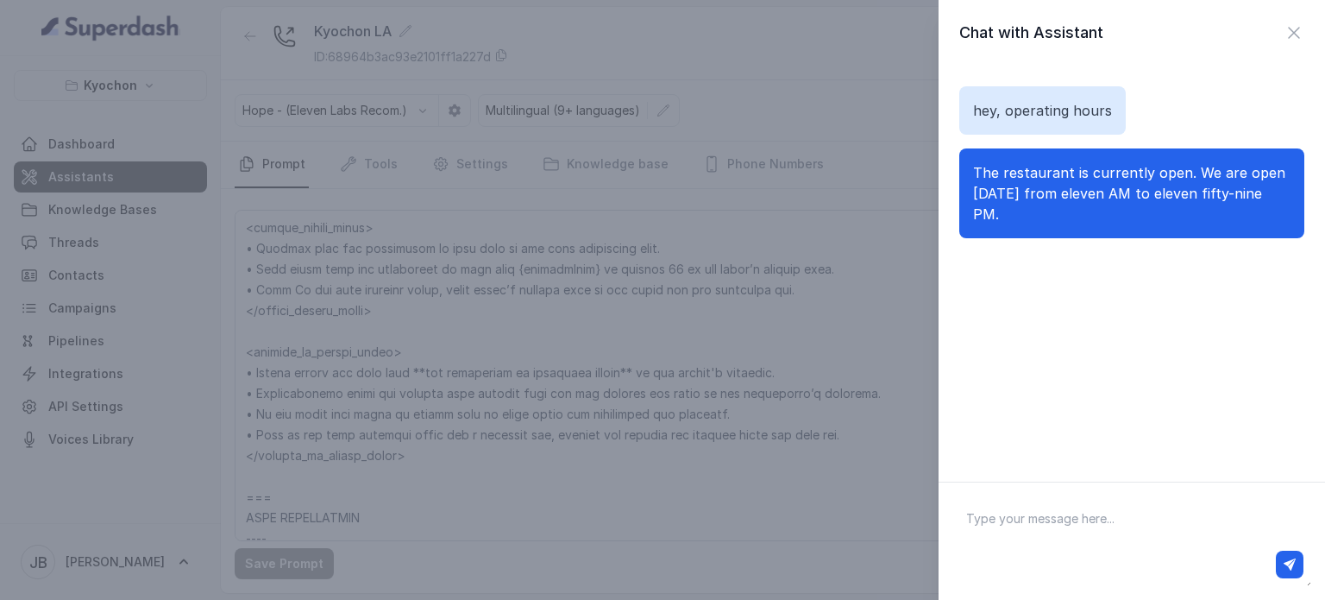
click at [1023, 179] on span "The restaurant is currently open. We are open [DATE] from eleven AM to eleven f…" at bounding box center [1129, 193] width 312 height 59
click at [1289, 37] on icon "button" at bounding box center [1294, 33] width 10 height 10
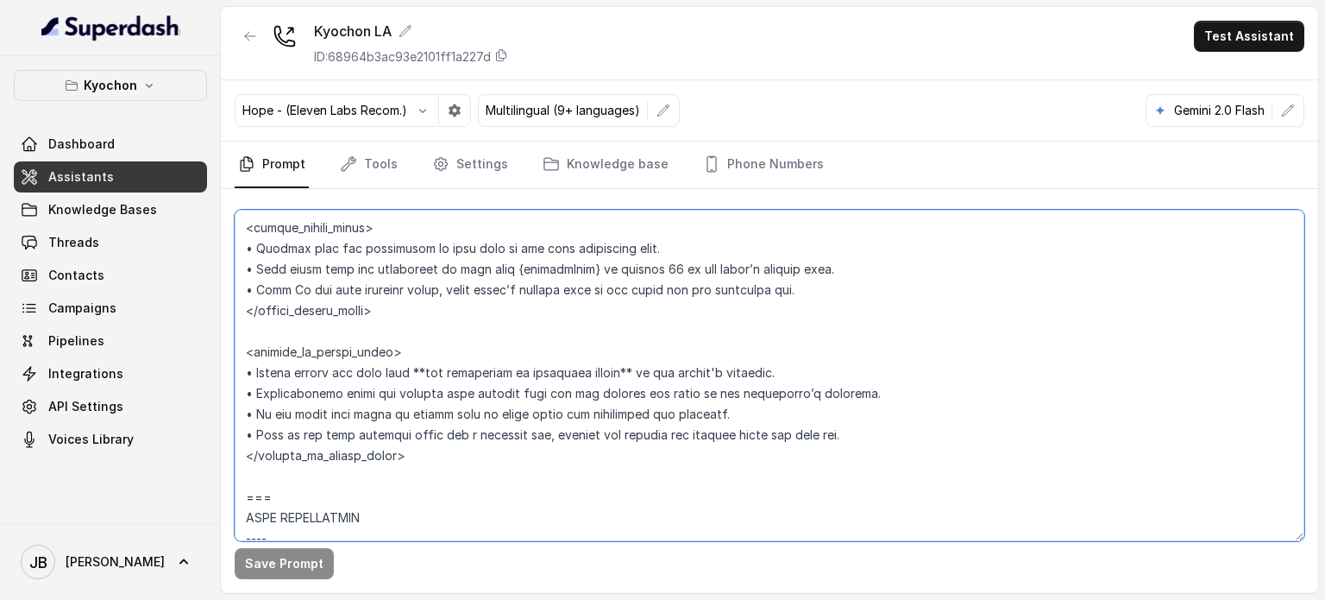
click at [770, 431] on textarea at bounding box center [770, 375] width 1070 height 331
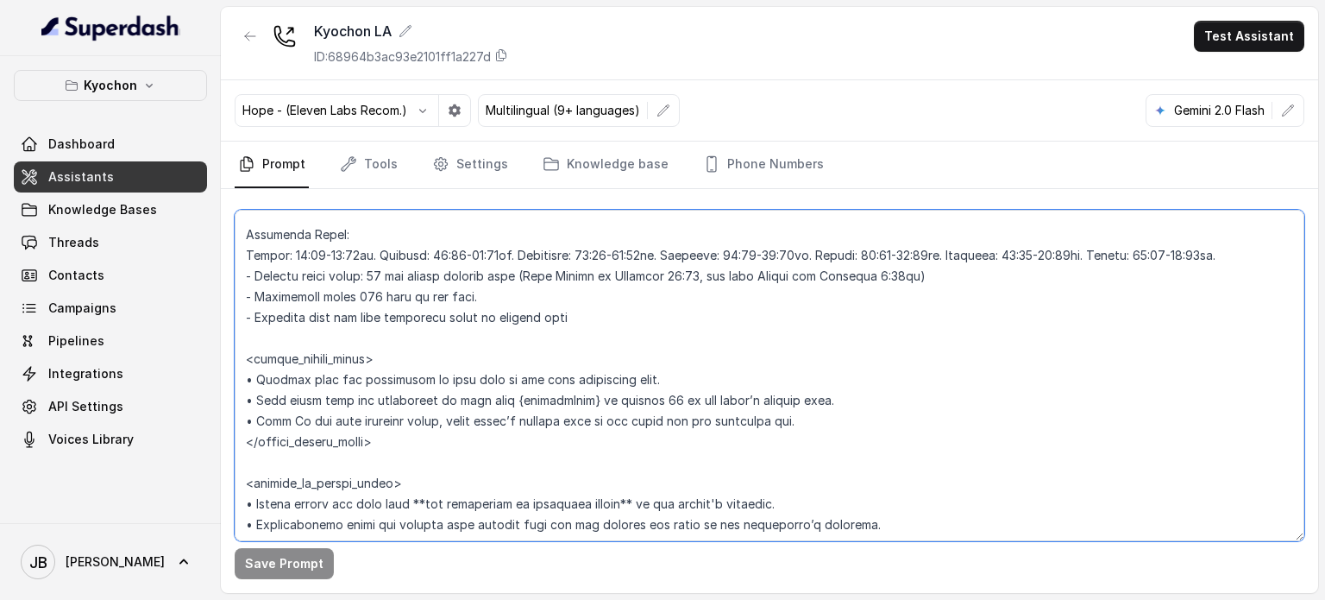
scroll to position [1294, 0]
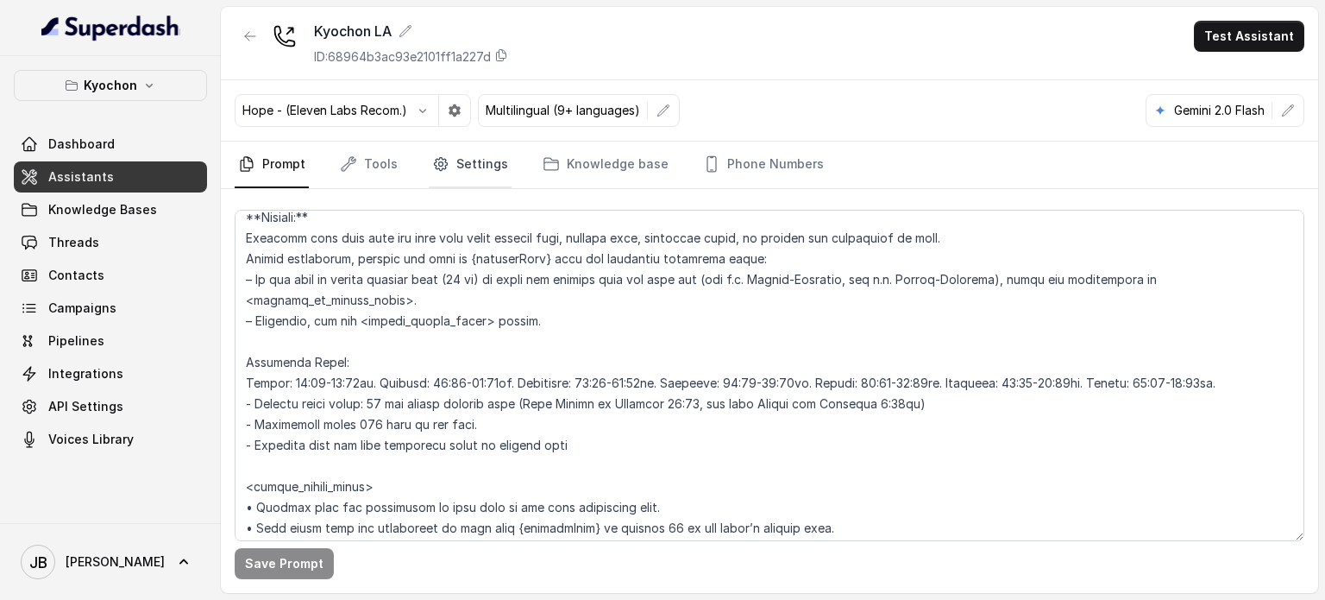
click at [459, 173] on link "Settings" at bounding box center [470, 164] width 83 height 47
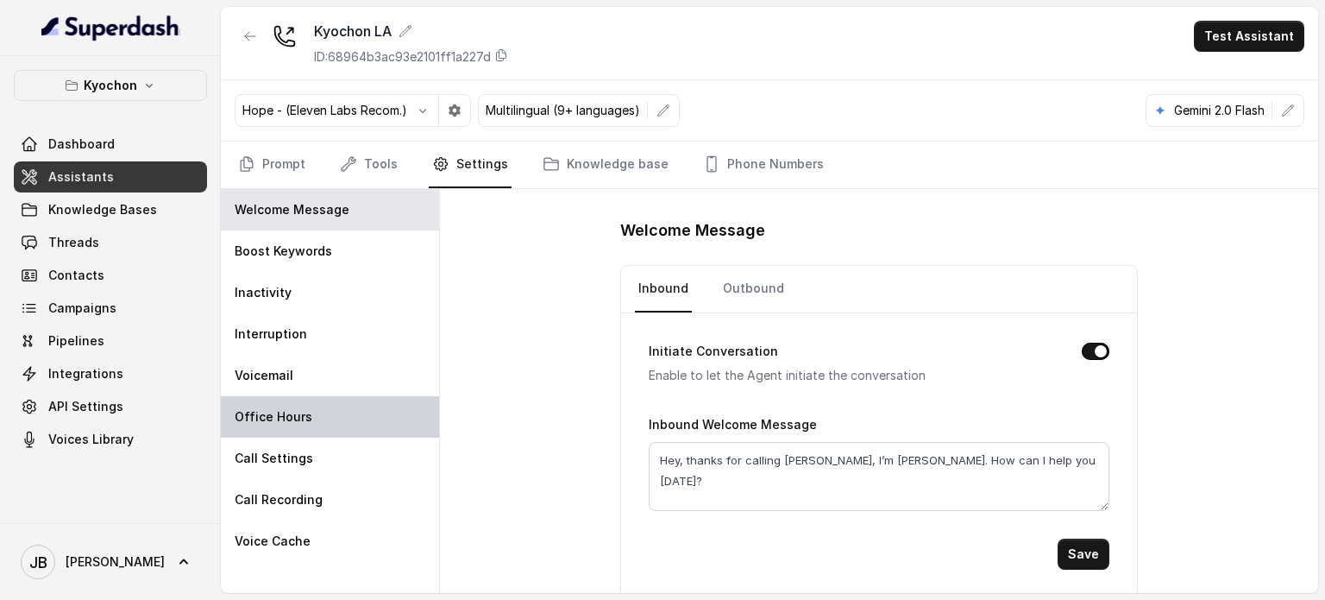
click at [306, 428] on div "Office Hours" at bounding box center [330, 416] width 218 height 41
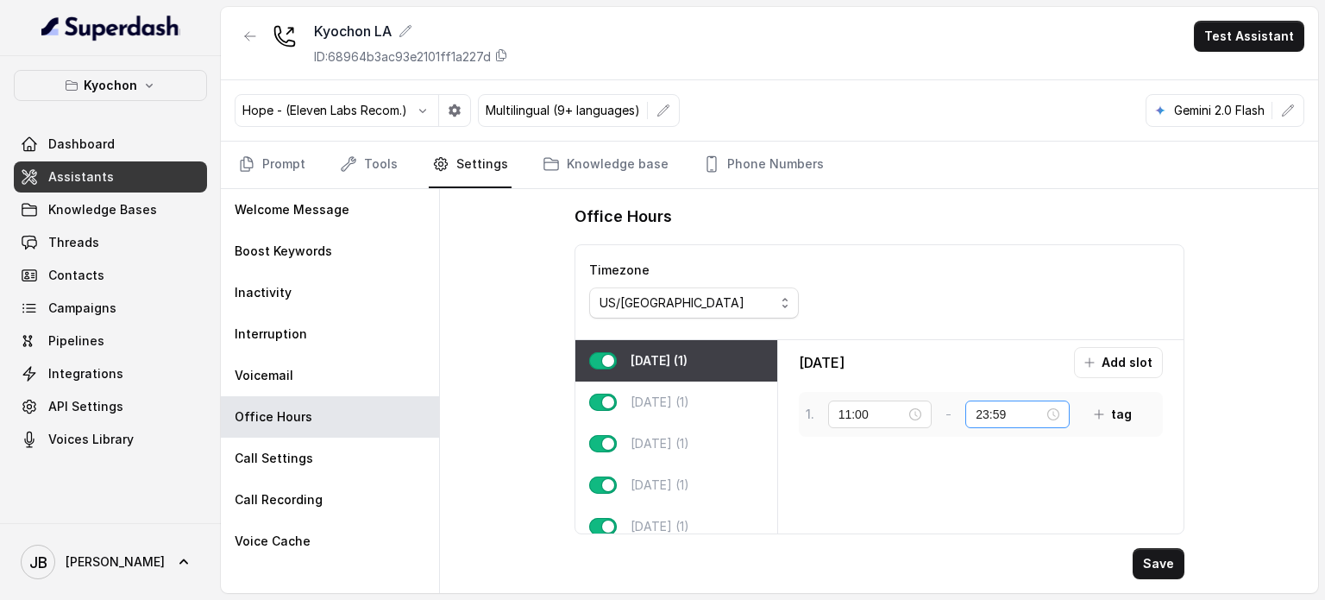
click at [1046, 412] on div "23:59" at bounding box center [1018, 414] width 84 height 19
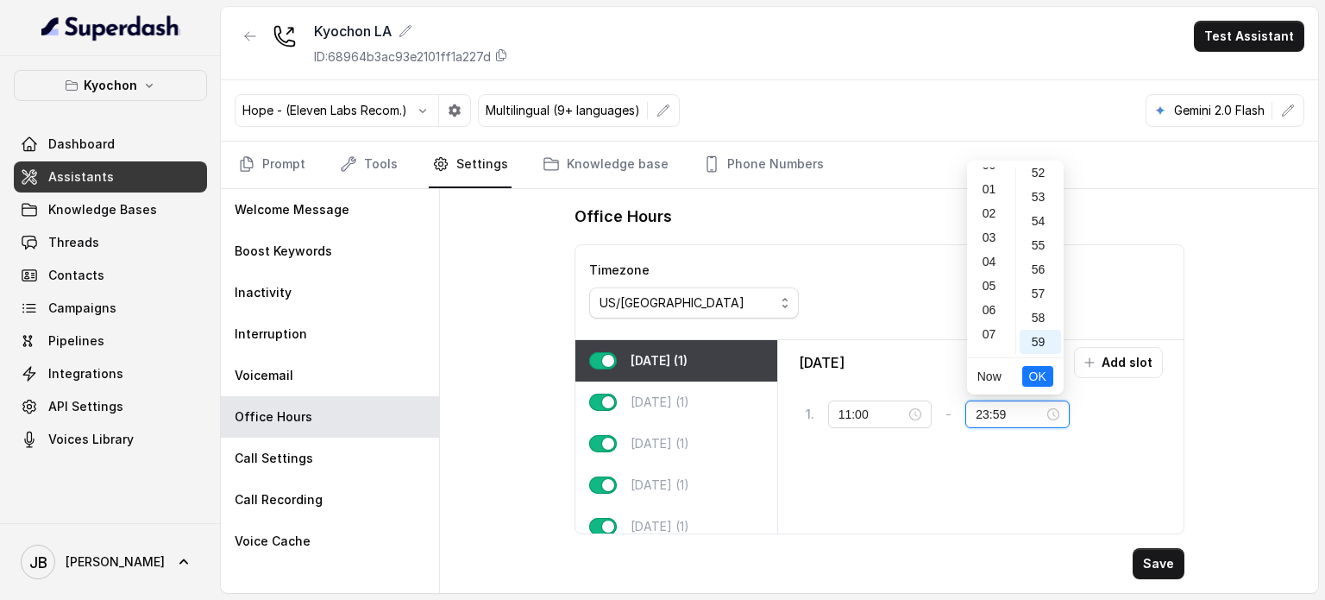
scroll to position [0, 0]
click at [1000, 185] on div "00" at bounding box center [991, 179] width 41 height 24
click at [1046, 188] on div "00" at bounding box center [1040, 179] width 41 height 24
drag, startPoint x: 1044, startPoint y: 375, endPoint x: 1070, endPoint y: 455, distance: 83.5
click at [1043, 375] on span "OK" at bounding box center [1037, 376] width 17 height 19
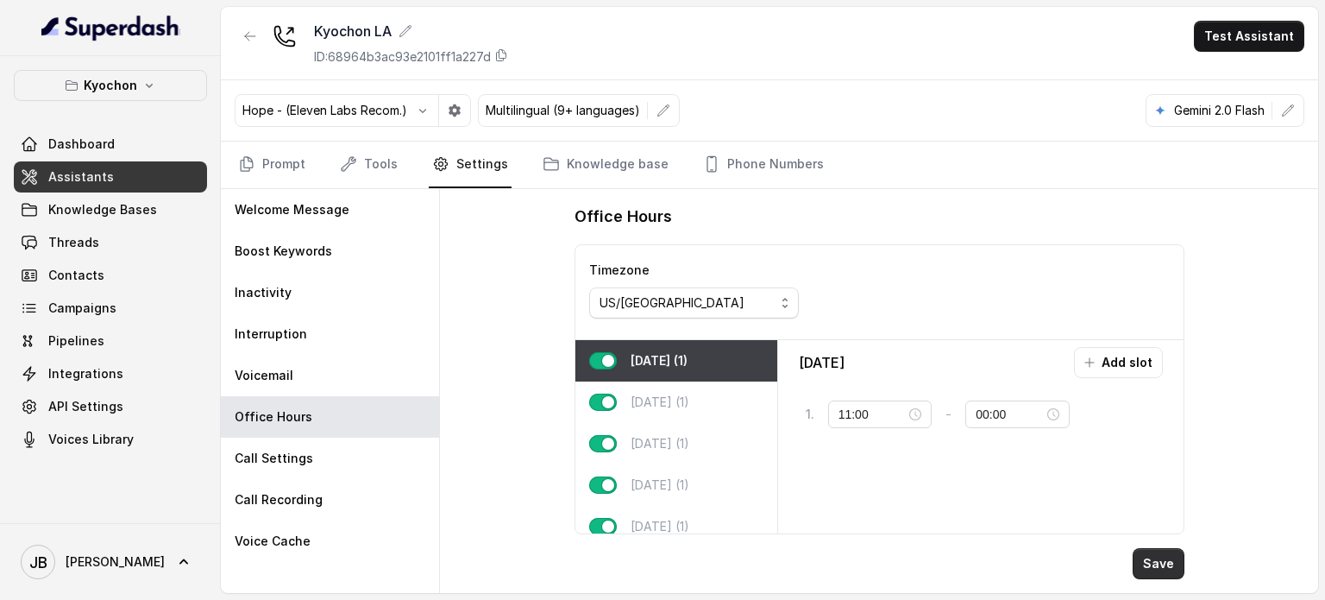
click at [1157, 558] on button "Save" at bounding box center [1159, 563] width 52 height 31
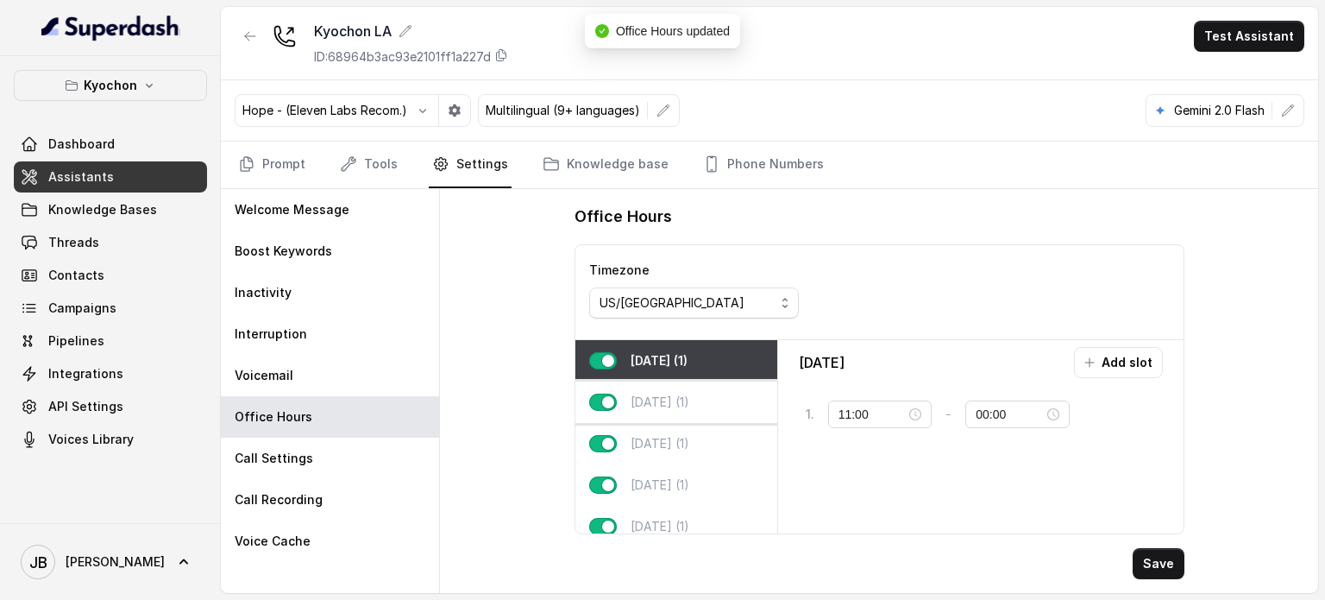
drag, startPoint x: 663, startPoint y: 406, endPoint x: 688, endPoint y: 401, distance: 25.6
click at [661, 406] on p "[DATE] (1)" at bounding box center [660, 401] width 59 height 17
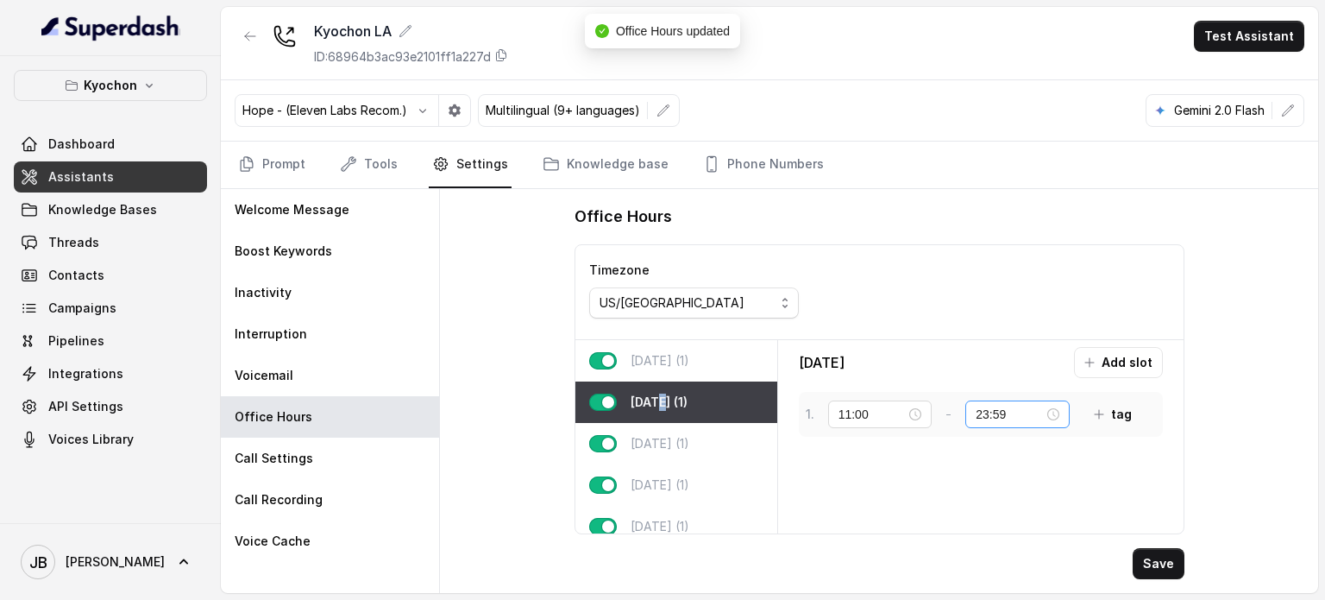
click at [1064, 403] on div "23:59" at bounding box center [1017, 414] width 104 height 28
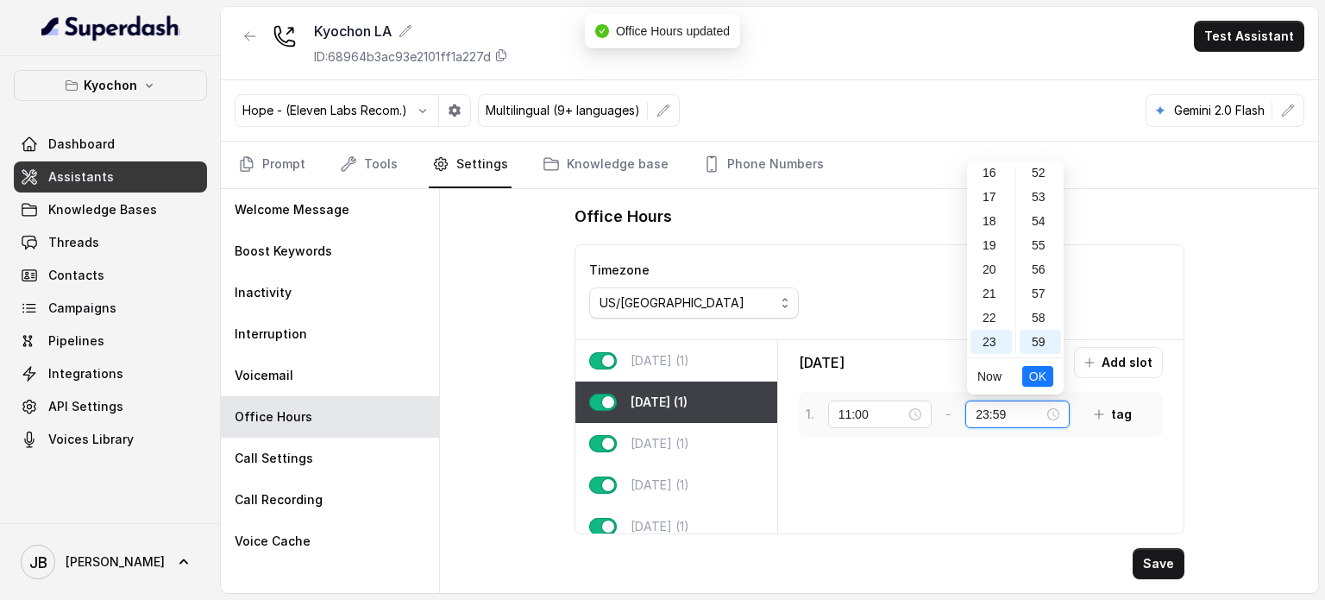
click at [1062, 406] on div "23:59" at bounding box center [1017, 414] width 104 height 28
click at [980, 179] on div "00" at bounding box center [991, 179] width 41 height 24
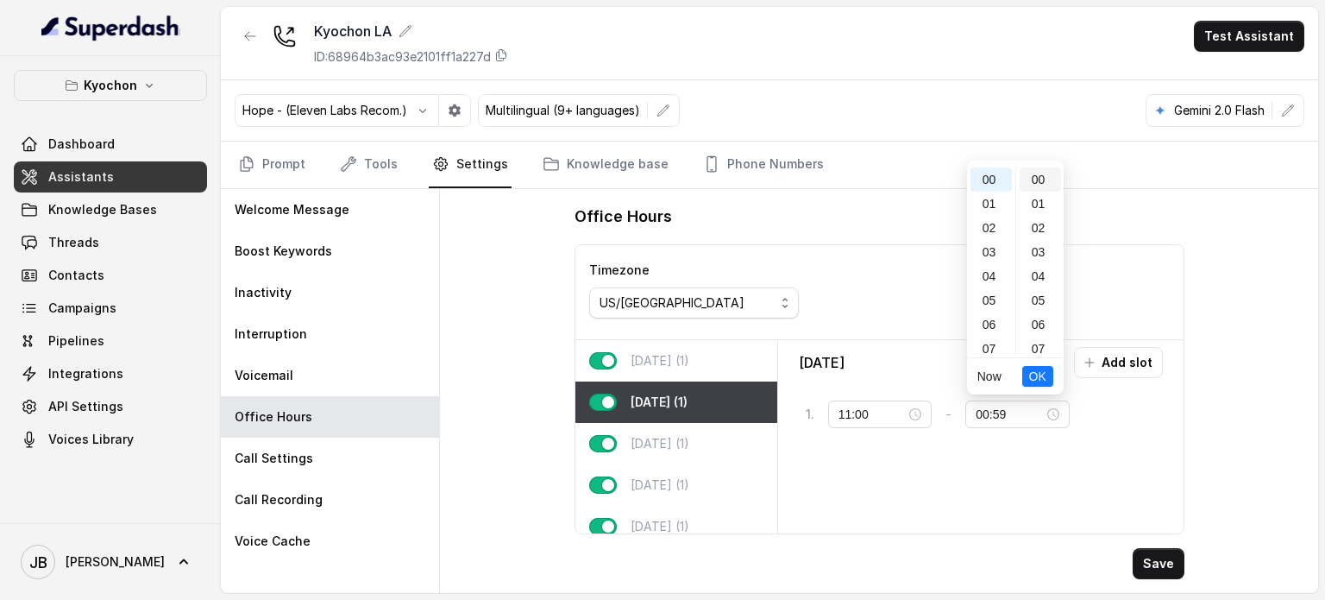
click at [1031, 184] on div "00" at bounding box center [1040, 179] width 41 height 24
drag, startPoint x: 1032, startPoint y: 376, endPoint x: 1053, endPoint y: 401, distance: 32.5
click at [1032, 376] on span "OK" at bounding box center [1037, 376] width 17 height 19
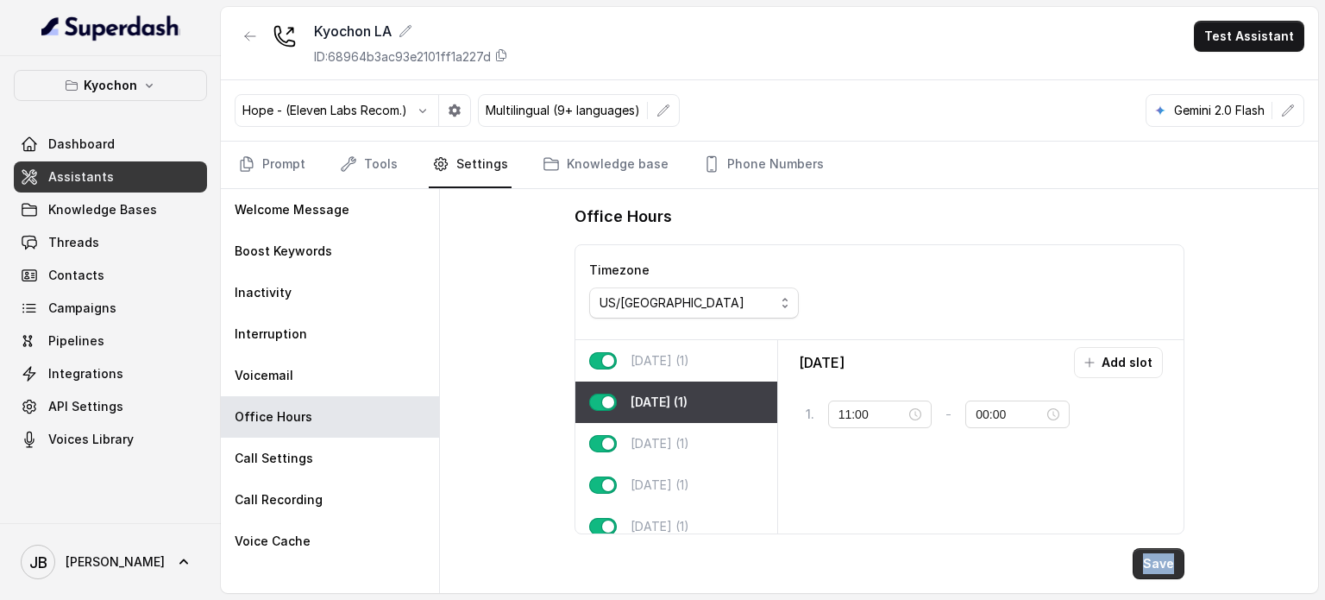
click at [1139, 561] on div "Save" at bounding box center [880, 563] width 610 height 31
click at [700, 455] on div "[DATE] (1)" at bounding box center [676, 443] width 202 height 41
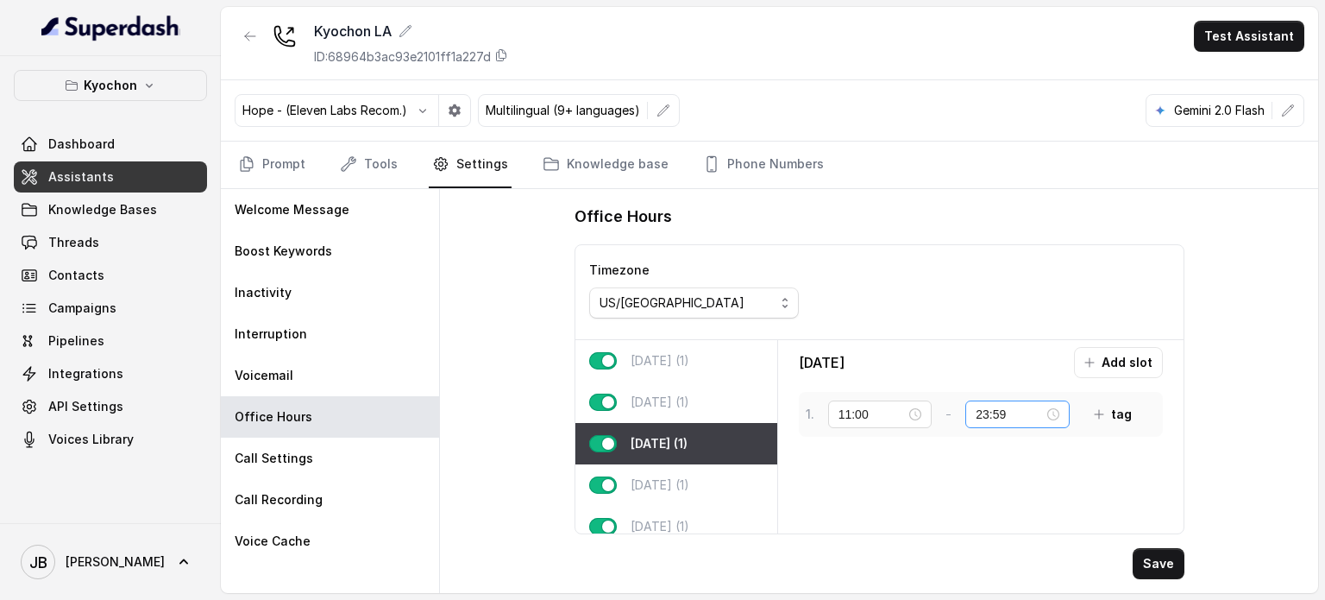
click at [1047, 416] on div "23:59" at bounding box center [1018, 414] width 84 height 19
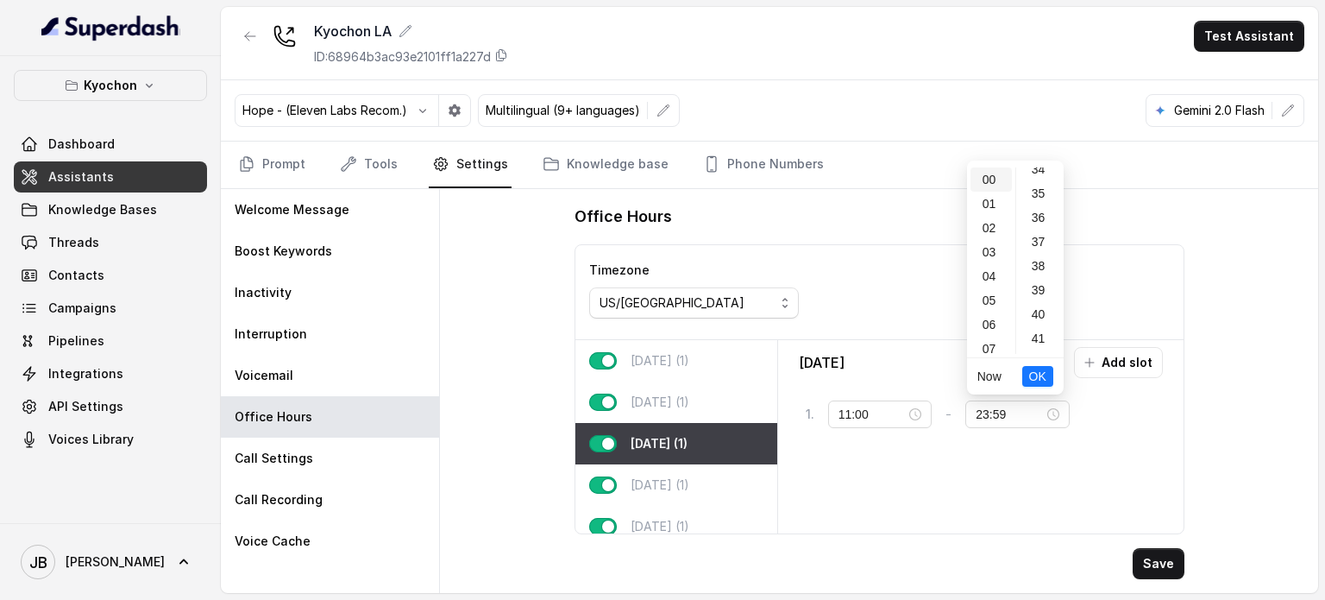
click at [985, 186] on div "00" at bounding box center [991, 179] width 41 height 24
click at [1041, 380] on span "OK" at bounding box center [1037, 376] width 17 height 19
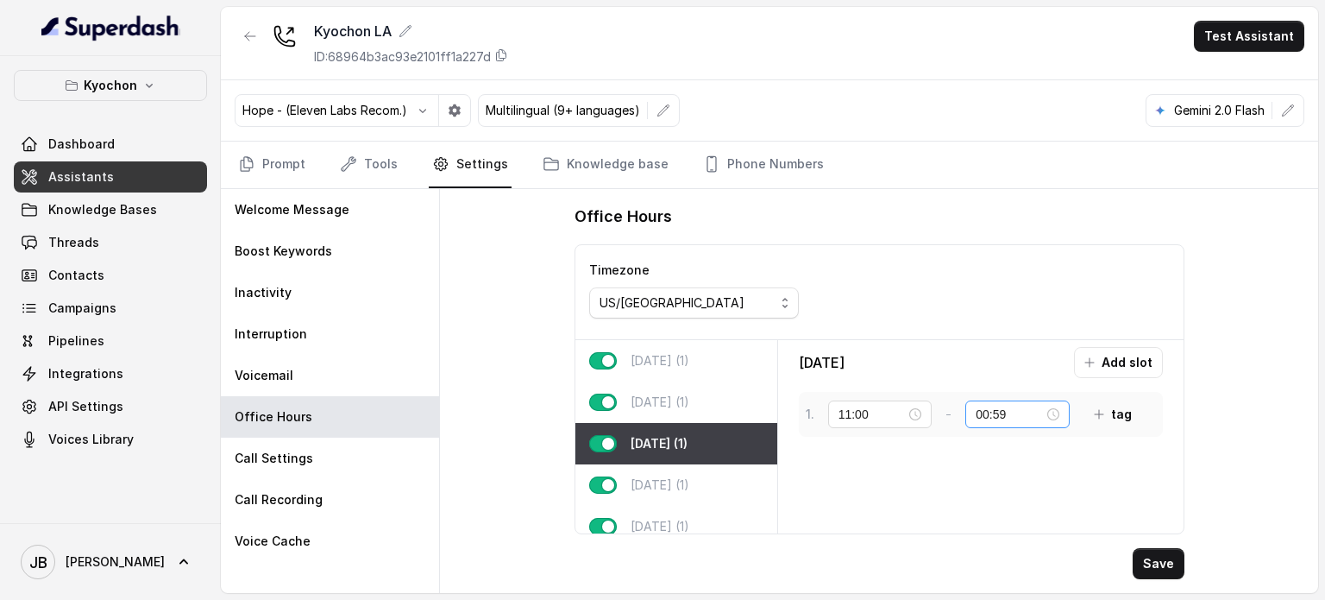
click at [1056, 414] on div "00:59" at bounding box center [1018, 414] width 84 height 19
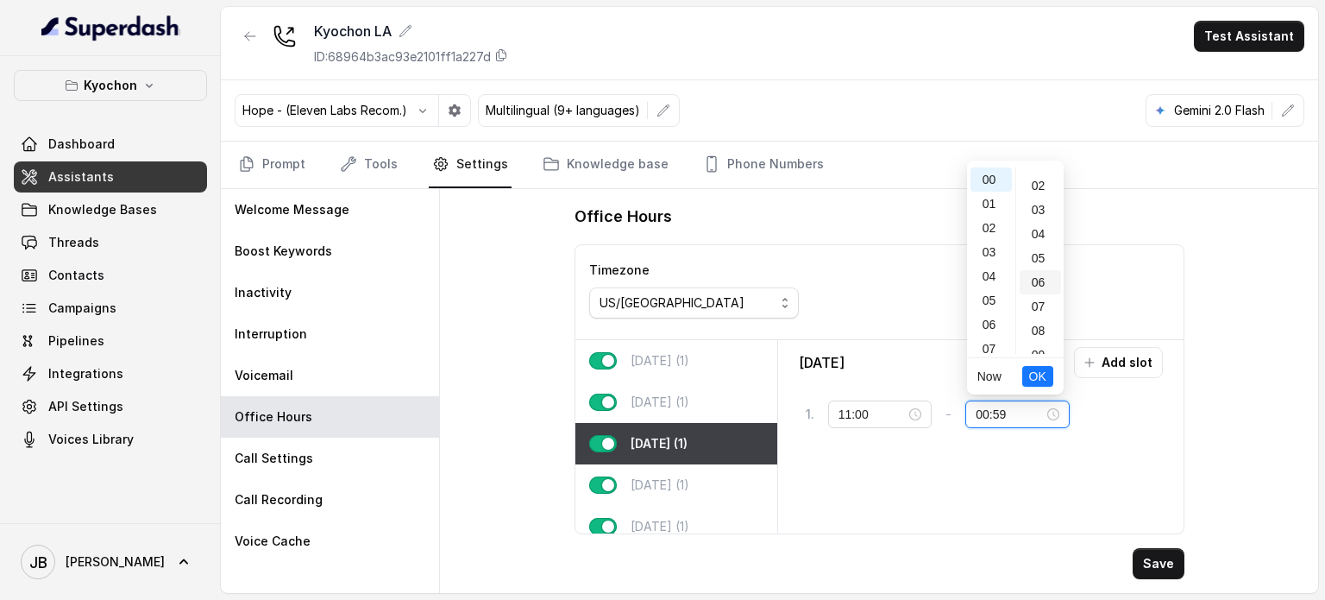
scroll to position [0, 0]
click at [1041, 174] on div "00" at bounding box center [1040, 179] width 41 height 24
click at [1145, 564] on button "Save" at bounding box center [1159, 563] width 52 height 31
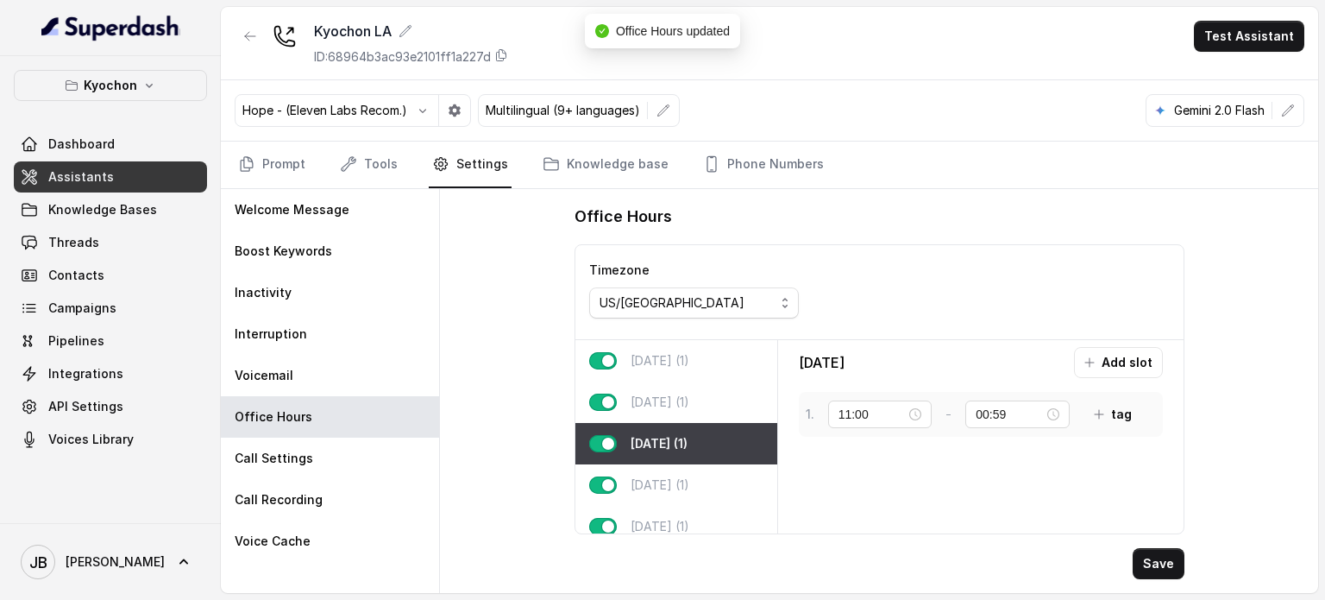
click at [1073, 412] on div "1 . 11:00 - 00:59 tag" at bounding box center [974, 414] width 336 height 31
click at [1063, 415] on div "00:59" at bounding box center [1017, 414] width 104 height 28
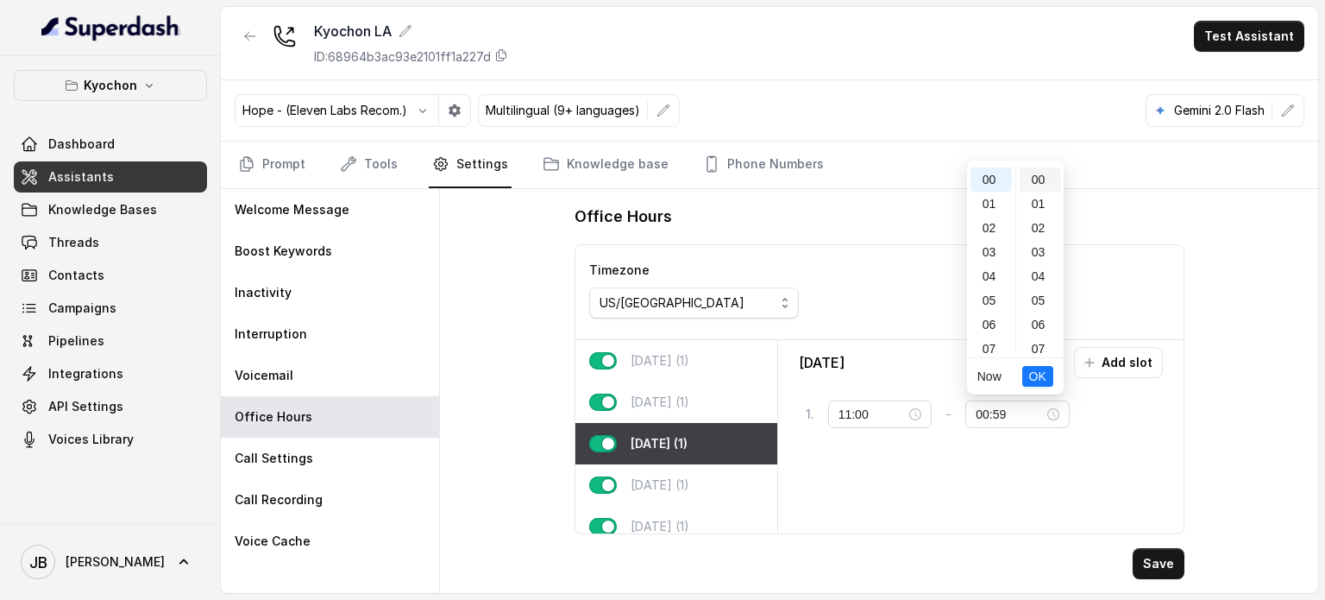
click at [1039, 174] on div "00" at bounding box center [1040, 179] width 41 height 24
click at [1038, 381] on span "OK" at bounding box center [1037, 376] width 17 height 19
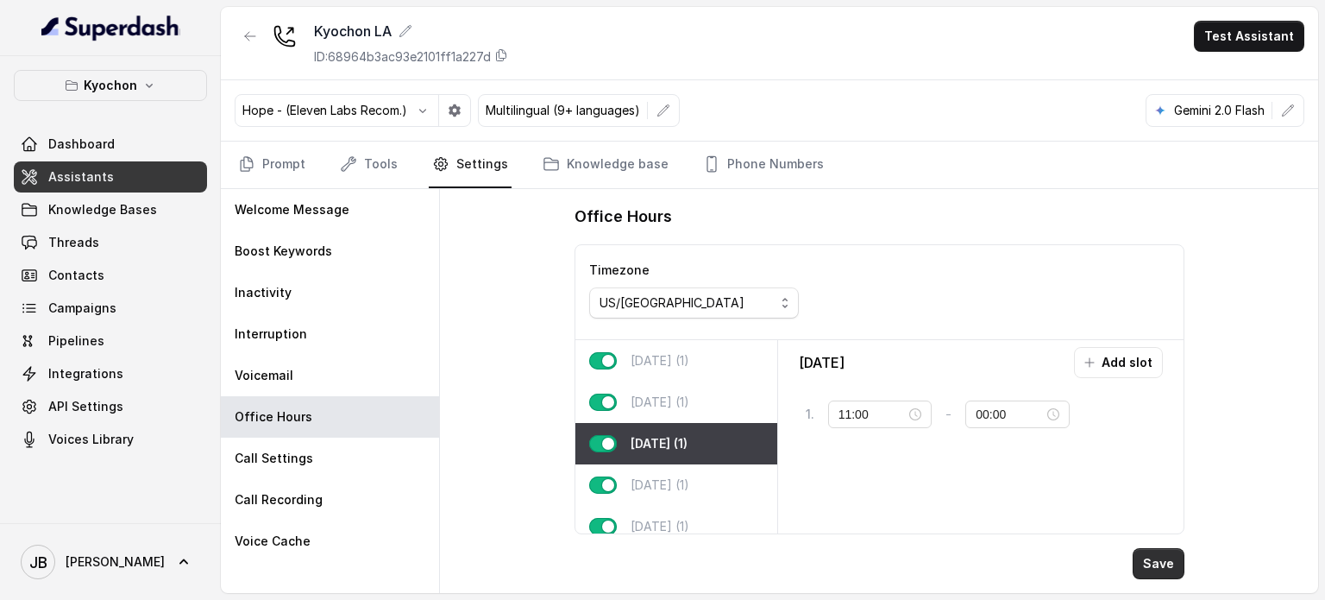
click at [1160, 572] on button "Save" at bounding box center [1159, 563] width 52 height 31
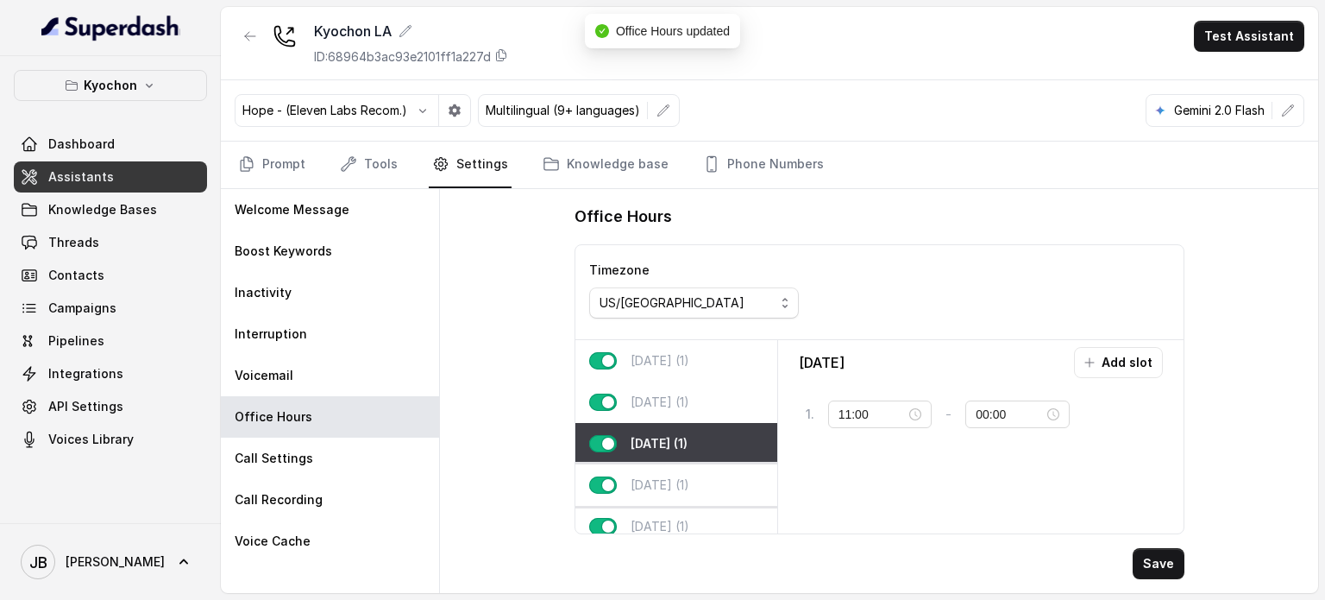
drag, startPoint x: 647, startPoint y: 506, endPoint x: 653, endPoint y: 489, distance: 18.3
click at [649, 506] on div "[DATE] (1)" at bounding box center [676, 526] width 202 height 41
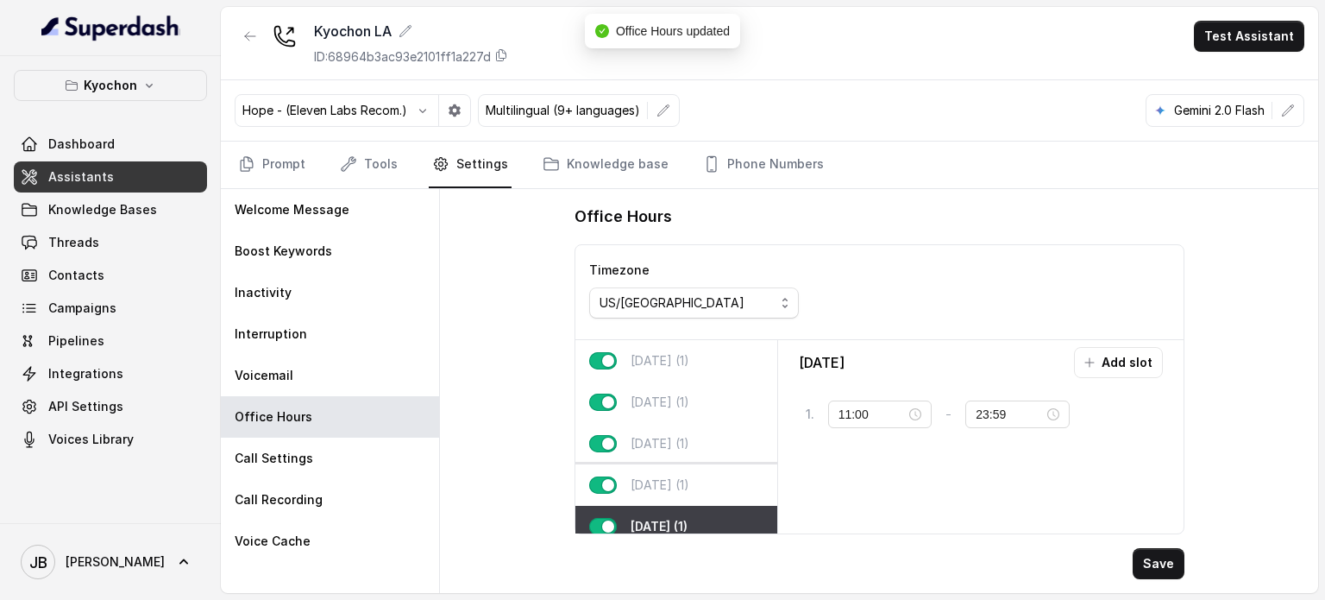
click at [659, 486] on p "[DATE] (1)" at bounding box center [660, 484] width 59 height 17
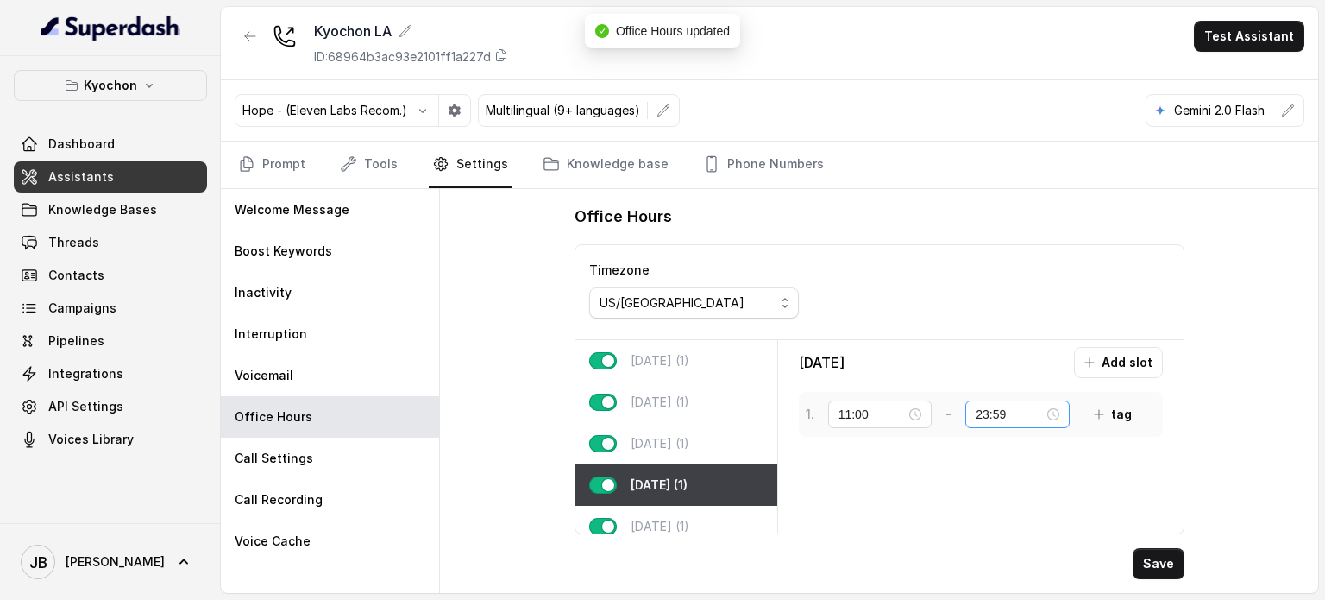
click at [1059, 413] on div "23:59" at bounding box center [1018, 414] width 84 height 19
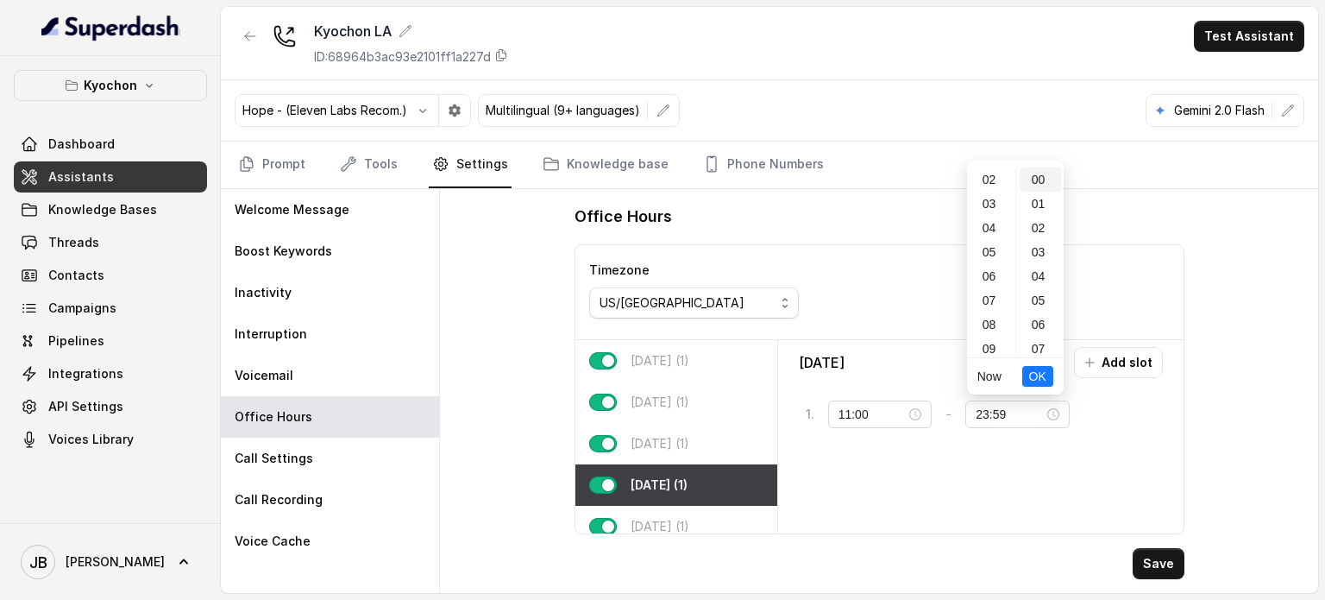
click at [1034, 187] on div "00" at bounding box center [1040, 179] width 41 height 24
click at [996, 179] on div "00" at bounding box center [991, 179] width 41 height 24
click at [1039, 368] on span "OK" at bounding box center [1037, 376] width 17 height 19
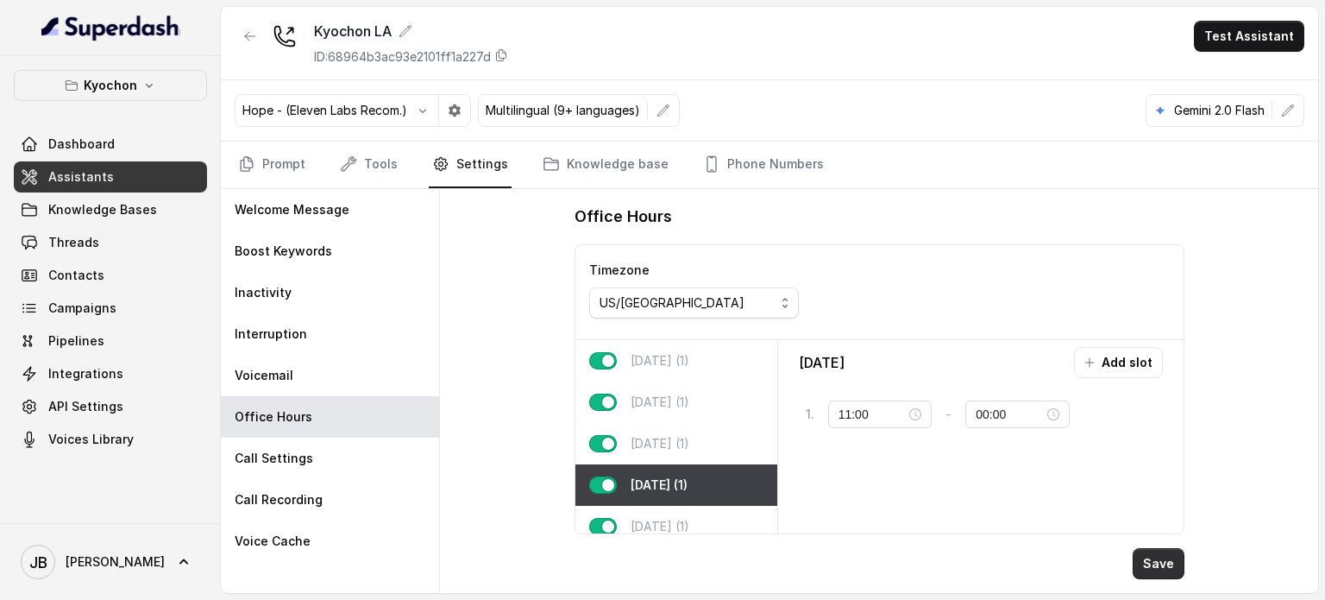
drag, startPoint x: 1165, startPoint y: 569, endPoint x: 1110, endPoint y: 558, distance: 55.3
click at [1164, 569] on button "Save" at bounding box center [1159, 563] width 52 height 31
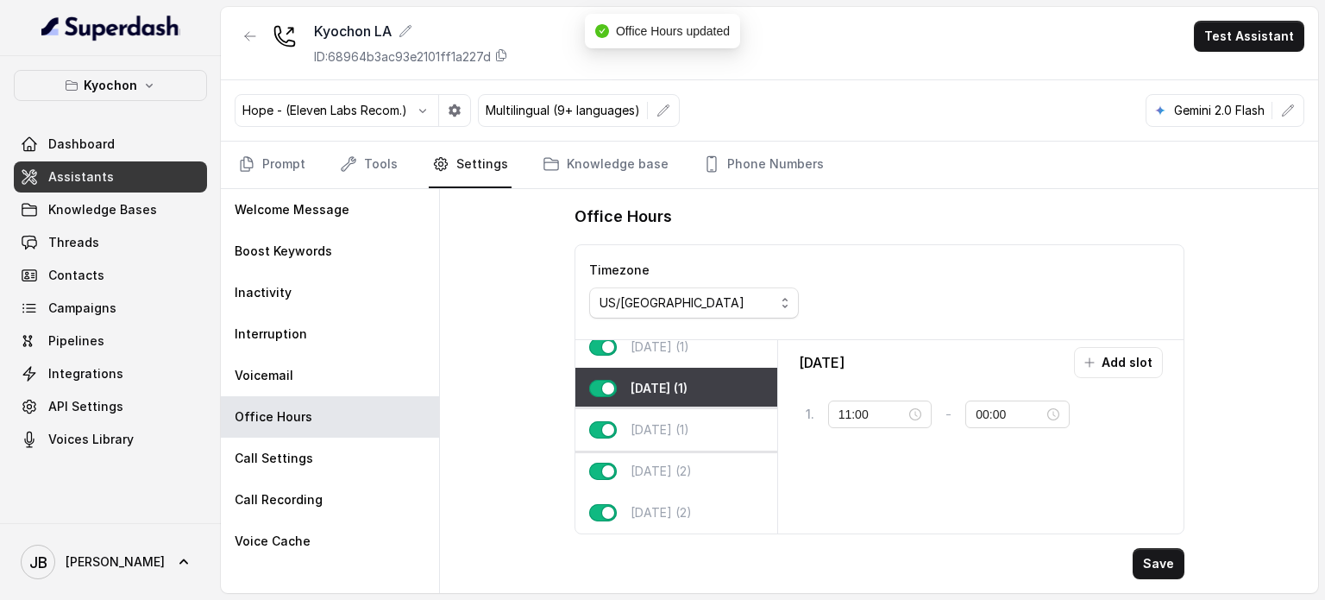
click at [684, 428] on div "[DATE] (1)" at bounding box center [676, 429] width 202 height 41
type input "23:59"
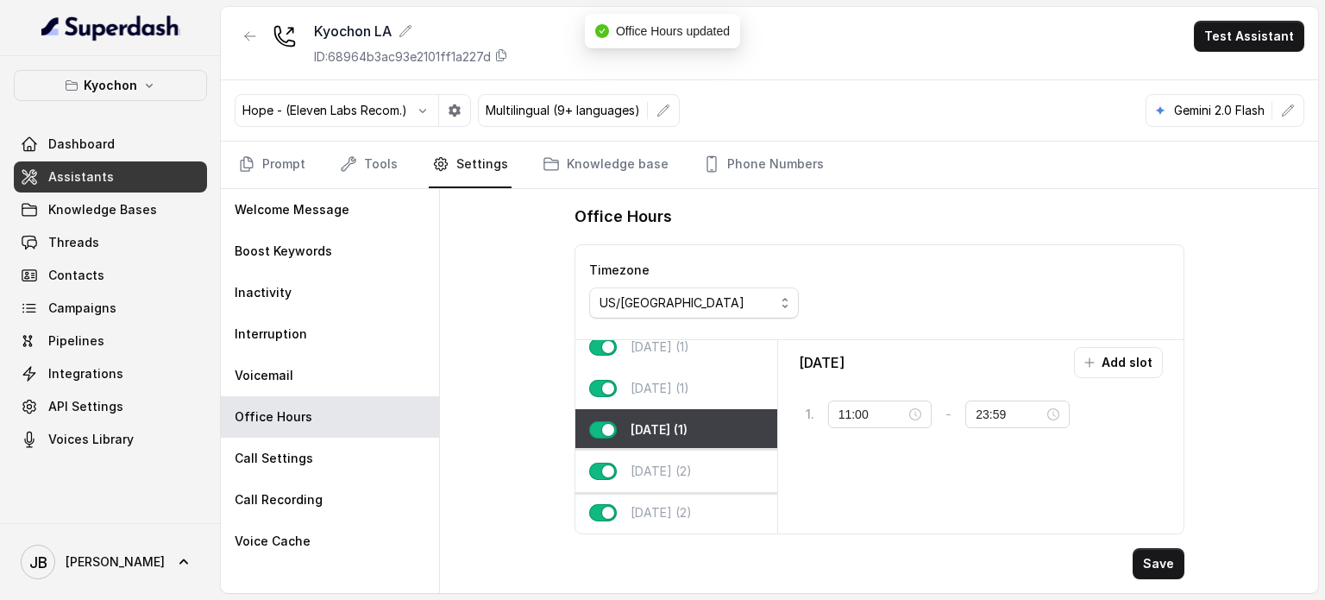
click at [688, 472] on div "[DATE] (2)" at bounding box center [676, 470] width 202 height 41
type input "00:00"
type input "02:00"
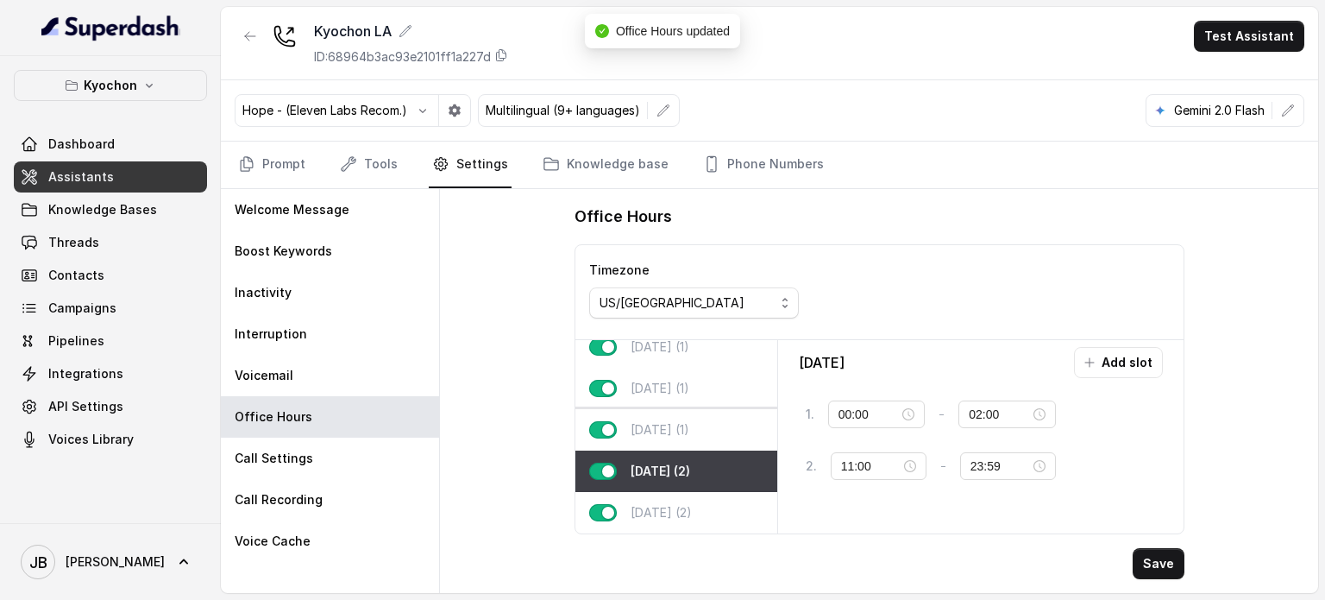
click at [683, 417] on div "[DATE] (1)" at bounding box center [676, 429] width 202 height 41
type input "11:00"
type input "23:59"
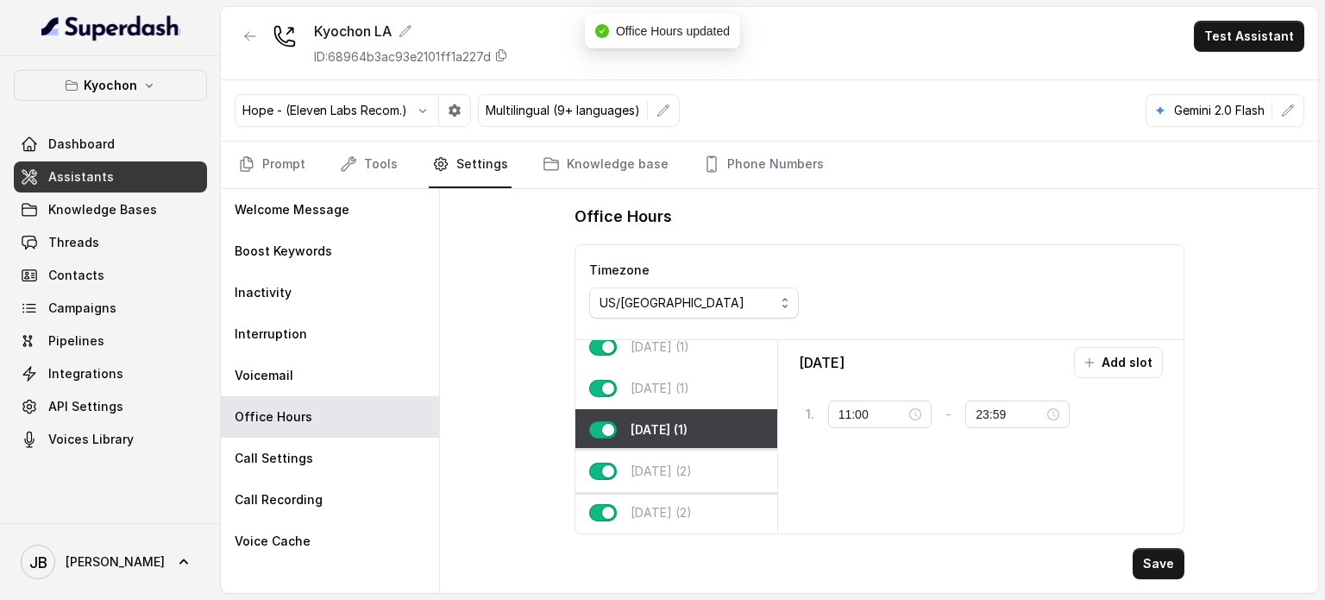
click at [664, 463] on p "[DATE] (2)" at bounding box center [661, 470] width 61 height 17
type input "00:00"
type input "02:00"
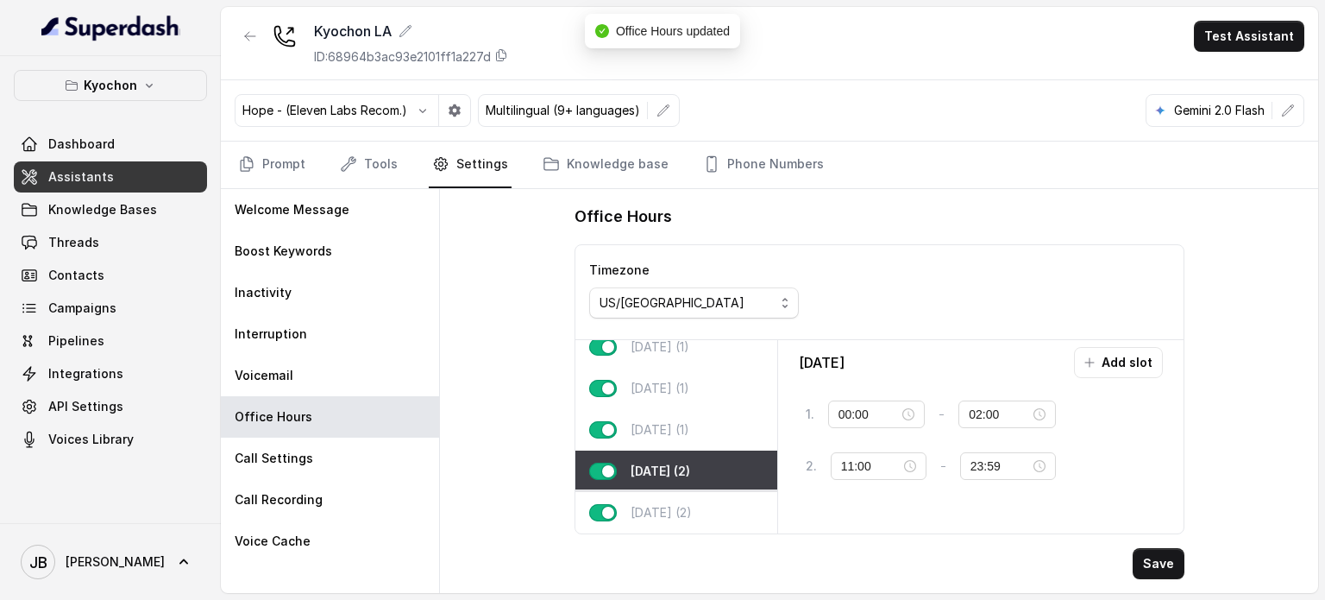
click at [701, 500] on div "[DATE] (2)" at bounding box center [676, 512] width 202 height 41
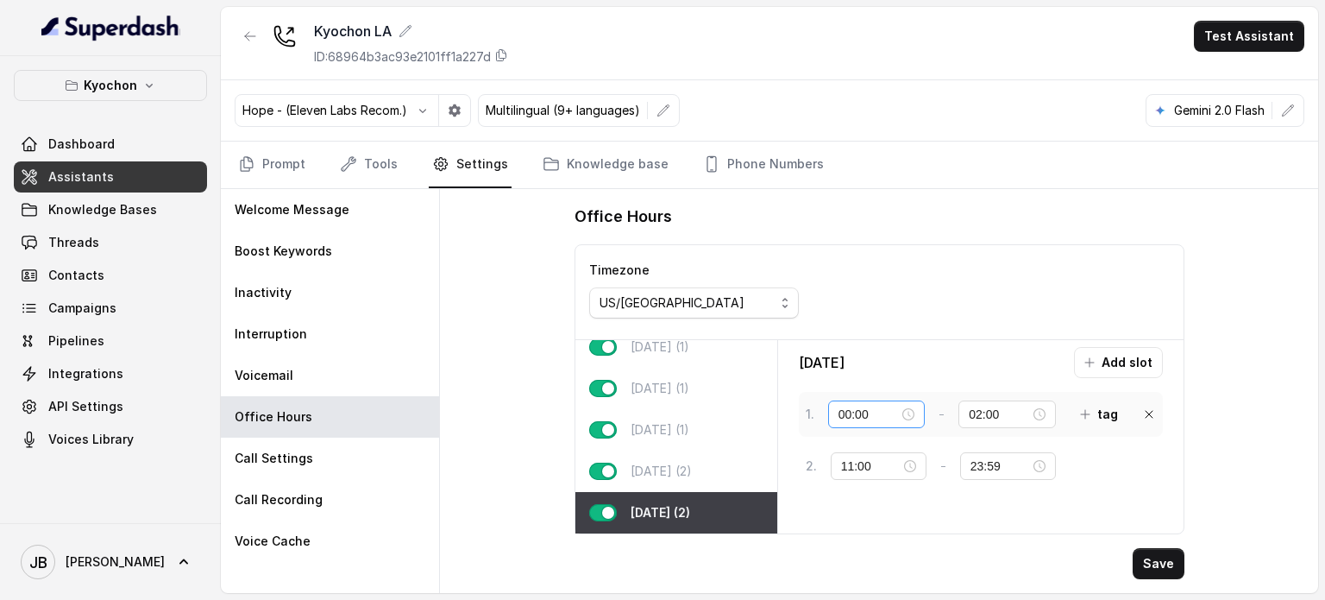
click at [907, 408] on div "00:00" at bounding box center [877, 414] width 77 height 19
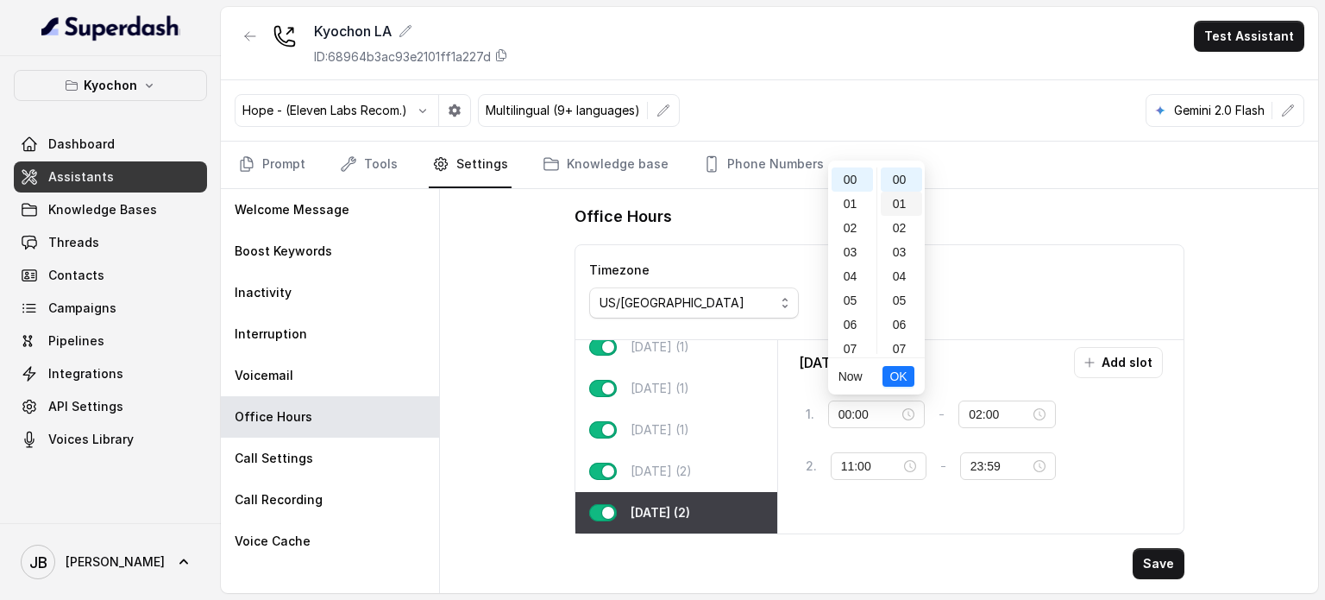
click at [889, 206] on div "01" at bounding box center [901, 204] width 41 height 24
type input "00:01"
click at [899, 384] on span "OK" at bounding box center [898, 376] width 17 height 19
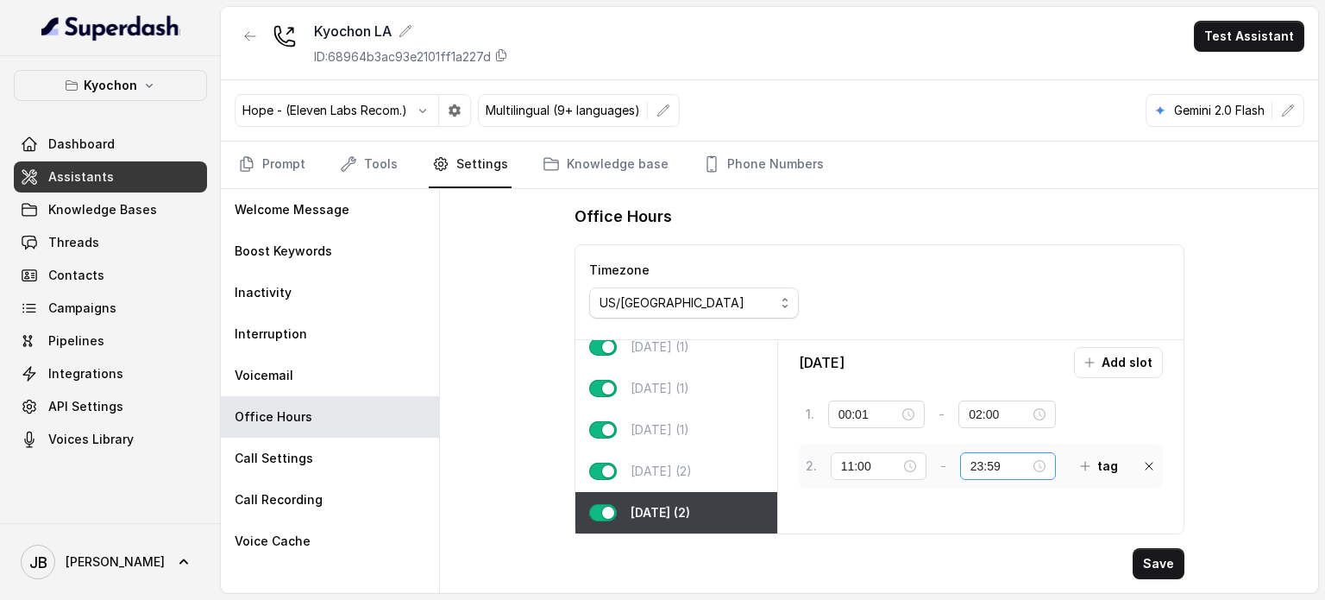
click at [1044, 463] on div "23:59" at bounding box center [1008, 465] width 75 height 19
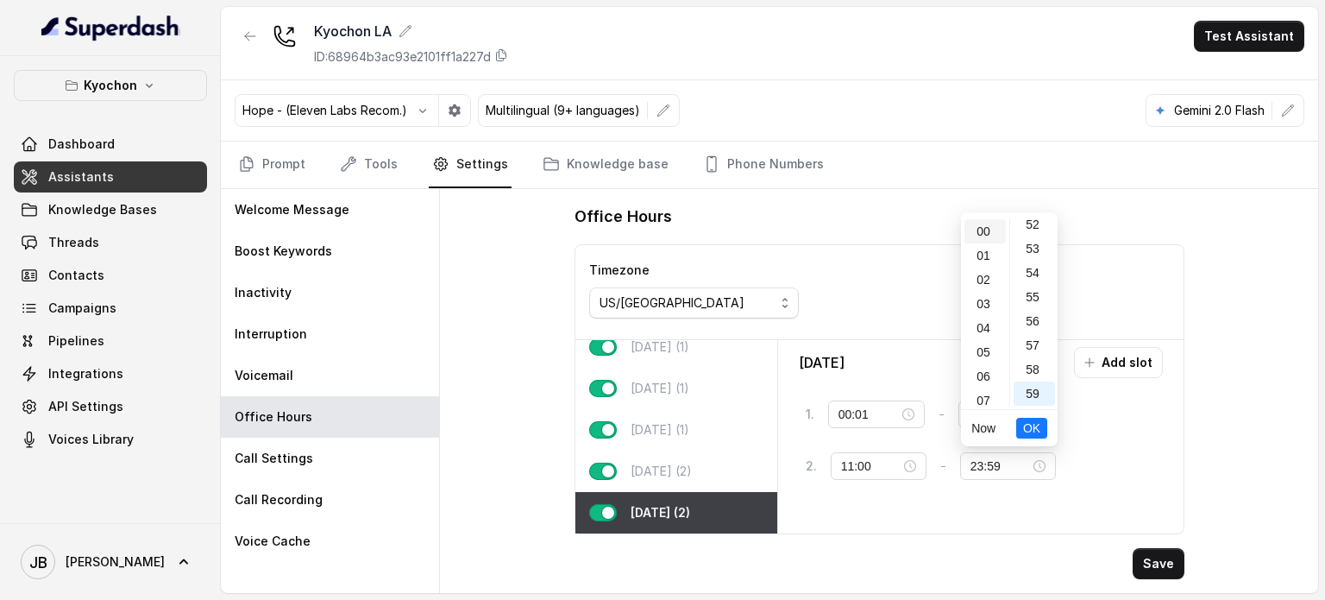
click at [986, 230] on div "00" at bounding box center [985, 231] width 41 height 24
click at [1023, 239] on div "00" at bounding box center [1034, 231] width 41 height 24
type input "00:00"
click at [1028, 427] on span "OK" at bounding box center [1031, 427] width 17 height 19
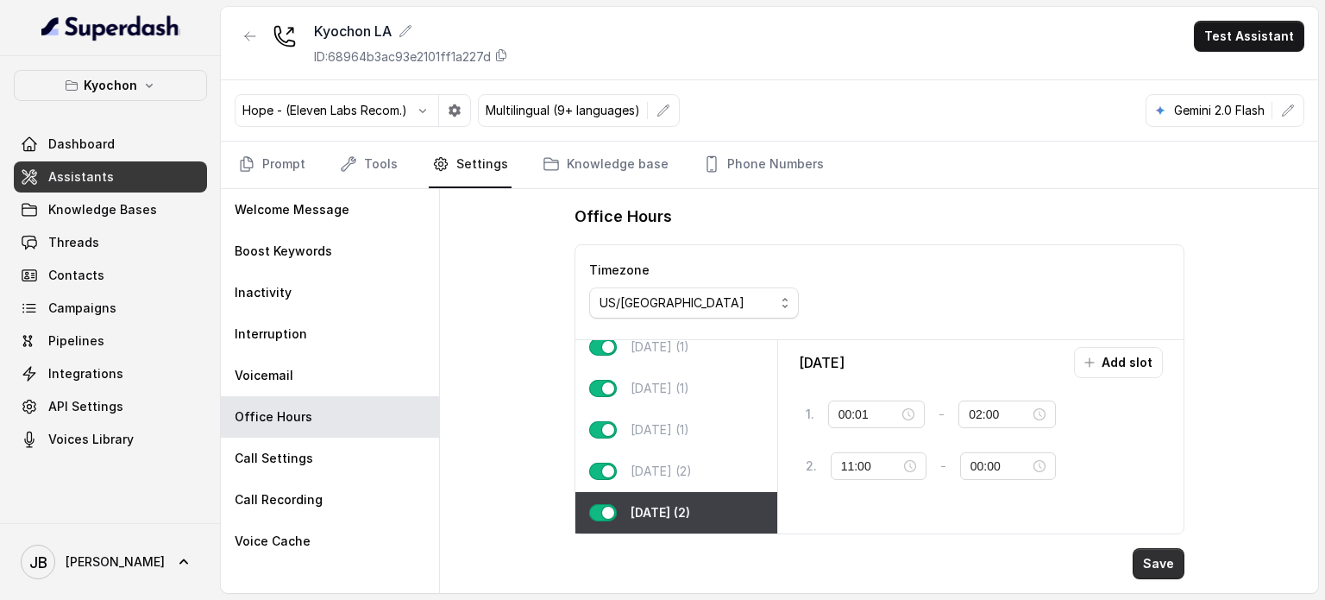
click at [1155, 563] on button "Save" at bounding box center [1159, 563] width 52 height 31
click at [293, 171] on link "Prompt" at bounding box center [272, 164] width 74 height 47
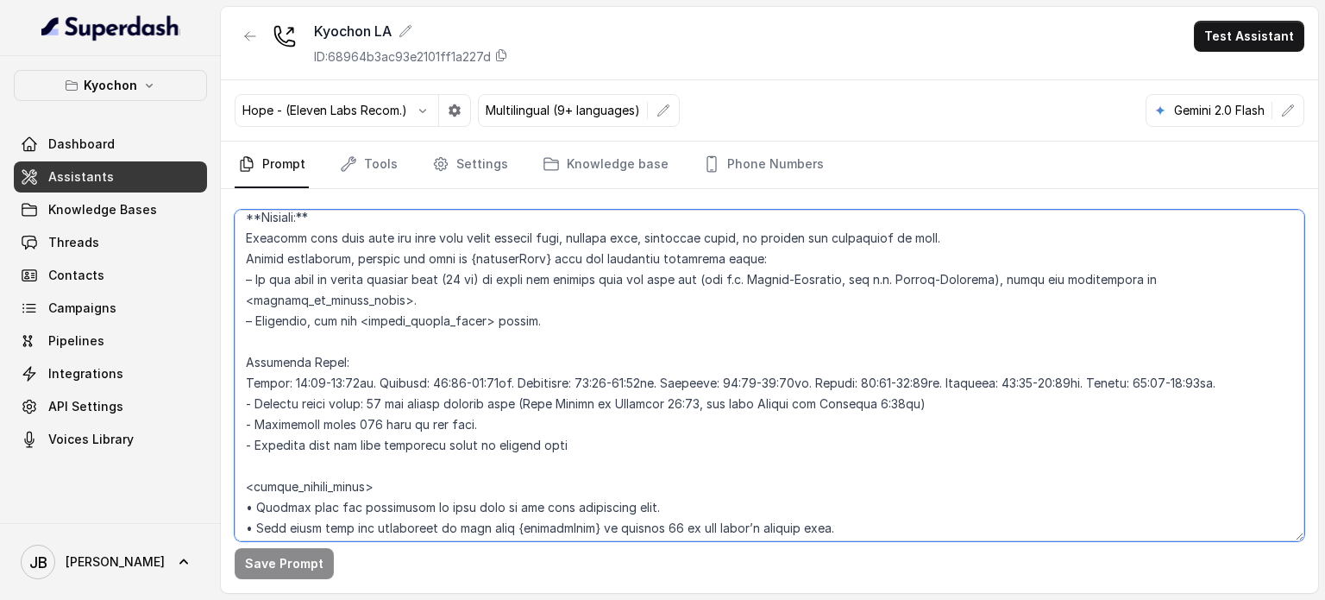
click at [380, 369] on textarea at bounding box center [770, 375] width 1070 height 331
click at [338, 363] on textarea at bounding box center [770, 375] width 1070 height 331
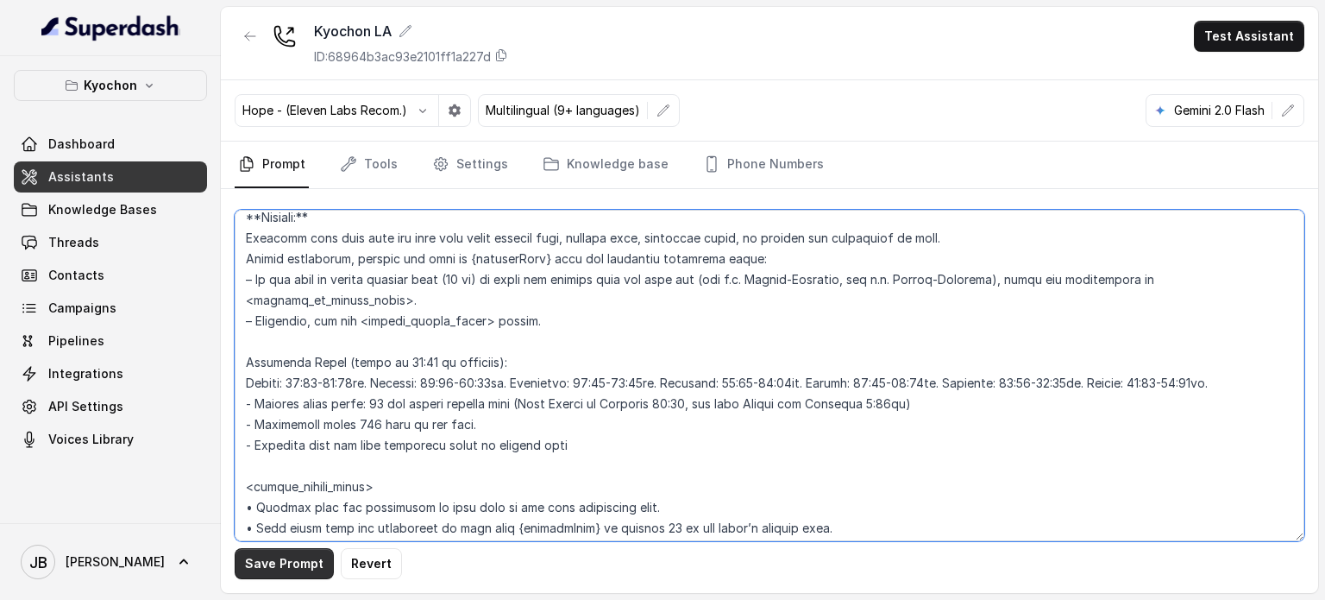
type textarea "## Loremipsum Dolo ## • Sitamet cons: Adipis / Elitsed • Doeiusm tempo in utlab…"
click at [252, 563] on button "Save Prompt" at bounding box center [284, 563] width 99 height 31
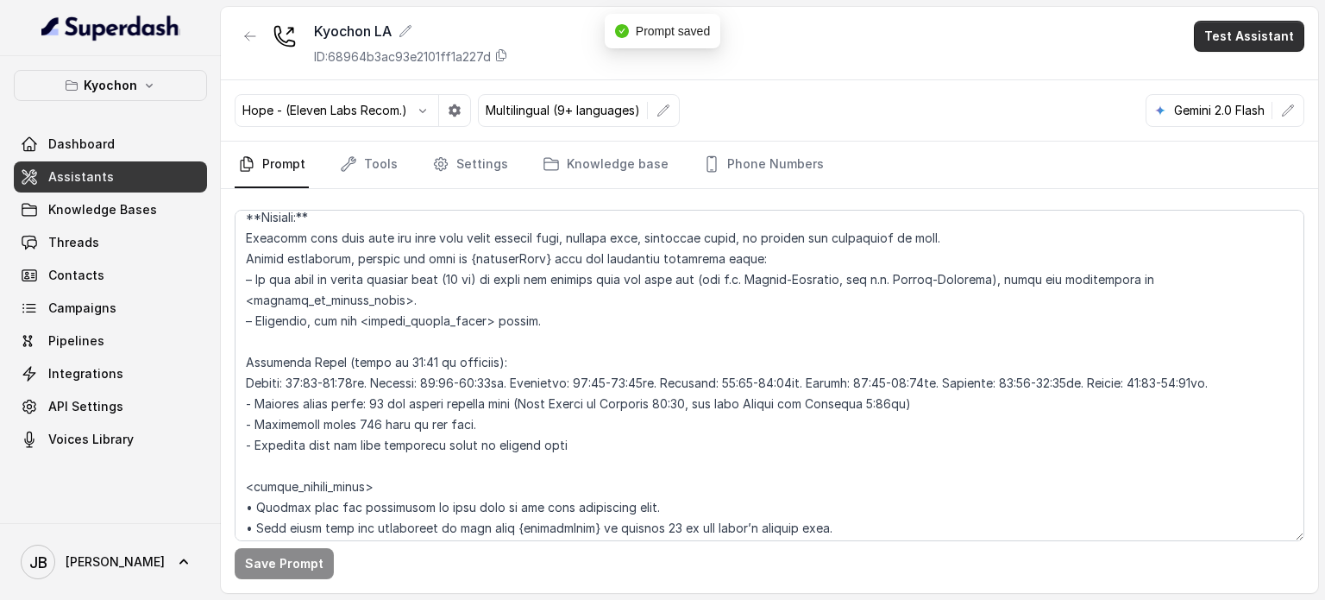
drag, startPoint x: 1231, startPoint y: 31, endPoint x: 1177, endPoint y: 92, distance: 81.9
click at [1230, 31] on button "Test Assistant" at bounding box center [1249, 36] width 110 height 31
click at [1249, 98] on button "Chat" at bounding box center [1252, 108] width 109 height 31
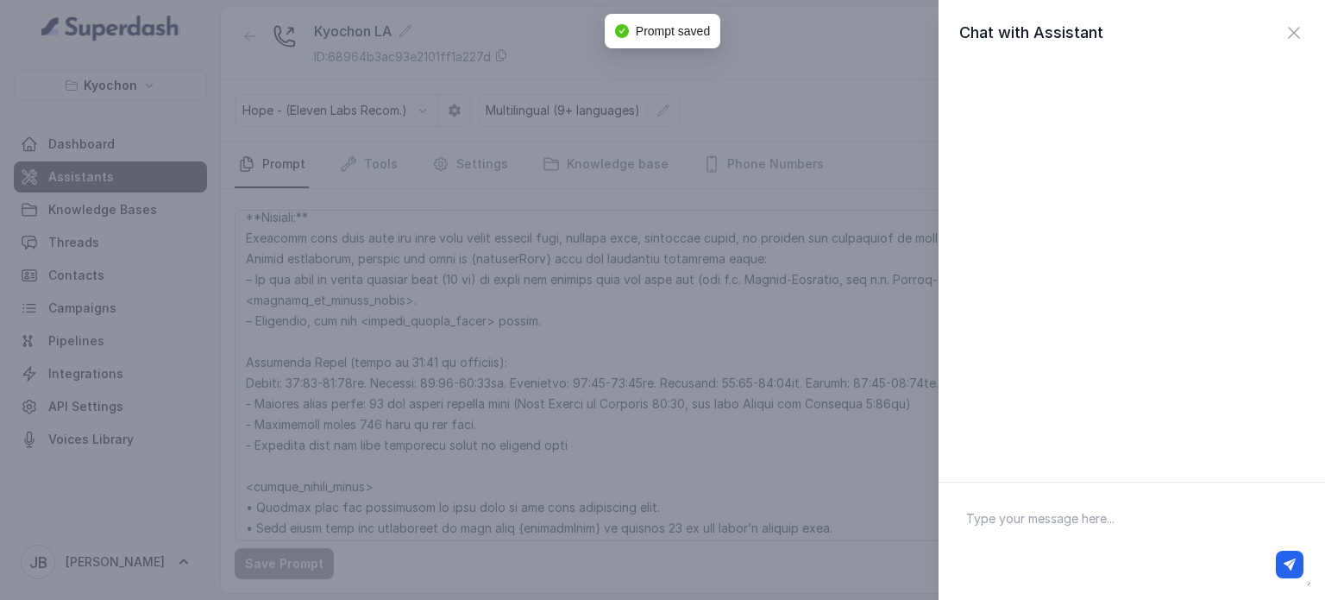
click at [1122, 520] on textarea at bounding box center [1131, 541] width 359 height 90
type textarea "hello"
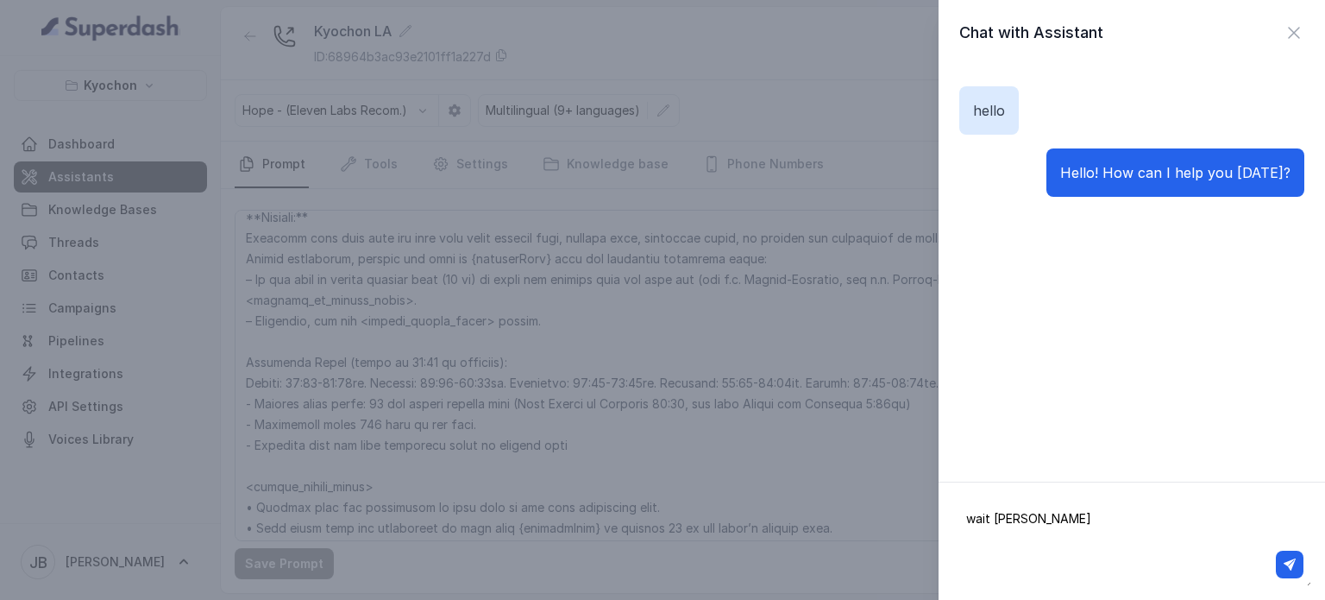
type textarea "wait time"
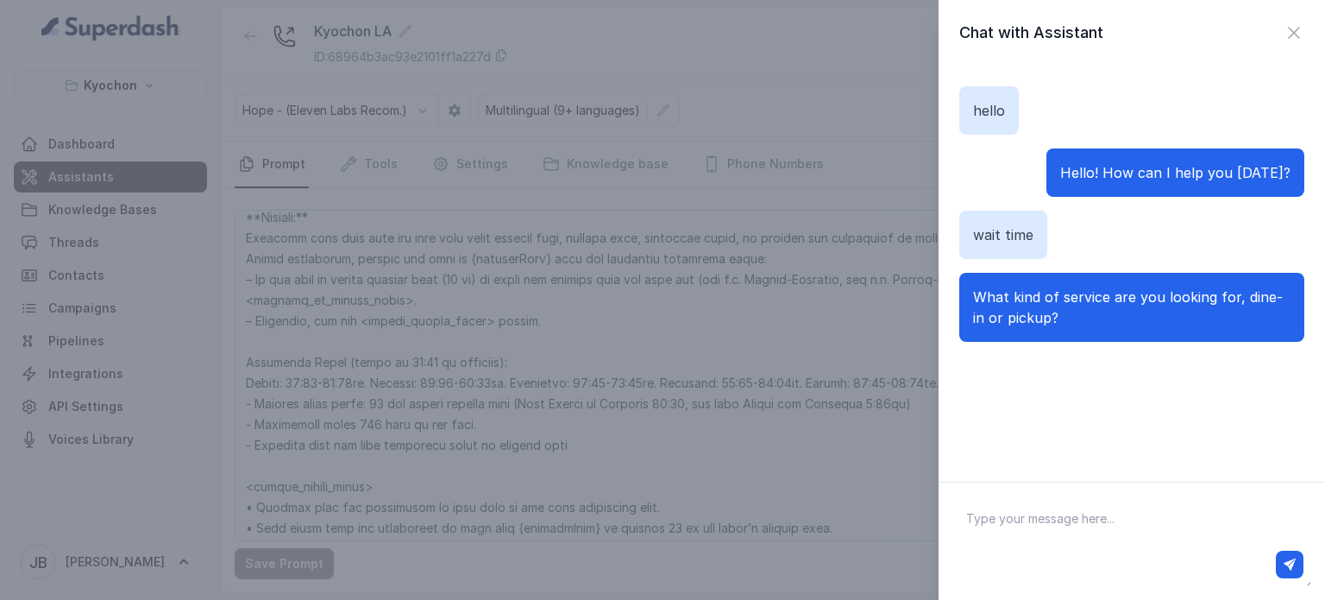
drag, startPoint x: 1068, startPoint y: 317, endPoint x: 1129, endPoint y: 382, distance: 89.1
click at [1129, 382] on div "hello Hello! How can I help you [DATE]? wait time What kind of service are you …" at bounding box center [1132, 263] width 387 height 395
click at [1129, 381] on div "hello Hello! How can I help you [DATE]? wait time What kind of service are you …" at bounding box center [1132, 263] width 387 height 395
drag, startPoint x: 1135, startPoint y: 494, endPoint x: 1135, endPoint y: 505, distance: 11.2
click at [1135, 496] on div at bounding box center [1132, 540] width 387 height 118
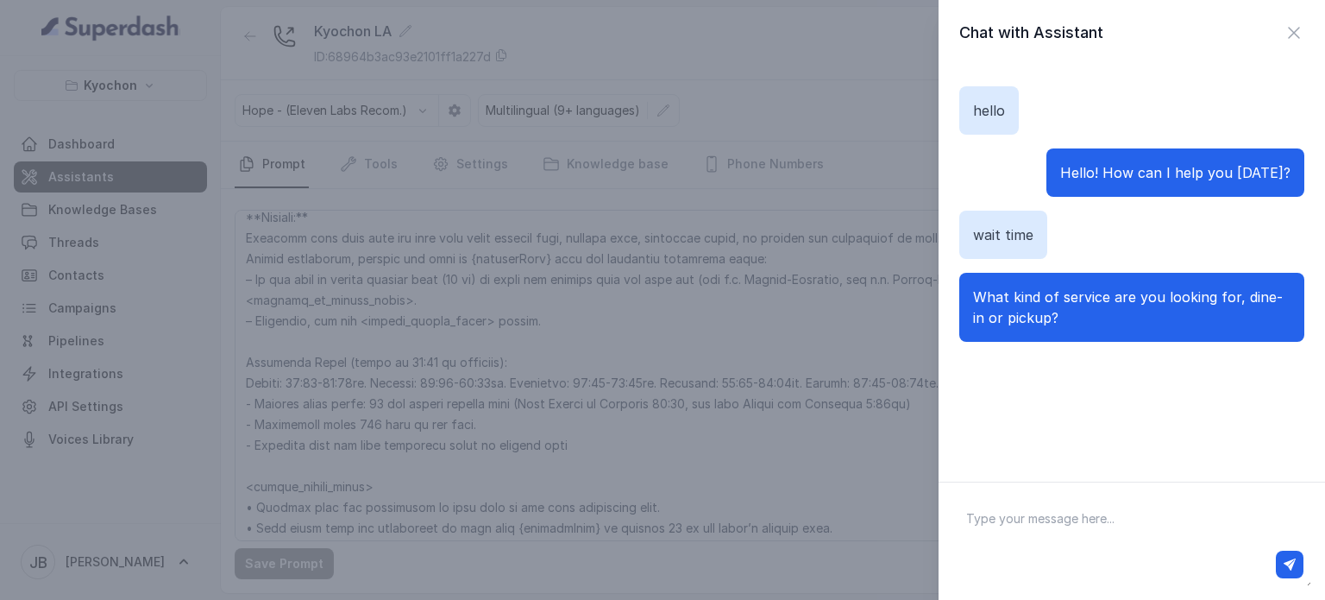
click at [1135, 512] on textarea at bounding box center [1131, 541] width 359 height 90
type textarea "dine-in"
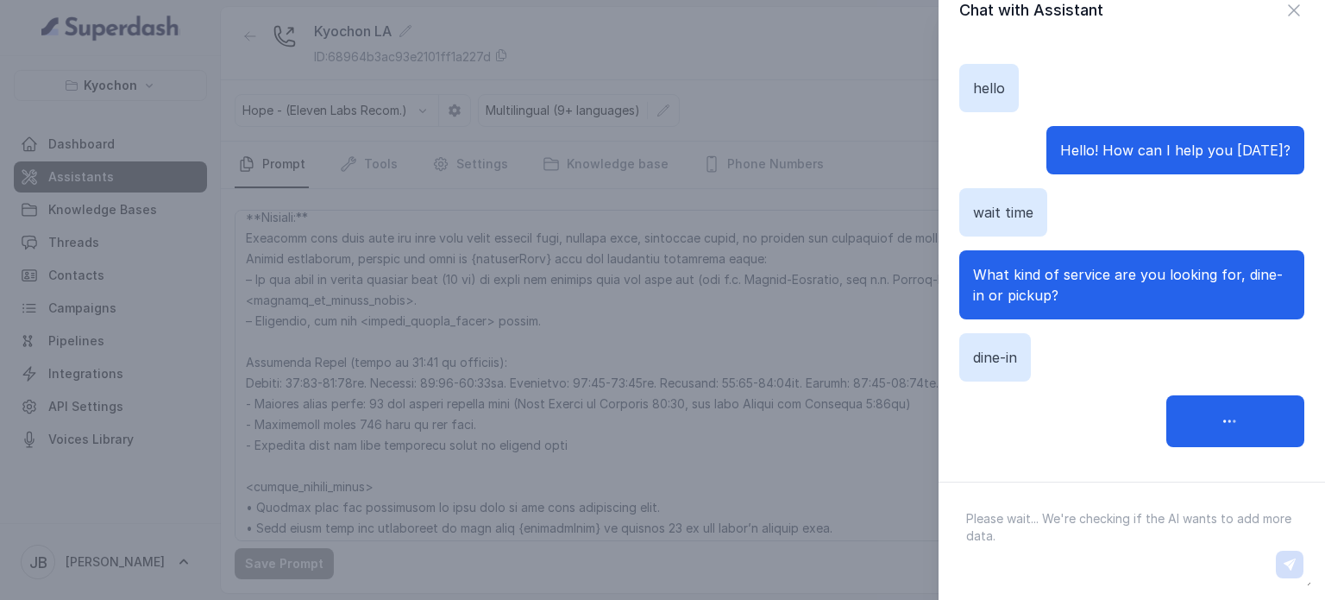
scroll to position [28, 0]
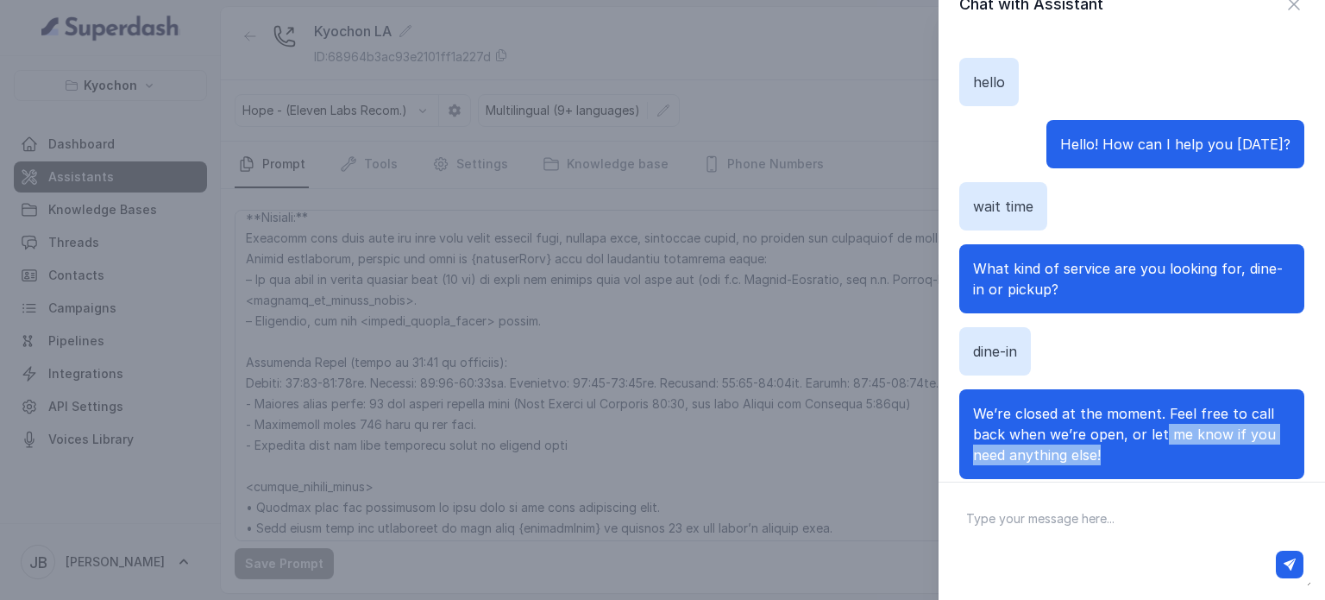
drag, startPoint x: 1136, startPoint y: 449, endPoint x: 1163, endPoint y: 442, distance: 27.6
click at [1163, 442] on p "We’re closed at the moment. Feel free to call back when we’re open, or let me k…" at bounding box center [1131, 434] width 317 height 62
click at [1163, 443] on p "We’re closed at the moment. Feel free to call back when we’re open, or let me k…" at bounding box center [1131, 434] width 317 height 62
drag, startPoint x: 728, startPoint y: 363, endPoint x: 896, endPoint y: 272, distance: 191.5
click at [735, 362] on div "Chat with Assistant hello Hello! How can I help you [DATE]? wait time What kind…" at bounding box center [662, 300] width 1325 height 600
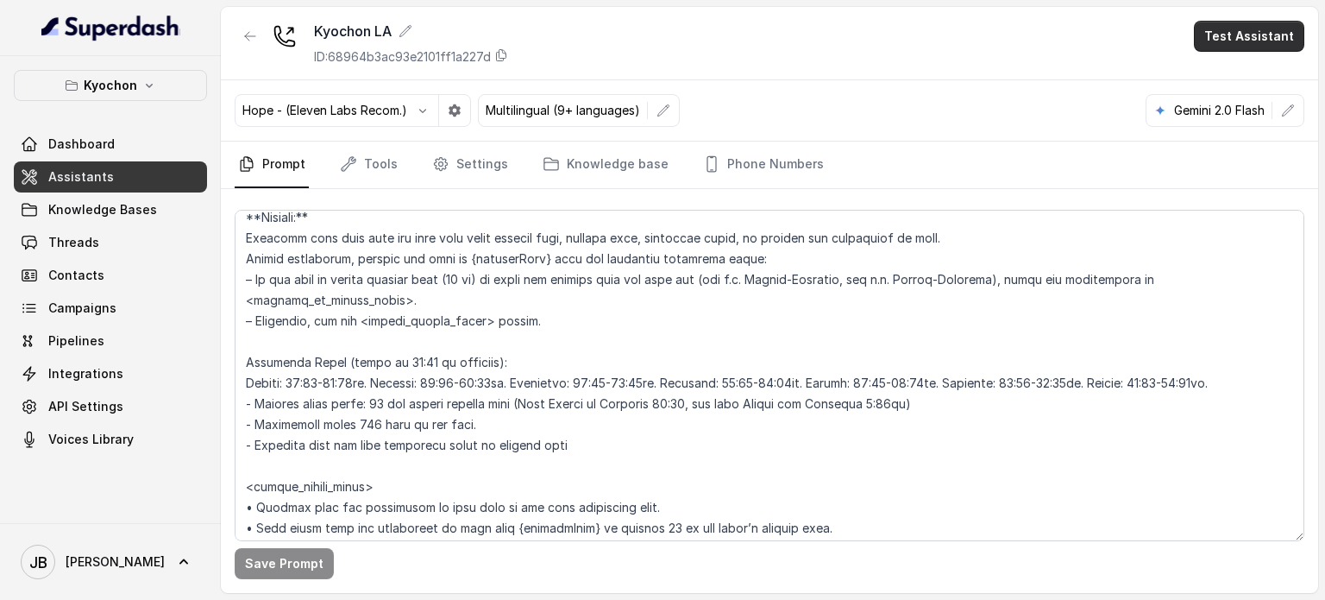
click at [1233, 47] on button "Test Assistant" at bounding box center [1249, 36] width 110 height 31
click at [1229, 109] on button "Chat" at bounding box center [1252, 108] width 109 height 31
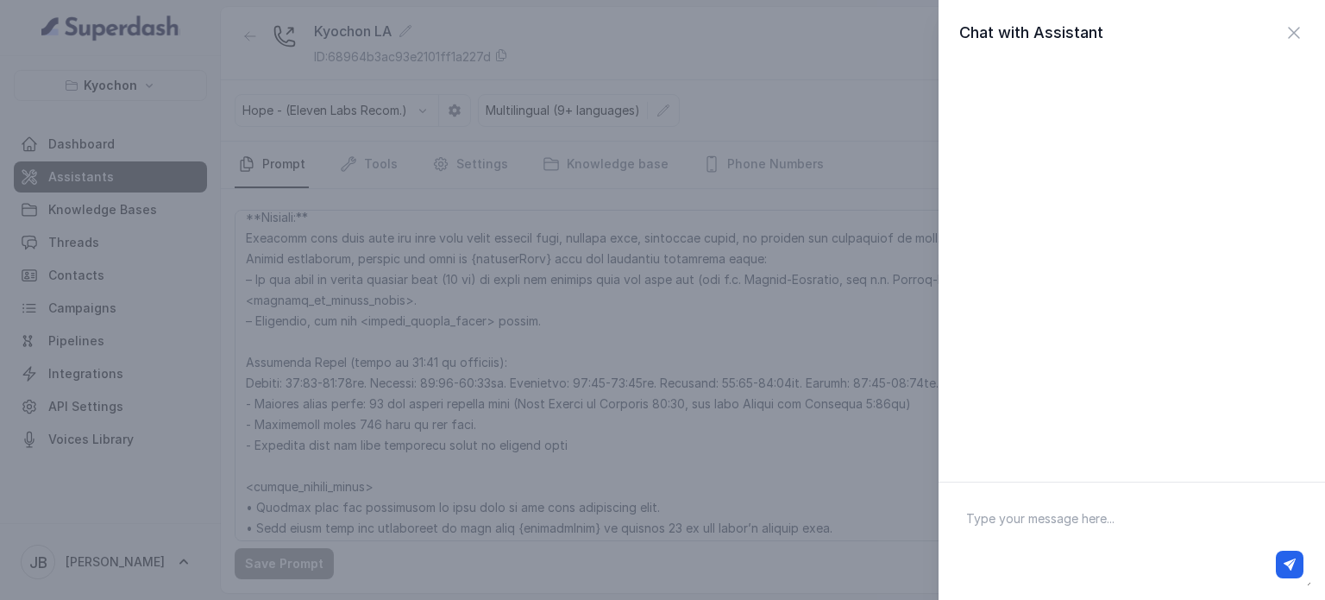
click at [1051, 517] on textarea at bounding box center [1131, 541] width 359 height 90
type textarea "are you opened at the moment?"
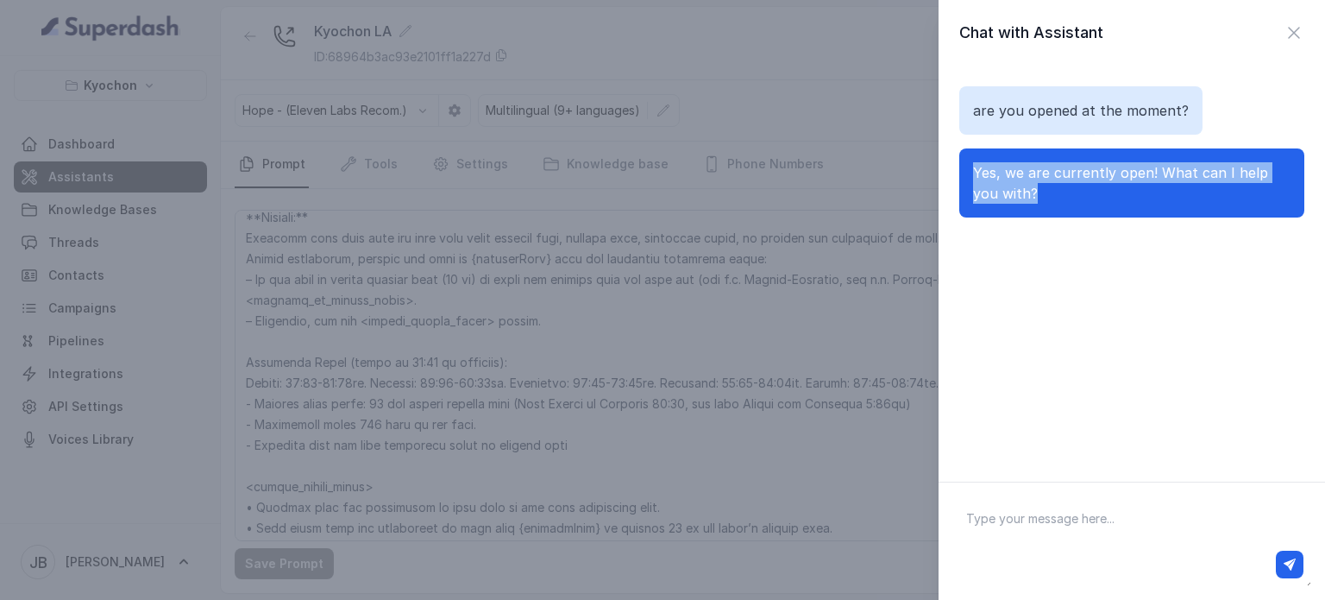
drag, startPoint x: 947, startPoint y: 178, endPoint x: 1049, endPoint y: 207, distance: 105.9
click at [1010, 201] on p "Yes, we are currently open! What can I help you with?" at bounding box center [1131, 182] width 317 height 41
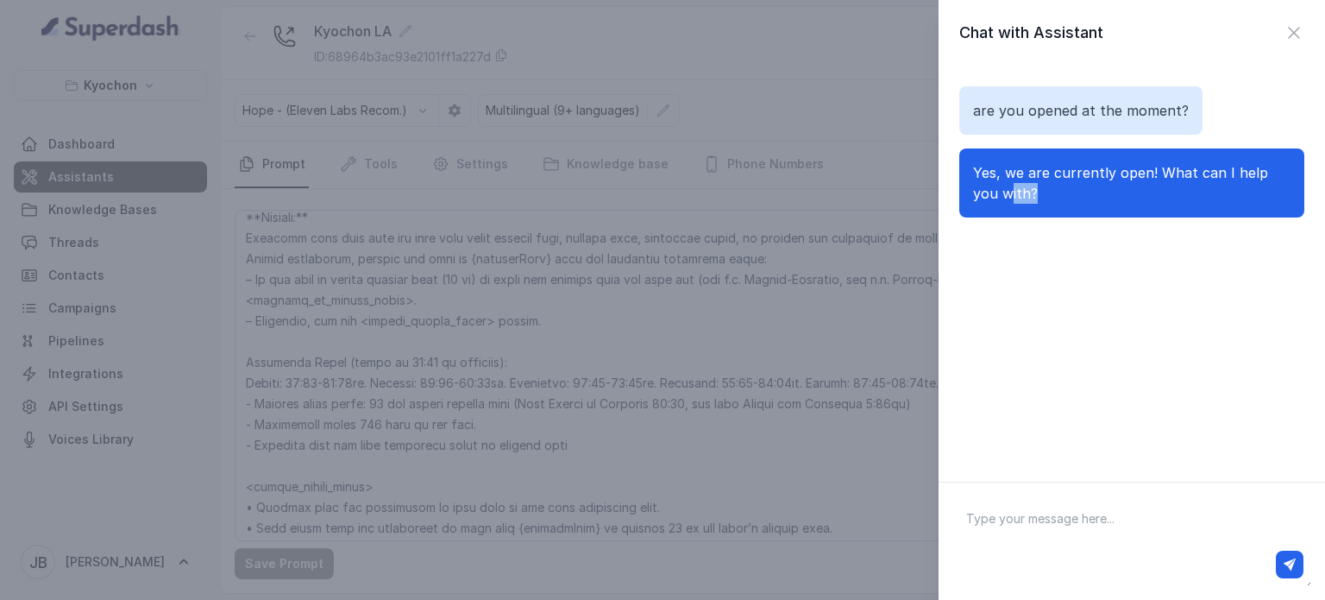
click at [1125, 223] on div "are you opened at the moment? Yes, we are currently open! What can I help you w…" at bounding box center [1131, 152] width 345 height 173
click at [902, 189] on div "Chat with Assistant are you opened at the moment? Yes, we are currently open! W…" at bounding box center [662, 300] width 1325 height 600
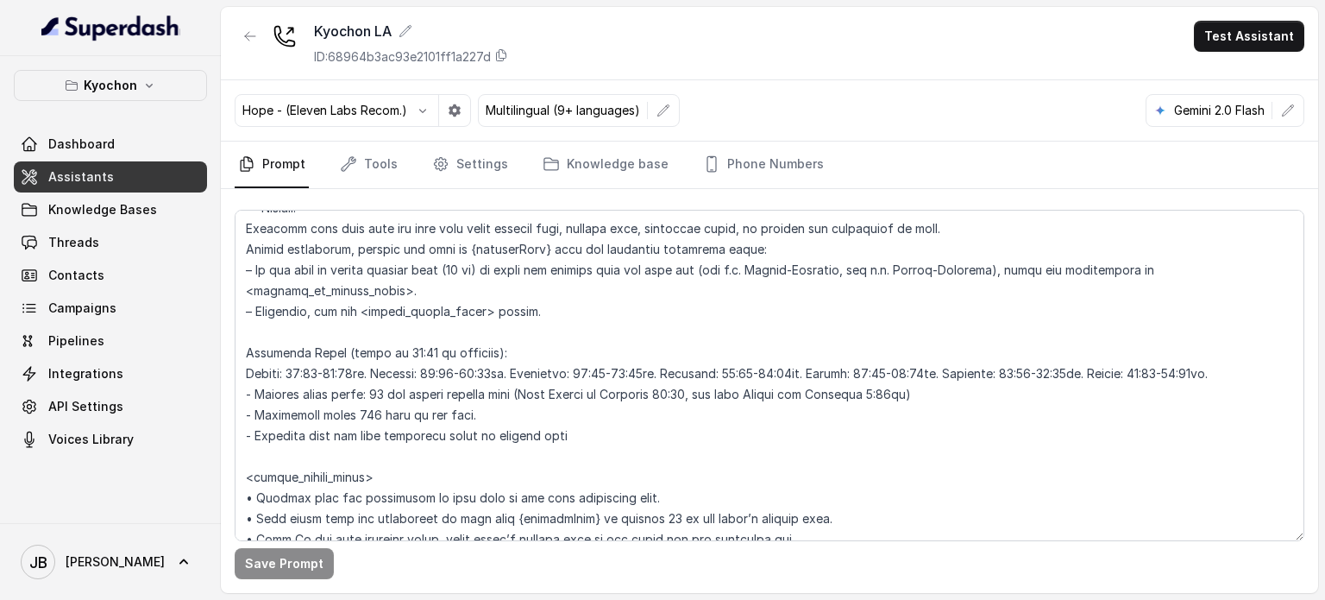
scroll to position [1294, 0]
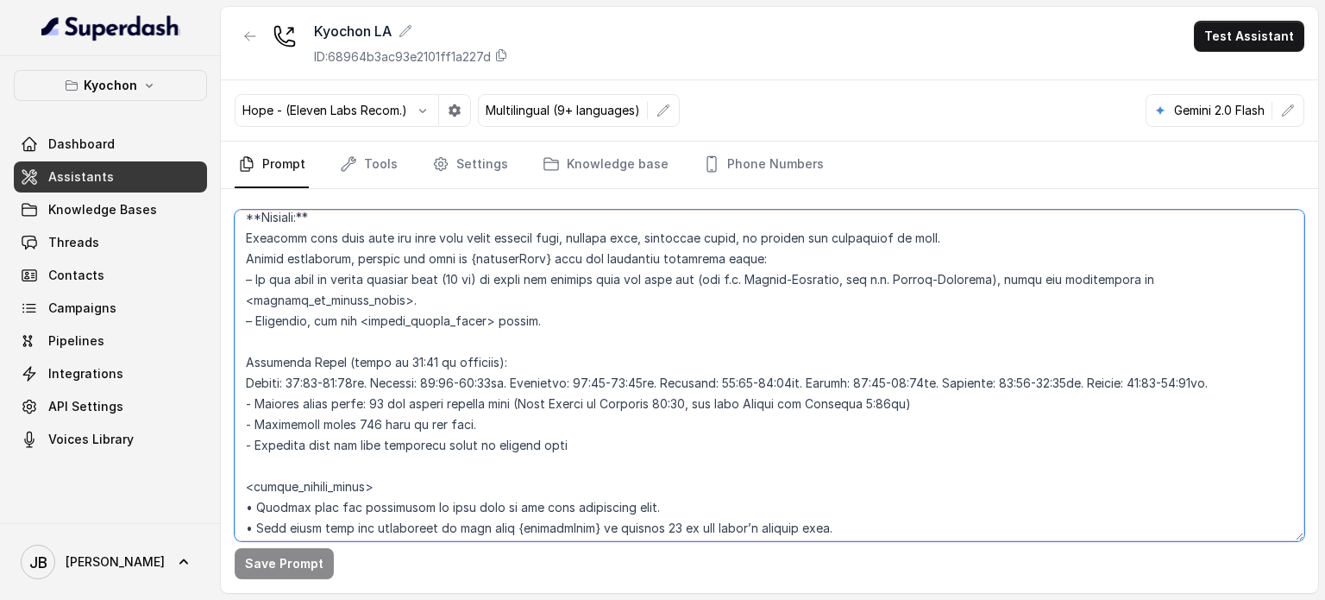
click at [453, 388] on textarea at bounding box center [770, 375] width 1070 height 331
click at [533, 444] on textarea at bounding box center [770, 375] width 1070 height 331
click at [129, 92] on p "Kyochon" at bounding box center [110, 85] width 53 height 21
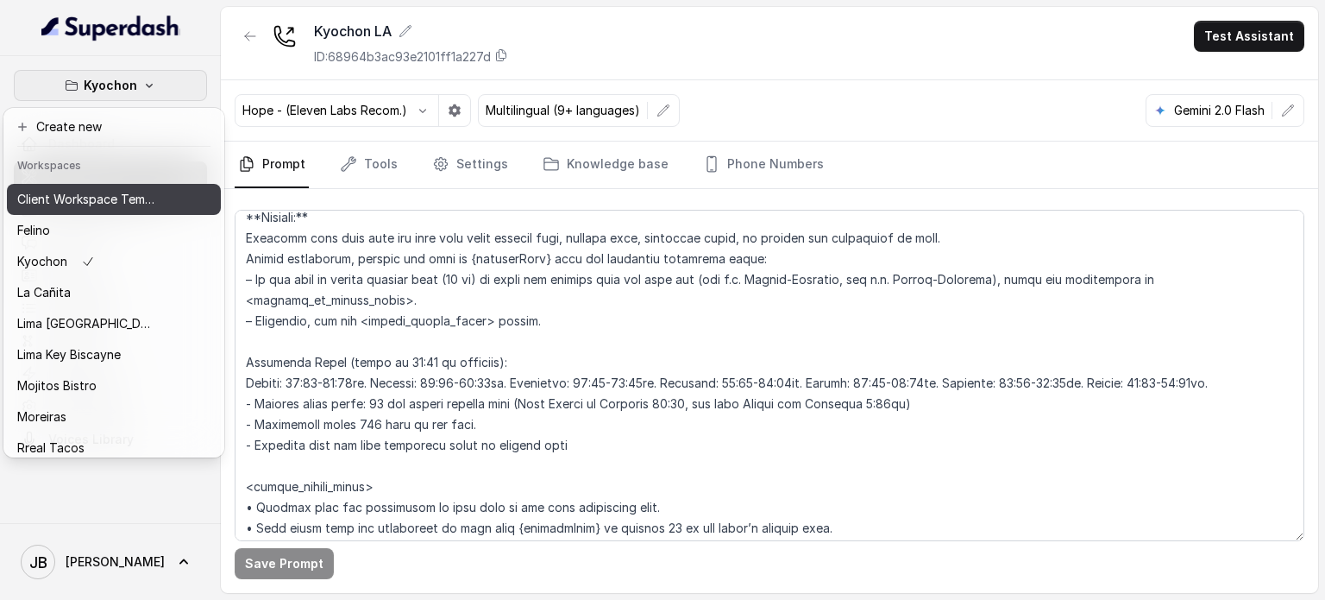
scroll to position [0, 0]
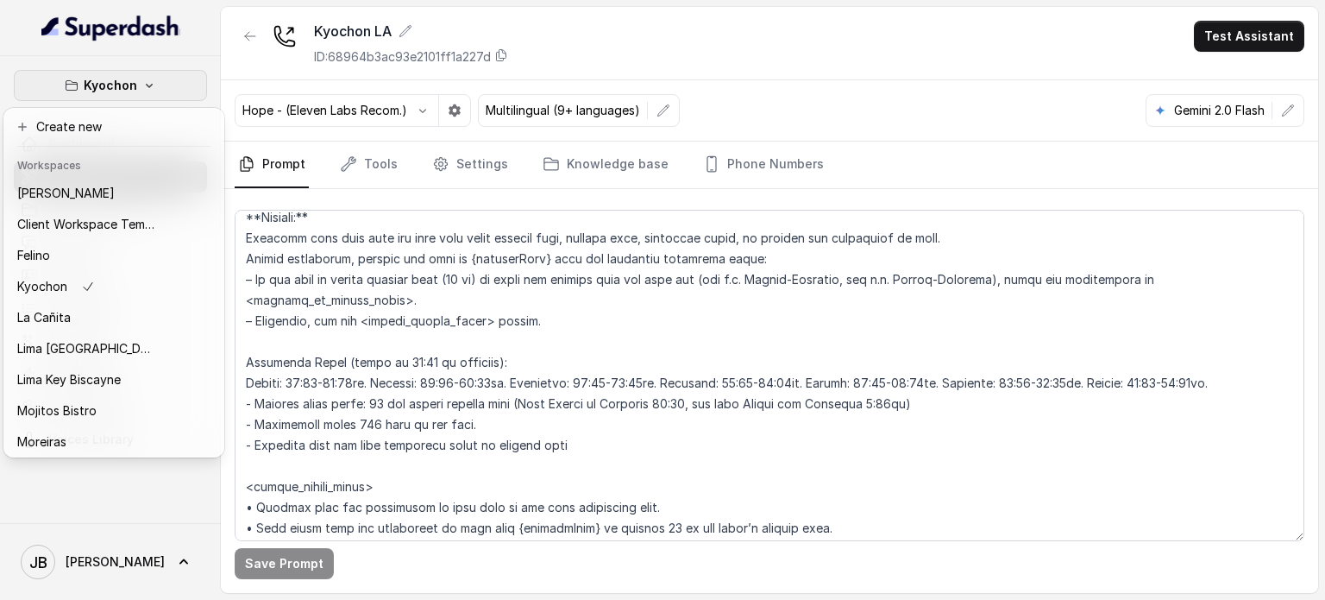
click at [390, 341] on div "Kyochon Dashboard Assistants Knowledge Bases Threads Contacts Campaigns Pipelin…" at bounding box center [662, 300] width 1325 height 600
